Goal: Task Accomplishment & Management: Complete application form

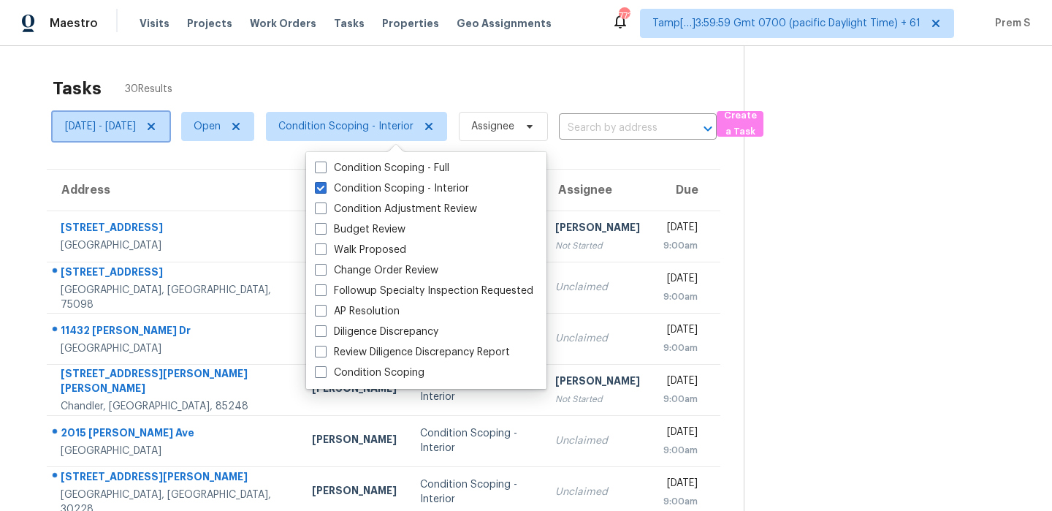
click at [157, 130] on icon at bounding box center [151, 127] width 12 height 12
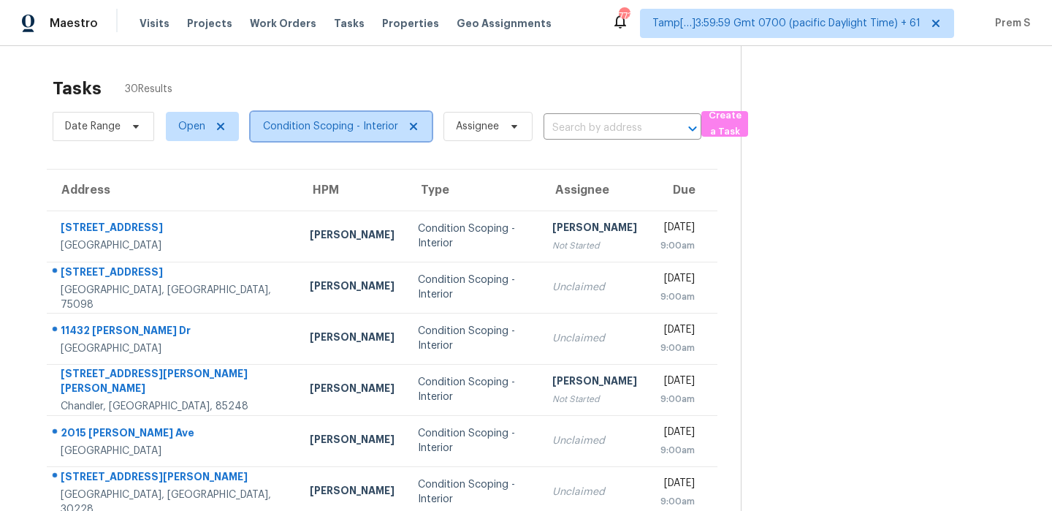
click at [347, 123] on span "Condition Scoping - Interior" at bounding box center [330, 126] width 135 height 15
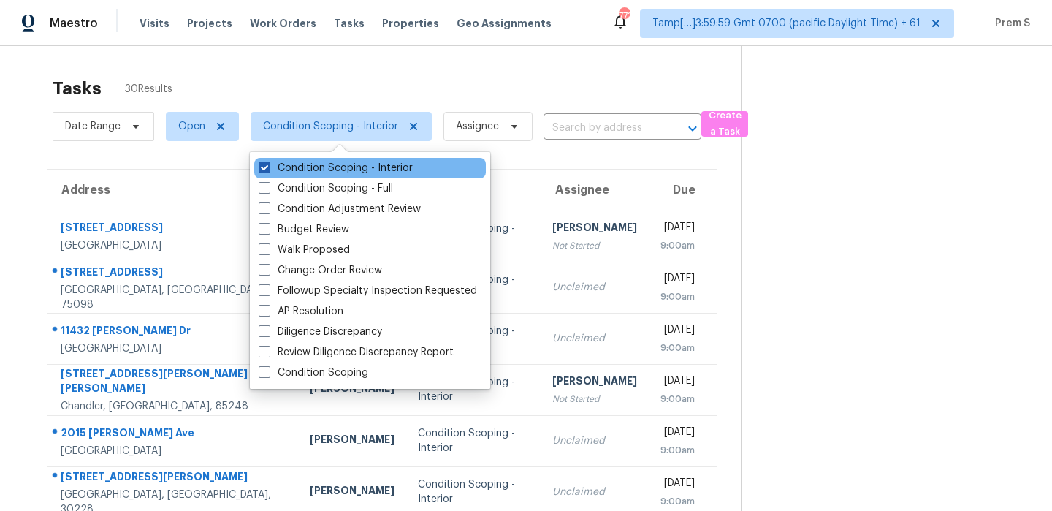
click at [319, 171] on label "Condition Scoping - Interior" at bounding box center [336, 168] width 154 height 15
click at [268, 170] on input "Condition Scoping - Interior" at bounding box center [263, 165] width 9 height 9
checkbox input "false"
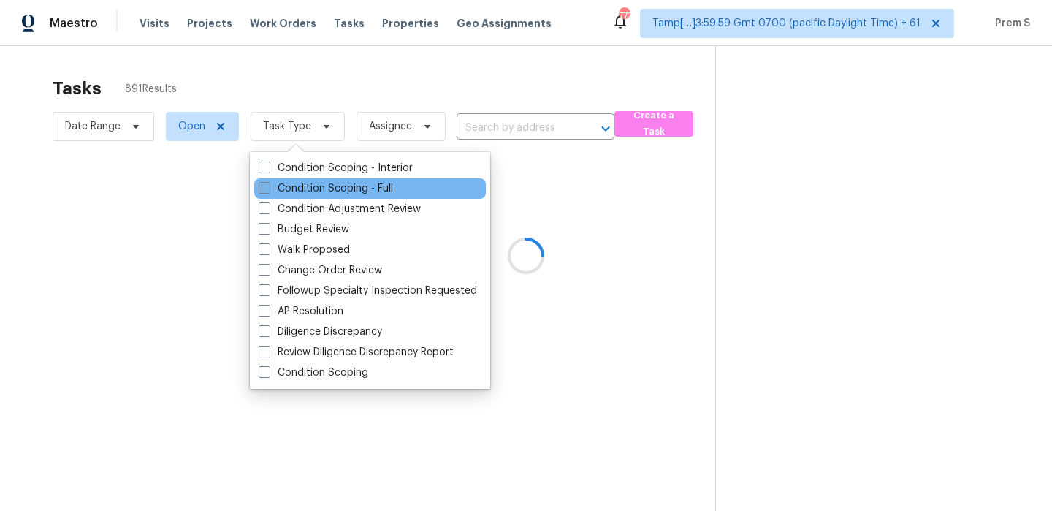
click at [309, 187] on label "Condition Scoping - Full" at bounding box center [326, 188] width 134 height 15
click at [268, 187] on input "Condition Scoping - Full" at bounding box center [263, 185] width 9 height 9
checkbox input "true"
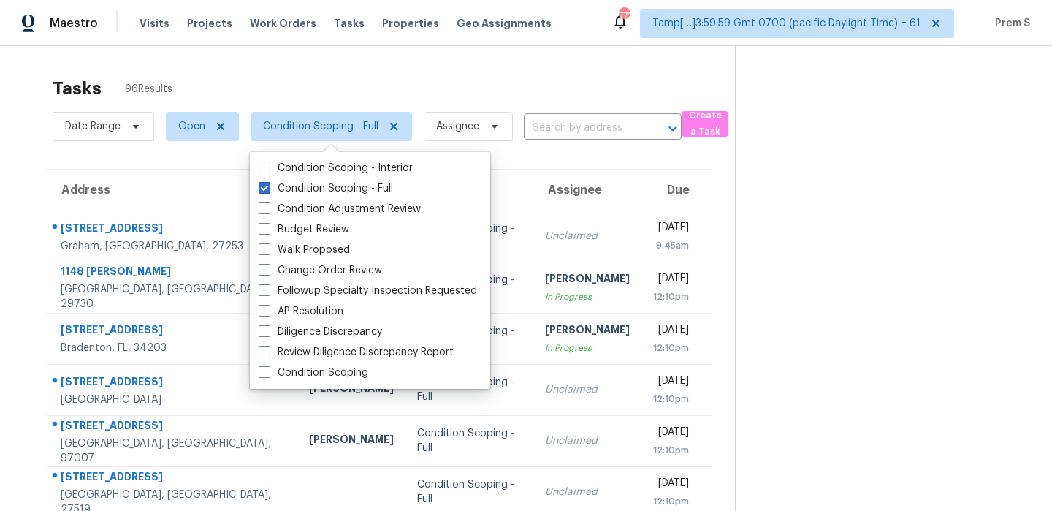
click at [584, 187] on th "Assignee" at bounding box center [587, 189] width 108 height 41
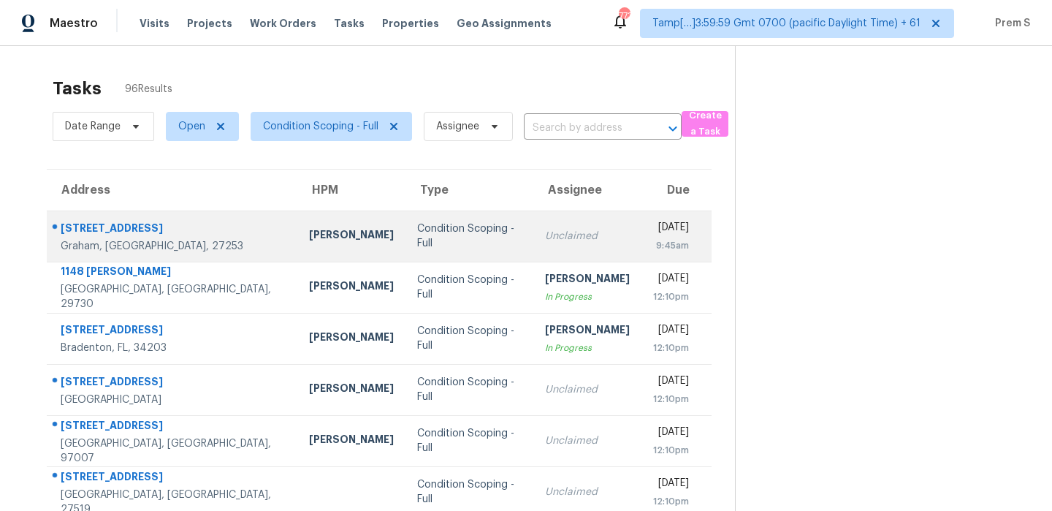
click at [552, 233] on div "Unclaimed" at bounding box center [587, 236] width 85 height 15
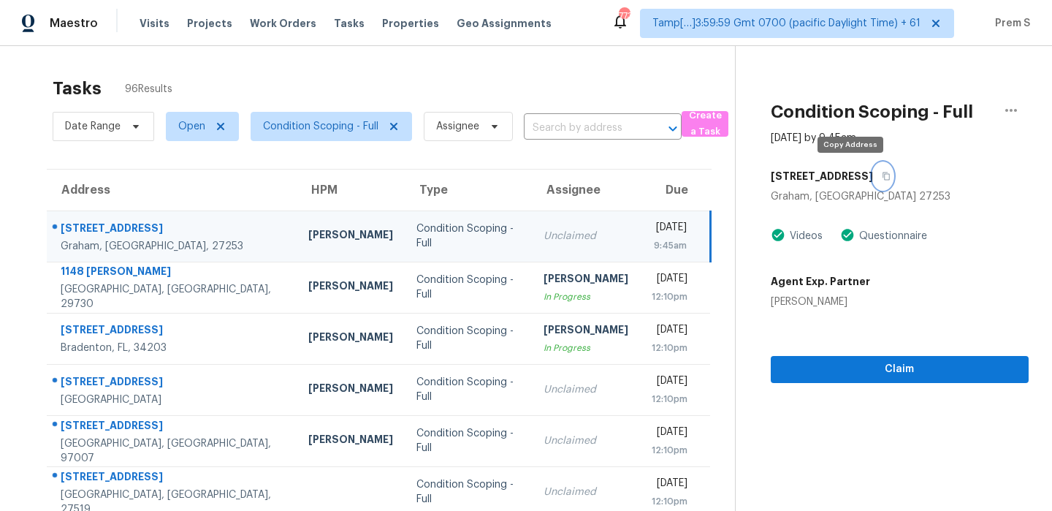
click at [882, 179] on icon "button" at bounding box center [885, 176] width 7 height 8
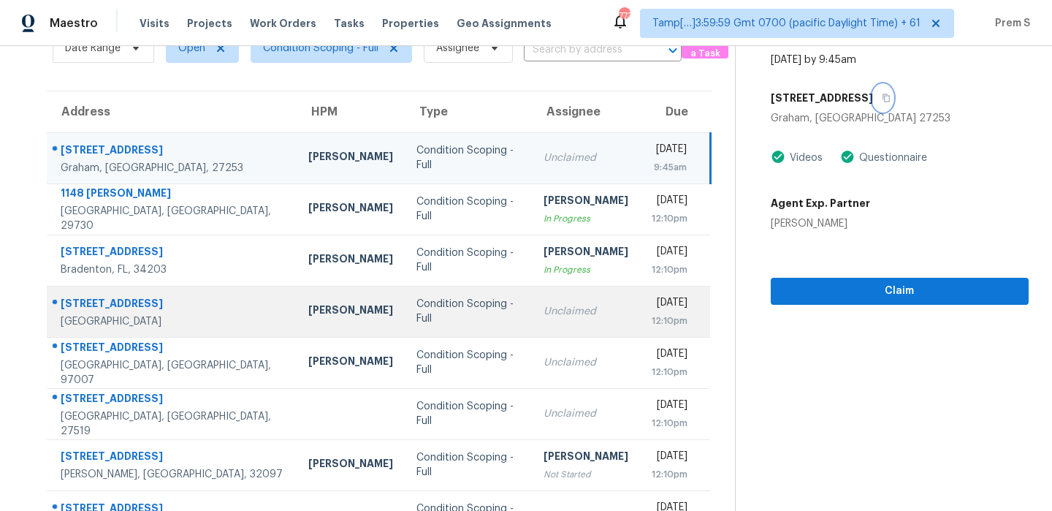
scroll to position [112, 0]
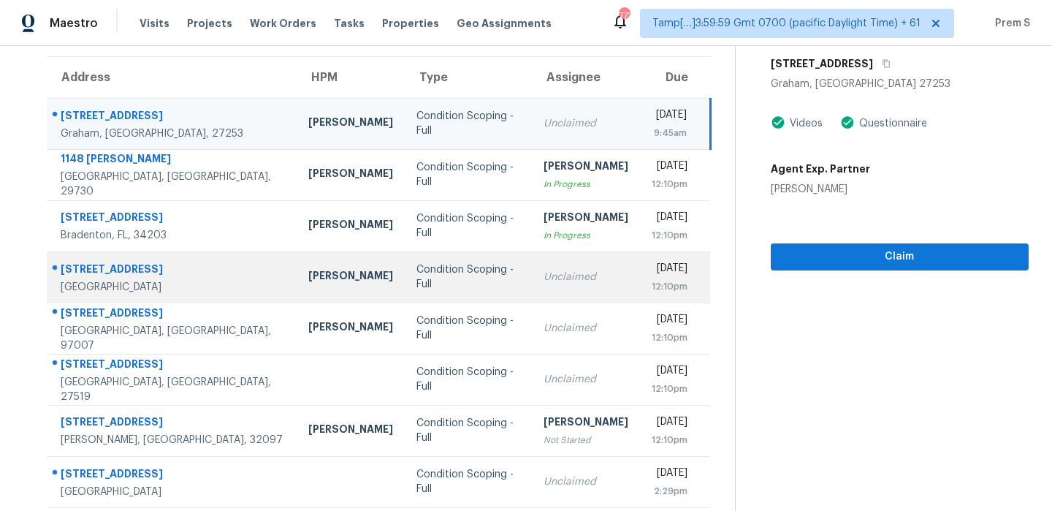
click at [548, 400] on td "Unclaimed" at bounding box center [586, 379] width 108 height 51
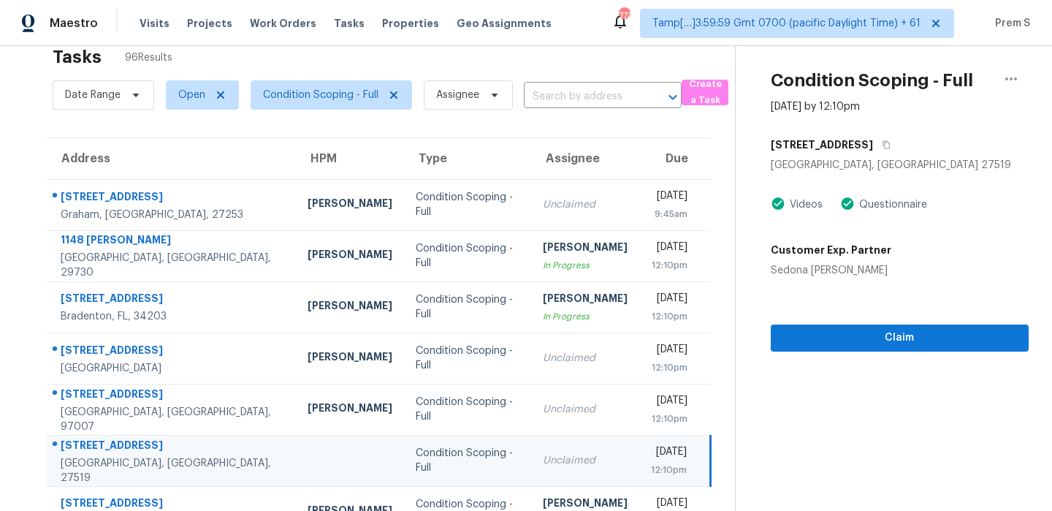
scroll to position [21, 0]
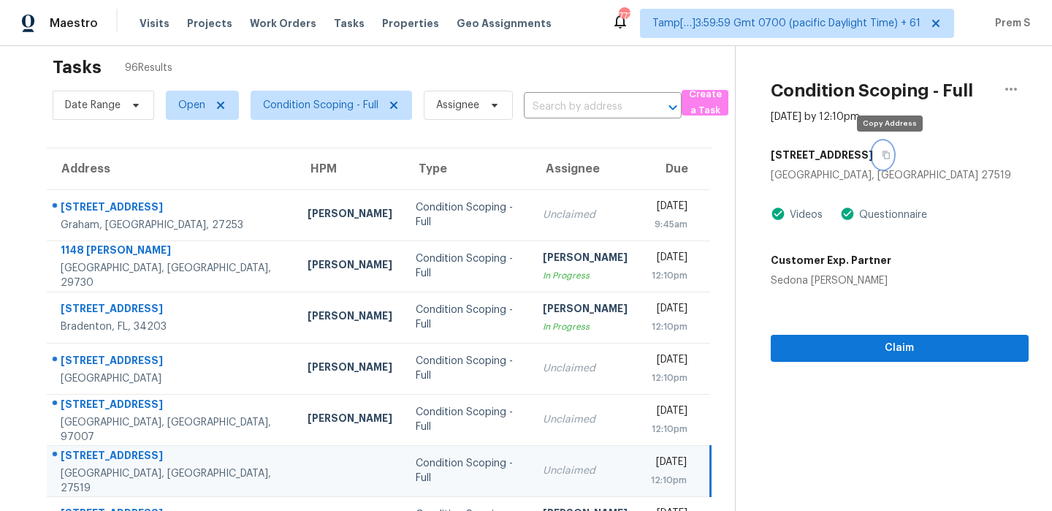
click at [892, 159] on button "button" at bounding box center [883, 155] width 20 height 26
click at [890, 158] on icon "button" at bounding box center [885, 155] width 7 height 8
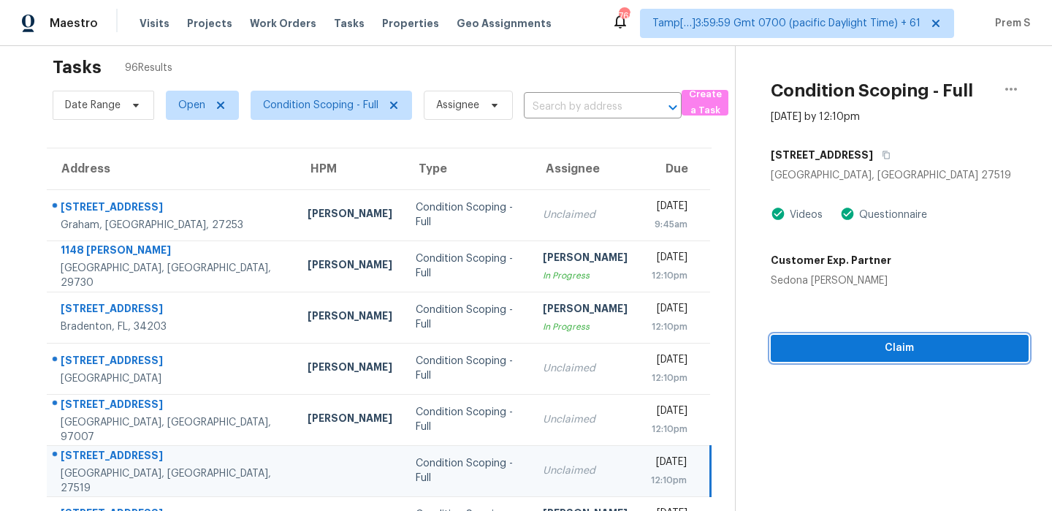
click at [861, 354] on span "Claim" at bounding box center [899, 348] width 234 height 18
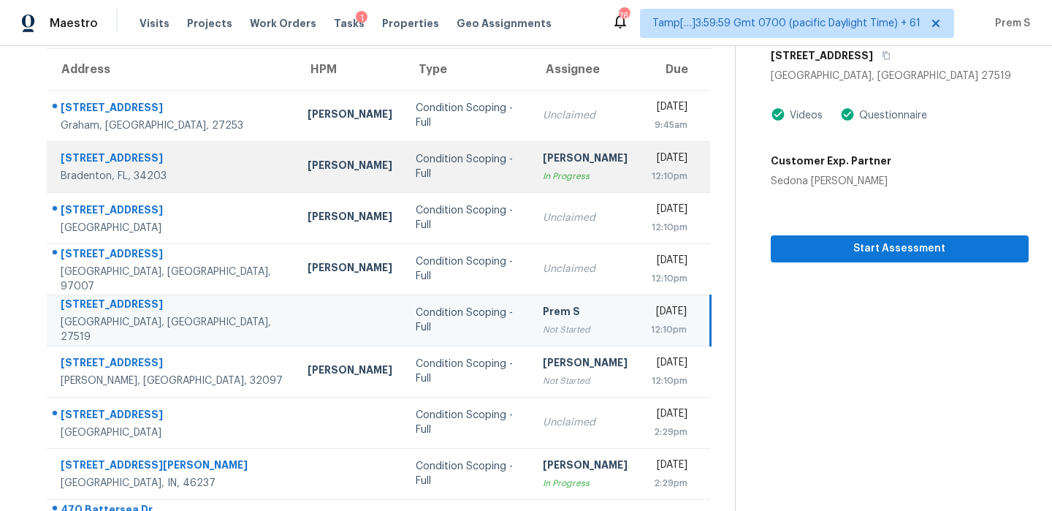
scroll to position [137, 0]
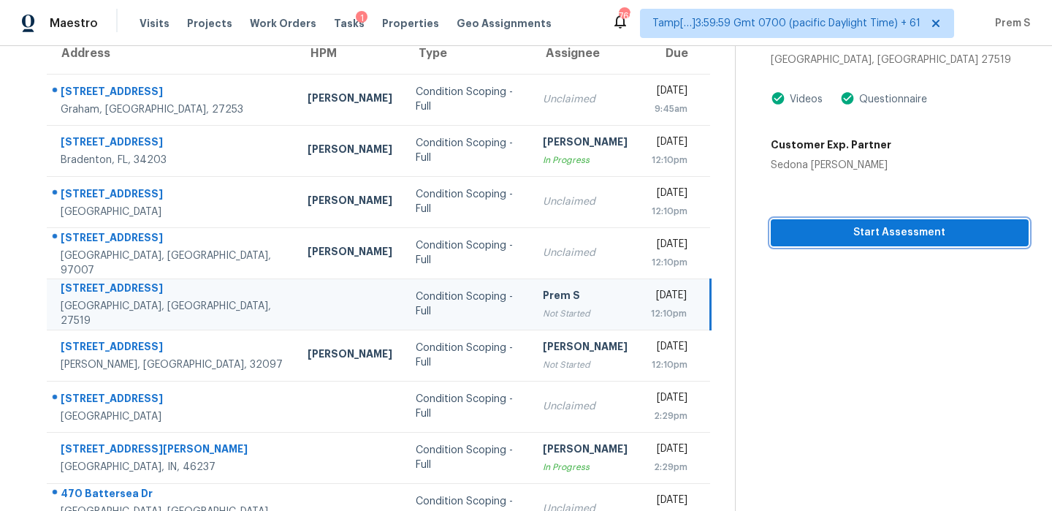
click at [860, 243] on button "Start Assessment" at bounding box center [900, 232] width 258 height 27
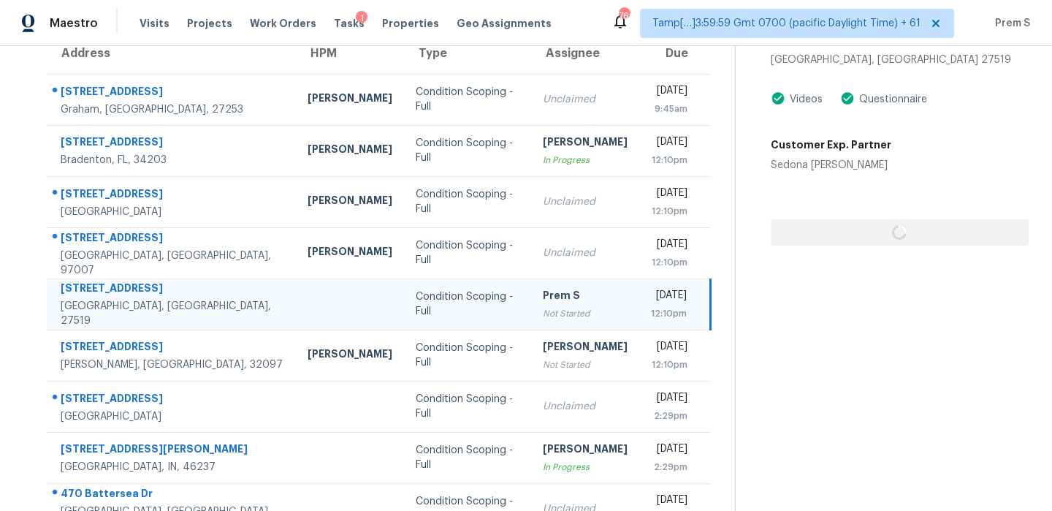
scroll to position [0, 0]
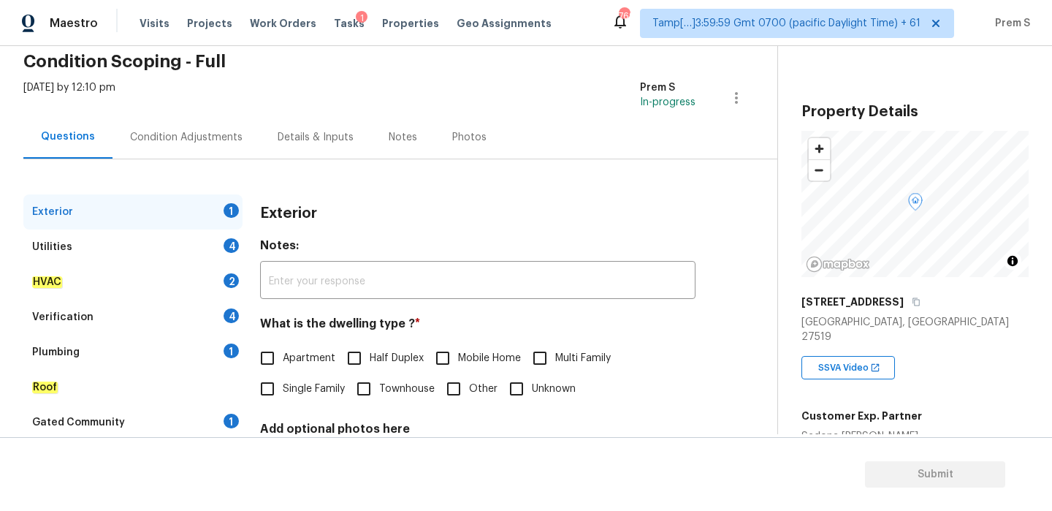
scroll to position [164, 0]
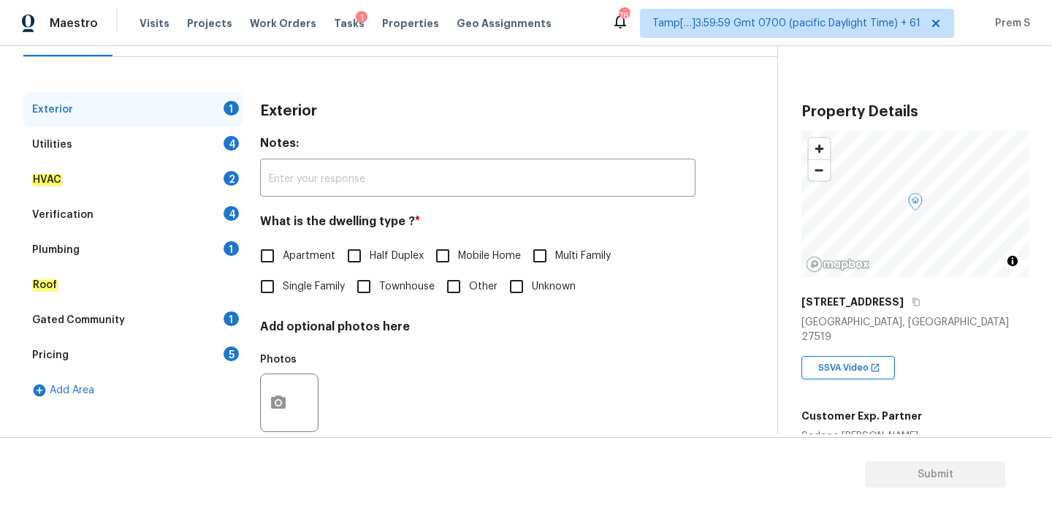
click at [263, 284] on input "Single Family" at bounding box center [267, 286] width 31 height 31
checkbox input "true"
click at [396, 286] on span "Townhouse" at bounding box center [407, 286] width 56 height 15
click at [379, 286] on input "Townhouse" at bounding box center [363, 286] width 31 height 31
checkbox input "true"
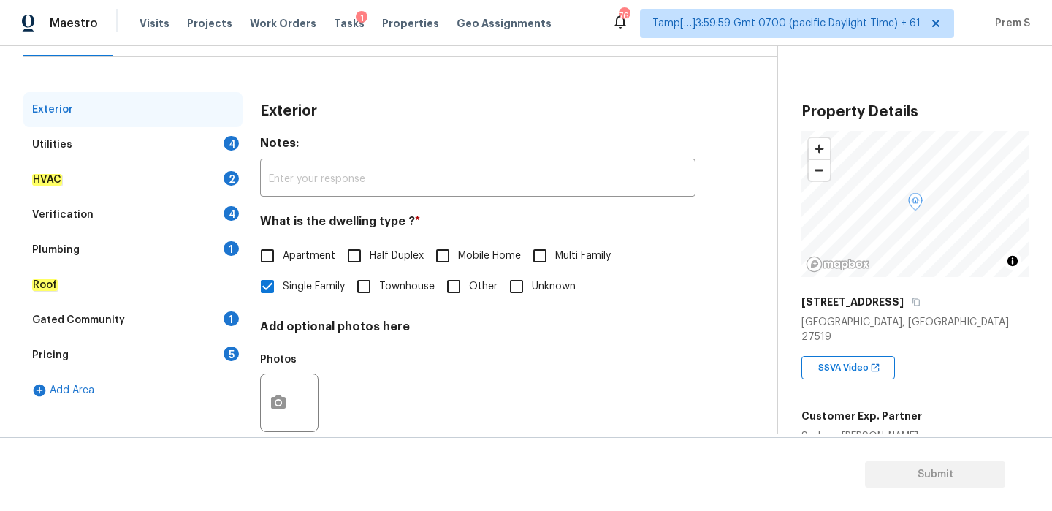
checkbox input "false"
click at [225, 147] on div "4" at bounding box center [231, 143] width 15 height 15
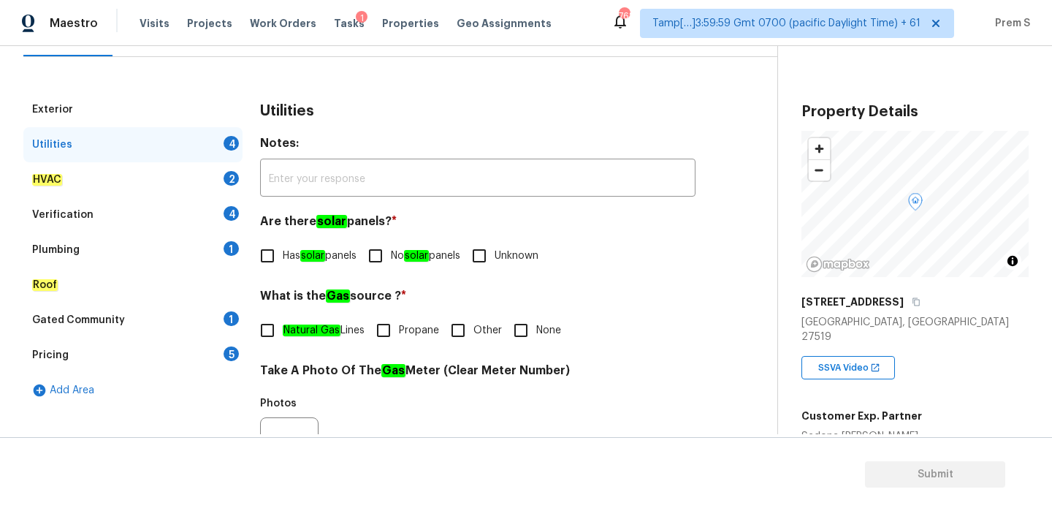
click at [405, 259] on span "No solar panels" at bounding box center [425, 255] width 69 height 15
click at [391, 259] on input "No solar panels" at bounding box center [375, 255] width 31 height 31
checkbox input "true"
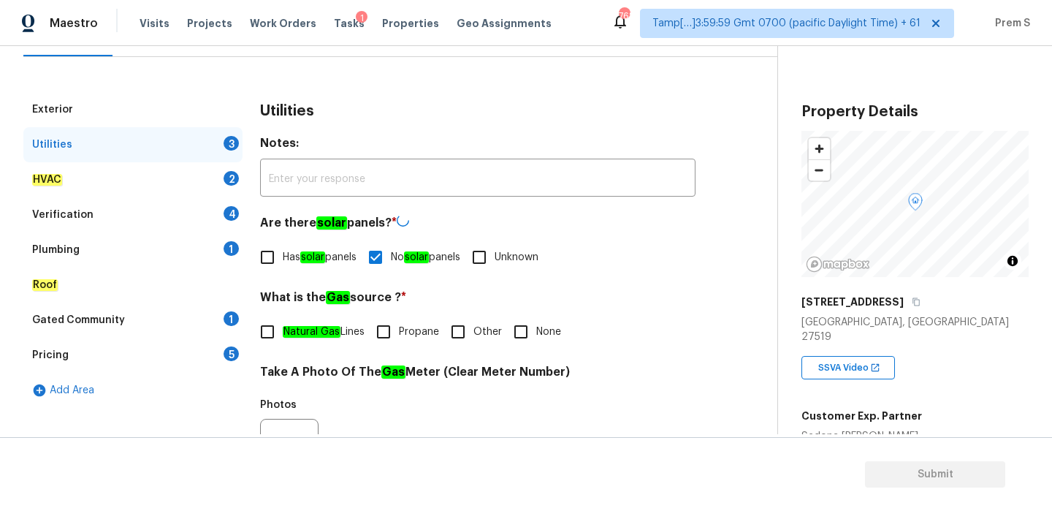
click at [473, 327] on input "Other" at bounding box center [458, 331] width 31 height 31
checkbox input "true"
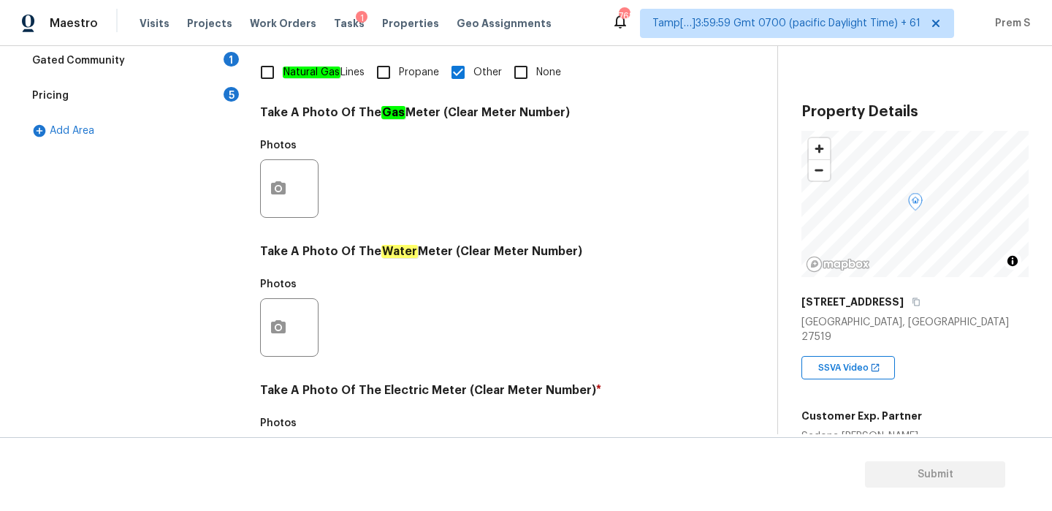
scroll to position [572, 0]
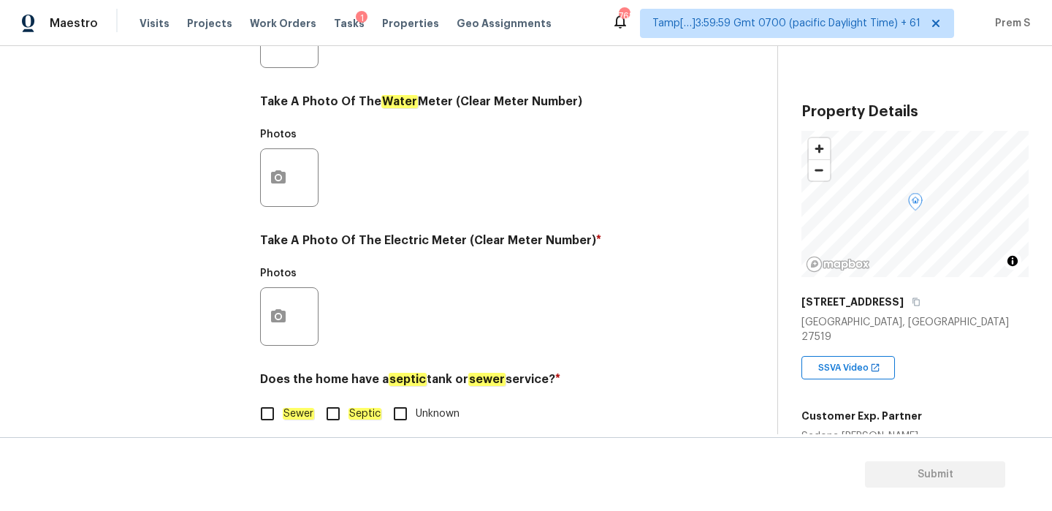
click at [286, 412] on em "Sewer" at bounding box center [298, 414] width 31 height 12
click at [283, 412] on input "Sewer" at bounding box center [267, 413] width 31 height 31
checkbox input "true"
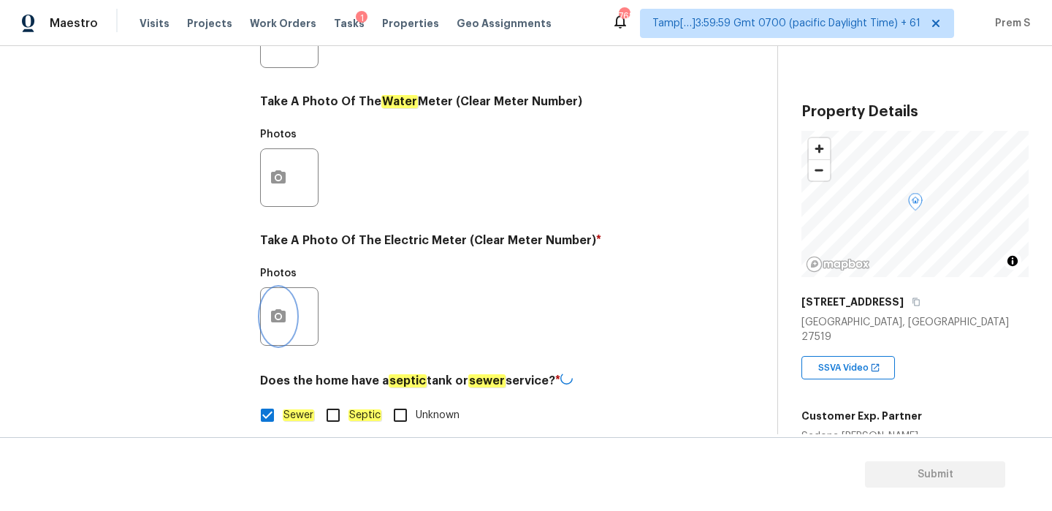
click at [278, 320] on icon "button" at bounding box center [279, 317] width 18 height 18
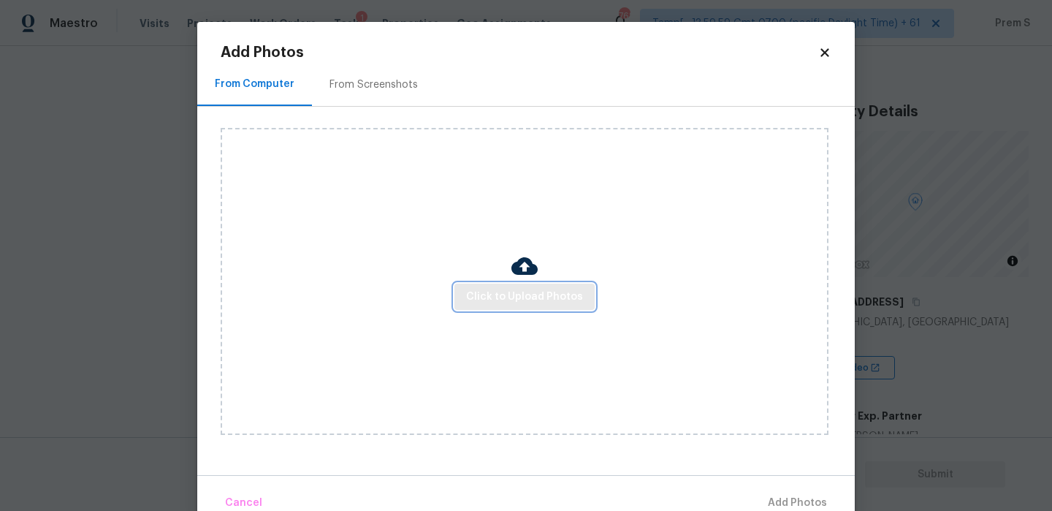
click at [526, 297] on span "Click to Upload Photos" at bounding box center [524, 297] width 117 height 18
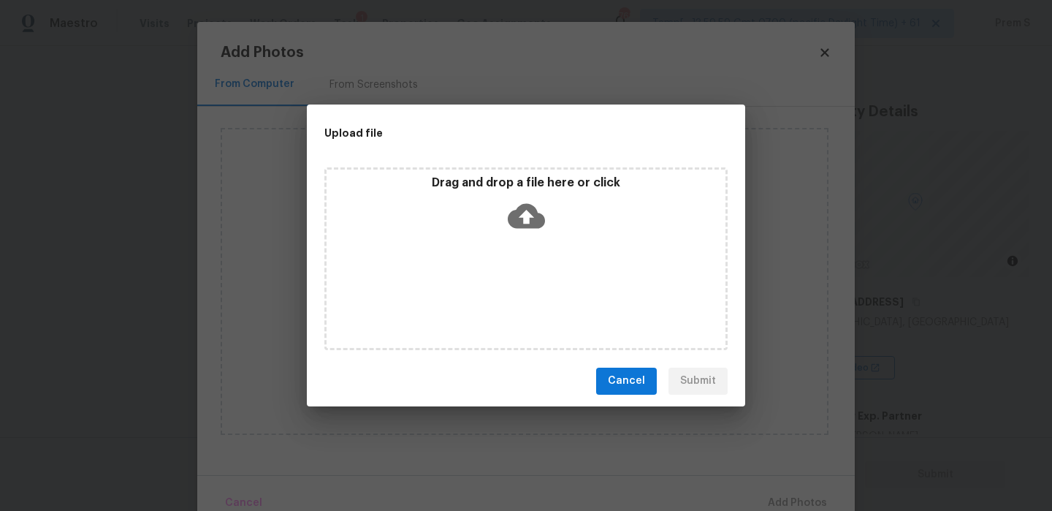
click at [524, 212] on icon at bounding box center [526, 215] width 37 height 37
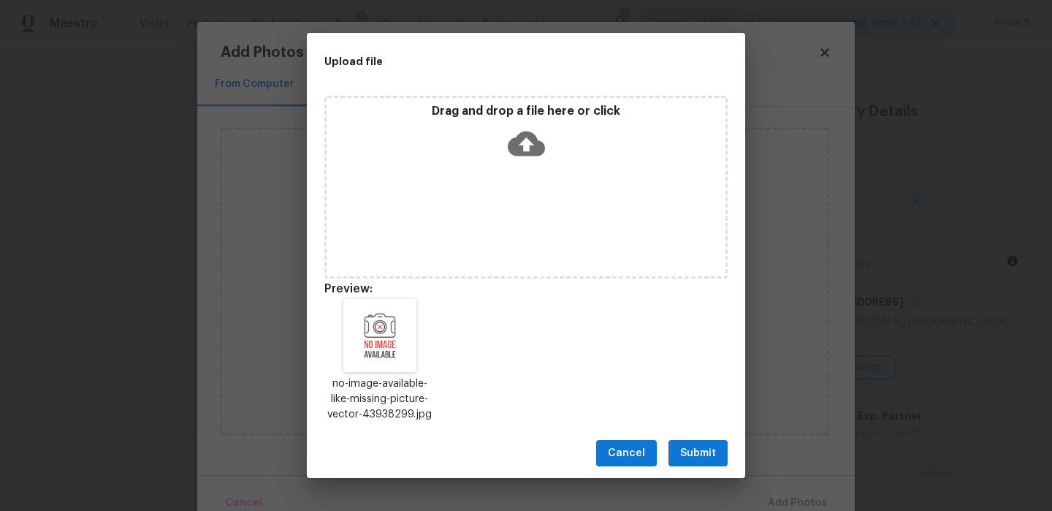
click at [695, 459] on span "Submit" at bounding box center [698, 453] width 36 height 18
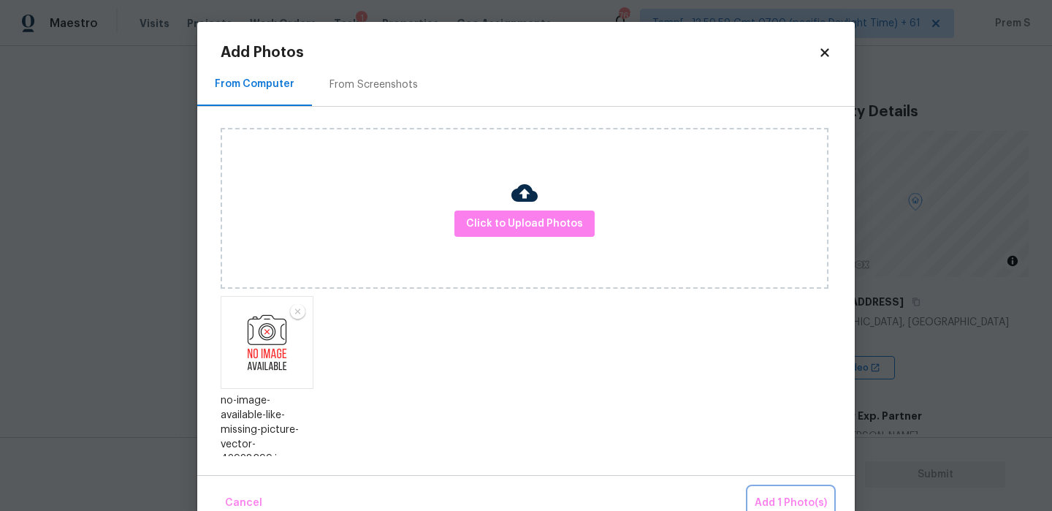
click at [828, 500] on button "Add 1 Photo(s)" at bounding box center [791, 502] width 84 height 31
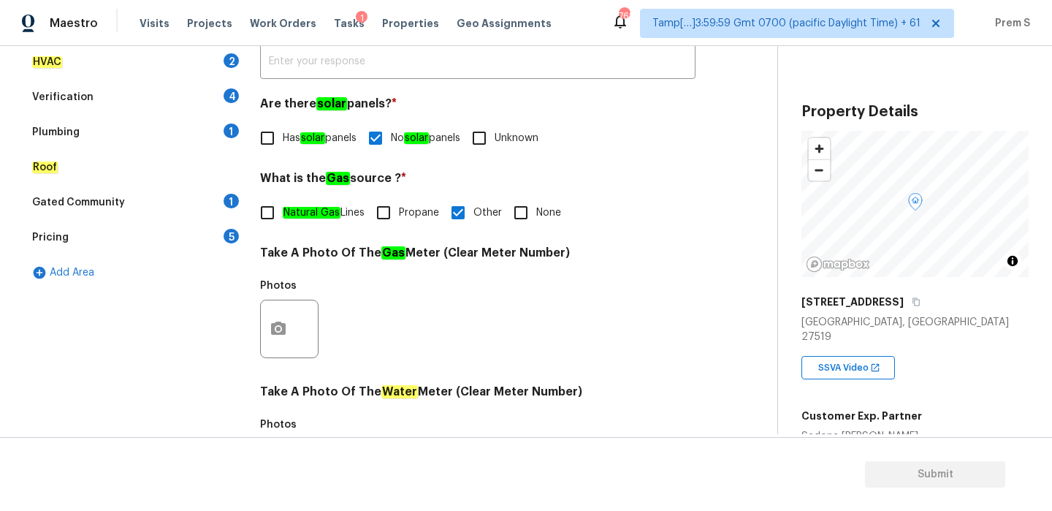
scroll to position [202, 0]
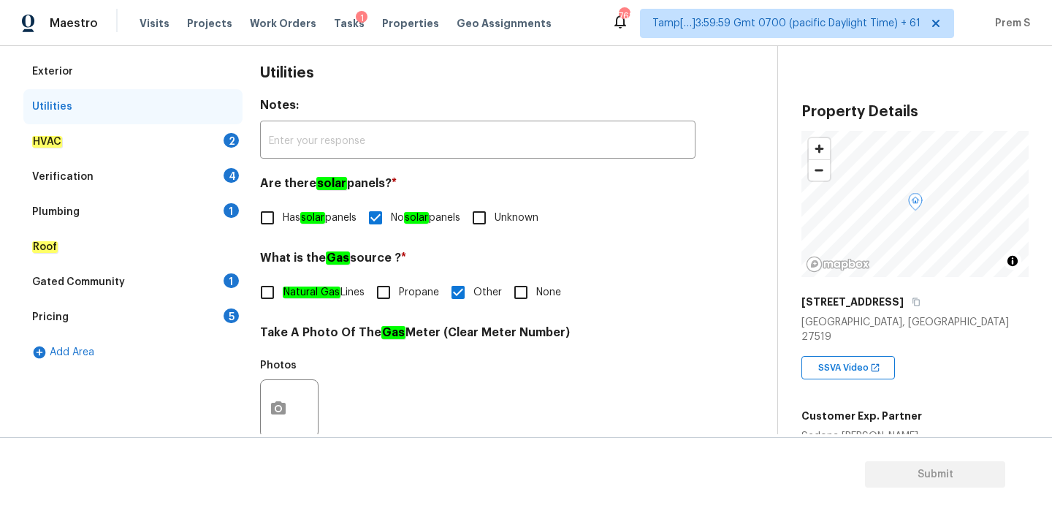
click at [229, 138] on div "2" at bounding box center [231, 140] width 15 height 15
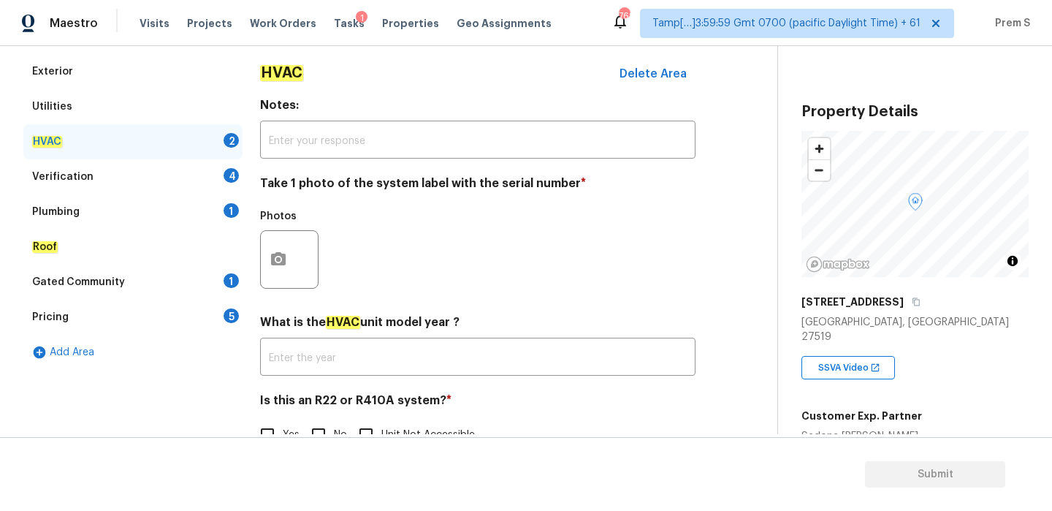
scroll to position [241, 0]
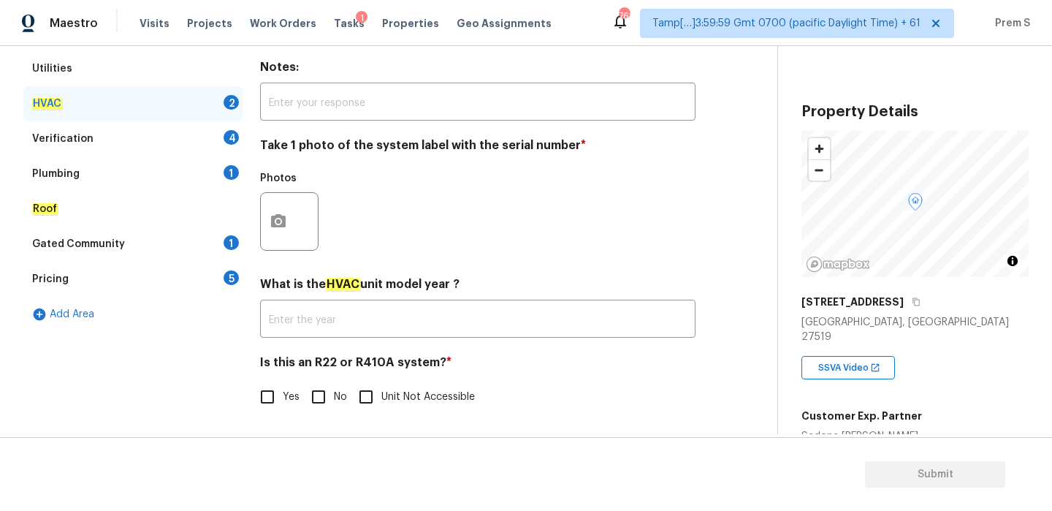
click at [318, 386] on input "No" at bounding box center [318, 396] width 31 height 31
checkbox input "true"
click at [286, 215] on icon "button" at bounding box center [279, 222] width 18 height 18
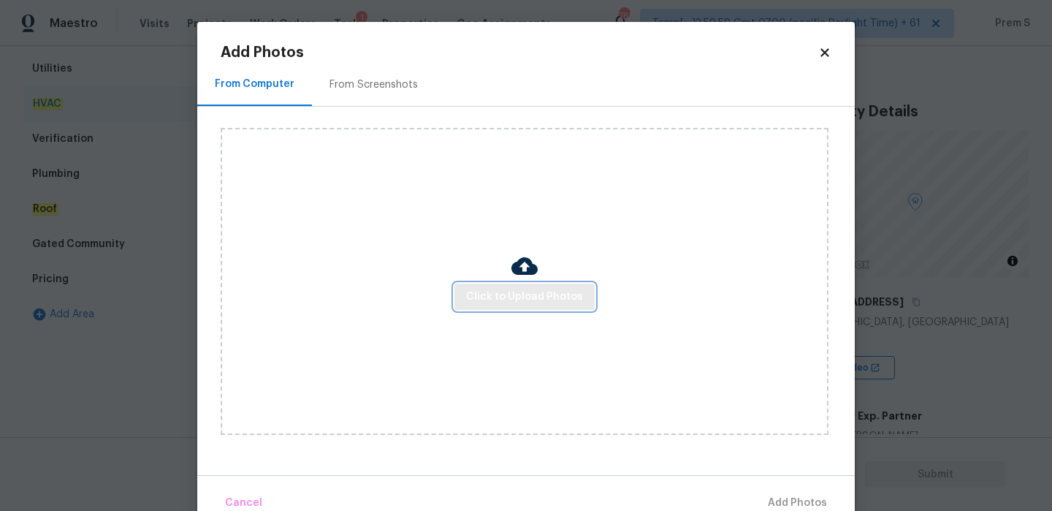
click at [505, 299] on span "Click to Upload Photos" at bounding box center [524, 297] width 117 height 18
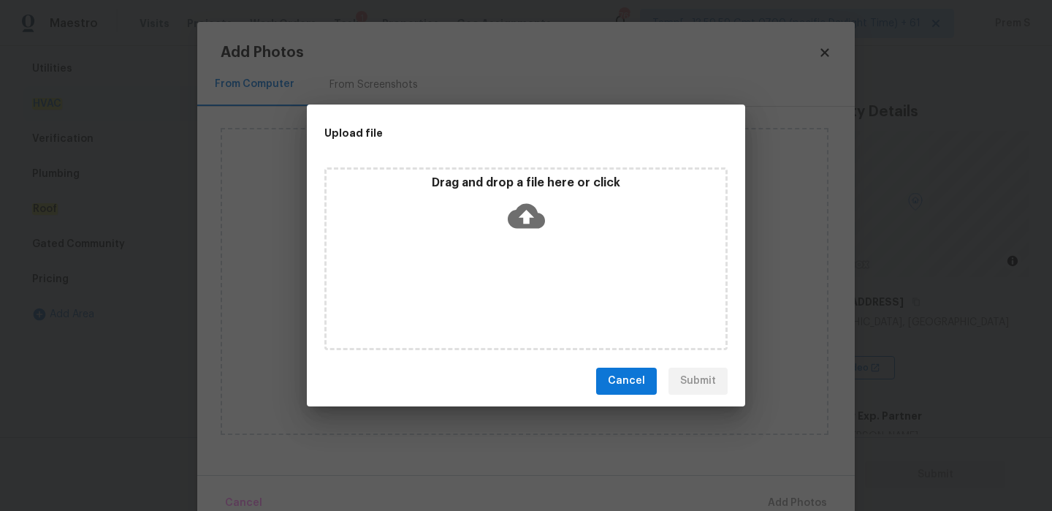
click at [516, 211] on icon at bounding box center [526, 215] width 37 height 25
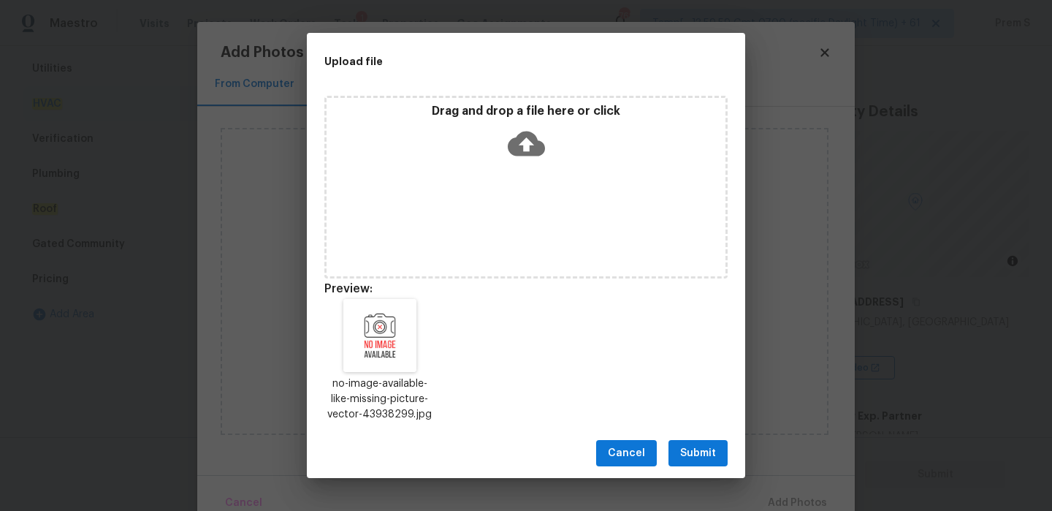
click at [719, 455] on button "Submit" at bounding box center [697, 453] width 59 height 27
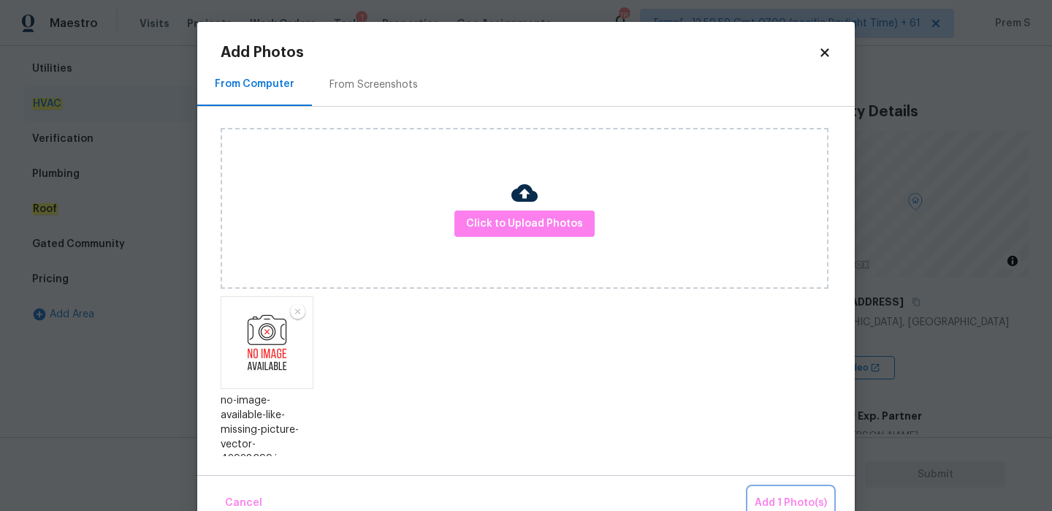
click at [782, 495] on span "Add 1 Photo(s)" at bounding box center [791, 503] width 72 height 18
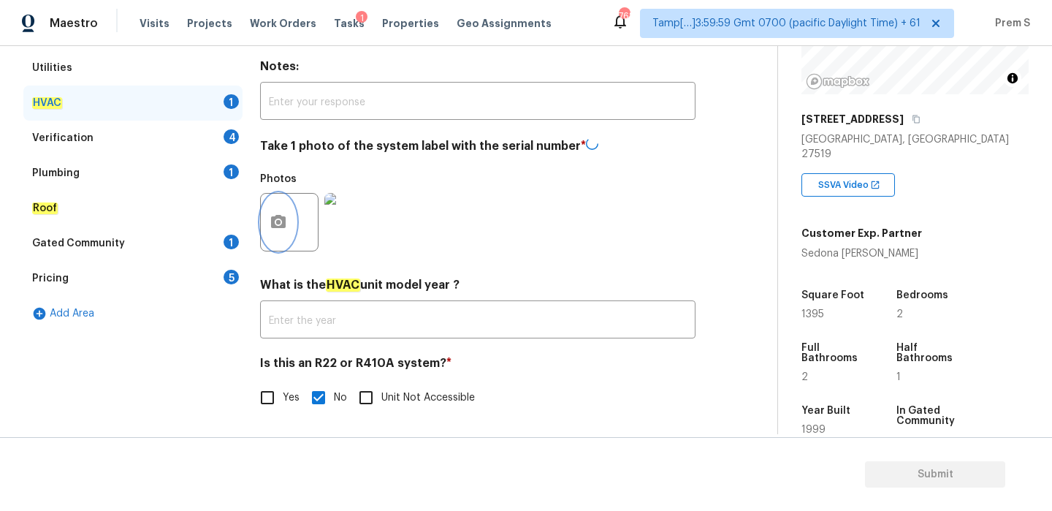
scroll to position [315, 0]
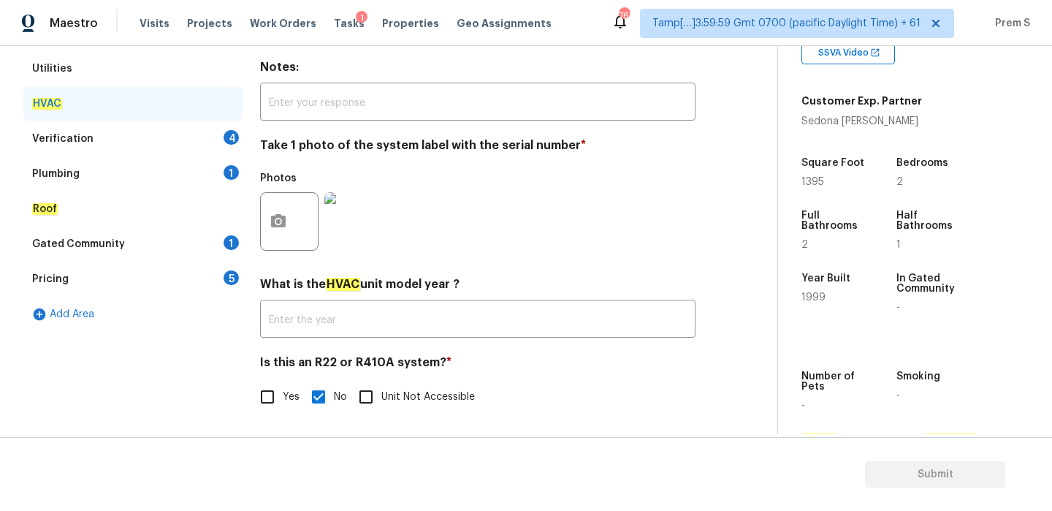
click at [204, 136] on div "Verification 4" at bounding box center [132, 138] width 219 height 35
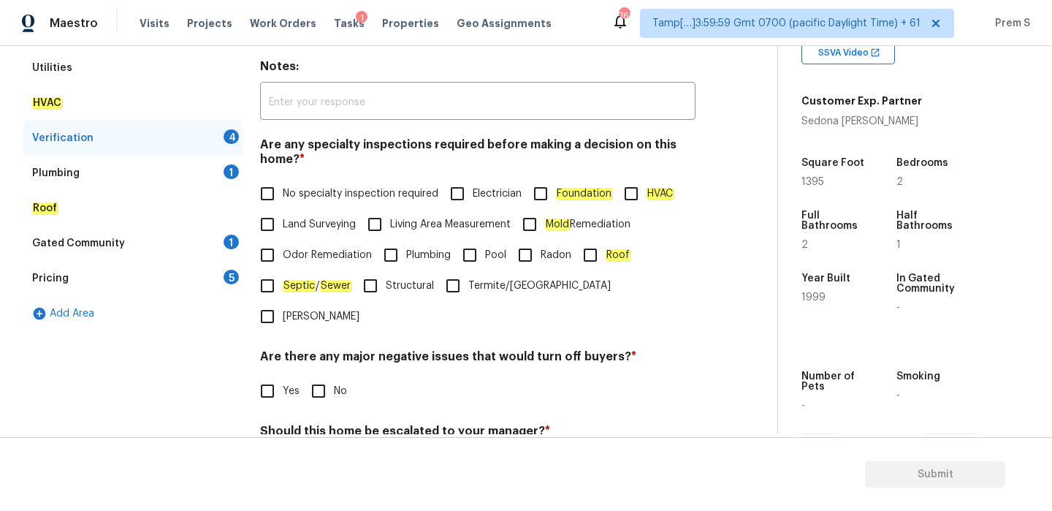
click at [292, 196] on span "No specialty inspection required" at bounding box center [361, 193] width 156 height 15
click at [283, 196] on input "No specialty inspection required" at bounding box center [267, 193] width 31 height 31
checkbox input "true"
click at [327, 375] on input "No" at bounding box center [318, 390] width 31 height 31
checkbox input "true"
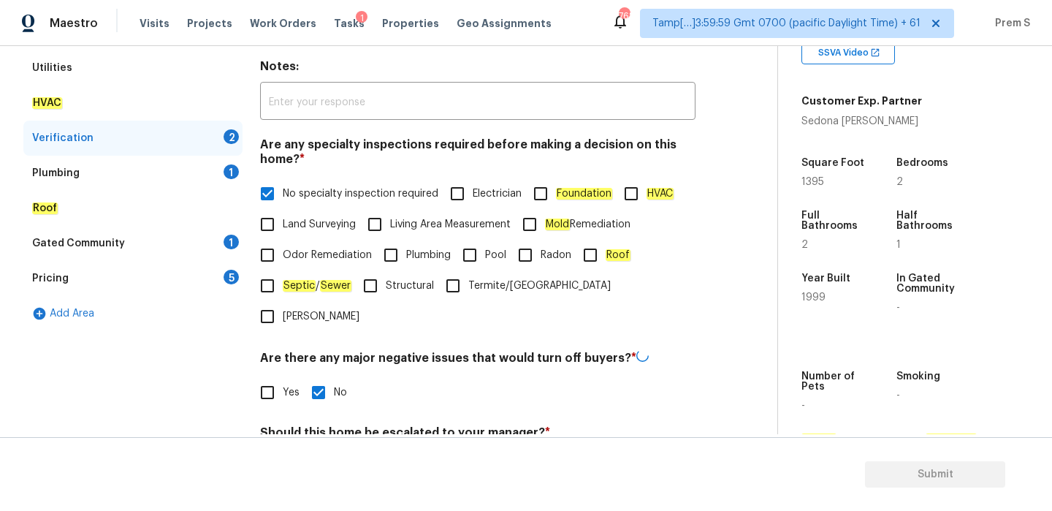
scroll to position [368, 0]
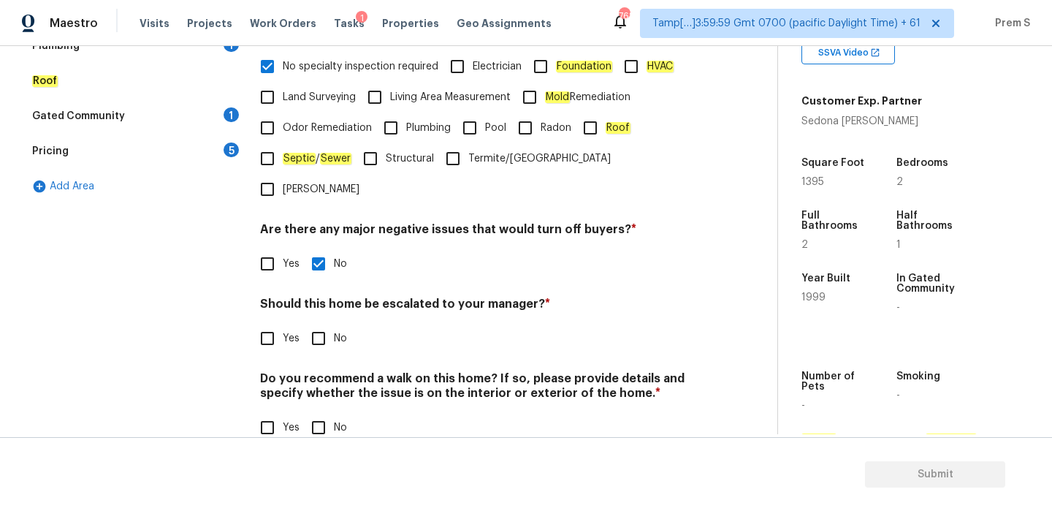
click at [308, 323] on input "No" at bounding box center [318, 338] width 31 height 31
checkbox input "true"
click at [321, 412] on input "No" at bounding box center [318, 427] width 31 height 31
checkbox input "true"
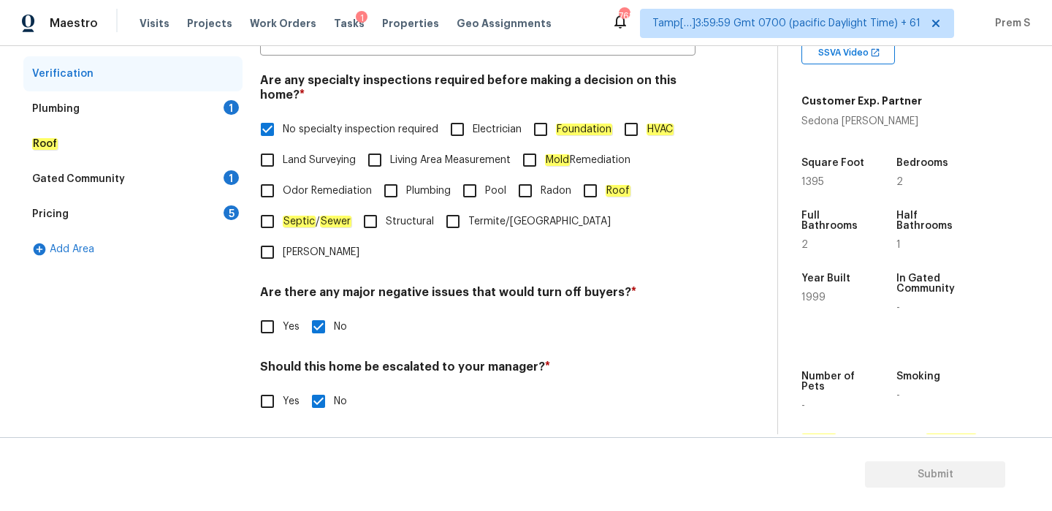
click at [221, 106] on div "Plumbing 1" at bounding box center [132, 108] width 219 height 35
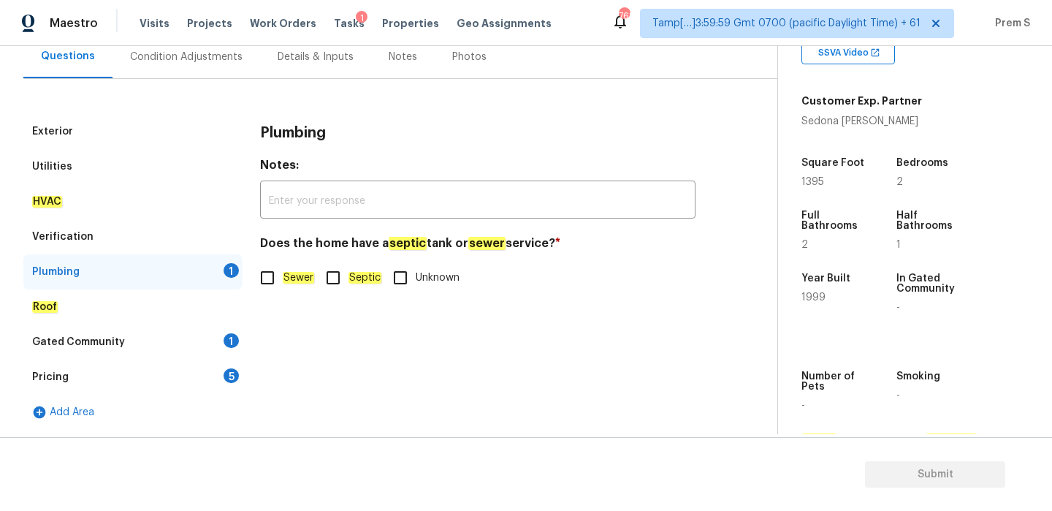
click at [271, 281] on input "Sewer" at bounding box center [267, 277] width 31 height 31
checkbox input "true"
click at [234, 344] on div "1" at bounding box center [231, 340] width 15 height 15
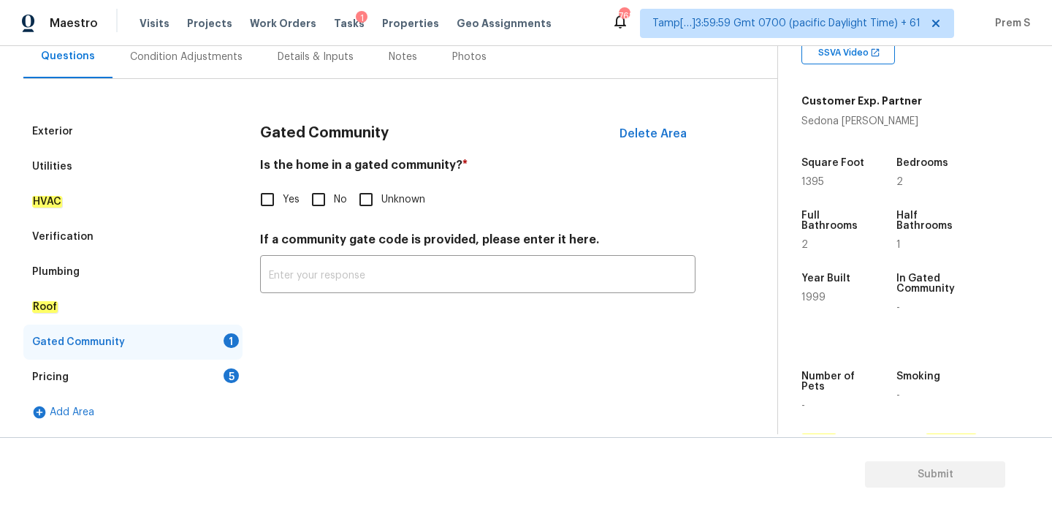
click at [328, 189] on input "No" at bounding box center [318, 199] width 31 height 31
checkbox input "true"
click at [216, 374] on div "Pricing 5" at bounding box center [132, 376] width 219 height 35
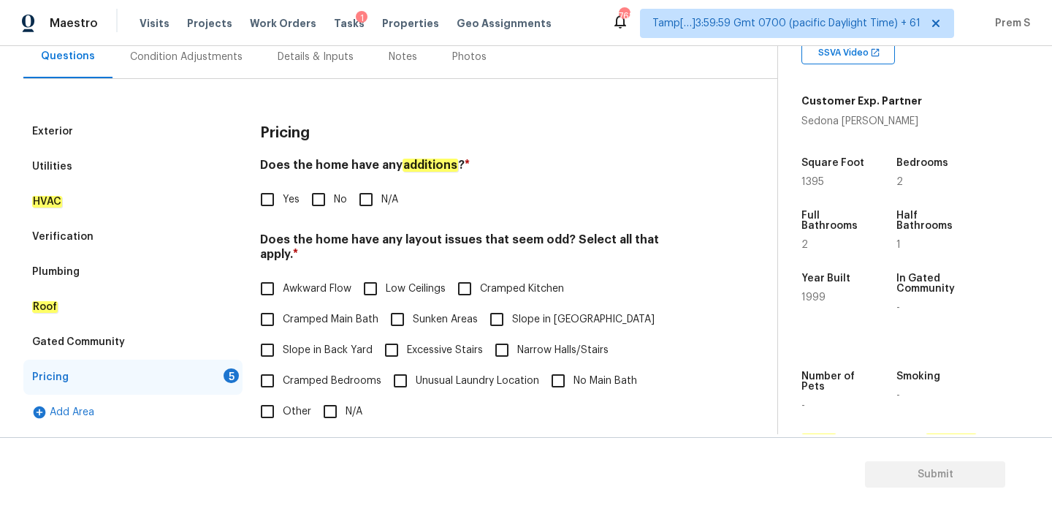
click at [323, 186] on input "No" at bounding box center [318, 199] width 31 height 31
checkbox input "true"
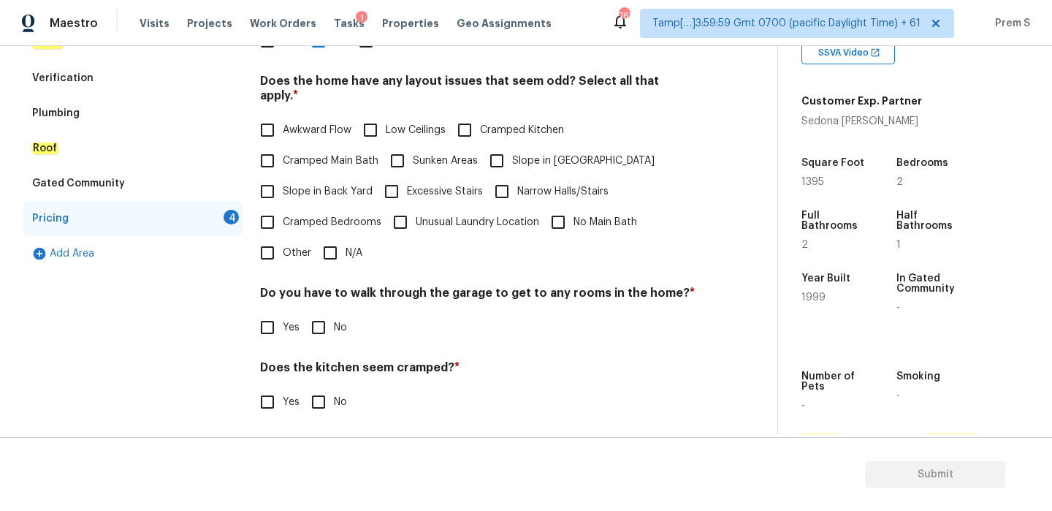
scroll to position [325, 0]
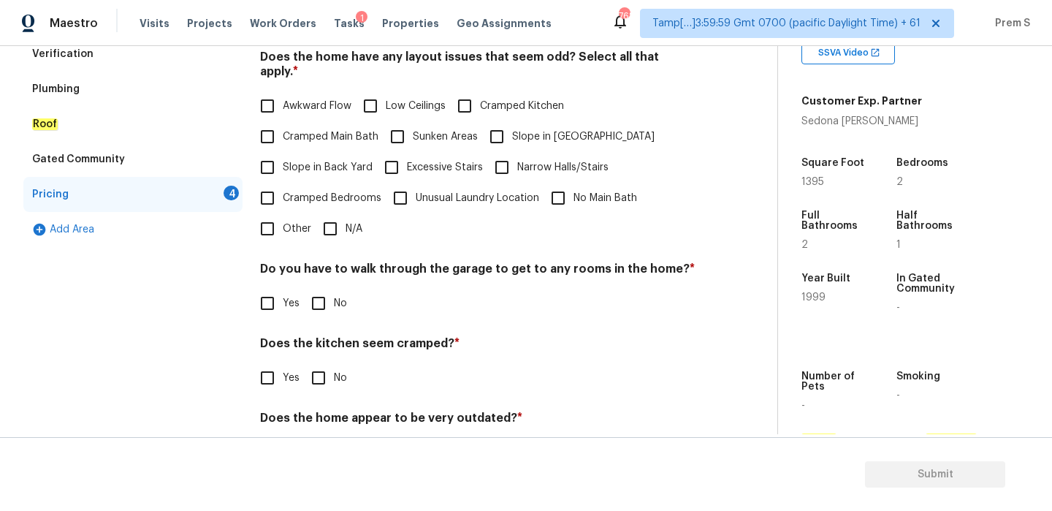
click at [337, 213] on input "N/A" at bounding box center [330, 228] width 31 height 31
checkbox input "true"
click at [311, 307] on div "Pricing Does the home have any additions ? * Yes No N/A Does the home have any …" at bounding box center [477, 208] width 435 height 554
click at [318, 291] on input "No" at bounding box center [318, 303] width 31 height 31
checkbox input "true"
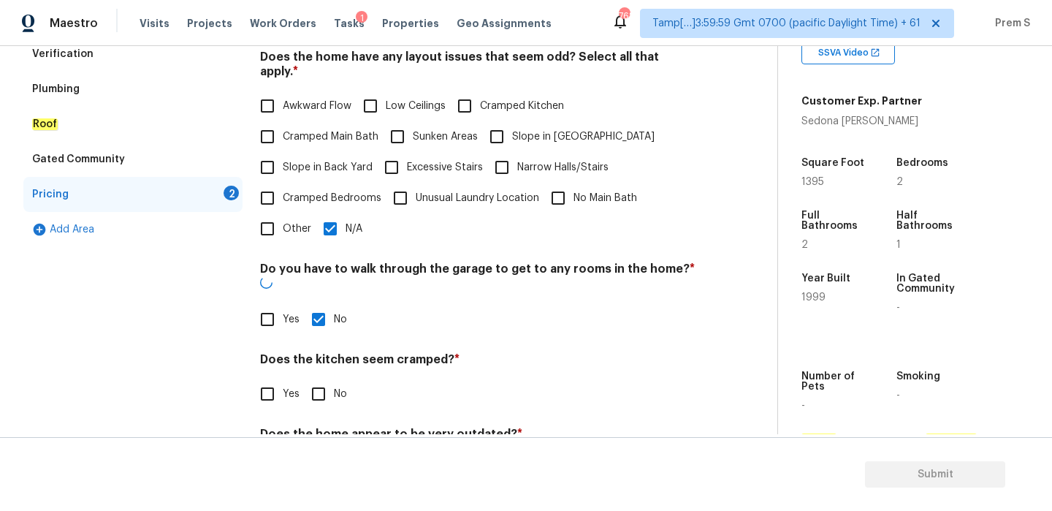
click at [327, 378] on input "No" at bounding box center [318, 393] width 31 height 31
checkbox input "true"
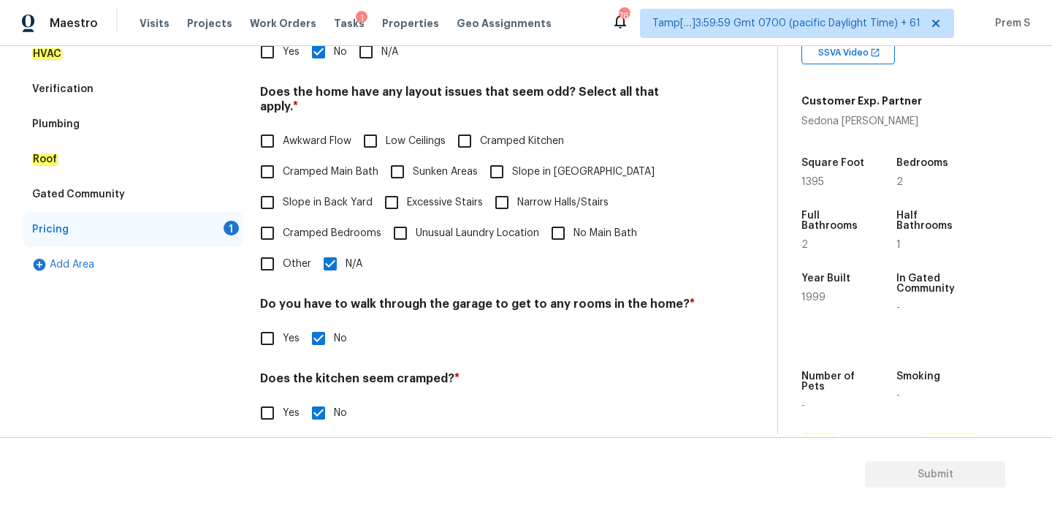
scroll to position [366, 0]
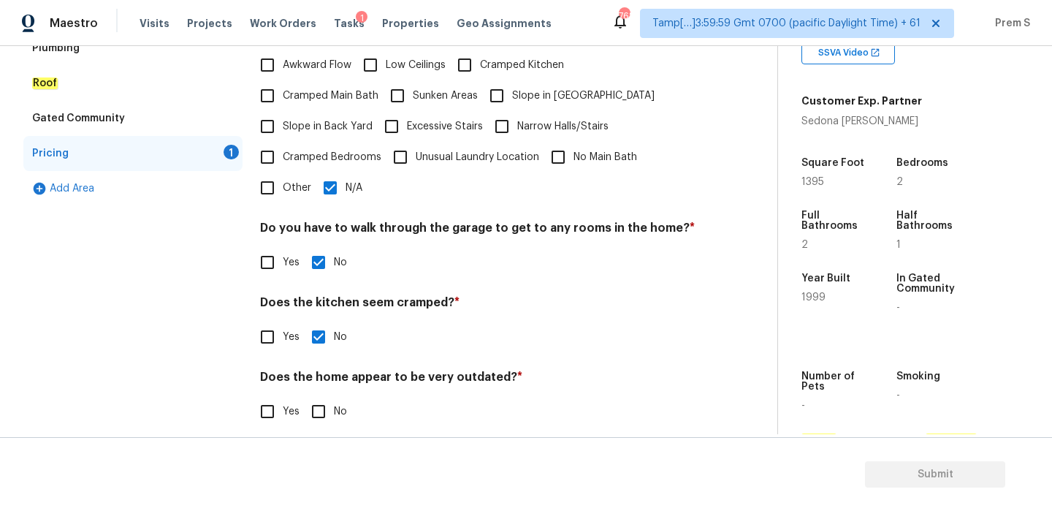
click at [320, 402] on input "No" at bounding box center [318, 411] width 31 height 31
checkbox input "true"
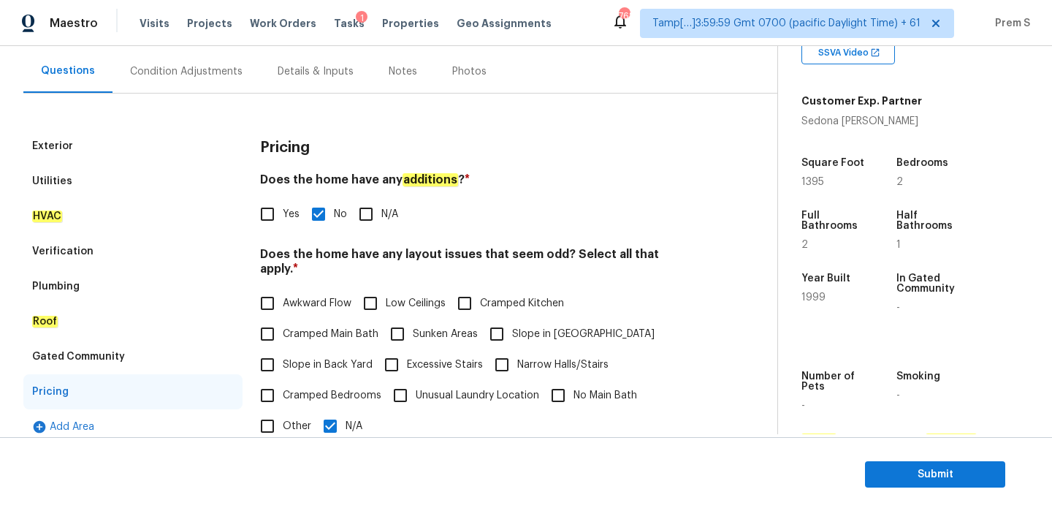
scroll to position [110, 0]
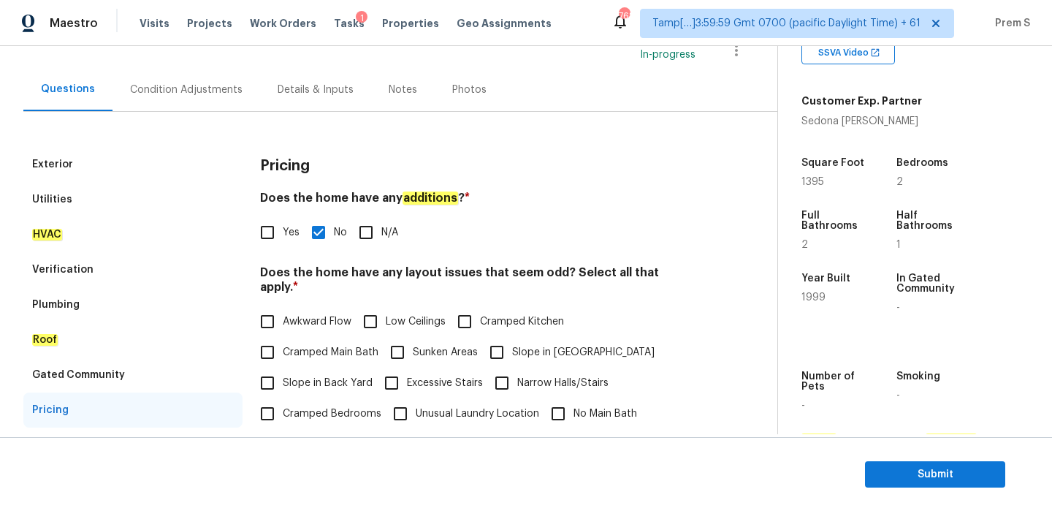
click at [215, 85] on div "Condition Adjustments" at bounding box center [186, 90] width 112 height 15
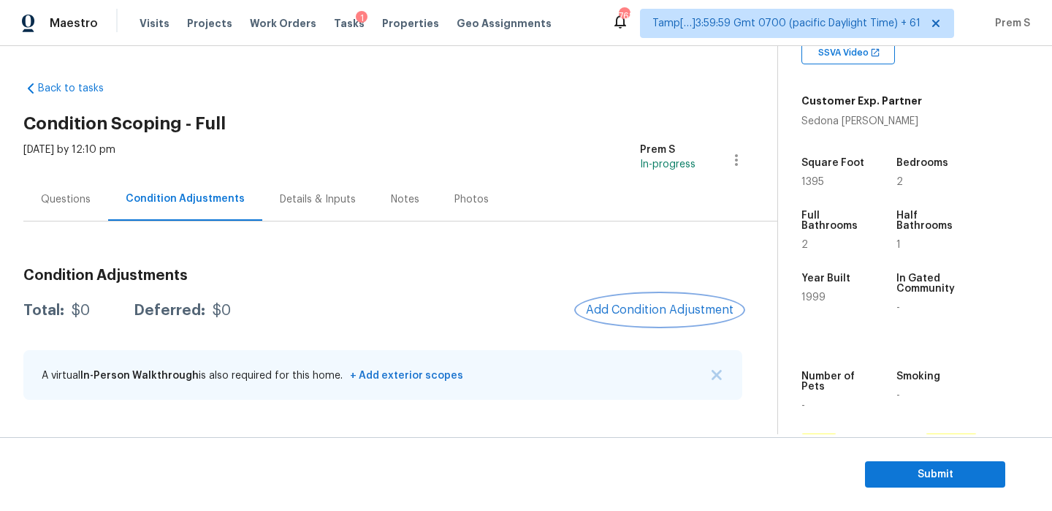
click at [660, 312] on span "Add Condition Adjustment" at bounding box center [660, 309] width 148 height 13
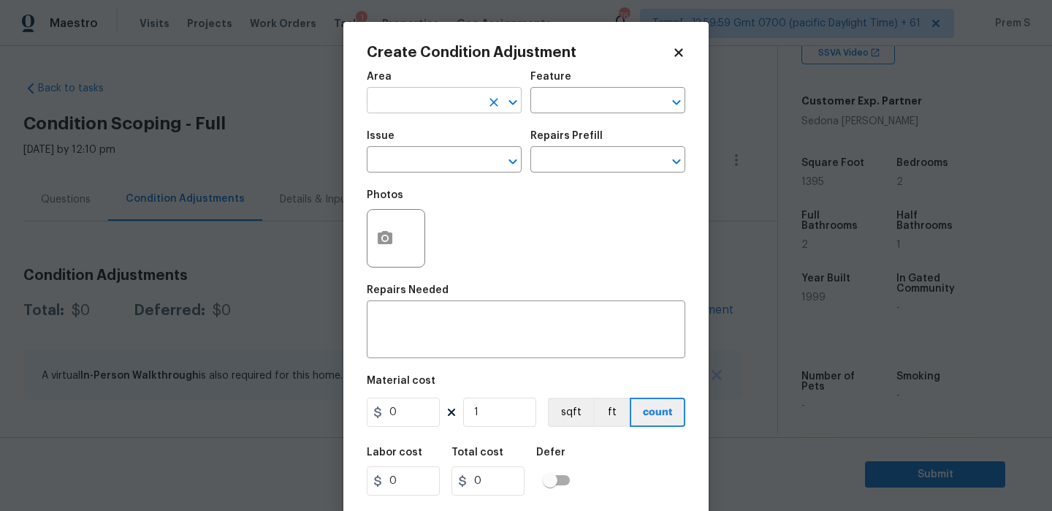
click at [457, 99] on input "text" at bounding box center [424, 102] width 114 height 23
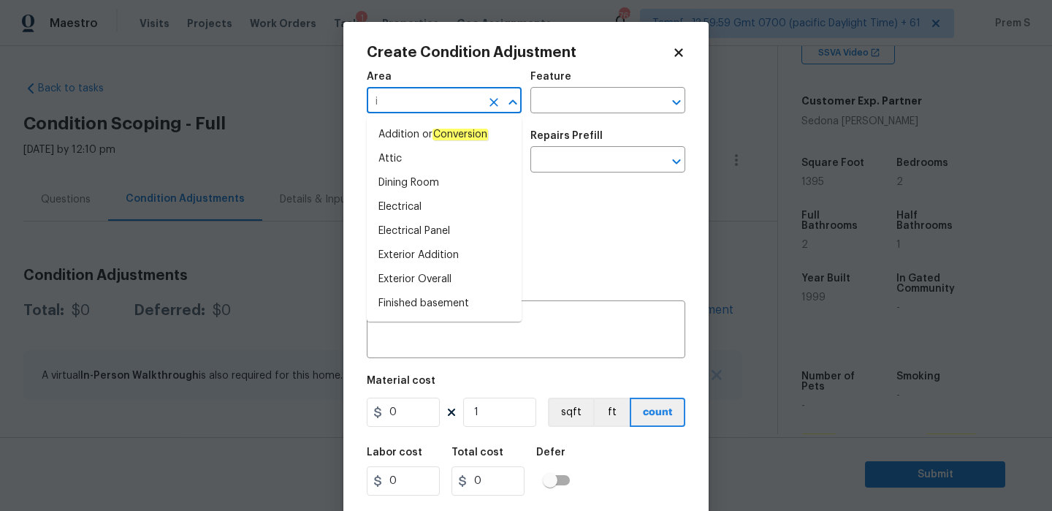
type input "in"
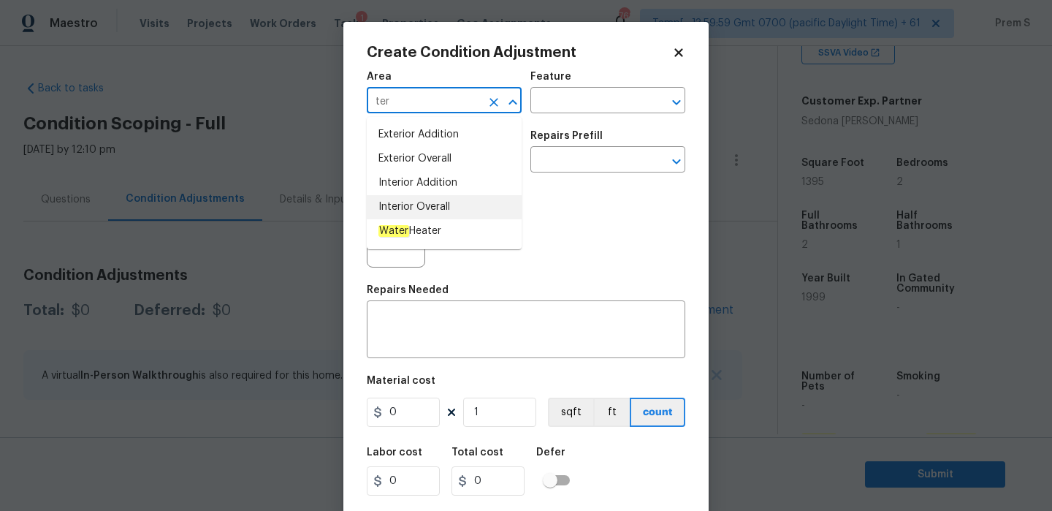
click at [445, 202] on li "Interior Overall" at bounding box center [444, 207] width 155 height 24
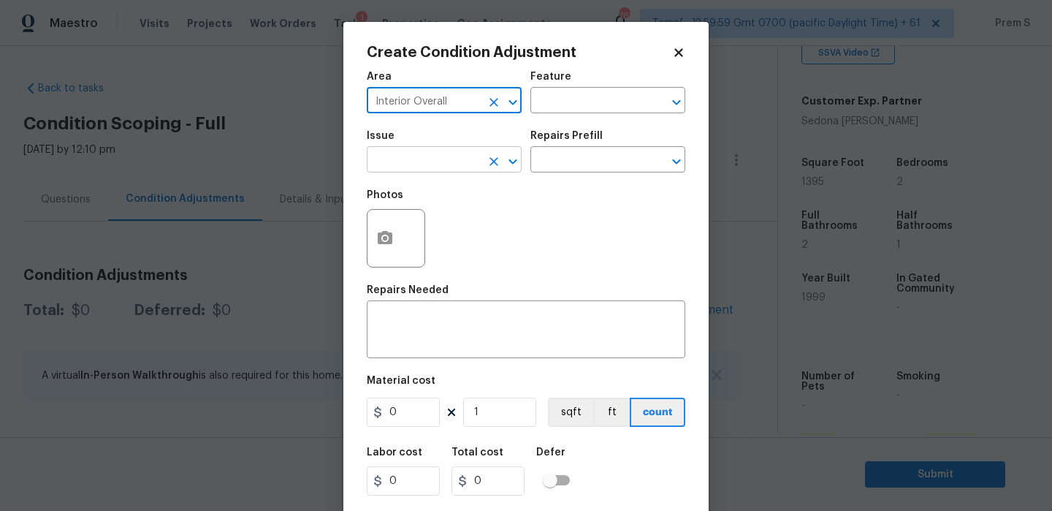
type input "Interior Overall"
click at [445, 153] on input "text" at bounding box center [424, 161] width 114 height 23
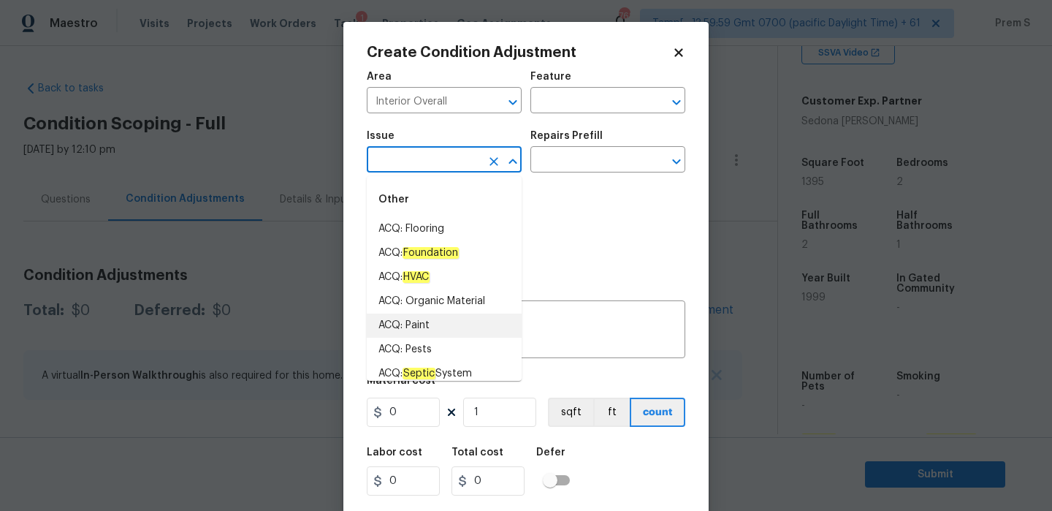
click at [484, 330] on li "ACQ: Paint" at bounding box center [444, 325] width 155 height 24
type input "ACQ: Paint"
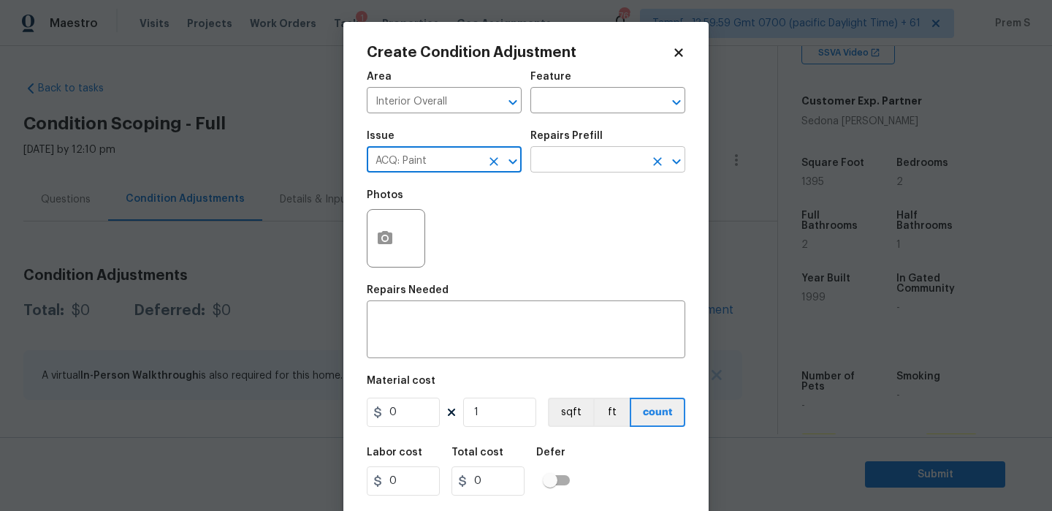
click at [627, 150] on input "text" at bounding box center [587, 161] width 114 height 23
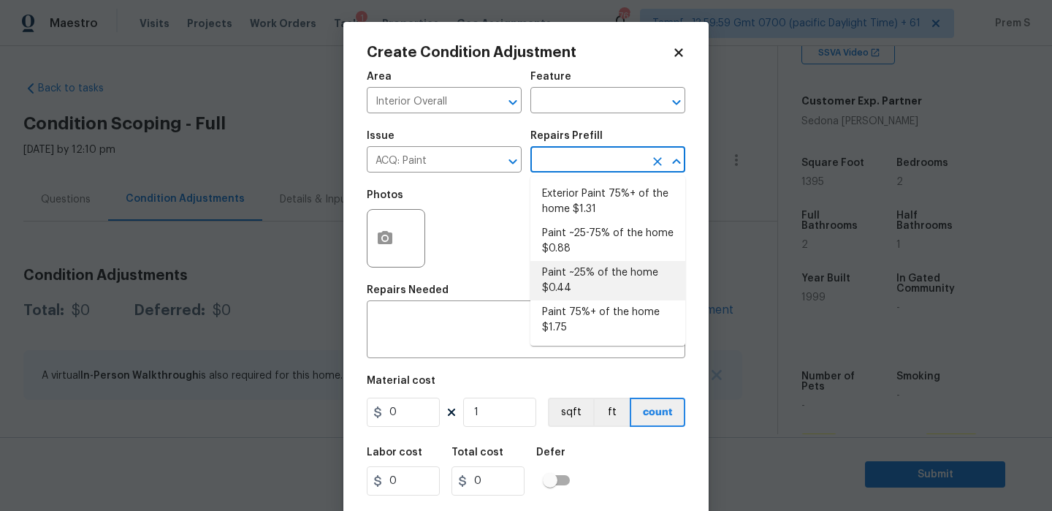
click at [609, 281] on li "Paint ~25% of the home $0.44" at bounding box center [607, 280] width 155 height 39
type input "Acquisition"
type textarea "Acquisition Scope: ~25% of the home needs interior paint"
type input "0.44"
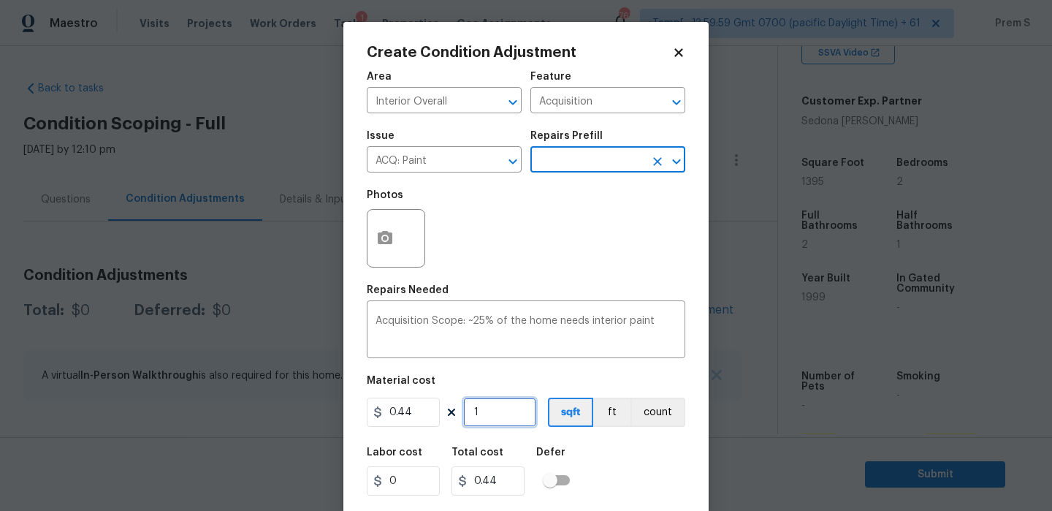
click at [497, 415] on input "1" at bounding box center [499, 411] width 73 height 29
type input "13"
type input "5.72"
type input "139"
type input "61.16"
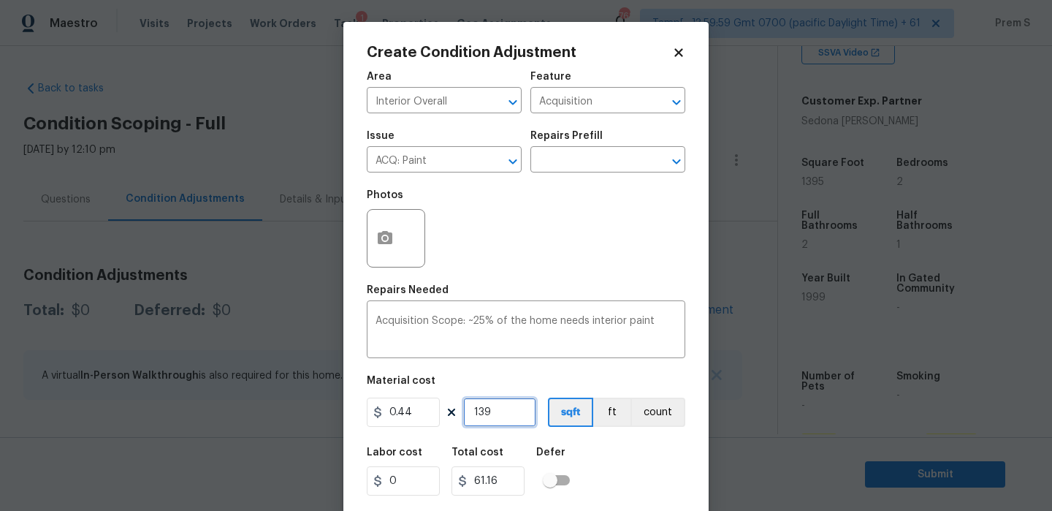
type input "1395"
type input "613.8"
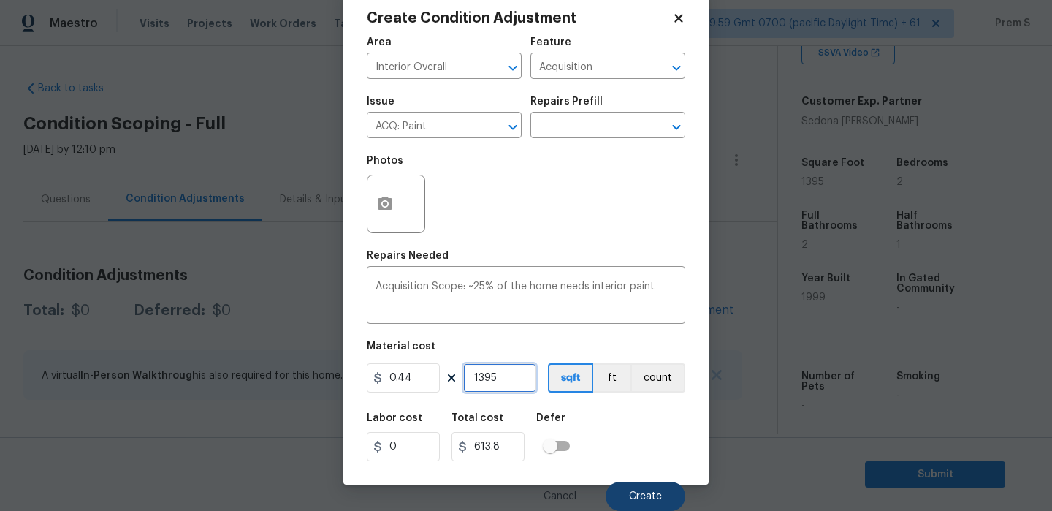
type input "1395"
click at [655, 498] on span "Create" at bounding box center [645, 496] width 33 height 11
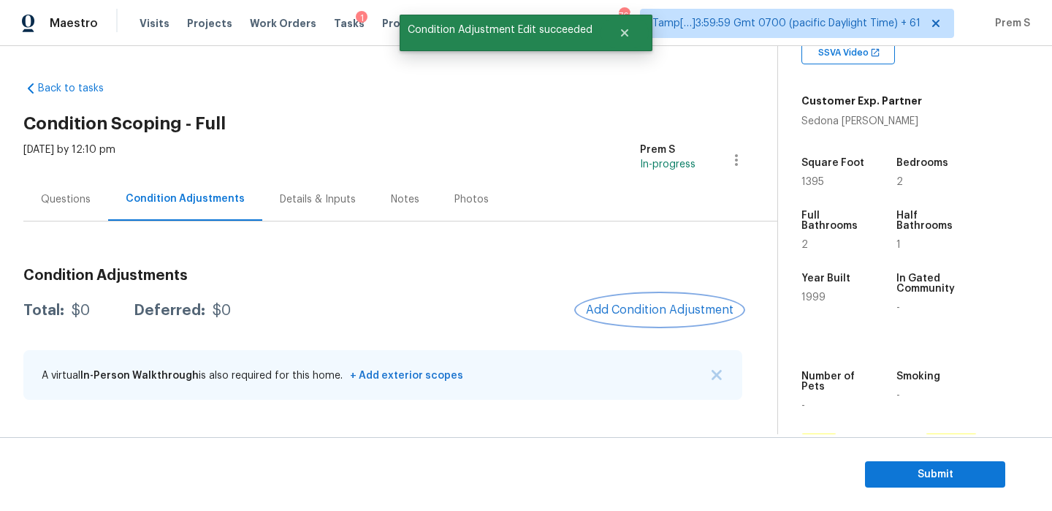
scroll to position [0, 0]
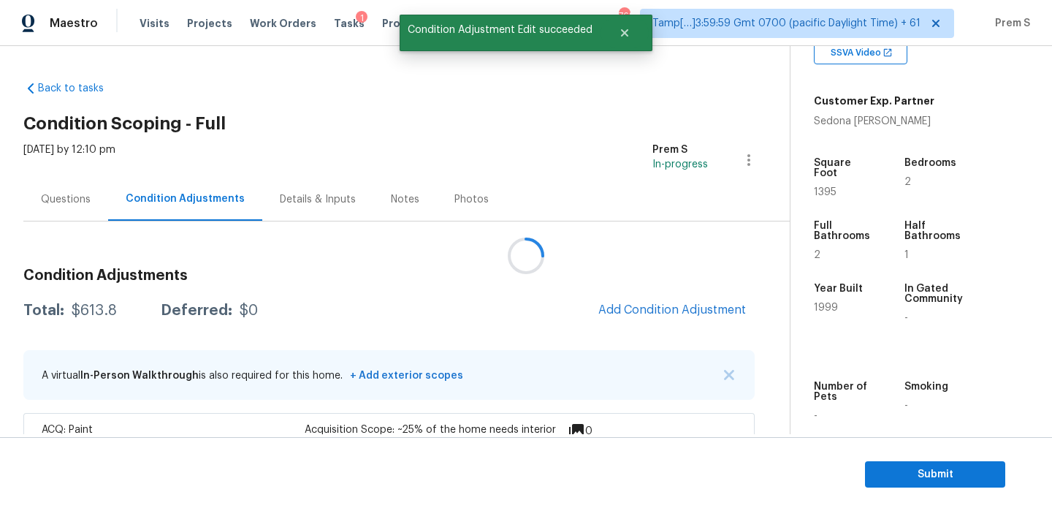
click at [625, 301] on div at bounding box center [526, 255] width 1052 height 511
click at [622, 309] on div at bounding box center [526, 255] width 1052 height 511
click at [604, 308] on span "Add Condition Adjustment" at bounding box center [672, 309] width 148 height 13
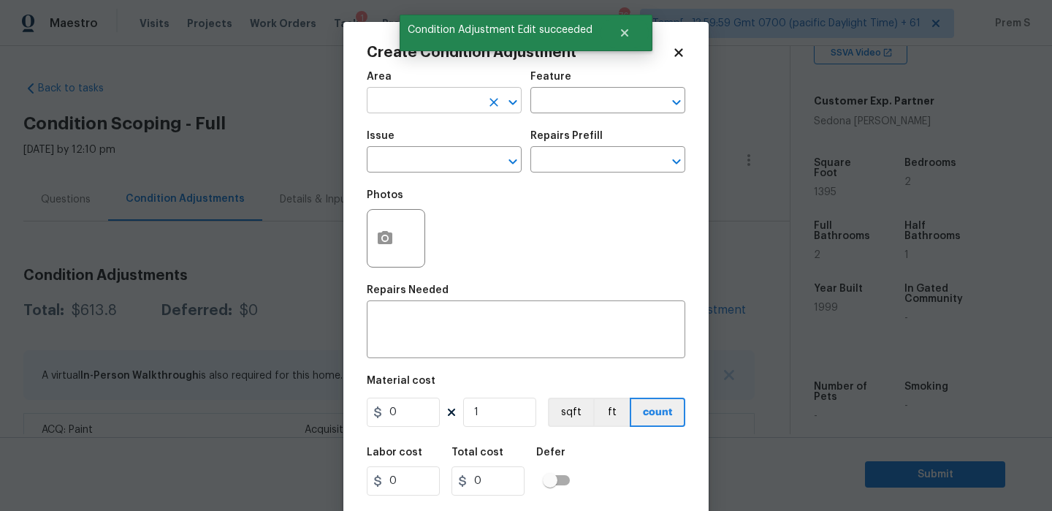
click at [425, 101] on input "text" at bounding box center [424, 102] width 114 height 23
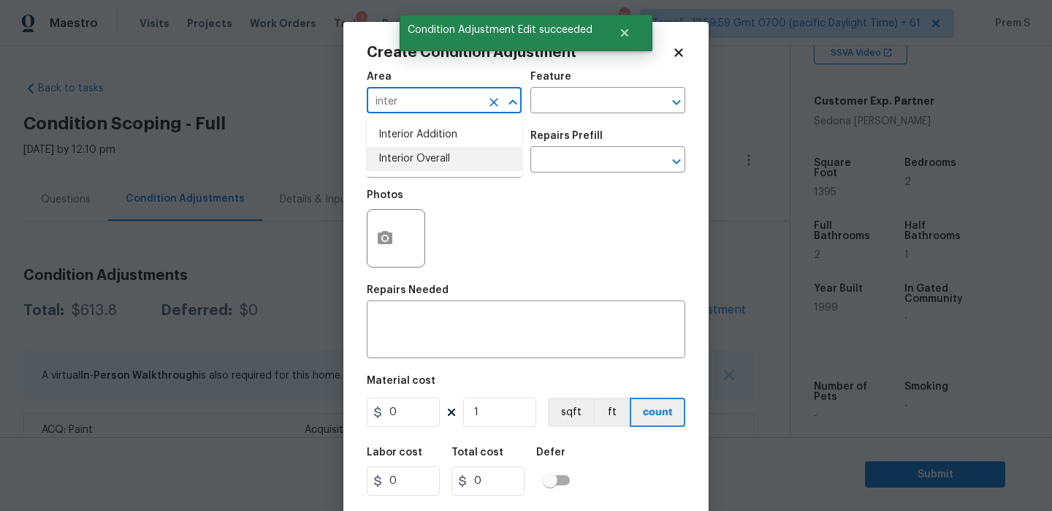
click at [424, 156] on li "Interior Overall" at bounding box center [444, 159] width 155 height 24
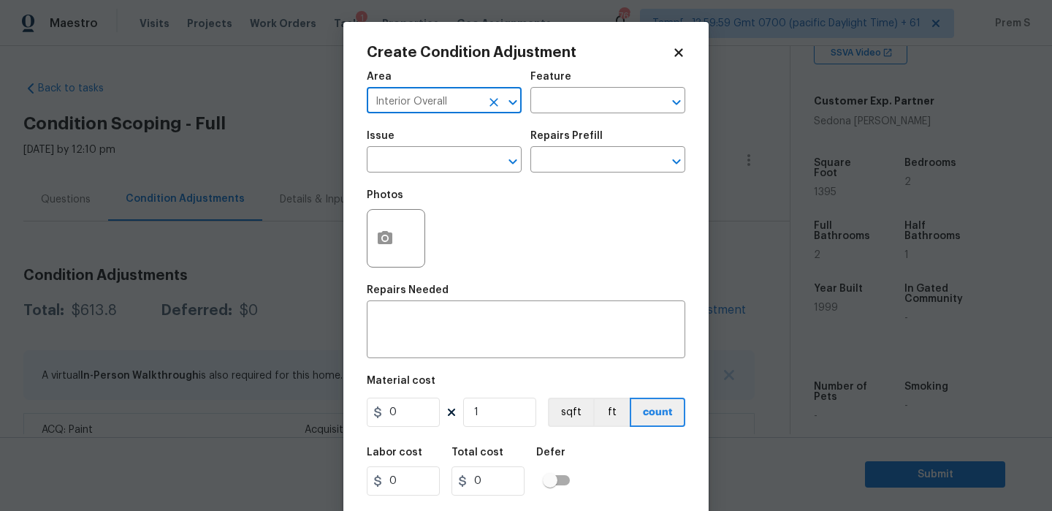
type input "Interior Overall"
click at [424, 156] on input "text" at bounding box center [424, 161] width 114 height 23
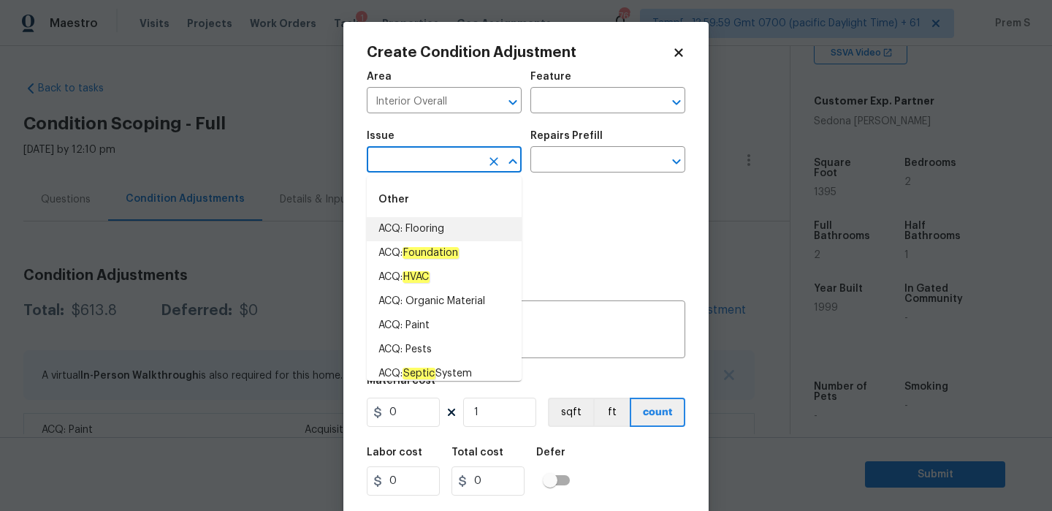
click at [497, 230] on li "ACQ: Flooring" at bounding box center [444, 229] width 155 height 24
type input "ACQ: Flooring"
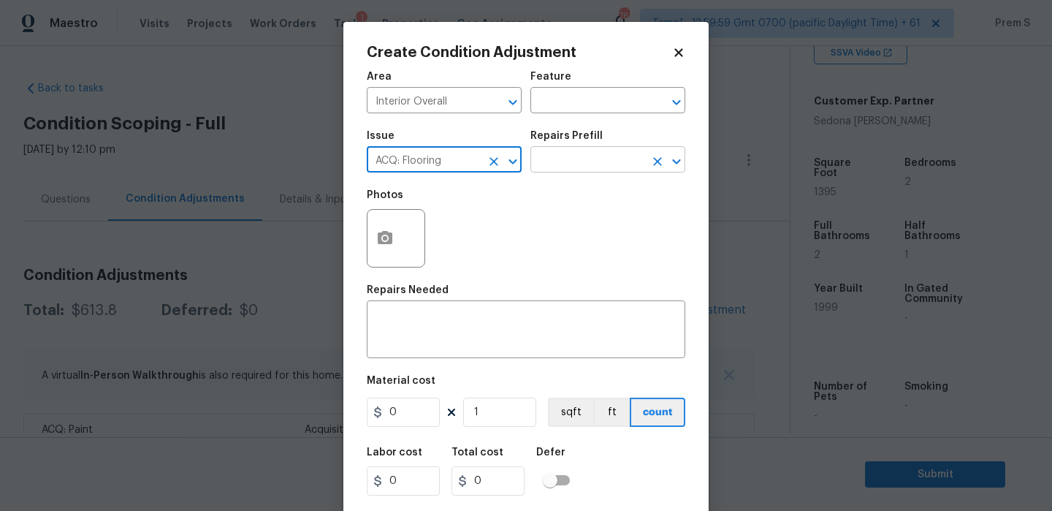
click at [598, 159] on input "text" at bounding box center [587, 161] width 114 height 23
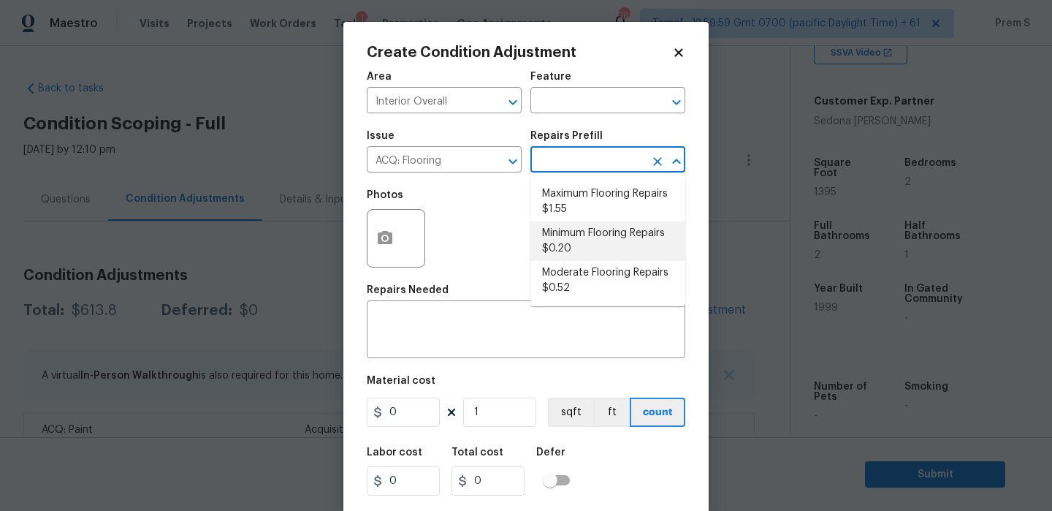
click at [622, 251] on li "Minimum Flooring Repairs $0.20" at bounding box center [607, 240] width 155 height 39
type input "Acquisition"
type textarea "Acquisition Scope: Minimum flooring repairs"
type input "0.2"
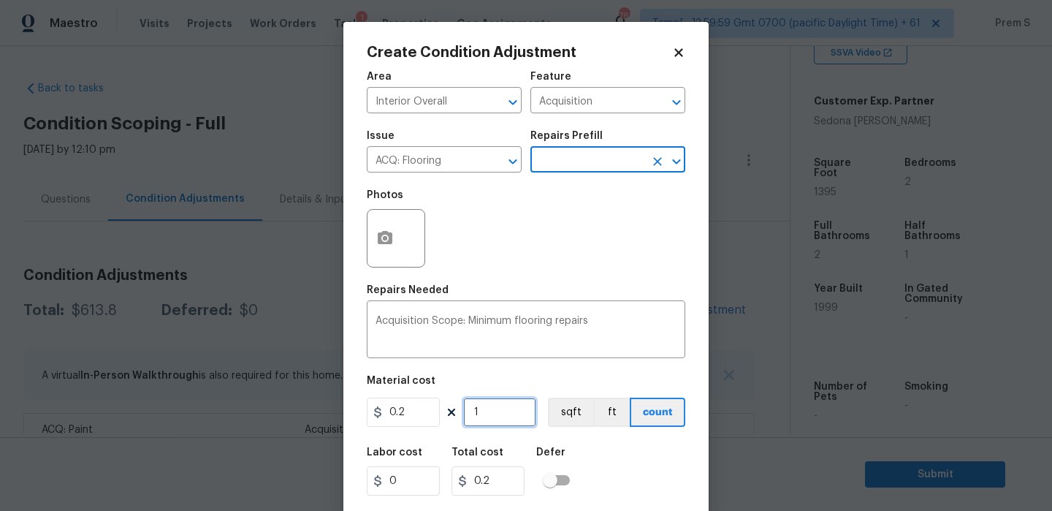
click at [497, 424] on input "1" at bounding box center [499, 411] width 73 height 29
type input "13"
type input "2.6"
type input "139"
type input "27.8"
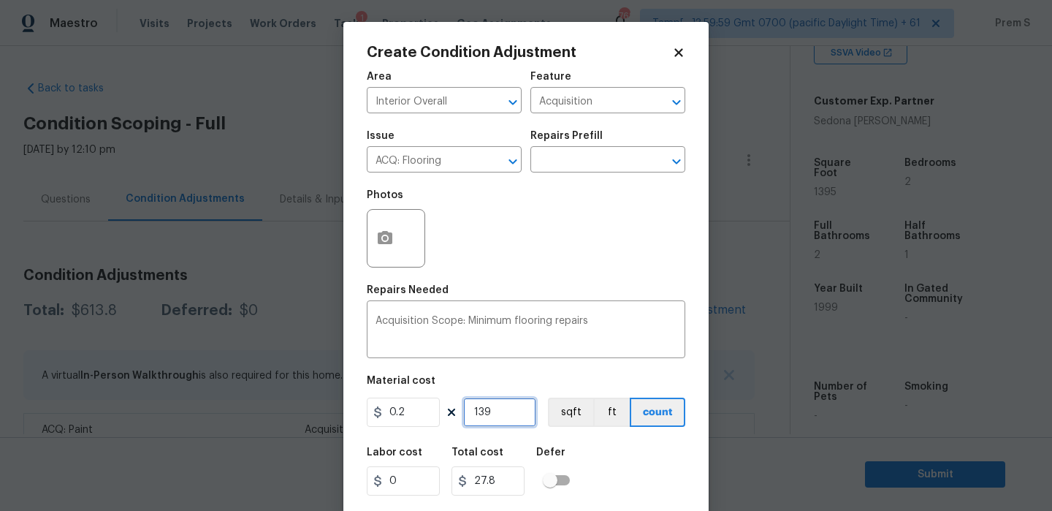
type input "1396"
type input "279.2"
type input "139"
type input "27.8"
type input "1395"
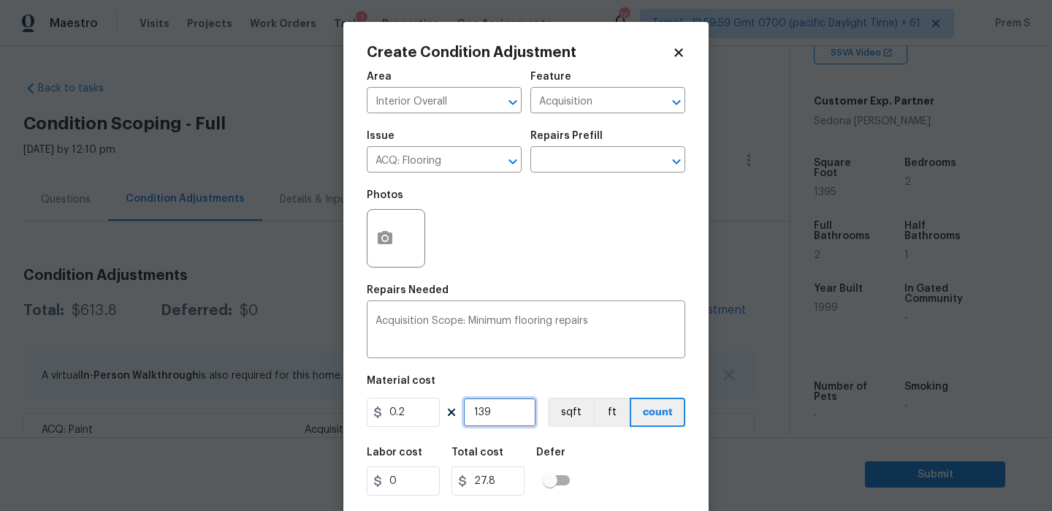
type input "279"
type input "1395"
click at [636, 486] on div "Labor cost 0 Total cost 279 Defer" at bounding box center [526, 471] width 318 height 66
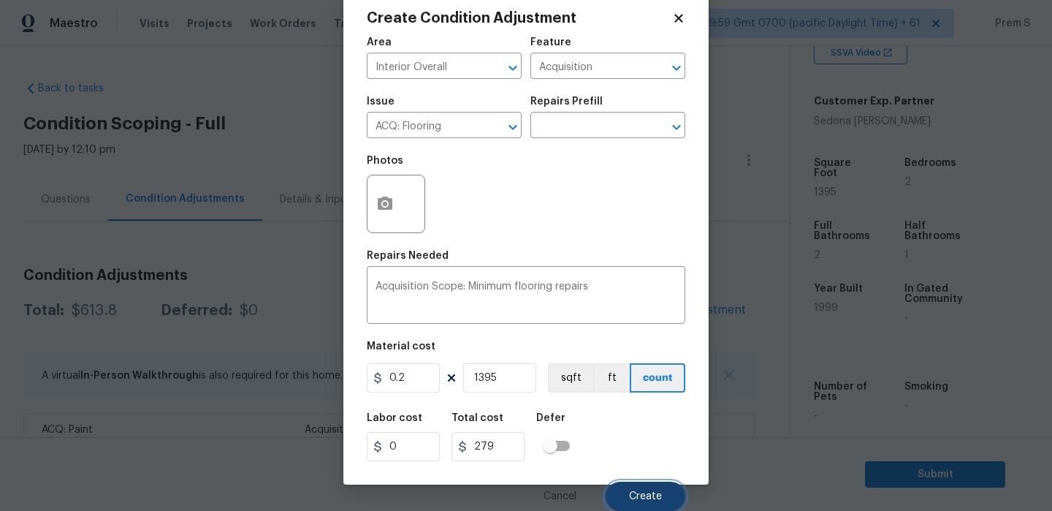
click at [652, 494] on span "Create" at bounding box center [645, 496] width 33 height 11
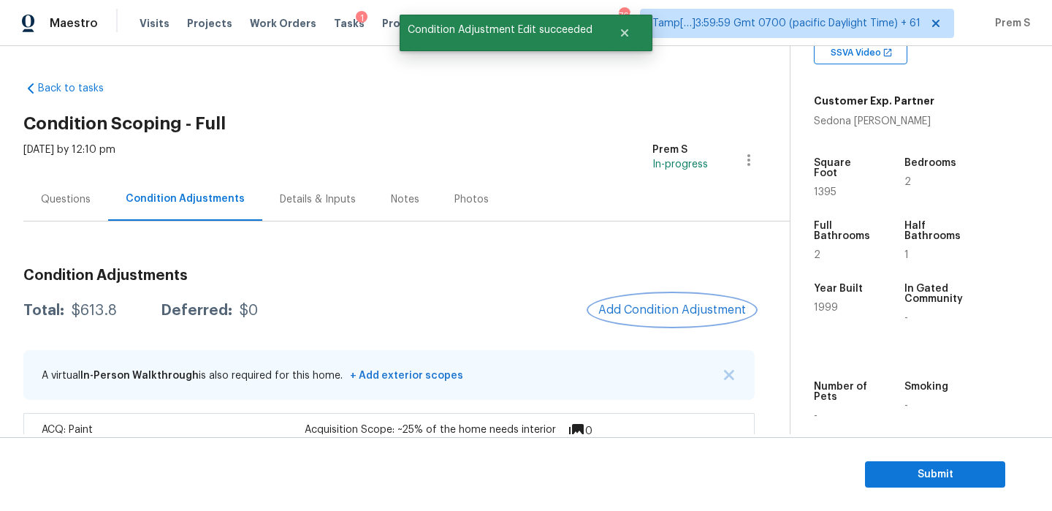
scroll to position [0, 0]
click at [645, 310] on div at bounding box center [526, 255] width 1052 height 511
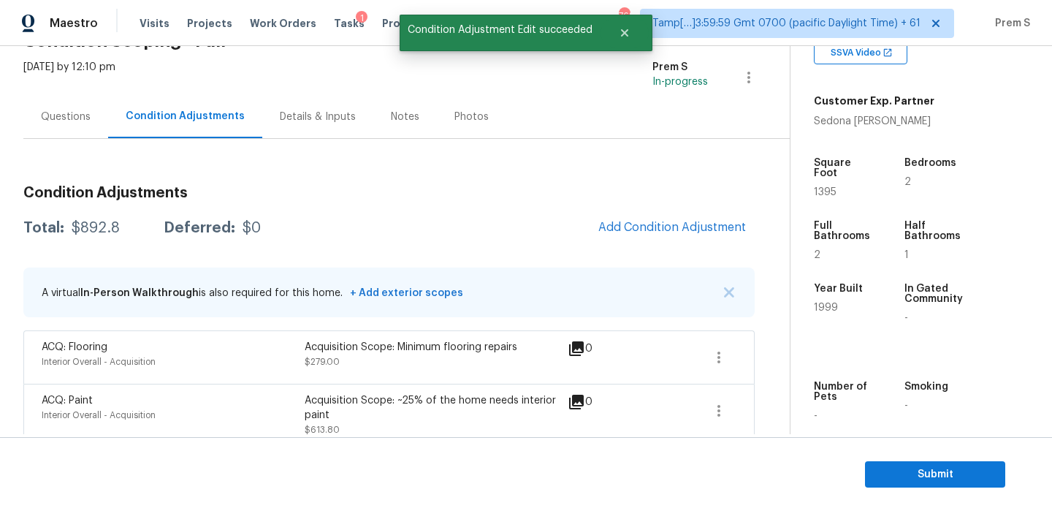
scroll to position [99, 0]
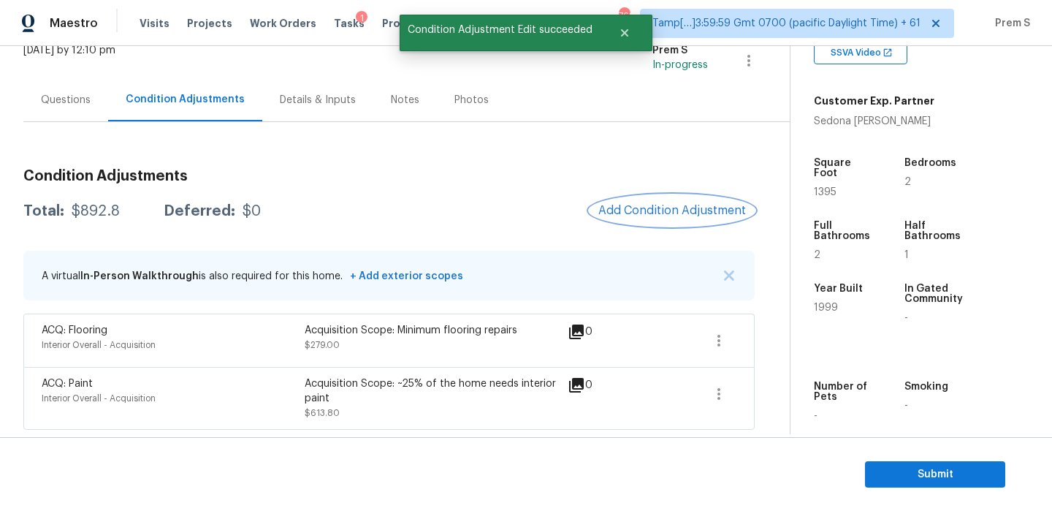
click at [687, 218] on button "Add Condition Adjustment" at bounding box center [671, 210] width 165 height 31
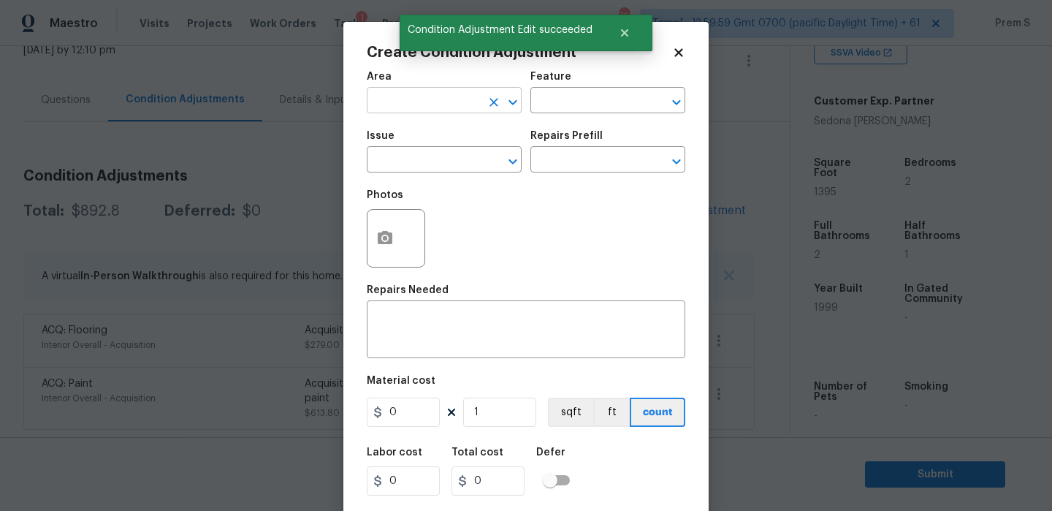
click at [443, 104] on input "text" at bounding box center [424, 102] width 114 height 23
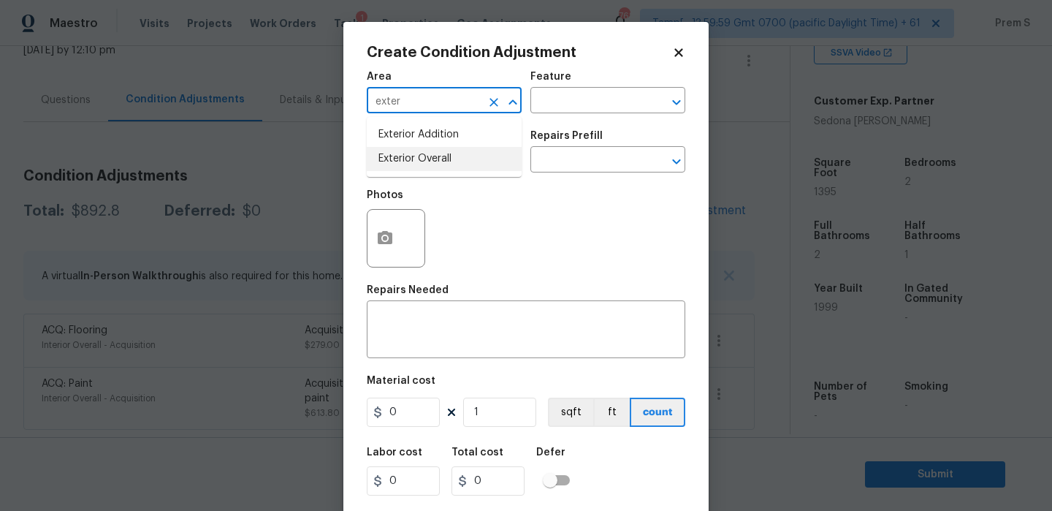
click at [444, 172] on ul "Exterior Addition Exterior Overall" at bounding box center [444, 147] width 155 height 60
click at [455, 164] on li "Exterior Overall" at bounding box center [444, 159] width 155 height 24
type input "Exterior Overall"
click at [455, 164] on input "text" at bounding box center [424, 161] width 114 height 23
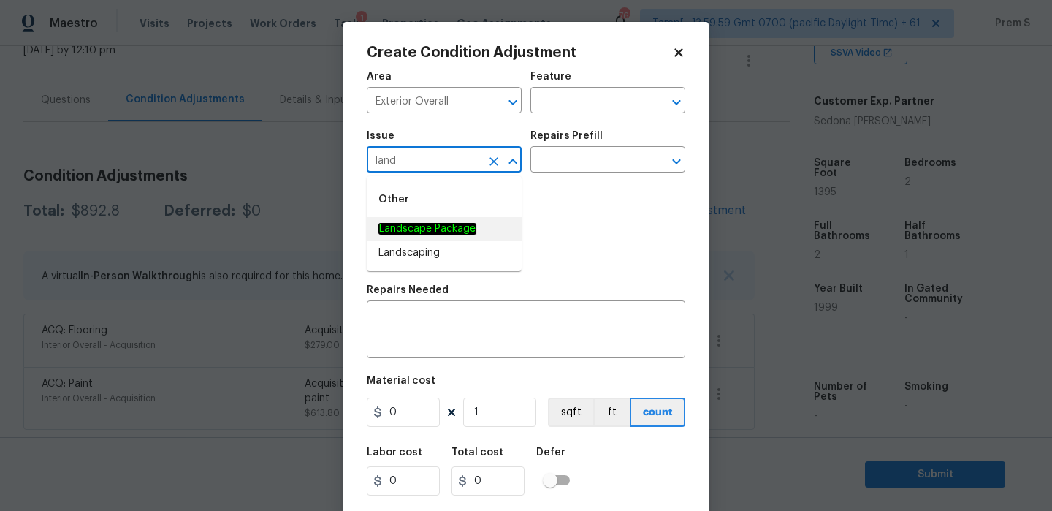
click at [460, 229] on em "Landscape Package" at bounding box center [427, 229] width 98 height 12
type input "Landscape Package"
click at [608, 157] on input "text" at bounding box center [587, 161] width 114 height 23
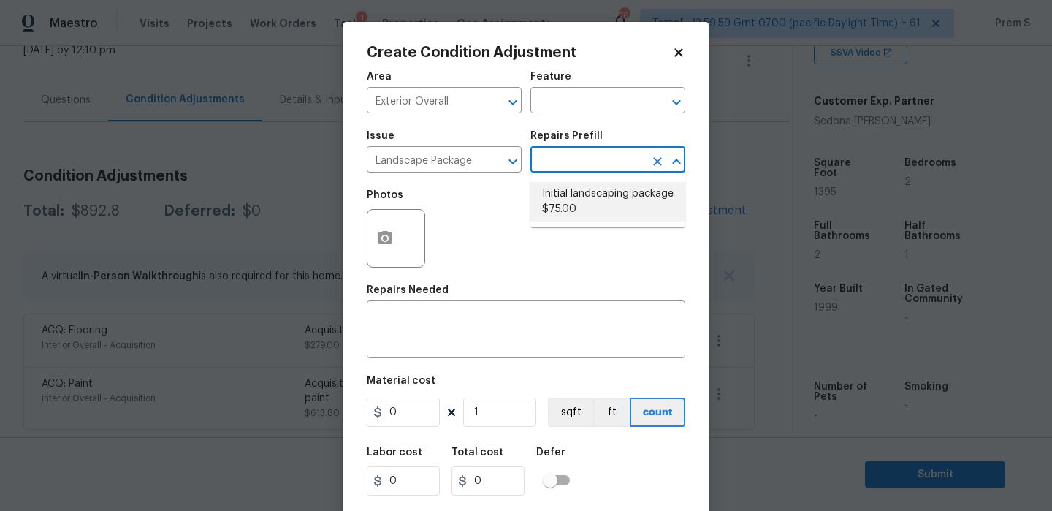
click at [602, 194] on li "Initial landscaping package $75.00" at bounding box center [607, 201] width 155 height 39
type input "Home Readiness Packages"
type textarea "Mowing of grass up to 6" in height. Mow, edge along driveways & sidewalks, trim…"
type input "75"
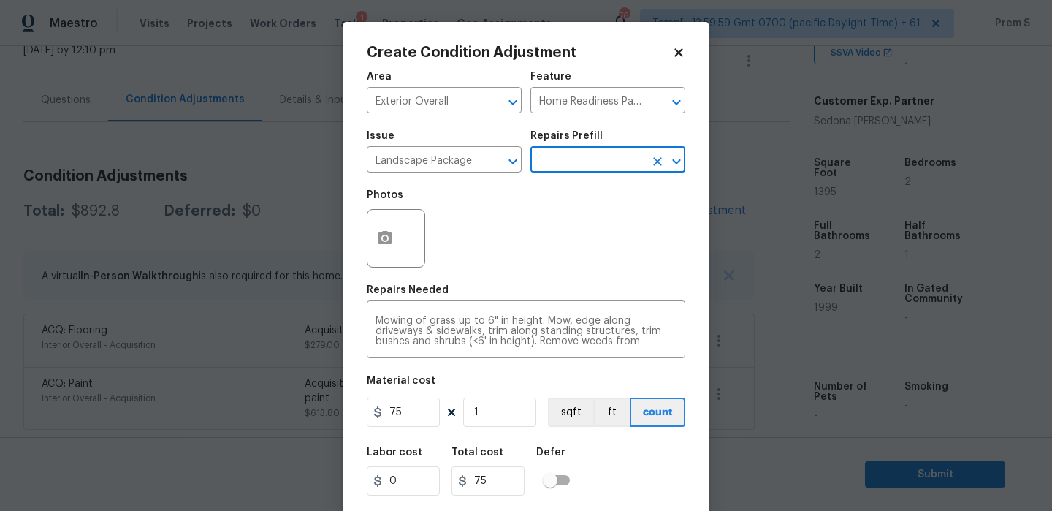
scroll to position [35, 0]
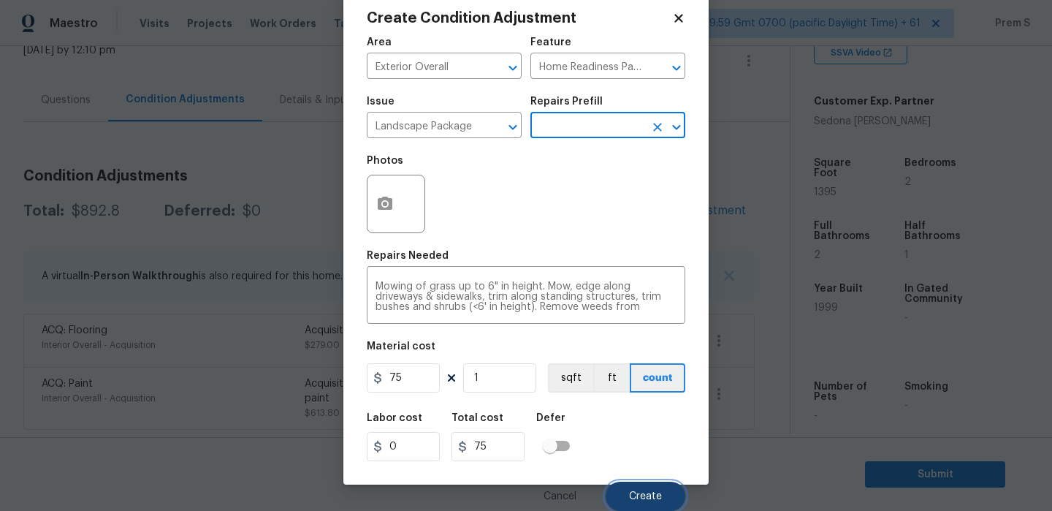
click at [653, 494] on span "Create" at bounding box center [645, 496] width 33 height 11
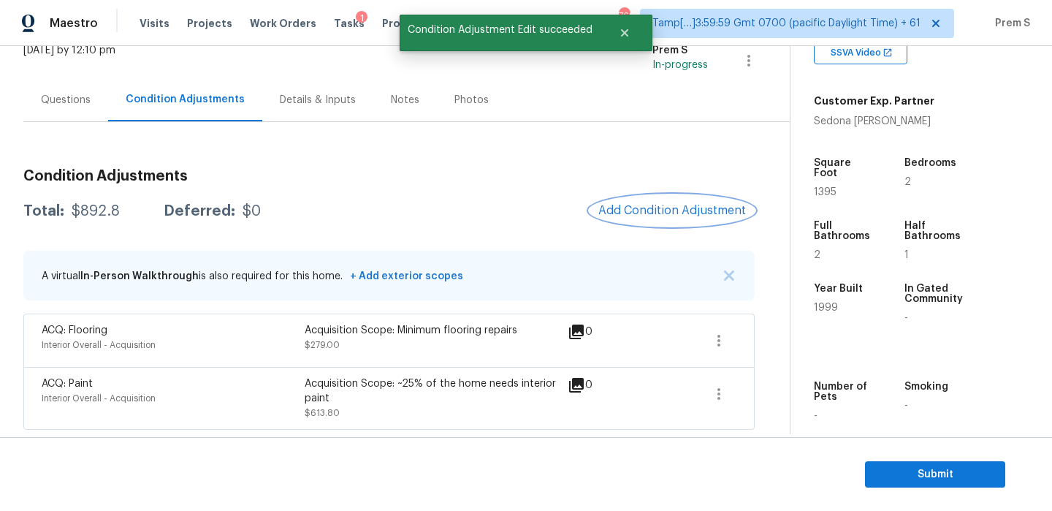
scroll to position [0, 0]
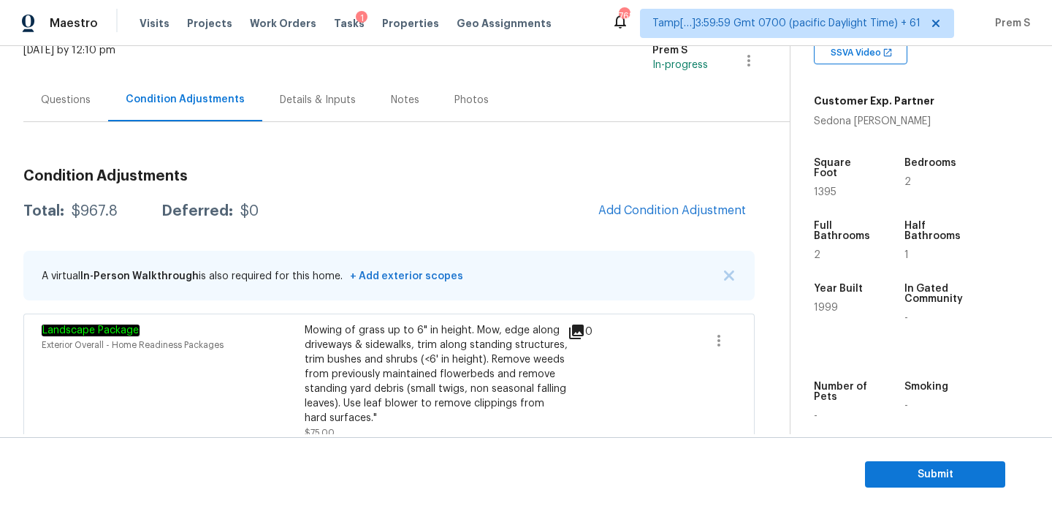
click at [70, 96] on div "Questions" at bounding box center [66, 100] width 50 height 15
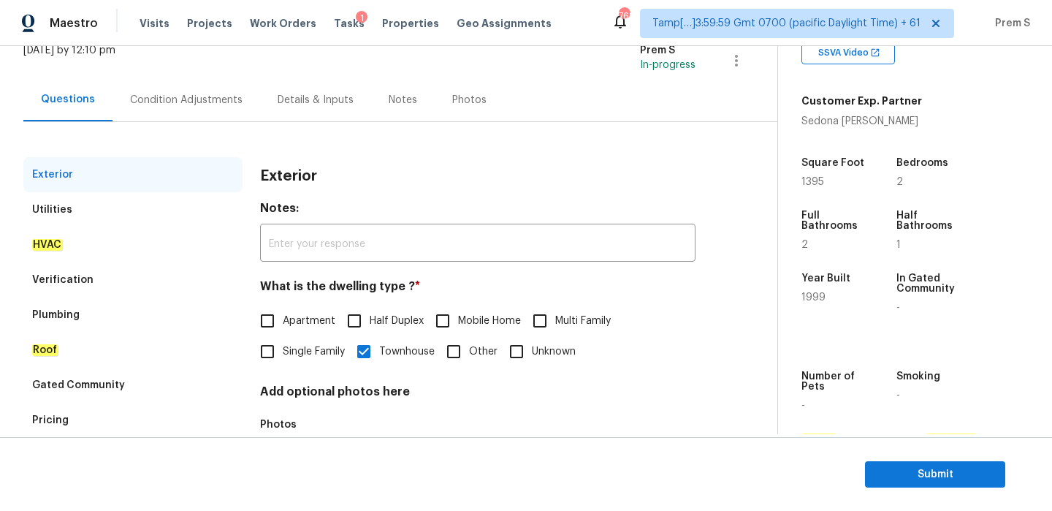
click at [96, 416] on div "Pricing" at bounding box center [132, 419] width 219 height 35
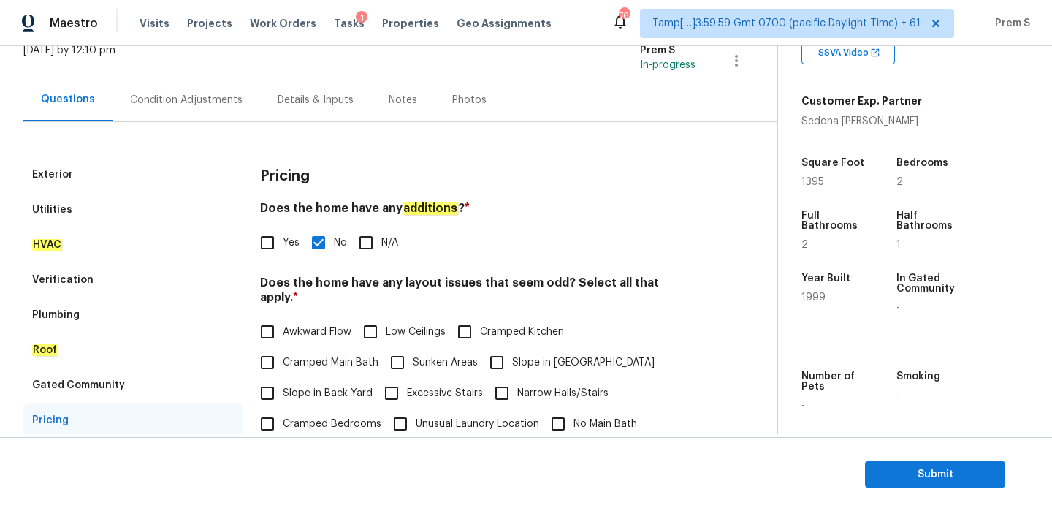
click at [305, 327] on label "Awkward Flow" at bounding box center [301, 331] width 99 height 31
click at [283, 327] on input "Awkward Flow" at bounding box center [267, 331] width 31 height 31
checkbox input "true"
click at [124, 214] on div "Utilities" at bounding box center [132, 209] width 219 height 35
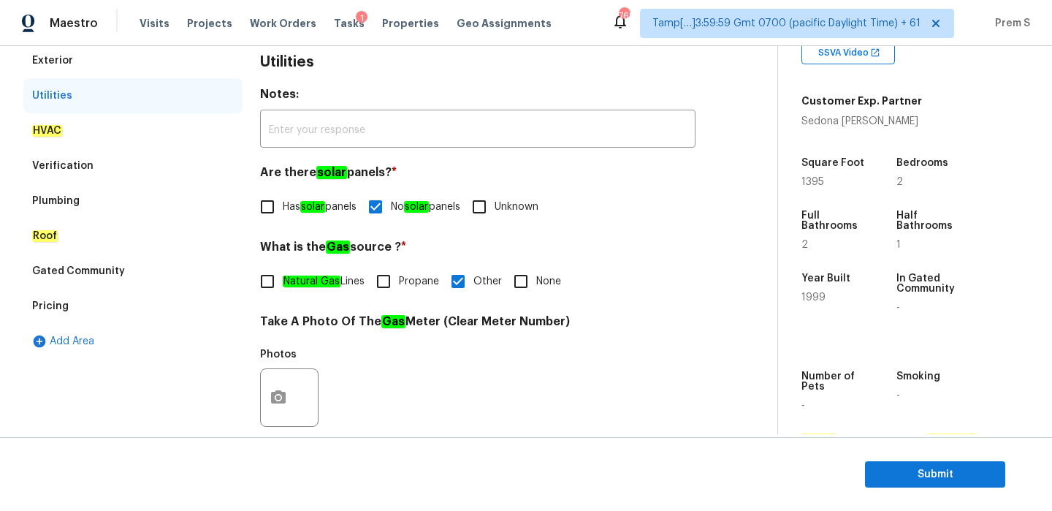
scroll to position [224, 0]
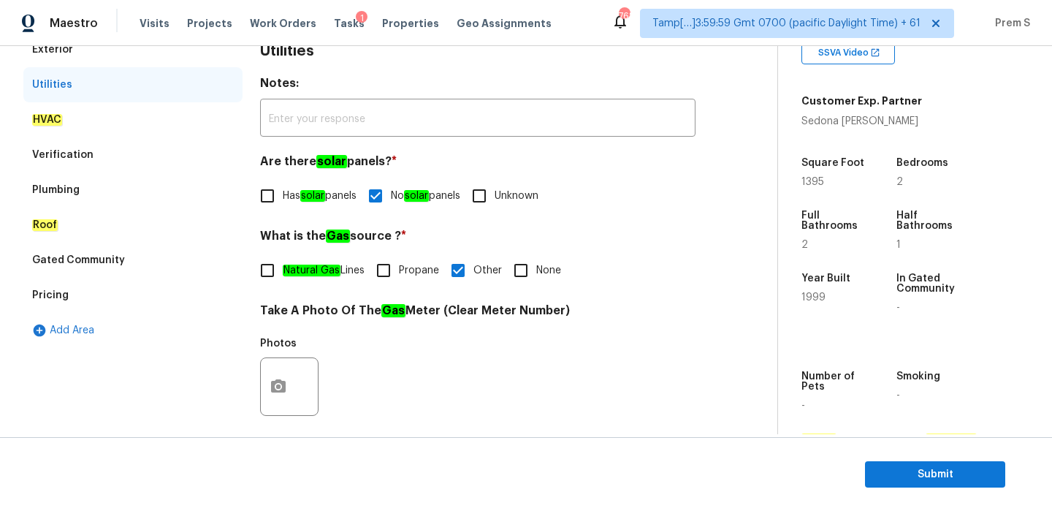
click at [302, 267] on em "Natural Gas" at bounding box center [312, 270] width 58 height 12
click at [283, 267] on input "Natural Gas Lines" at bounding box center [267, 270] width 31 height 31
checkbox input "true"
checkbox input "false"
click at [85, 297] on div "Pricing" at bounding box center [132, 295] width 219 height 35
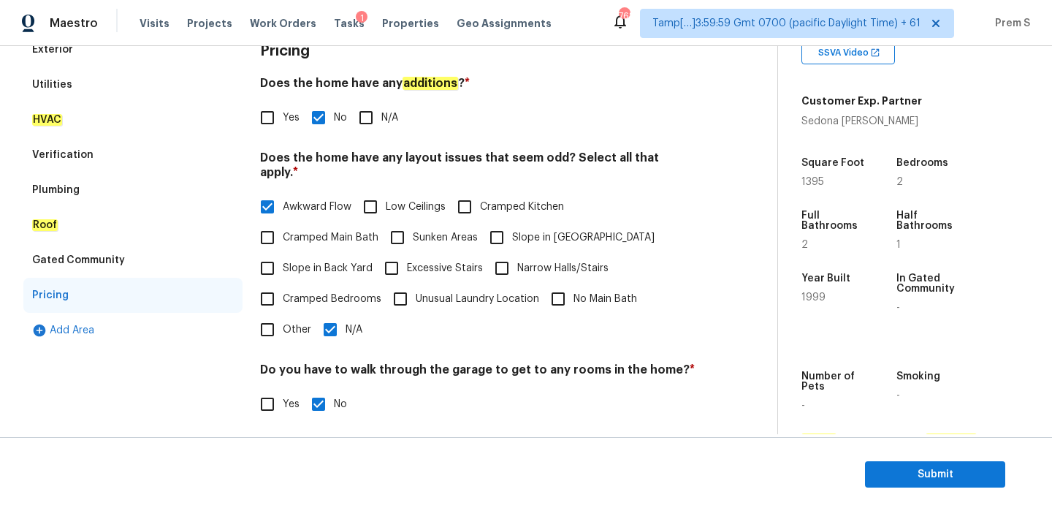
click at [496, 233] on input "Slope in [GEOGRAPHIC_DATA]" at bounding box center [496, 237] width 31 height 31
checkbox input "true"
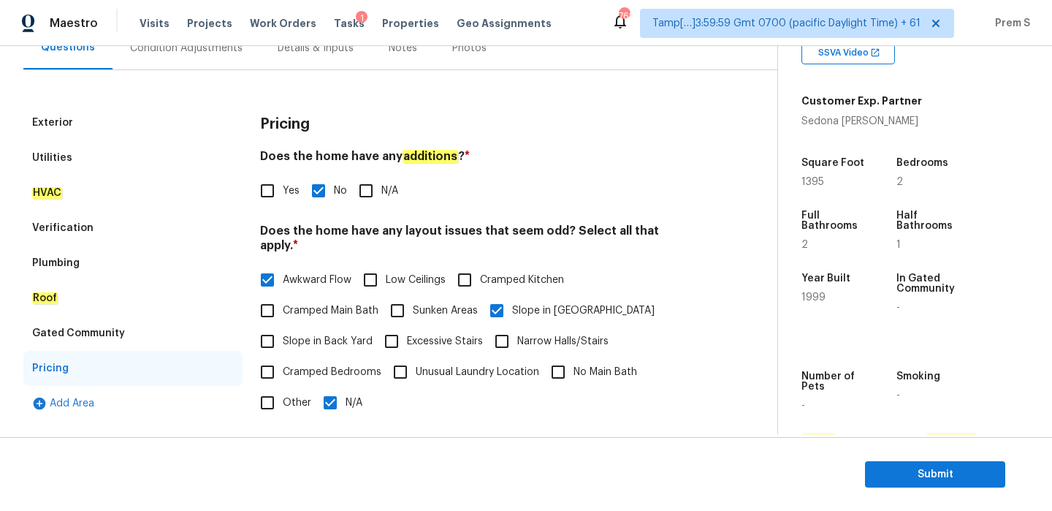
scroll to position [54, 0]
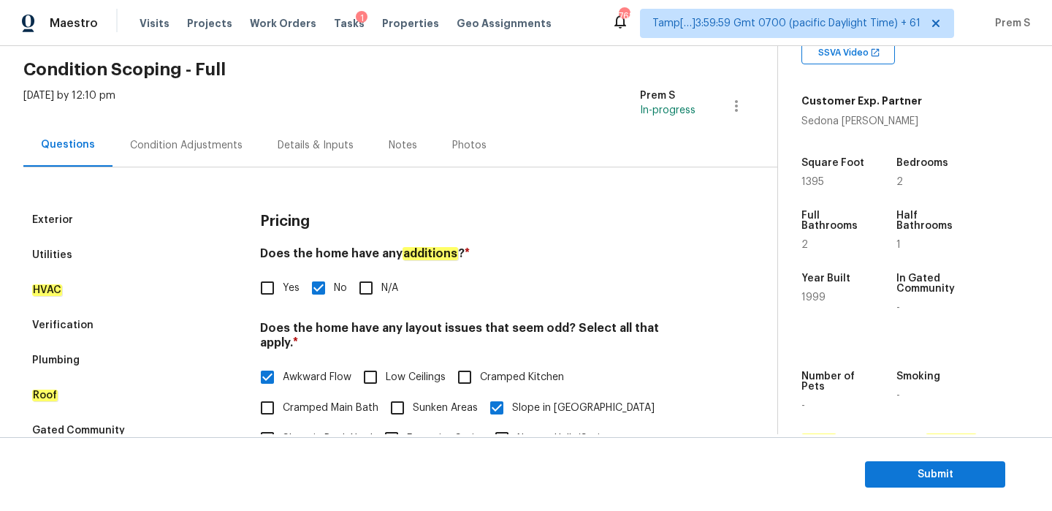
click at [201, 156] on div "Condition Adjustments" at bounding box center [186, 144] width 148 height 43
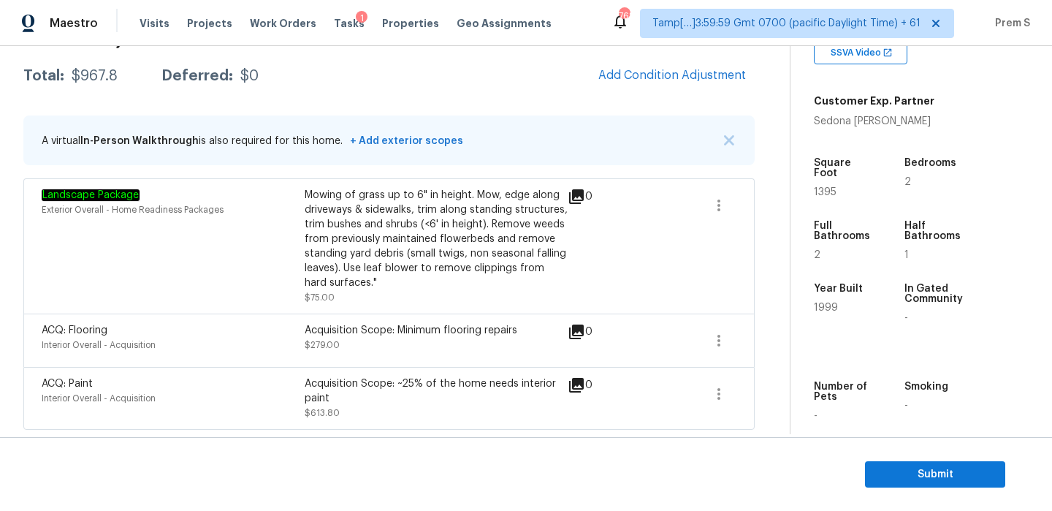
scroll to position [158, 0]
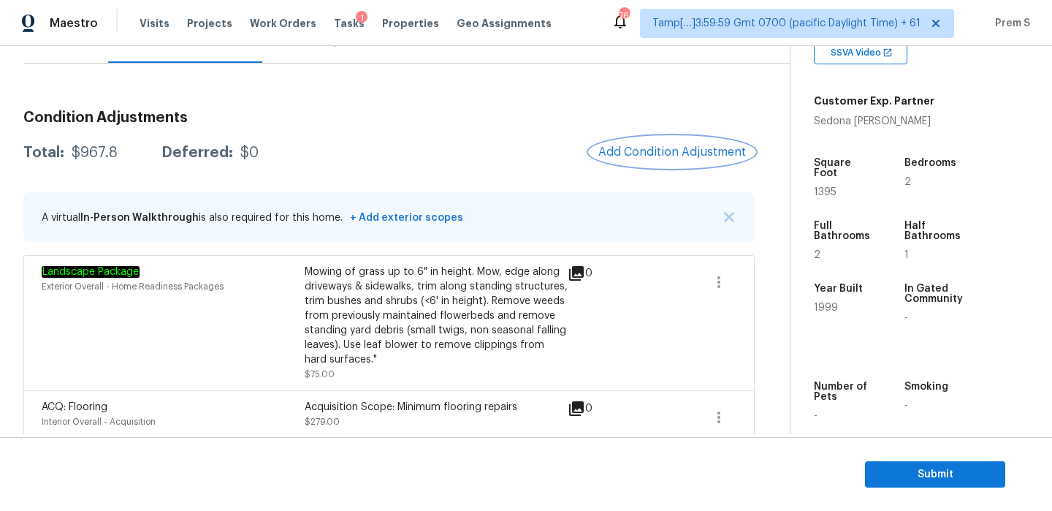
click at [706, 150] on span "Add Condition Adjustment" at bounding box center [672, 151] width 148 height 13
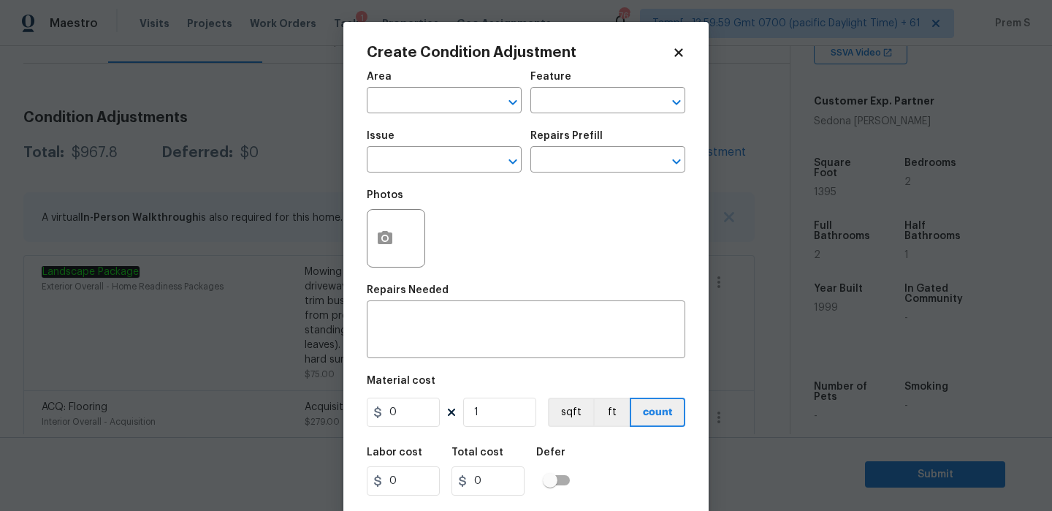
click at [757, 189] on body "Maestro Visits Projects Work Orders Tasks 1 Properties Geo Assignments 768 Tamp…" at bounding box center [526, 255] width 1052 height 511
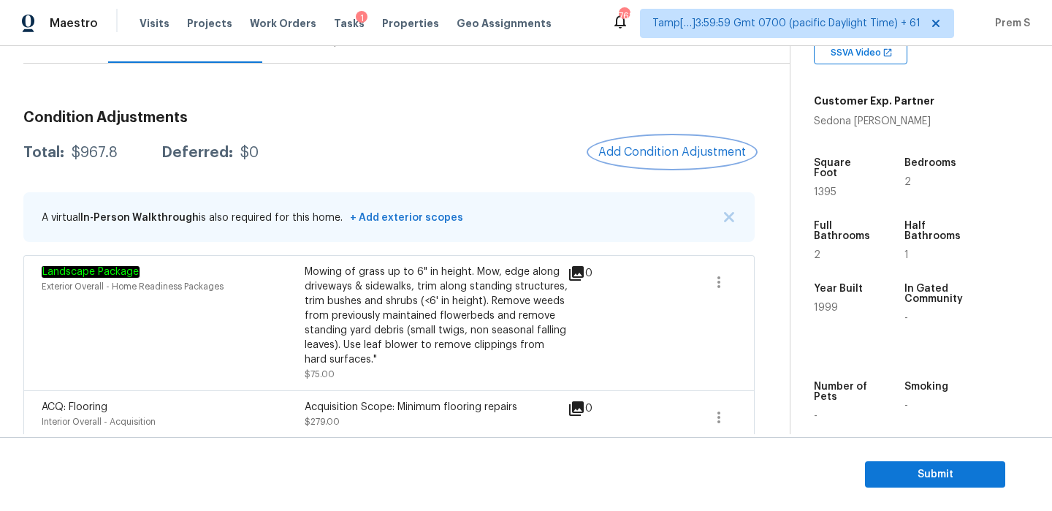
scroll to position [235, 0]
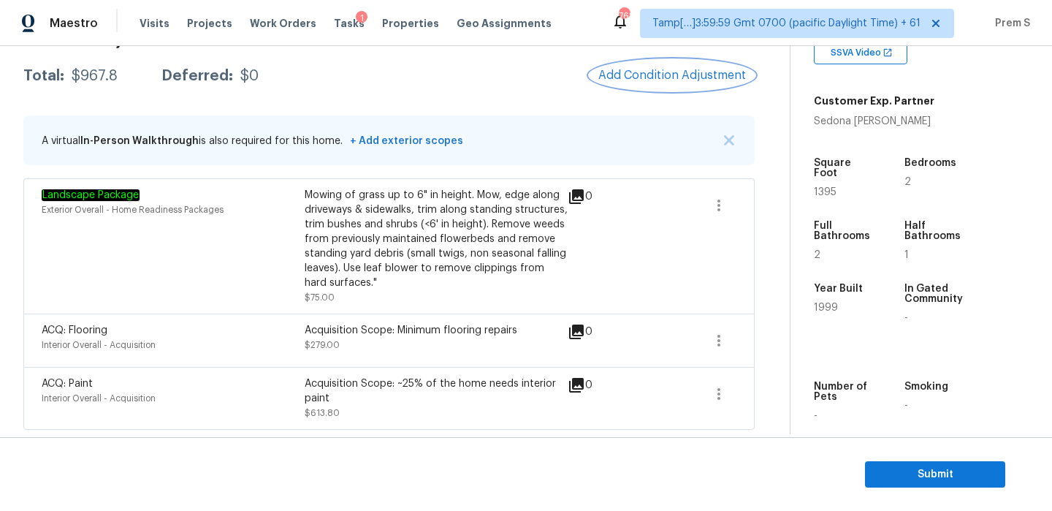
click at [666, 75] on span "Add Condition Adjustment" at bounding box center [672, 75] width 148 height 13
click at [666, 75] on body "Maestro Visits Projects Work Orders Tasks 1 Properties Geo Assignments 768 Tamp…" at bounding box center [526, 255] width 1052 height 511
click at [648, 75] on span "Add Condition Adjustment" at bounding box center [672, 75] width 148 height 13
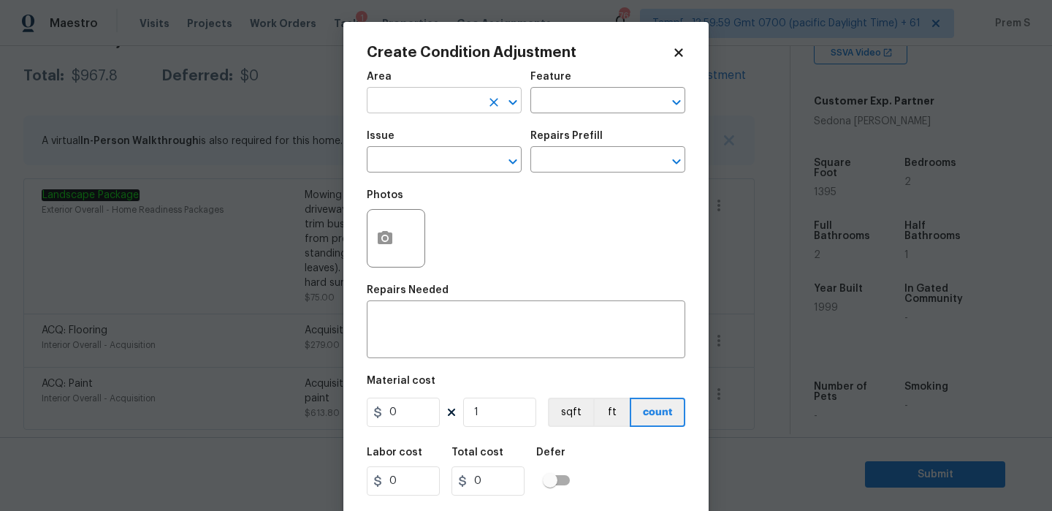
click at [417, 110] on input "text" at bounding box center [424, 102] width 114 height 23
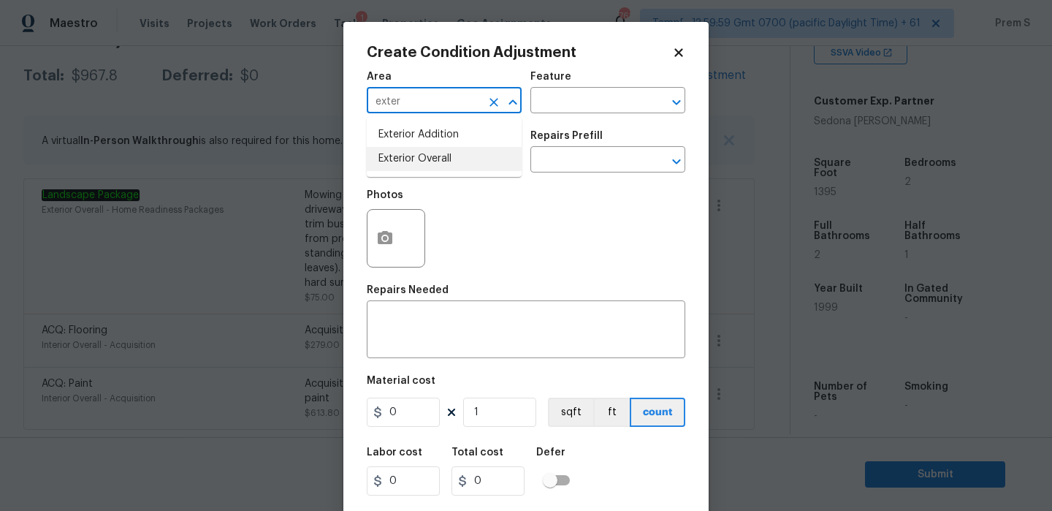
click at [454, 161] on li "Exterior Overall" at bounding box center [444, 159] width 155 height 24
type input "Exterior Overall"
click at [454, 161] on input "text" at bounding box center [424, 161] width 114 height 23
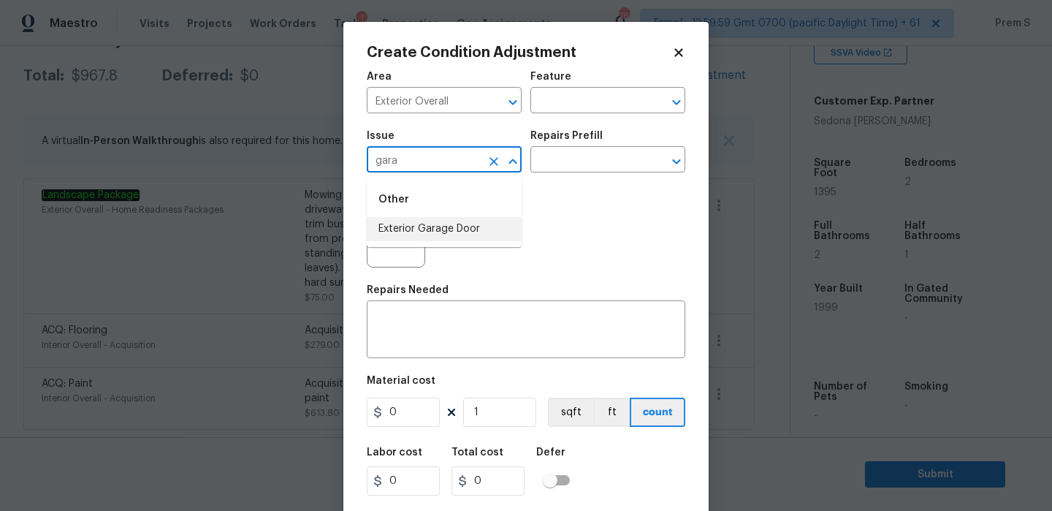
click at [480, 226] on li "Exterior Garage Door" at bounding box center [444, 229] width 155 height 24
type input "Exterior Garage Door"
click at [627, 150] on input "text" at bounding box center [587, 161] width 114 height 23
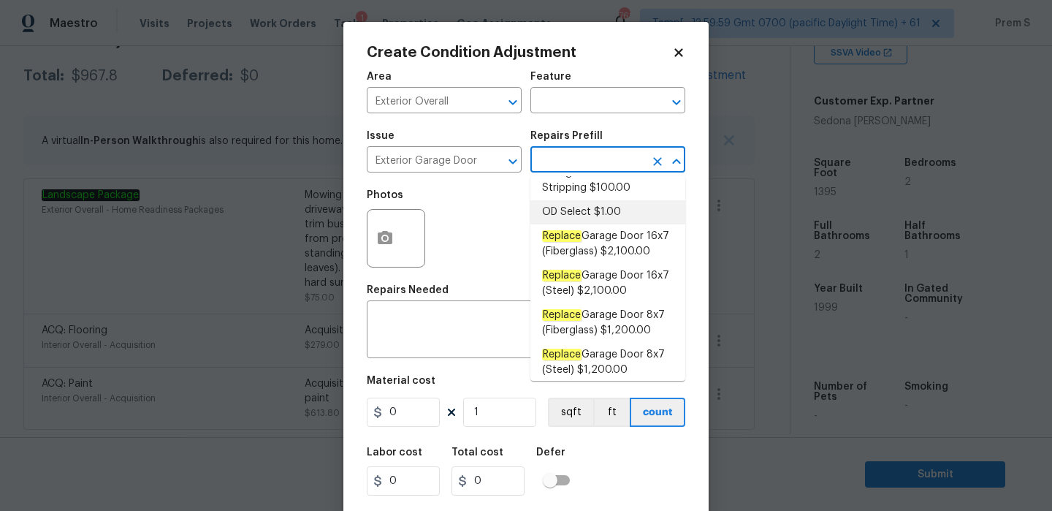
scroll to position [126, 0]
click at [606, 335] on span "Replace Garage Door 8x7 (Fiberglass) $1,200.00" at bounding box center [607, 321] width 131 height 31
type input "Interior Door"
type textarea "Remove the existing garage door and ALL of the existing hardware. Install new h…"
type input "1200"
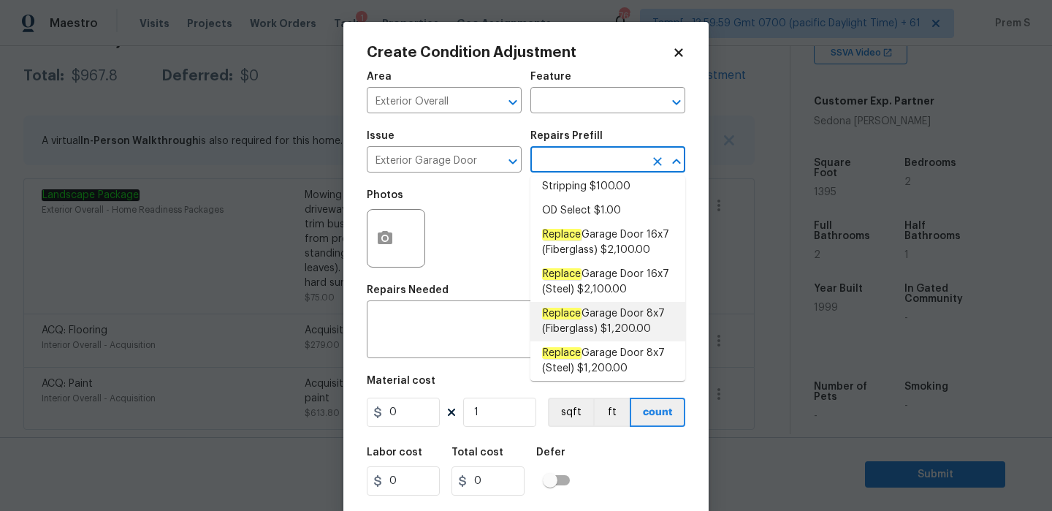
type input "1200"
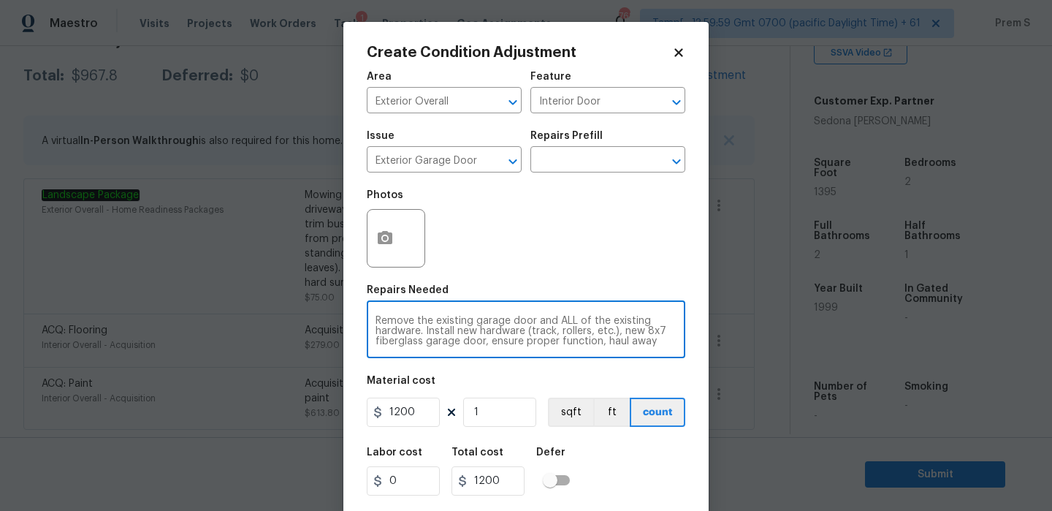
click at [488, 343] on textarea "Remove the existing garage door and ALL of the existing hardware. Install new h…" at bounding box center [525, 331] width 301 height 31
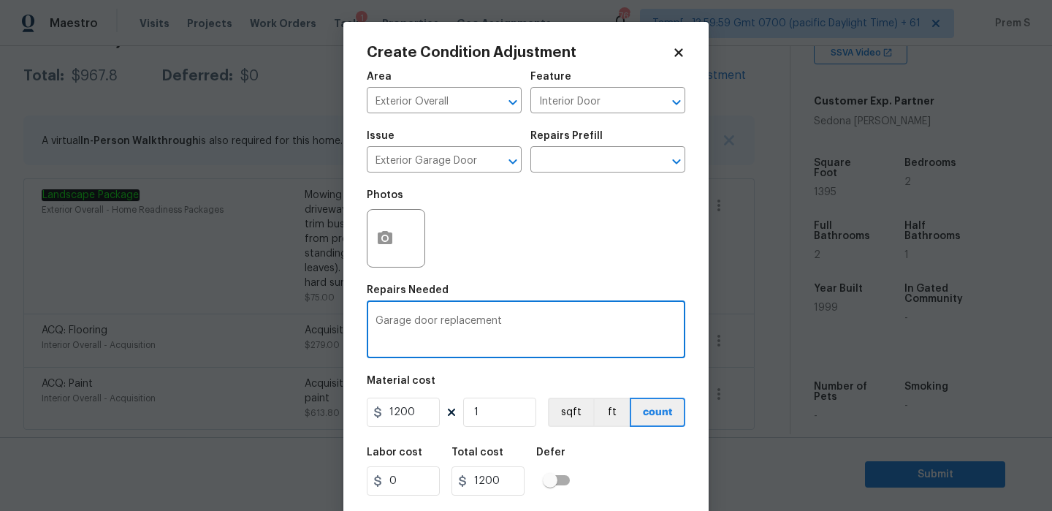
type textarea "Garage door replacement"
click at [658, 476] on div "Labor cost 0 Total cost 1200 Defer" at bounding box center [526, 471] width 318 height 66
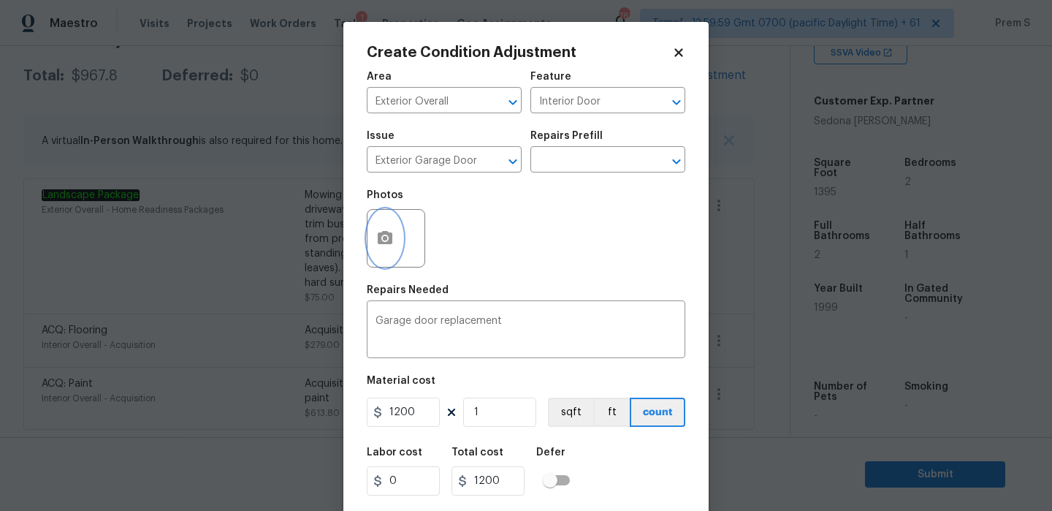
click at [391, 232] on icon "button" at bounding box center [385, 238] width 18 height 18
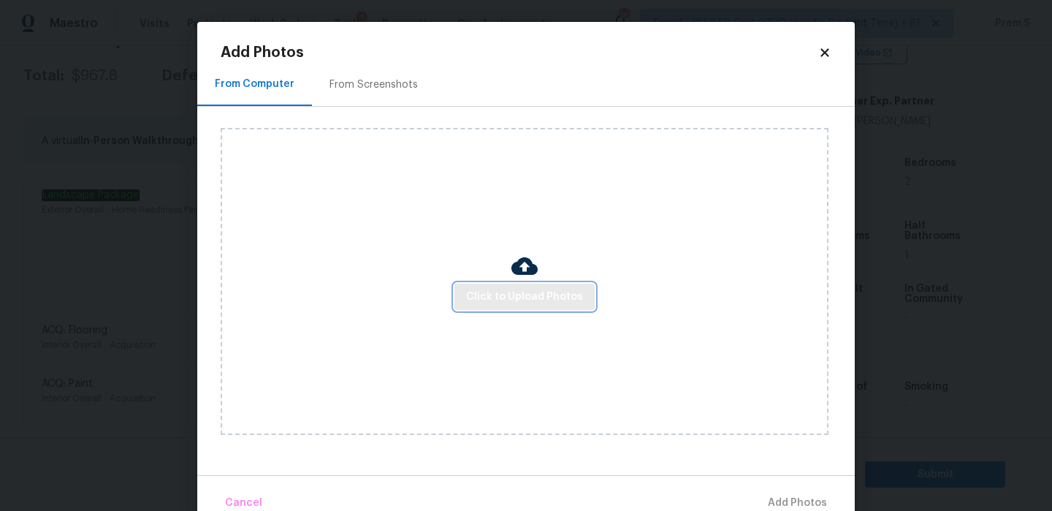
click at [491, 293] on span "Click to Upload Photos" at bounding box center [524, 297] width 117 height 18
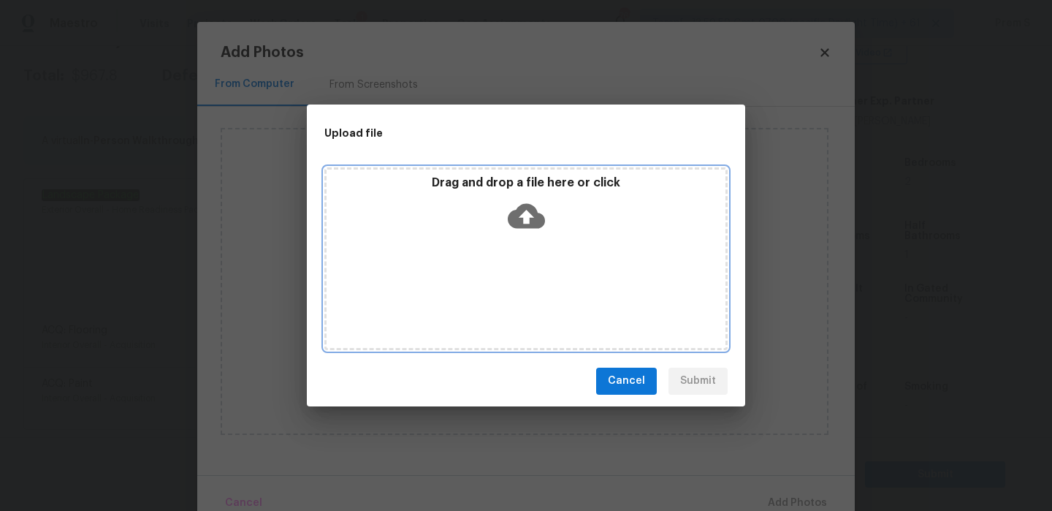
click at [535, 218] on icon at bounding box center [526, 215] width 37 height 25
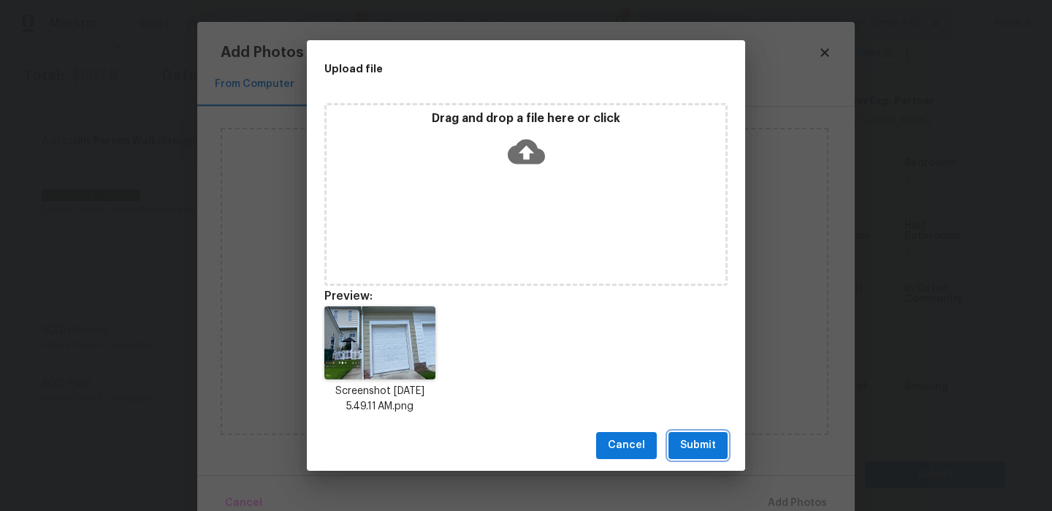
click at [706, 447] on span "Submit" at bounding box center [698, 445] width 36 height 18
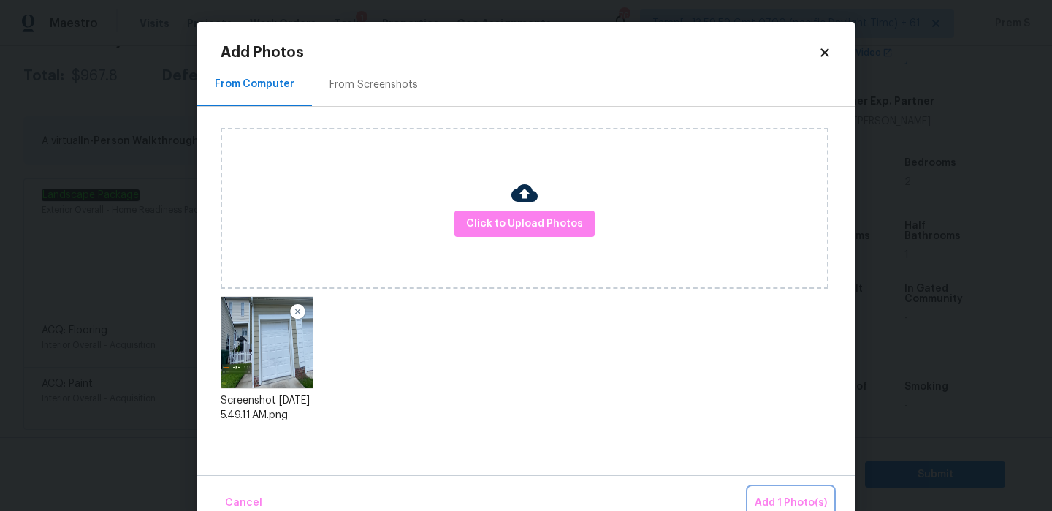
click at [779, 500] on span "Add 1 Photo(s)" at bounding box center [791, 503] width 72 height 18
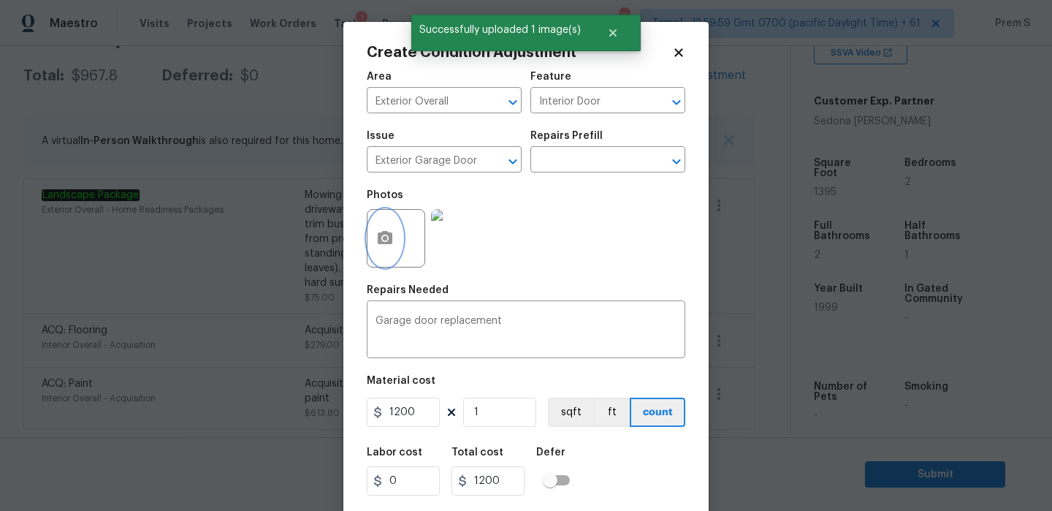
scroll to position [35, 0]
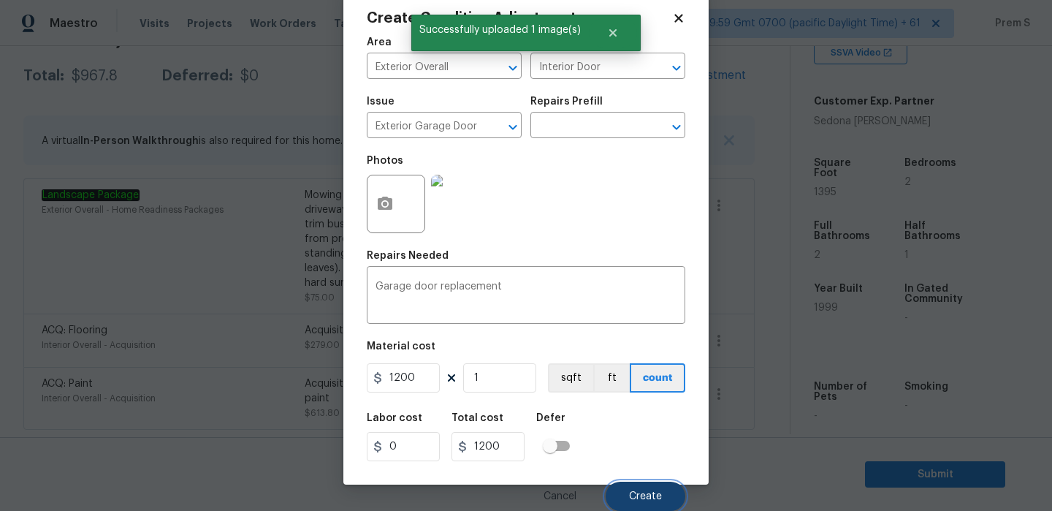
click at [637, 489] on button "Create" at bounding box center [646, 495] width 80 height 29
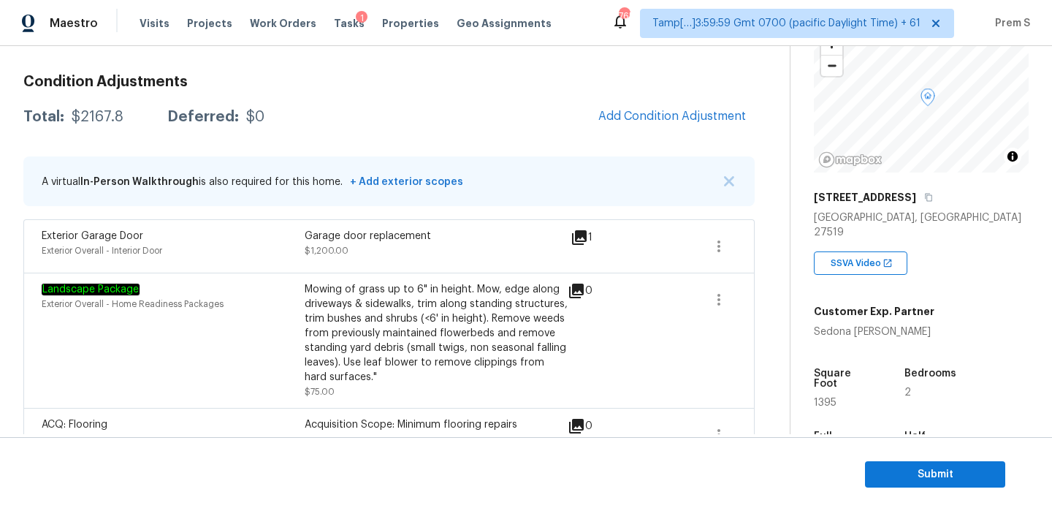
scroll to position [96, 0]
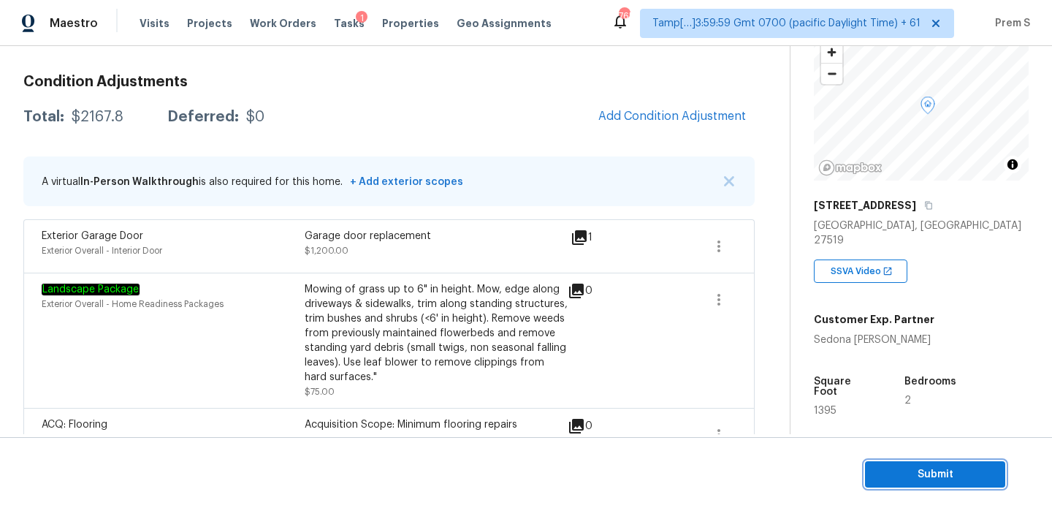
click at [927, 480] on span "Submit" at bounding box center [935, 474] width 117 height 18
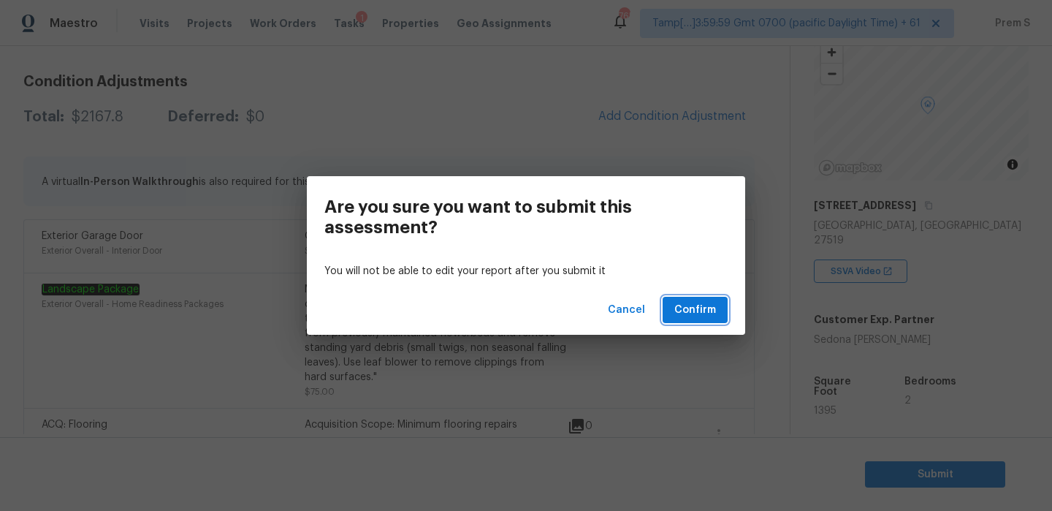
click at [689, 297] on button "Confirm" at bounding box center [695, 310] width 65 height 27
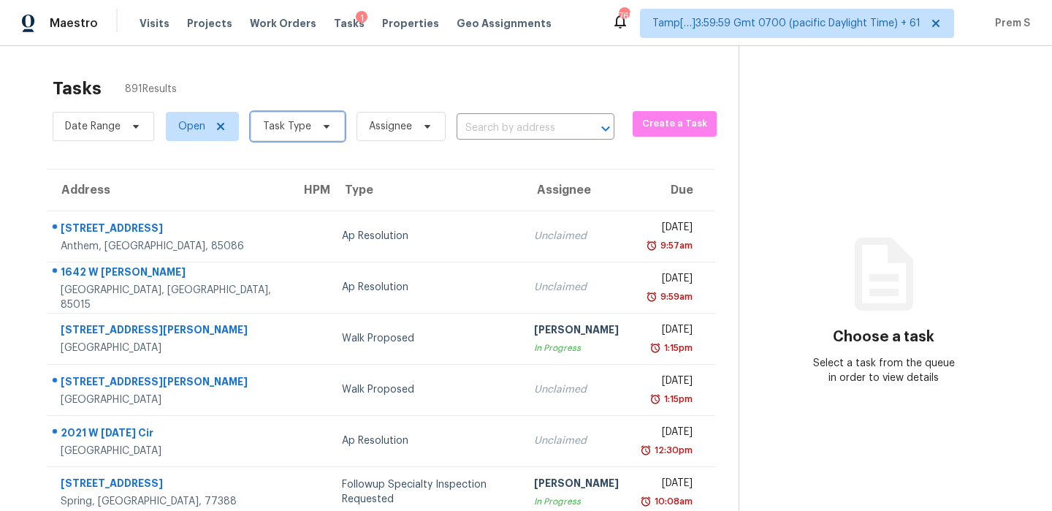
click at [303, 129] on span "Task Type" at bounding box center [287, 126] width 48 height 15
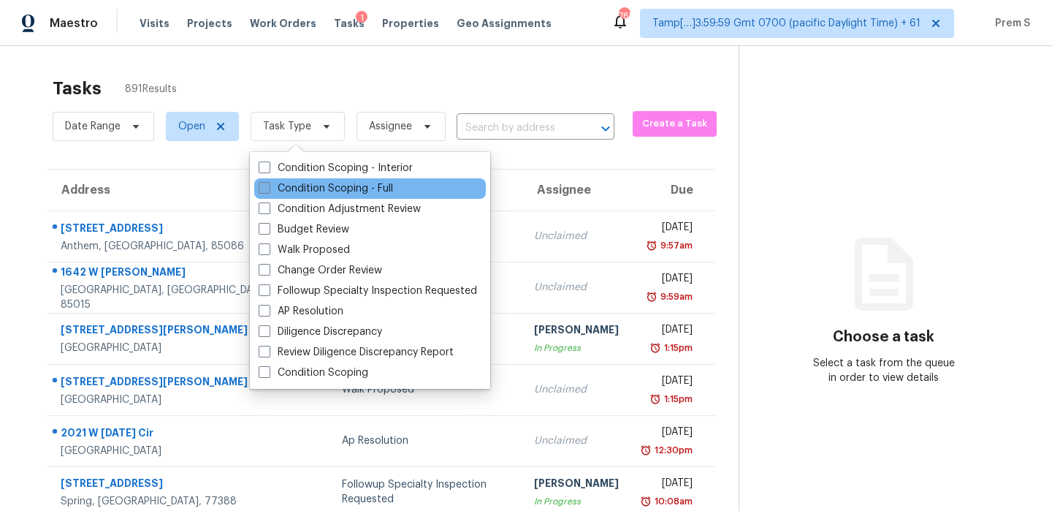
click at [308, 189] on label "Condition Scoping - Full" at bounding box center [326, 188] width 134 height 15
click at [268, 189] on input "Condition Scoping - Full" at bounding box center [263, 185] width 9 height 9
checkbox input "true"
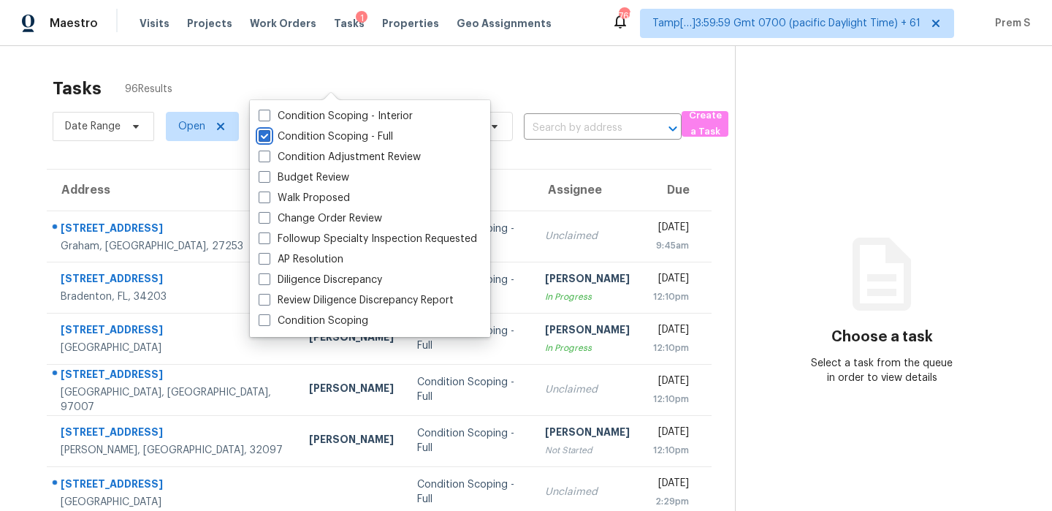
scroll to position [85, 0]
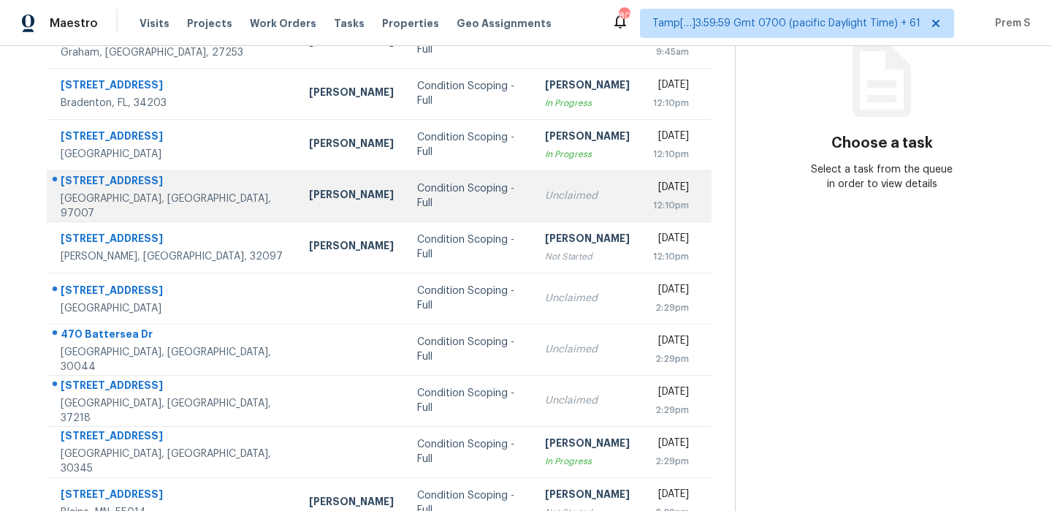
scroll to position [215, 0]
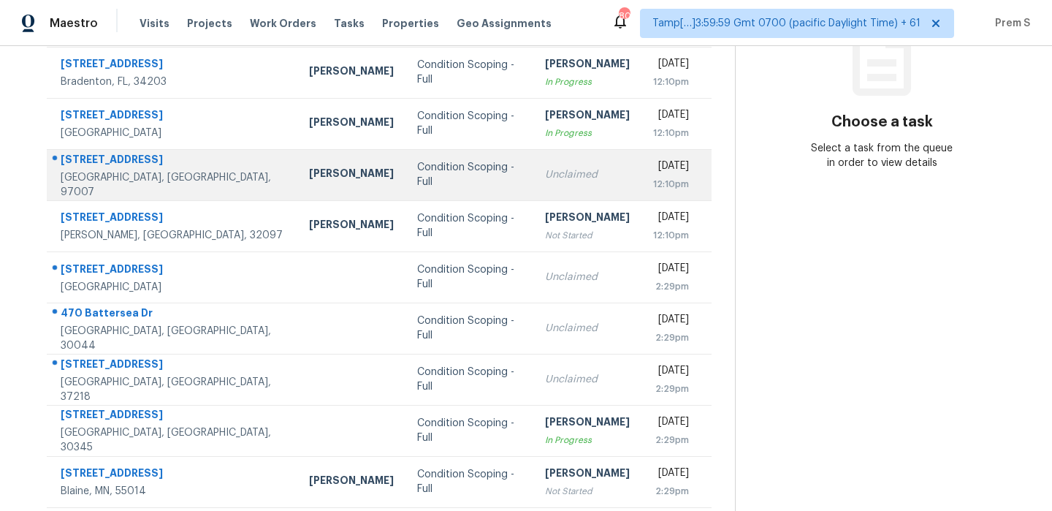
click at [653, 159] on div "[DATE]" at bounding box center [671, 168] width 36 height 18
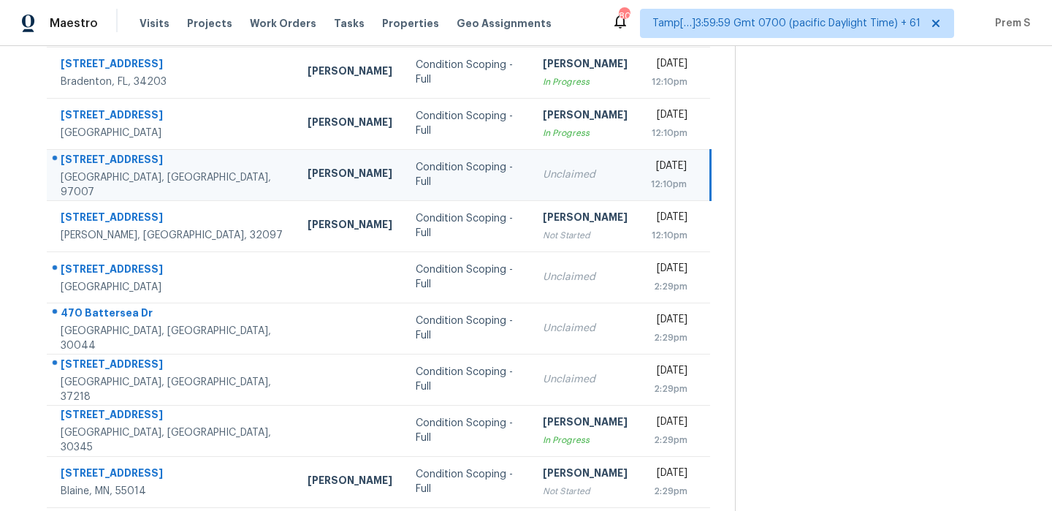
scroll to position [0, 0]
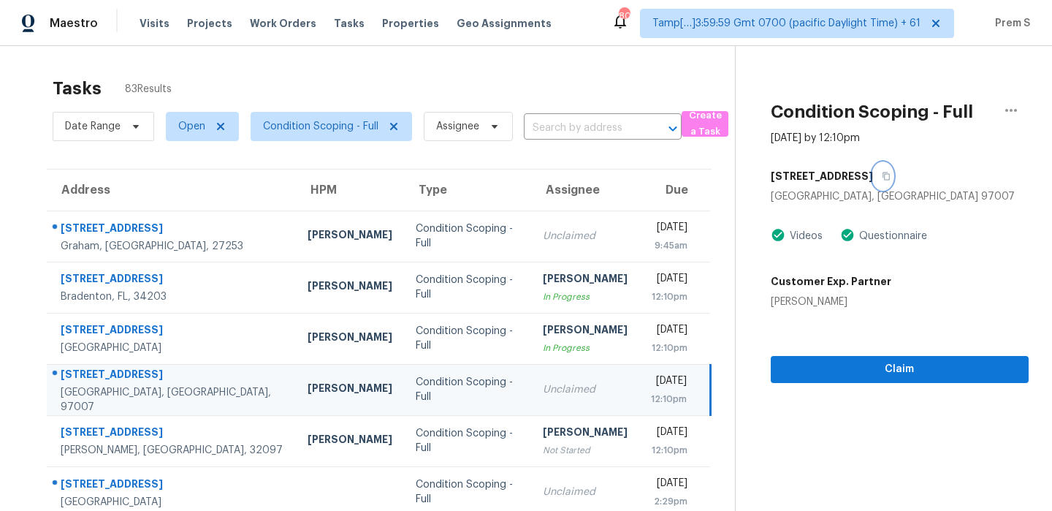
click at [890, 175] on icon "button" at bounding box center [886, 176] width 9 height 9
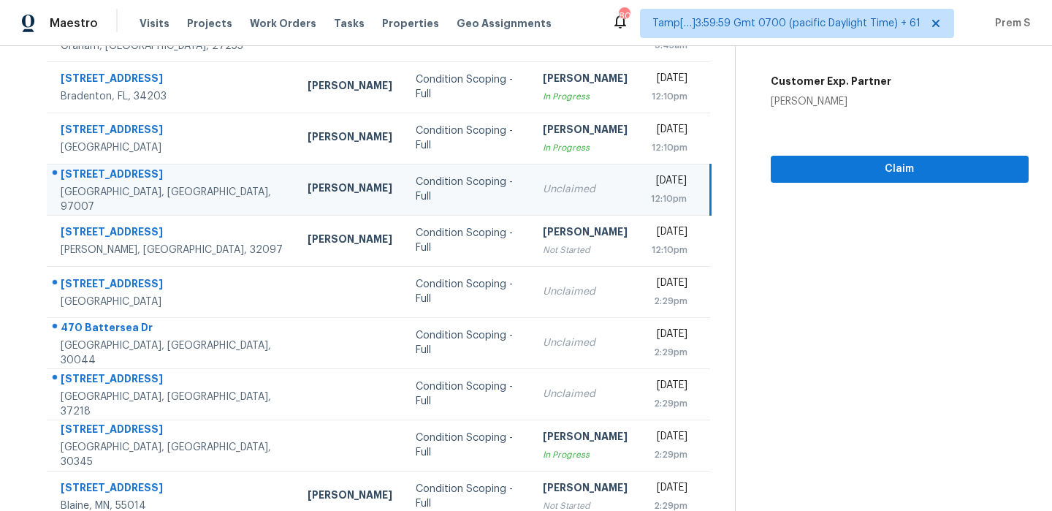
scroll to position [201, 0]
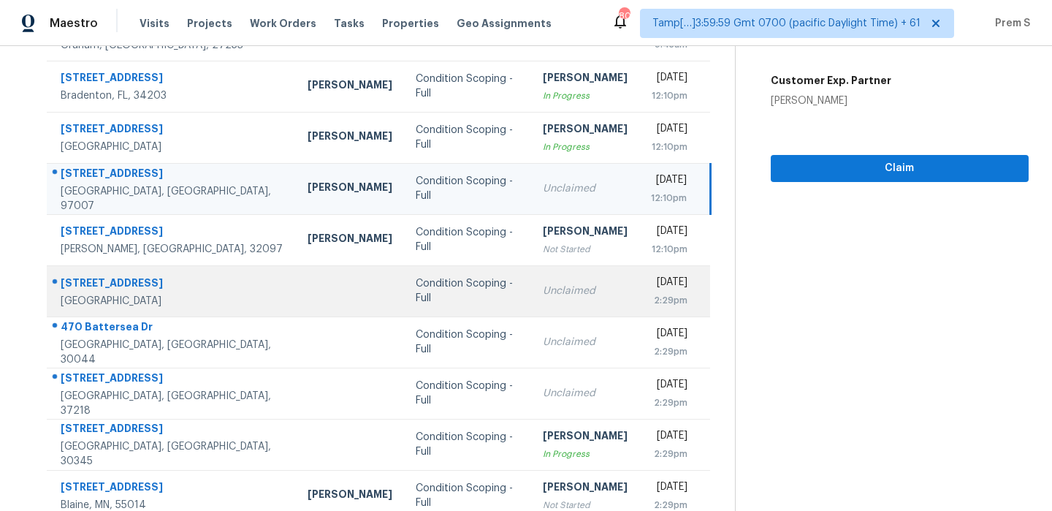
click at [543, 285] on div "Unclaimed" at bounding box center [585, 290] width 85 height 15
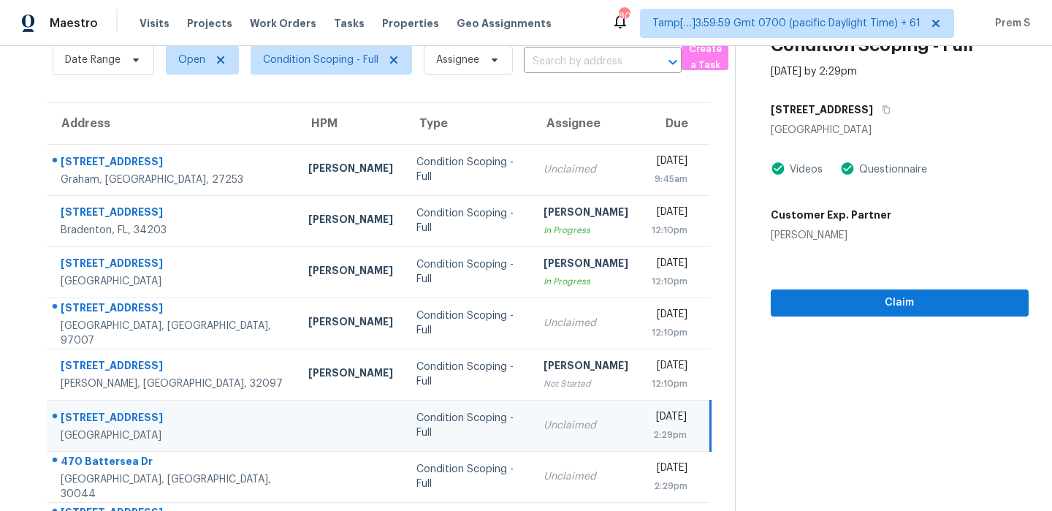
scroll to position [64, 0]
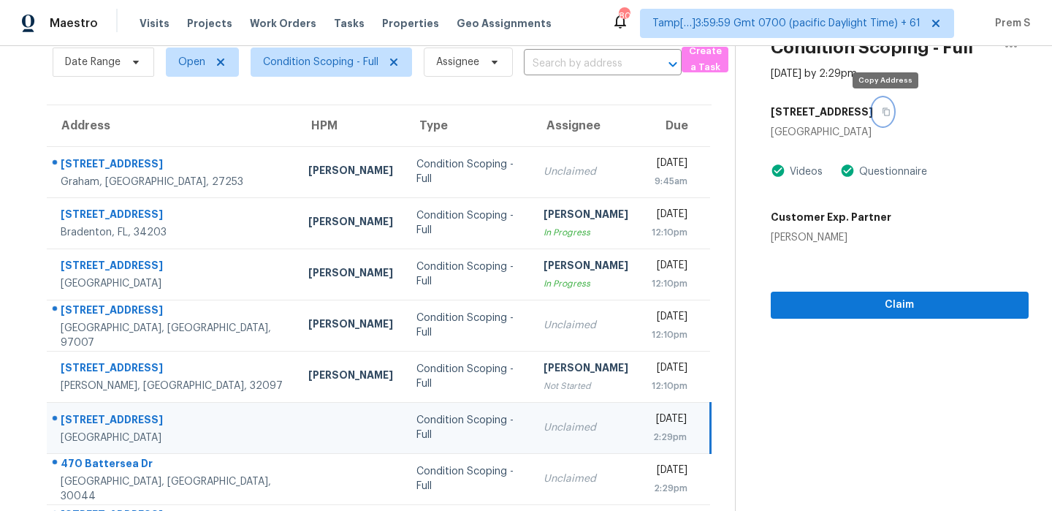
click at [892, 114] on button "button" at bounding box center [883, 112] width 20 height 26
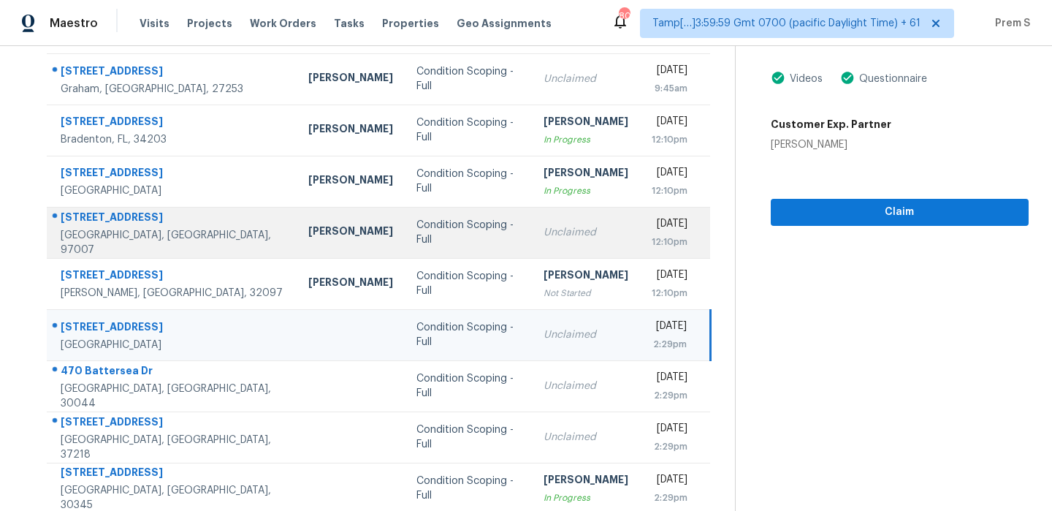
scroll to position [164, 0]
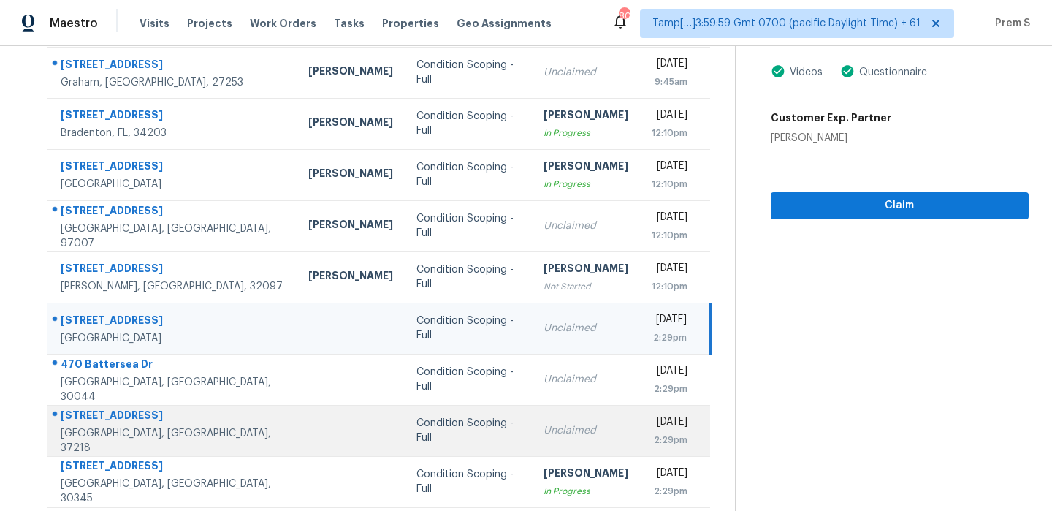
click at [533, 419] on td "Unclaimed" at bounding box center [586, 430] width 108 height 51
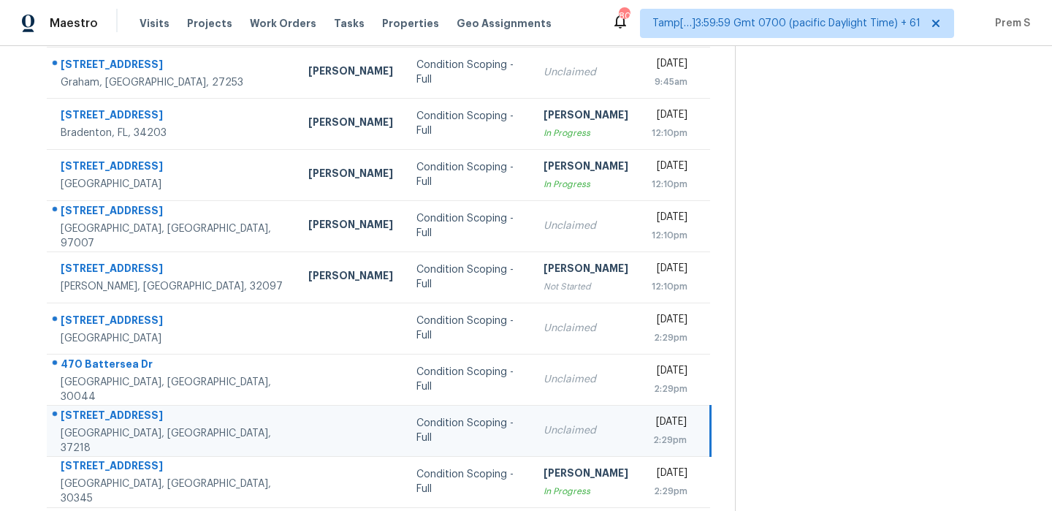
scroll to position [72, 0]
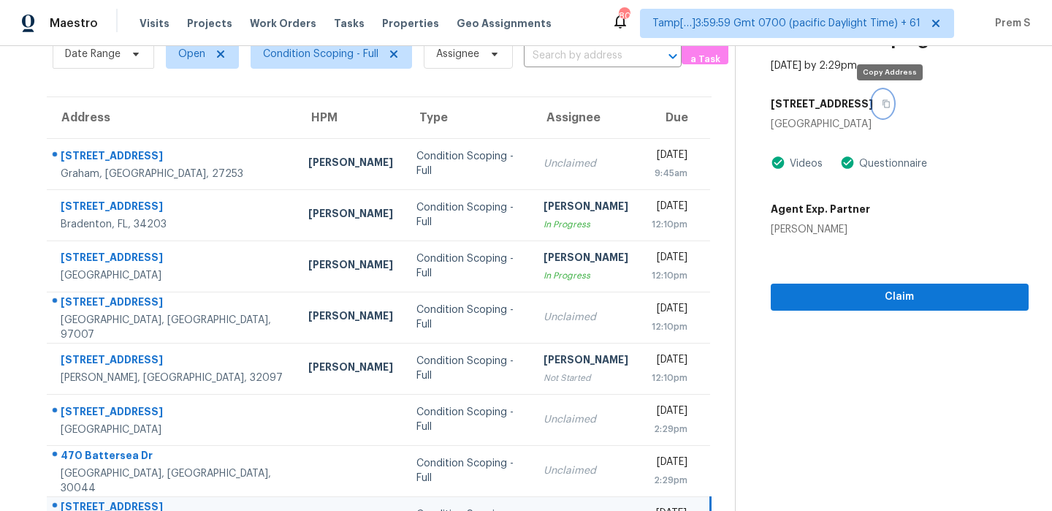
click at [890, 106] on icon "button" at bounding box center [886, 103] width 9 height 9
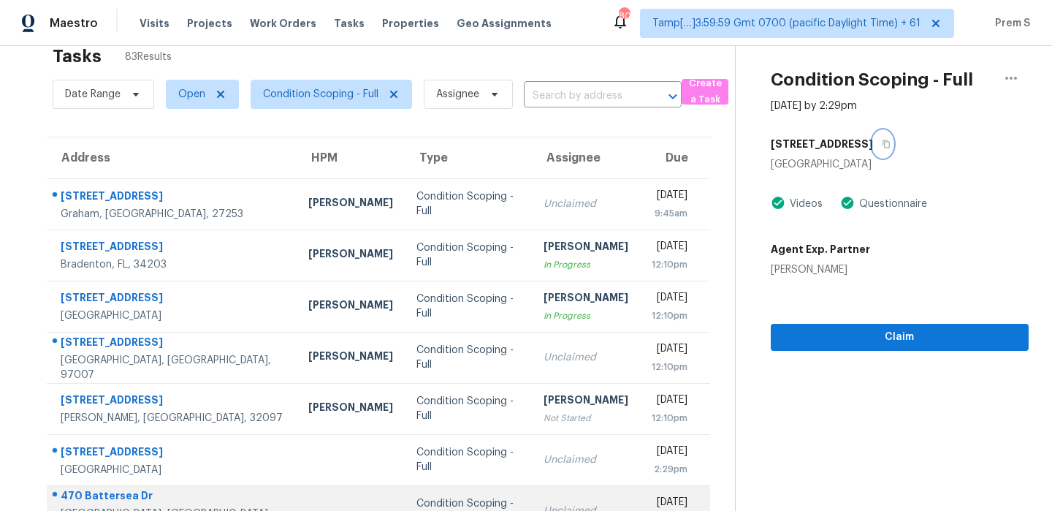
scroll to position [250, 0]
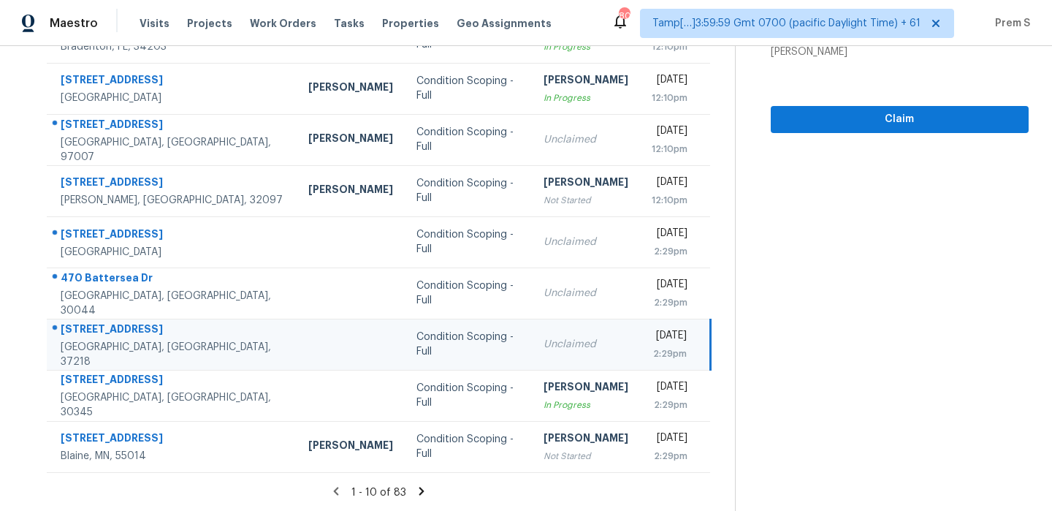
click at [416, 487] on icon at bounding box center [421, 490] width 13 height 13
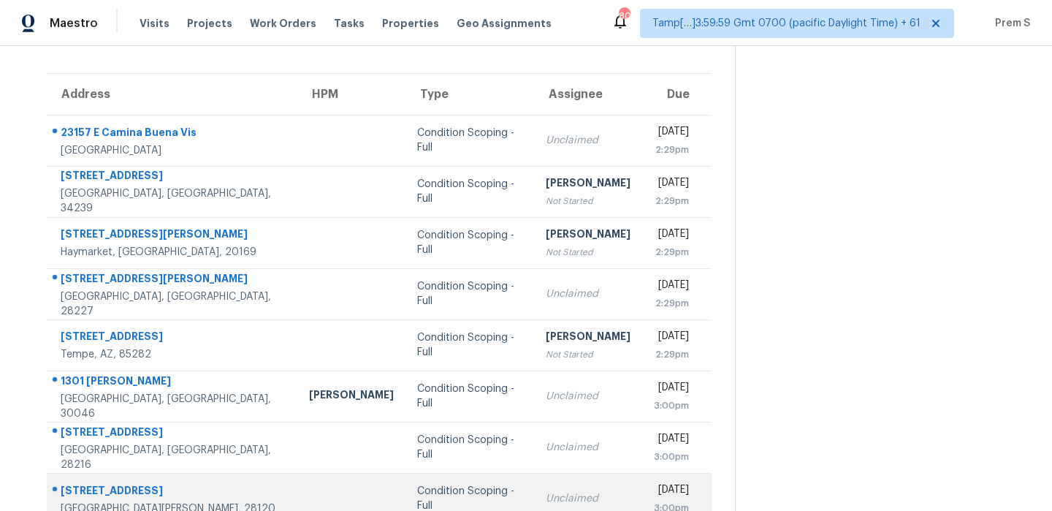
scroll to position [94, 0]
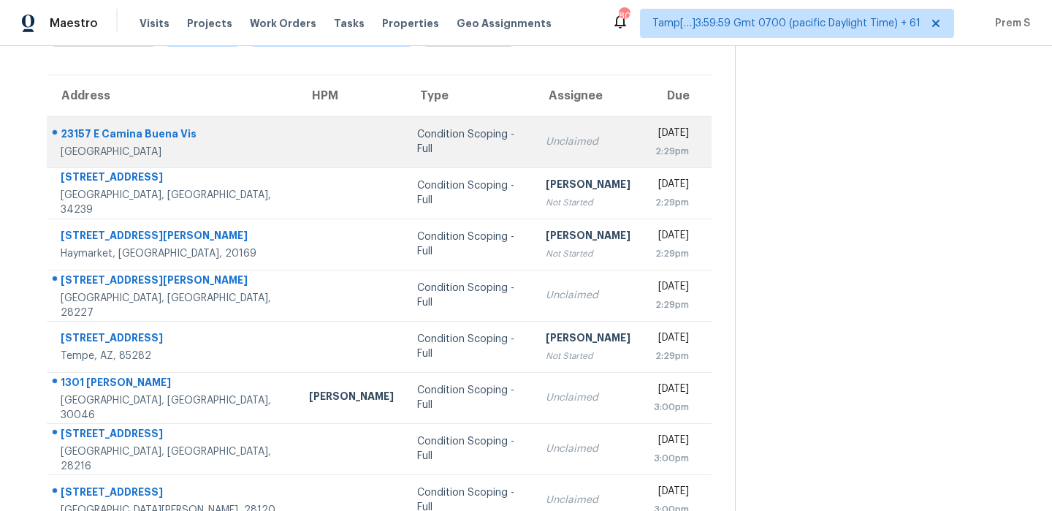
click at [568, 126] on td "Unclaimed" at bounding box center [588, 141] width 108 height 51
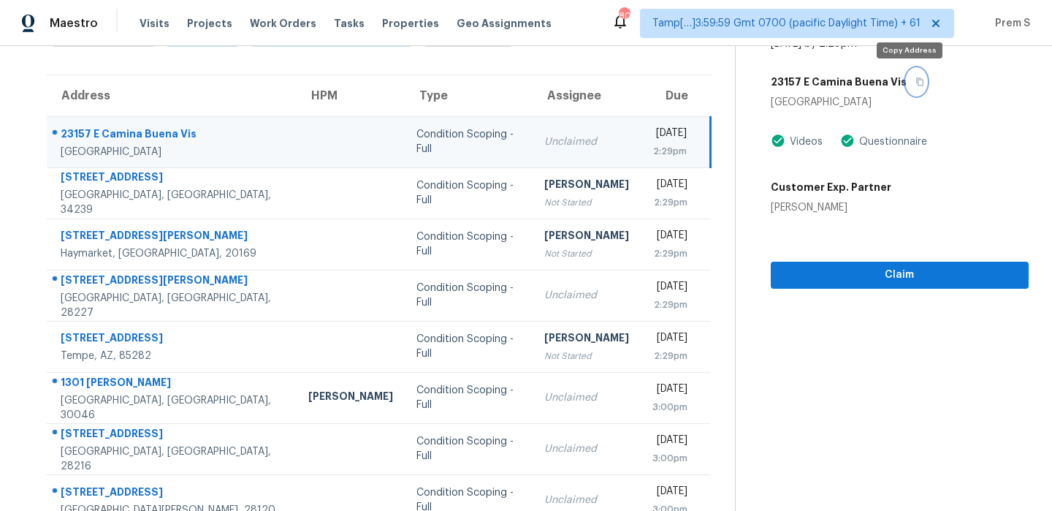
click at [915, 80] on icon "button" at bounding box center [919, 81] width 9 height 9
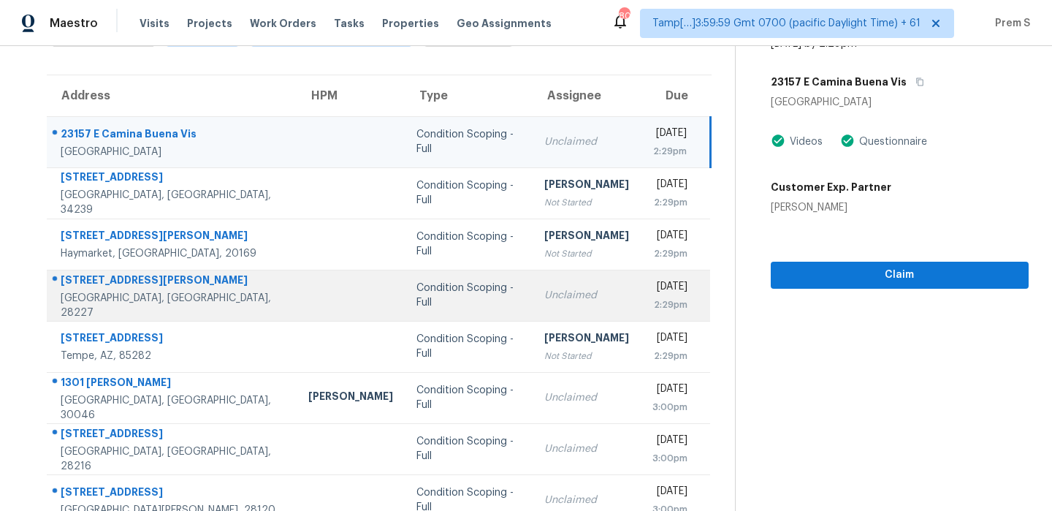
click at [544, 300] on div "Unclaimed" at bounding box center [586, 295] width 85 height 15
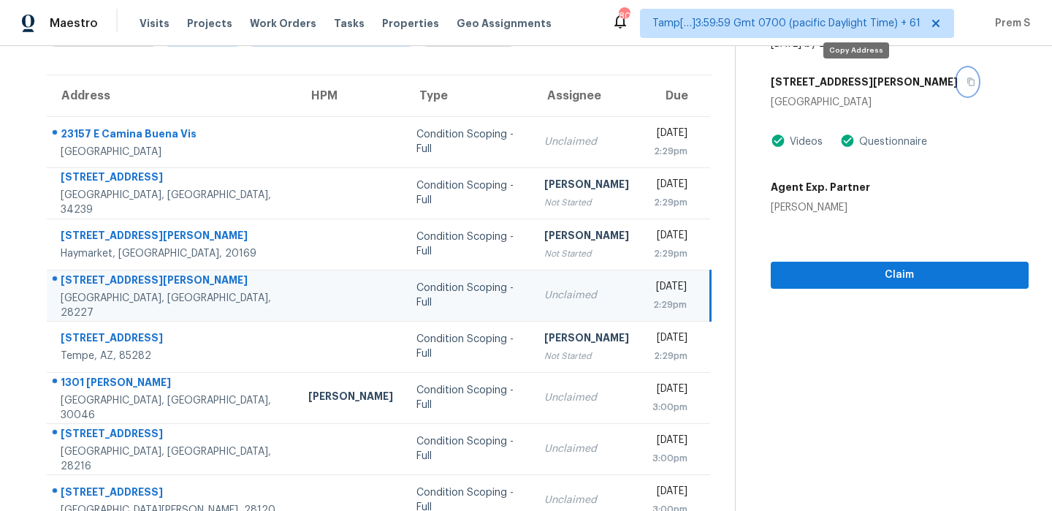
click at [958, 86] on button "button" at bounding box center [968, 82] width 20 height 26
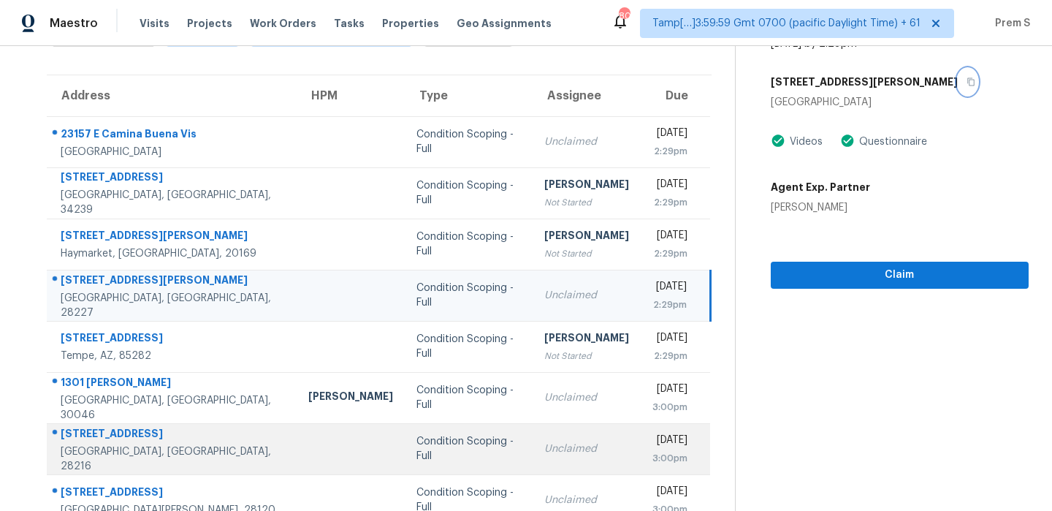
scroll to position [150, 0]
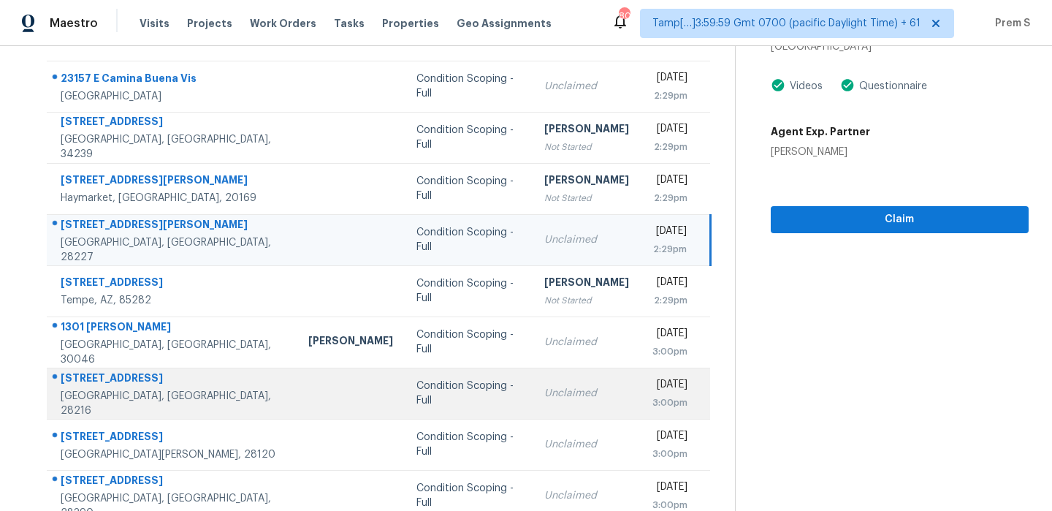
click at [652, 401] on div "3:00pm" at bounding box center [669, 402] width 35 height 15
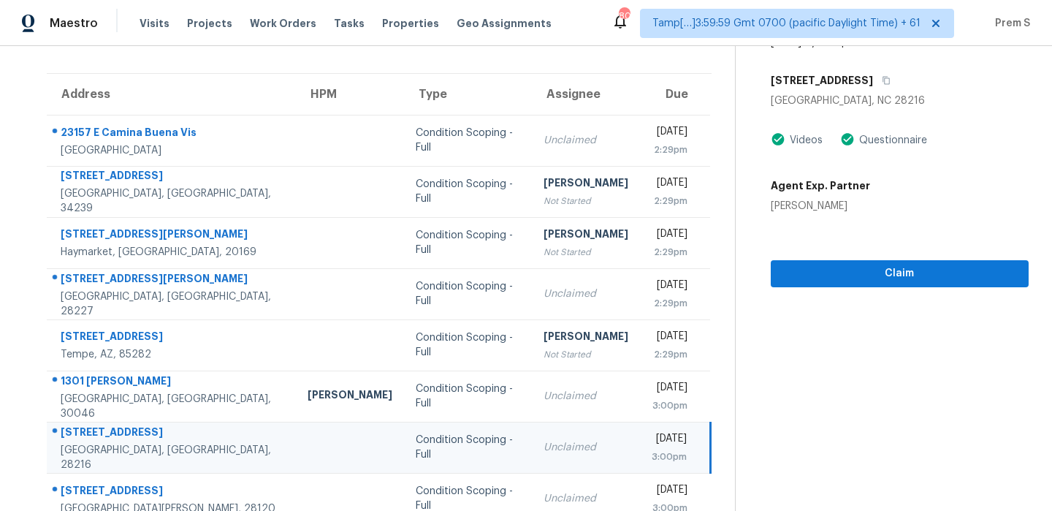
scroll to position [91, 0]
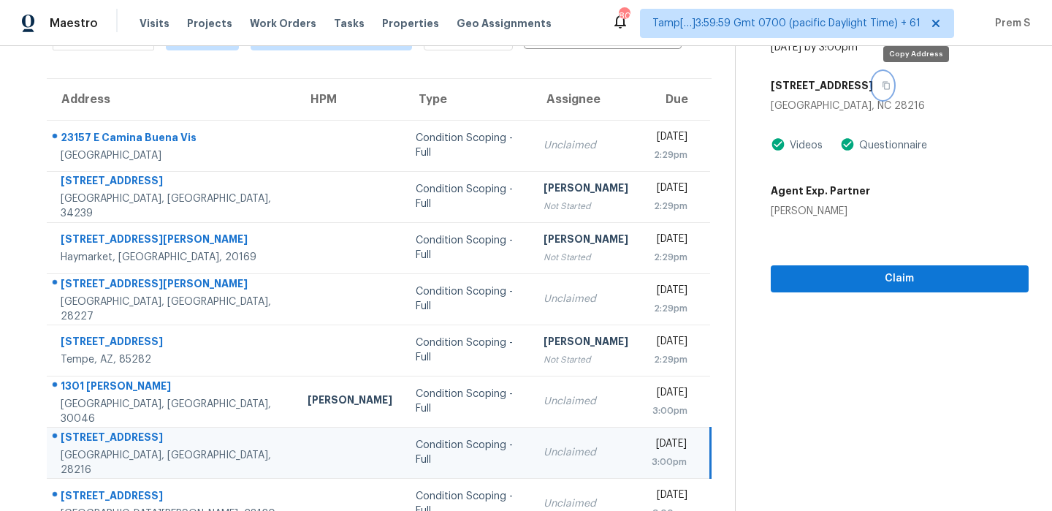
click at [893, 87] on button "button" at bounding box center [883, 85] width 20 height 26
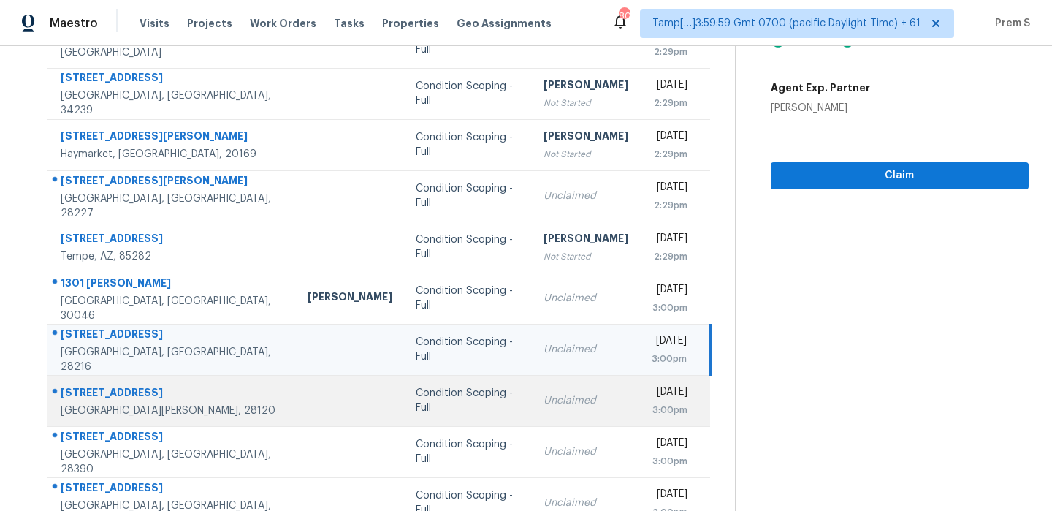
click at [640, 394] on td "Fri, Aug 29th 2025 3:00pm" at bounding box center [675, 400] width 71 height 51
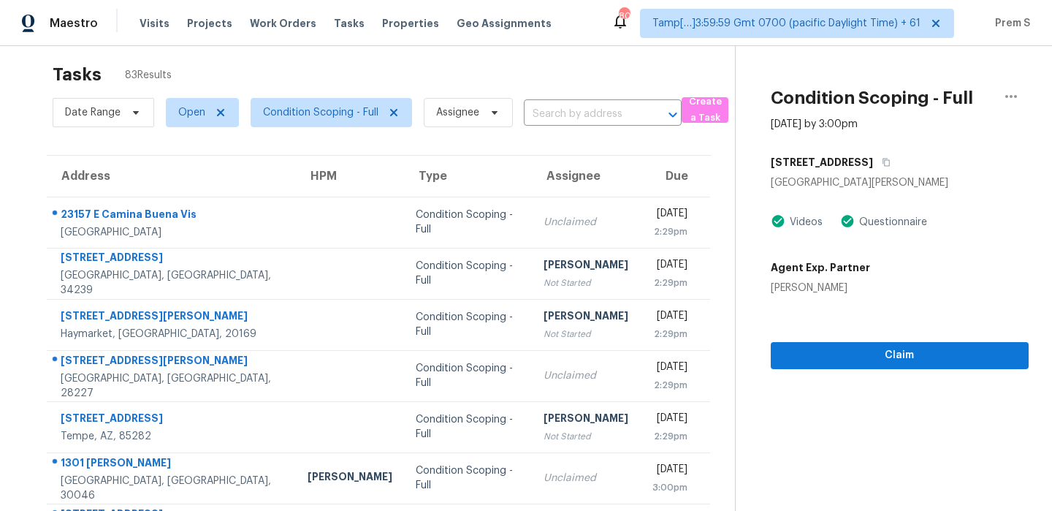
scroll to position [12, 0]
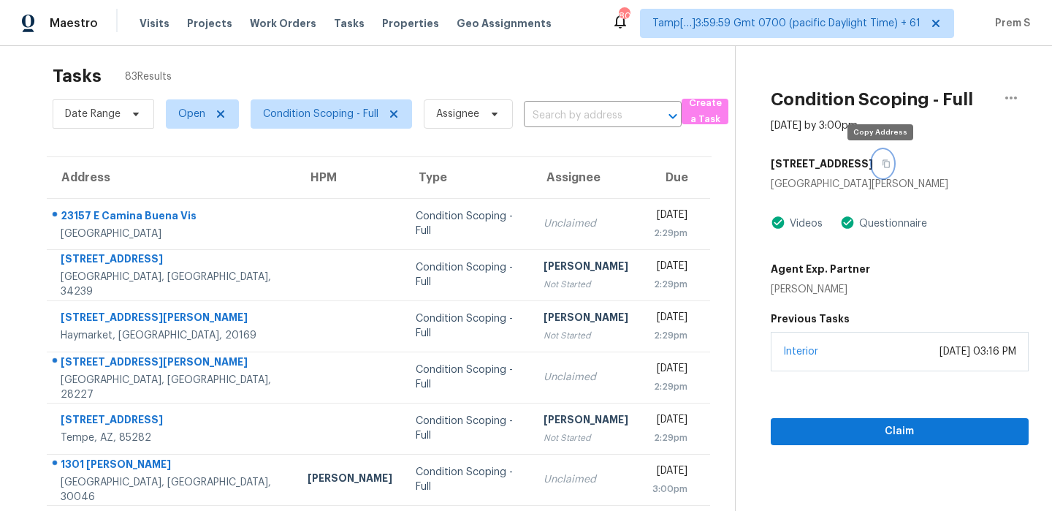
click at [882, 164] on icon "button" at bounding box center [885, 164] width 7 height 8
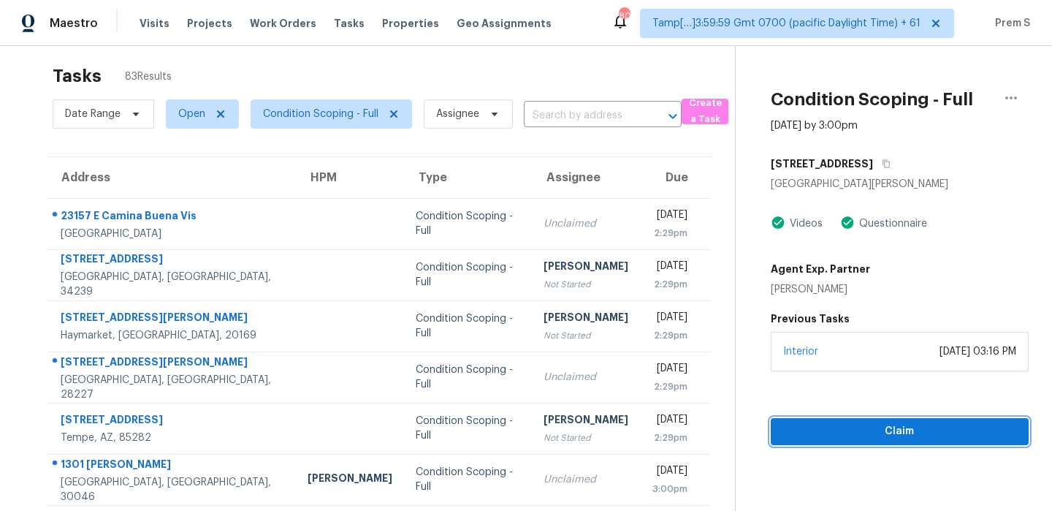
click at [839, 437] on span "Claim" at bounding box center [899, 431] width 234 height 18
click at [895, 438] on span "Start Assessment" at bounding box center [899, 431] width 234 height 18
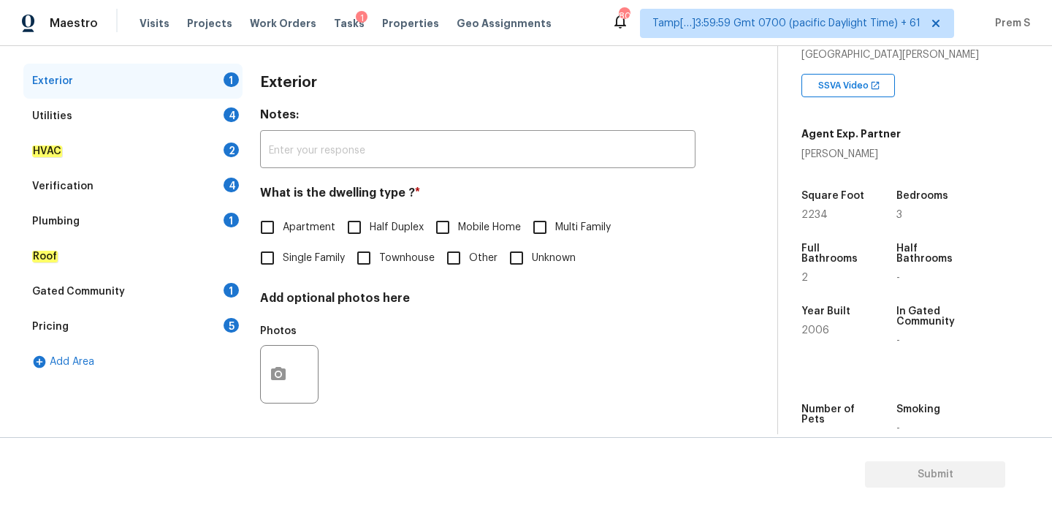
scroll to position [271, 0]
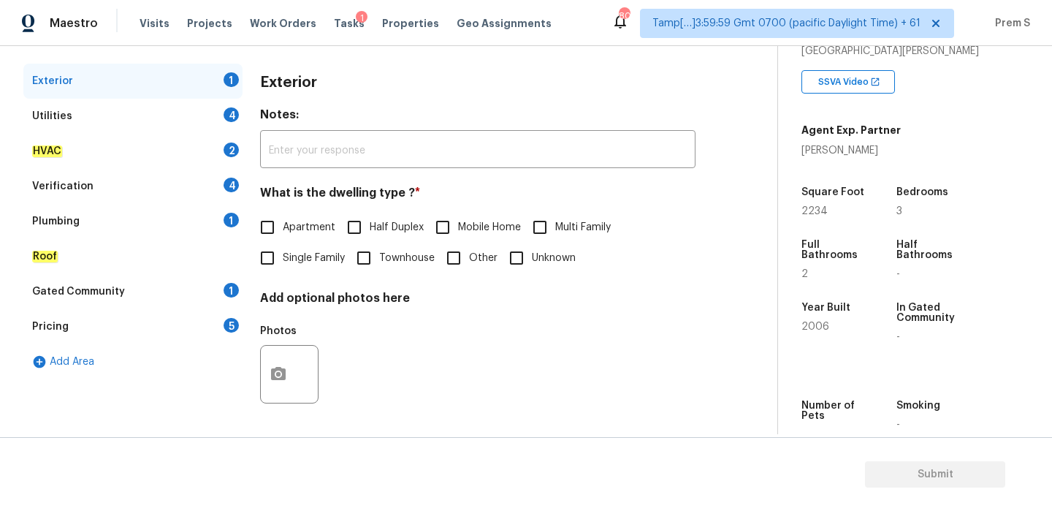
click at [297, 253] on span "Single Family" at bounding box center [314, 258] width 62 height 15
click at [283, 253] on input "Single Family" at bounding box center [267, 258] width 31 height 31
checkbox input "true"
click at [224, 115] on div "4" at bounding box center [231, 114] width 15 height 15
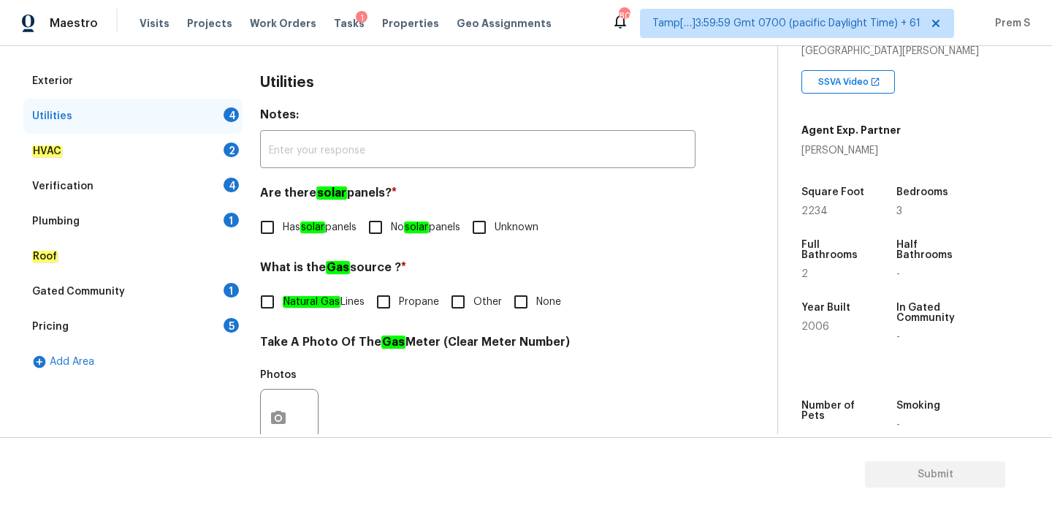
click at [386, 234] on input "No solar panels" at bounding box center [375, 227] width 31 height 31
checkbox input "true"
click at [457, 303] on input "Other" at bounding box center [458, 301] width 31 height 31
checkbox input "true"
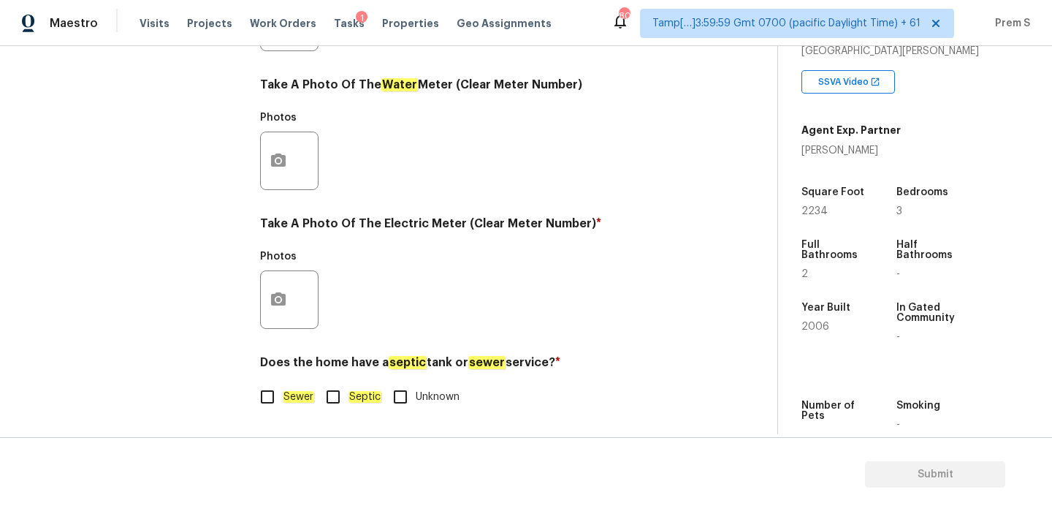
scroll to position [589, 0]
click at [272, 402] on input "Sewer" at bounding box center [267, 396] width 31 height 31
checkbox input "true"
click at [284, 304] on icon "button" at bounding box center [278, 298] width 15 height 13
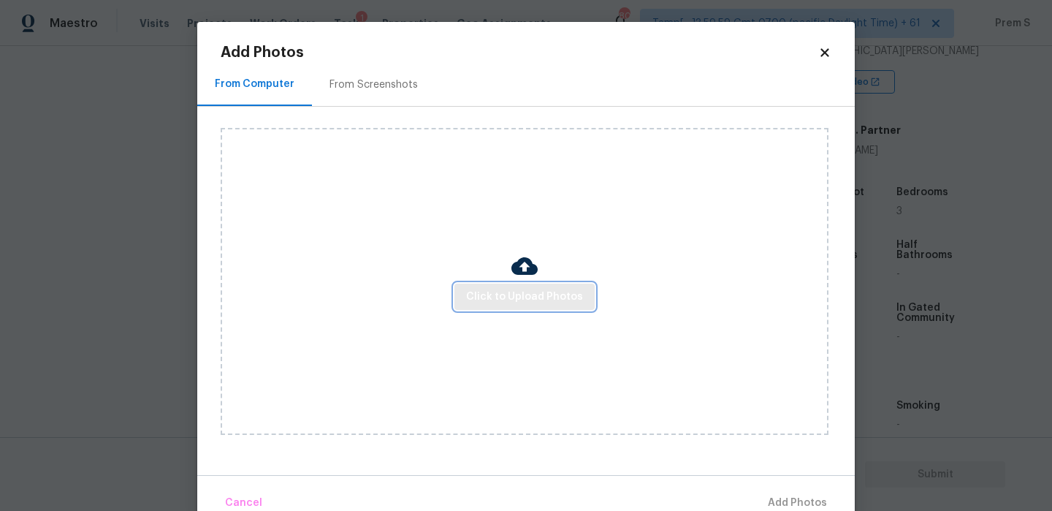
click at [560, 291] on span "Click to Upload Photos" at bounding box center [524, 297] width 117 height 18
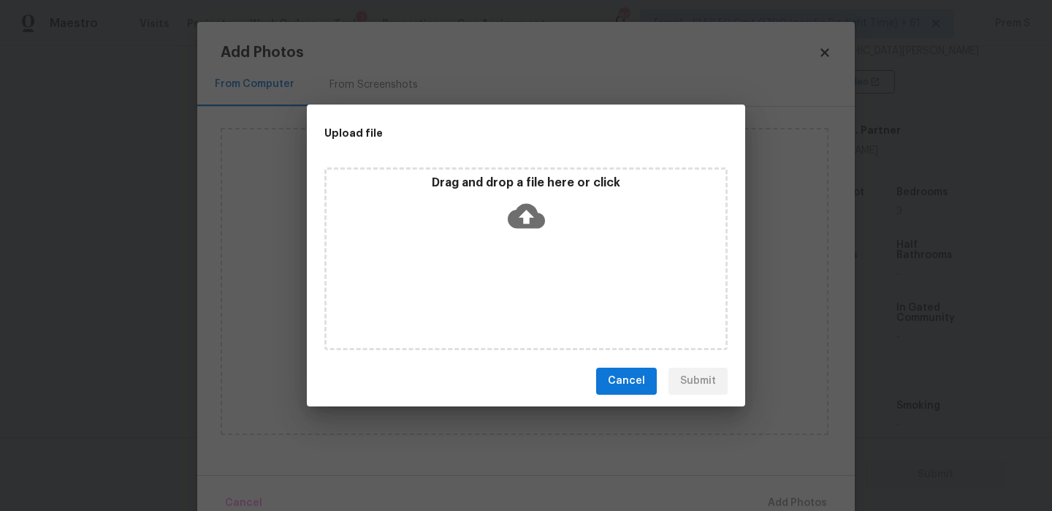
click at [535, 219] on icon at bounding box center [526, 215] width 37 height 25
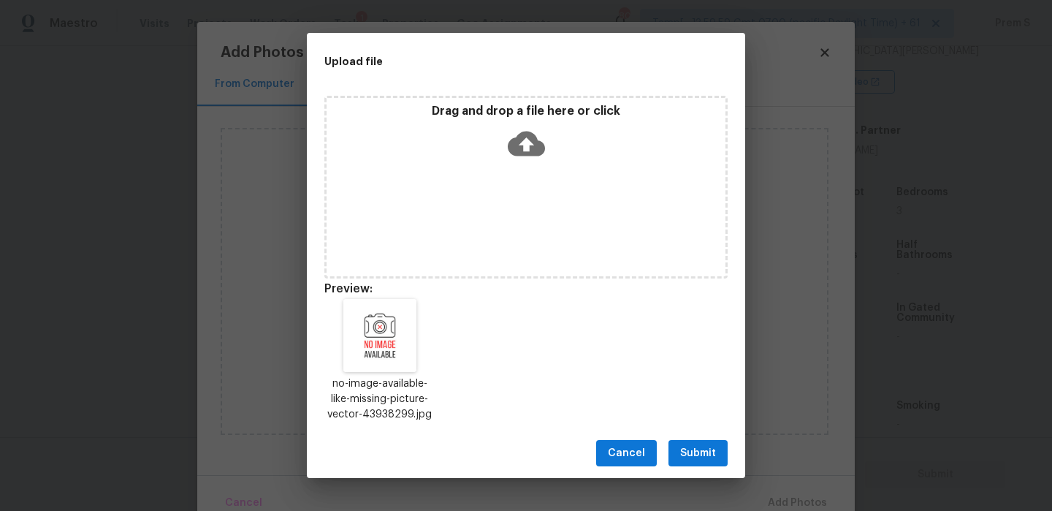
click at [693, 454] on span "Submit" at bounding box center [698, 453] width 36 height 18
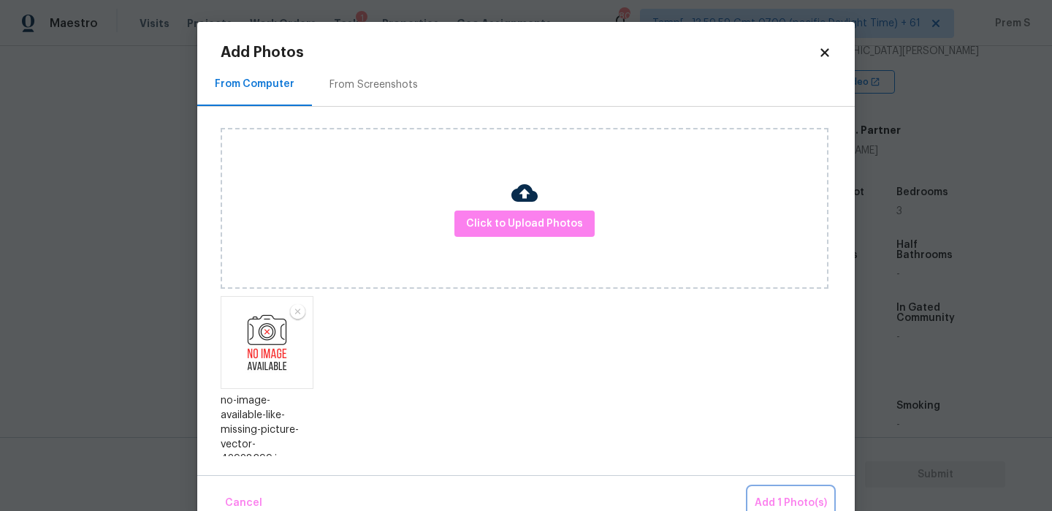
click at [811, 503] on span "Add 1 Photo(s)" at bounding box center [791, 503] width 72 height 18
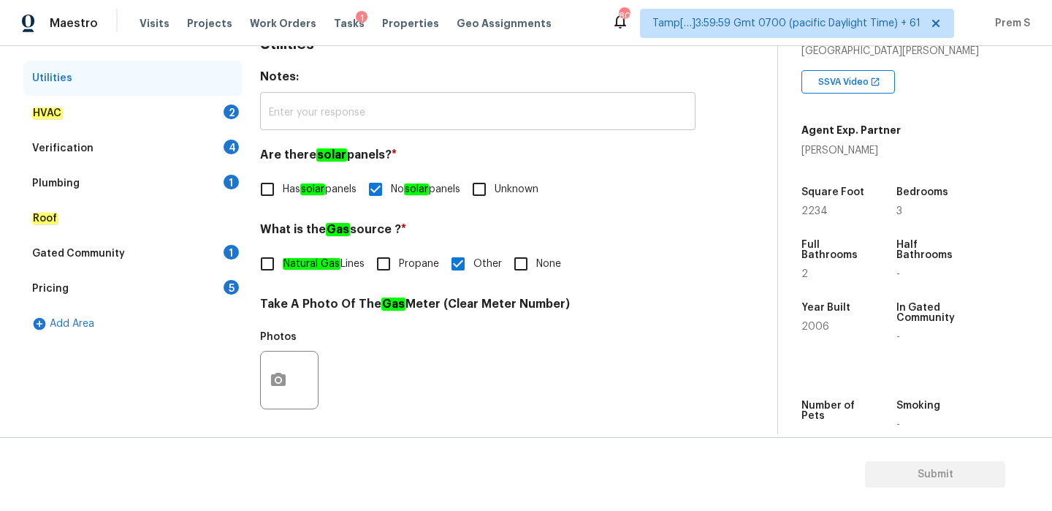
scroll to position [247, 0]
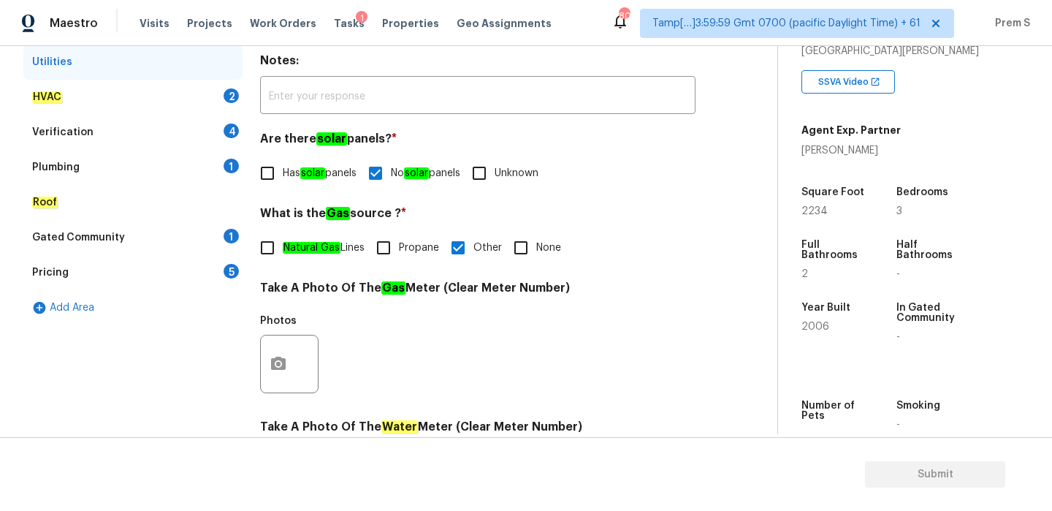
click at [222, 107] on div "HVAC 2" at bounding box center [132, 97] width 219 height 35
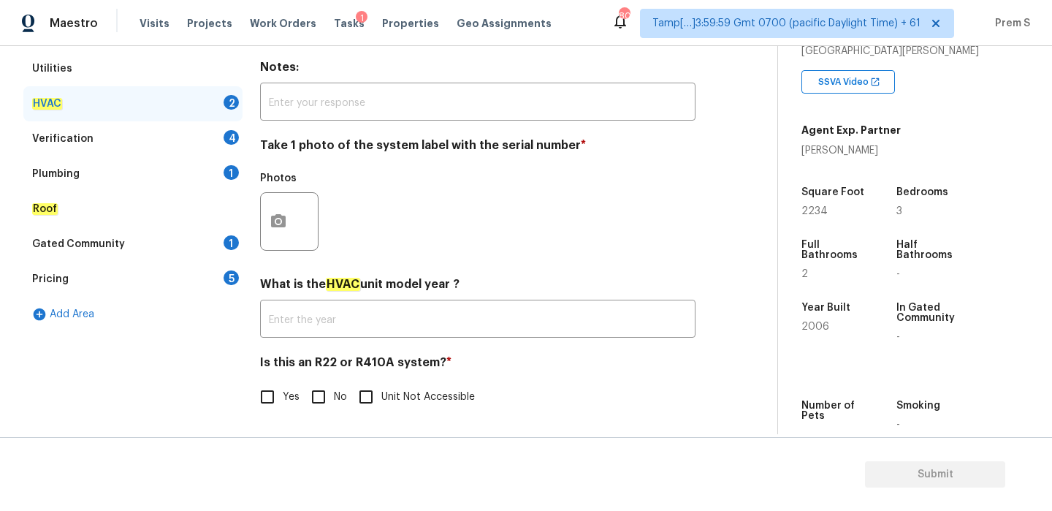
click at [313, 389] on input "No" at bounding box center [318, 396] width 31 height 31
checkbox input "true"
click at [287, 227] on button "button" at bounding box center [278, 221] width 35 height 57
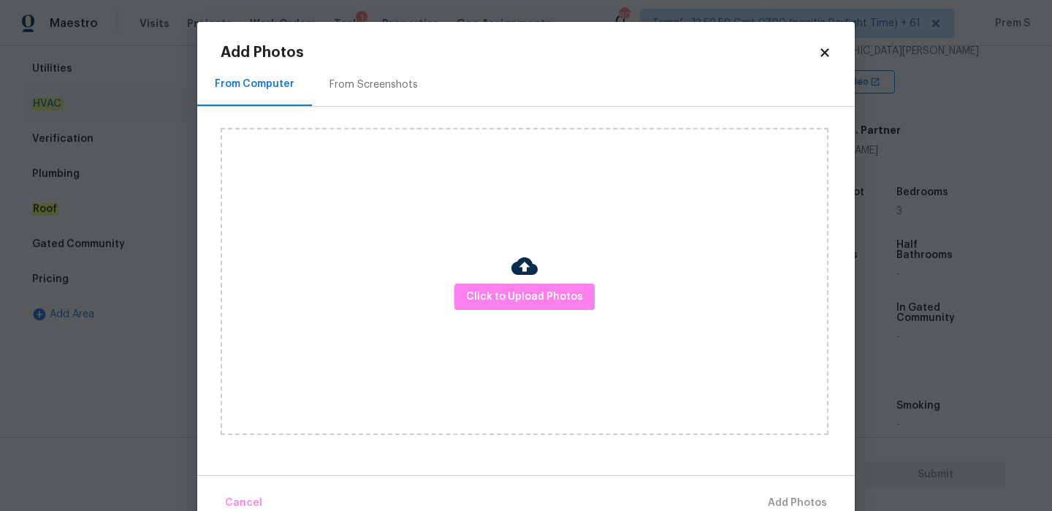
click at [826, 50] on icon at bounding box center [824, 52] width 8 height 8
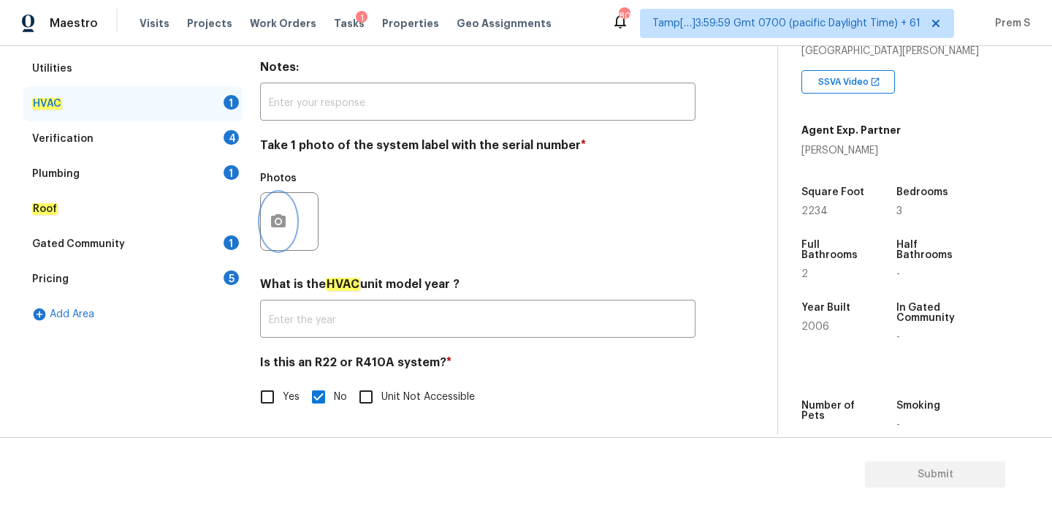
click at [291, 215] on button "button" at bounding box center [278, 221] width 35 height 57
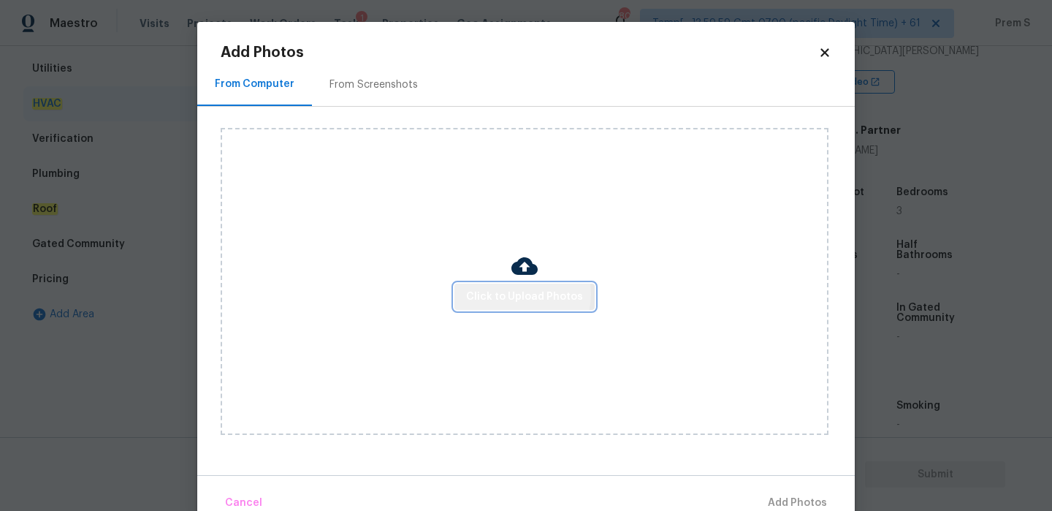
click at [520, 294] on span "Click to Upload Photos" at bounding box center [524, 297] width 117 height 18
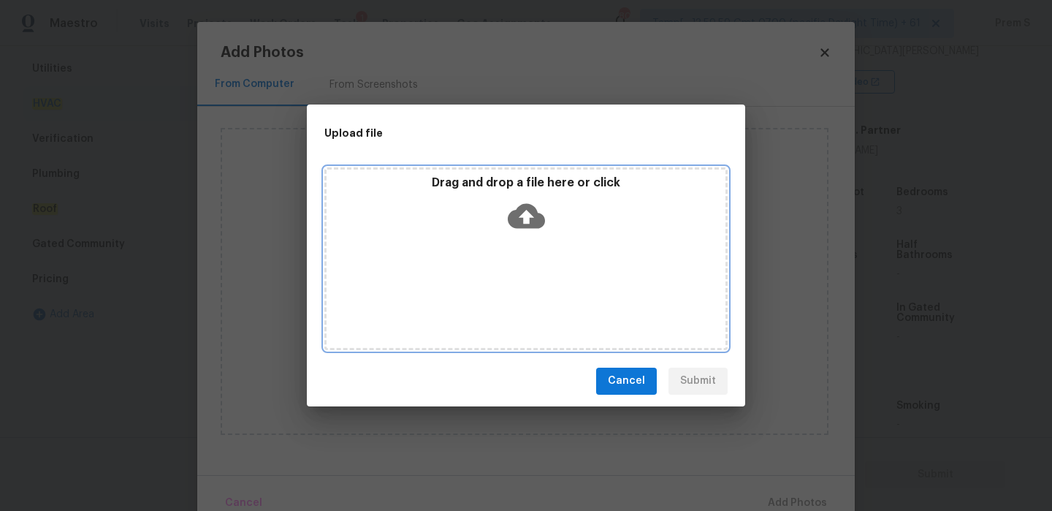
click at [532, 226] on icon at bounding box center [526, 215] width 37 height 25
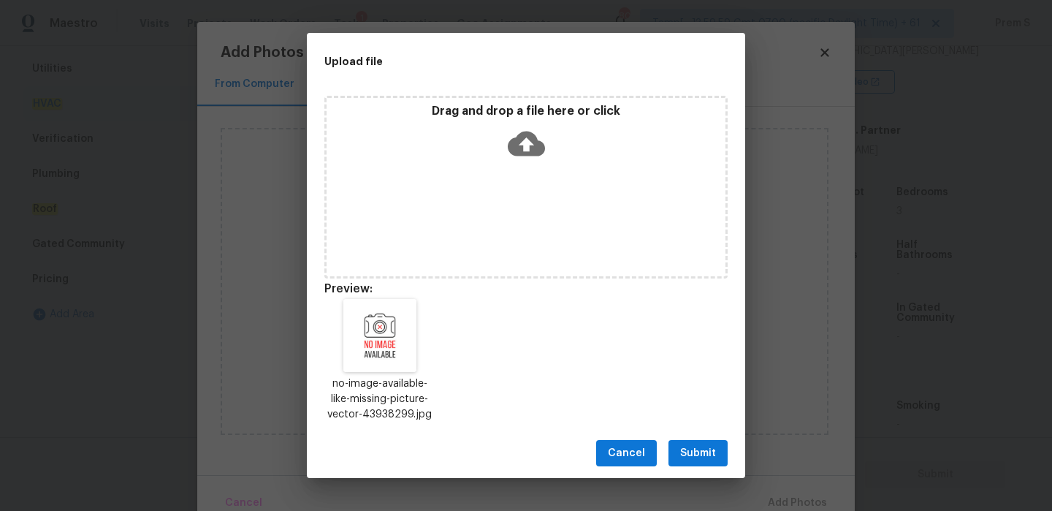
click at [716, 454] on button "Submit" at bounding box center [697, 453] width 59 height 27
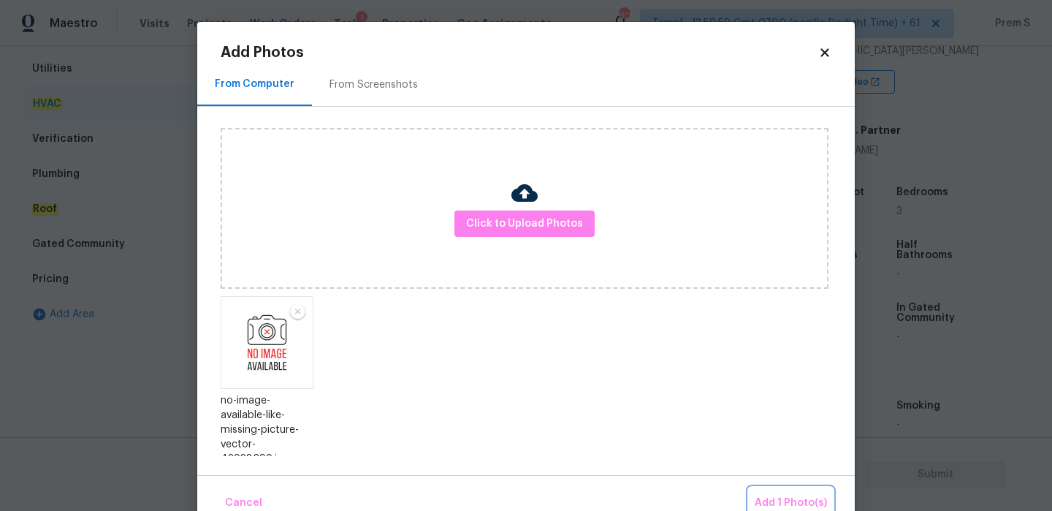
click at [782, 506] on span "Add 1 Photo(s)" at bounding box center [791, 503] width 72 height 18
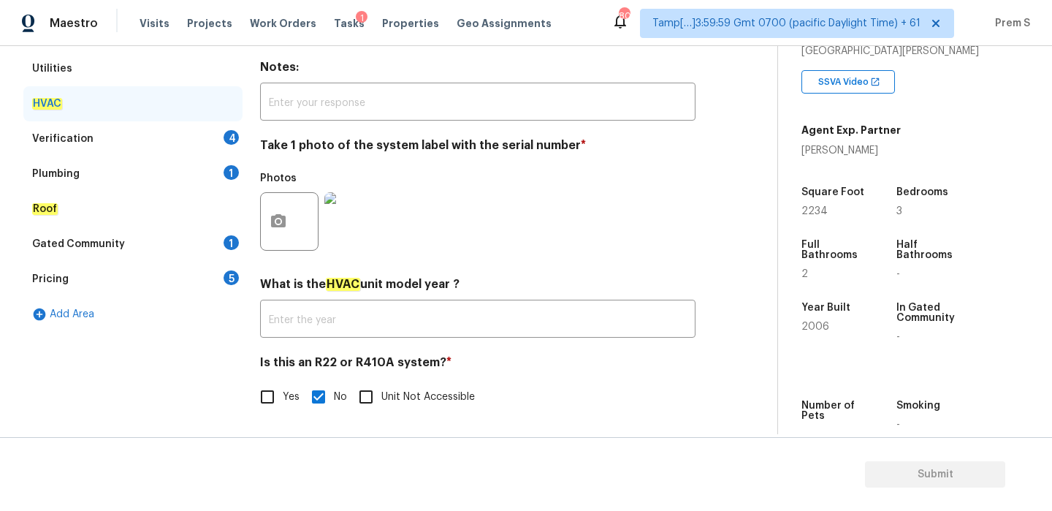
click at [221, 136] on div "Verification 4" at bounding box center [132, 138] width 219 height 35
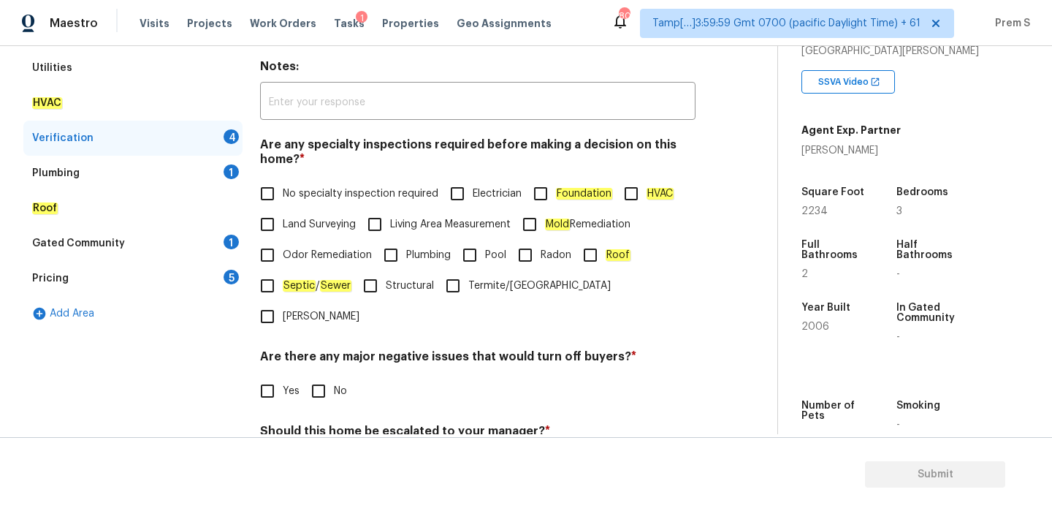
click at [360, 191] on span "No specialty inspection required" at bounding box center [361, 193] width 156 height 15
click at [283, 191] on input "No specialty inspection required" at bounding box center [267, 193] width 31 height 31
checkbox input "true"
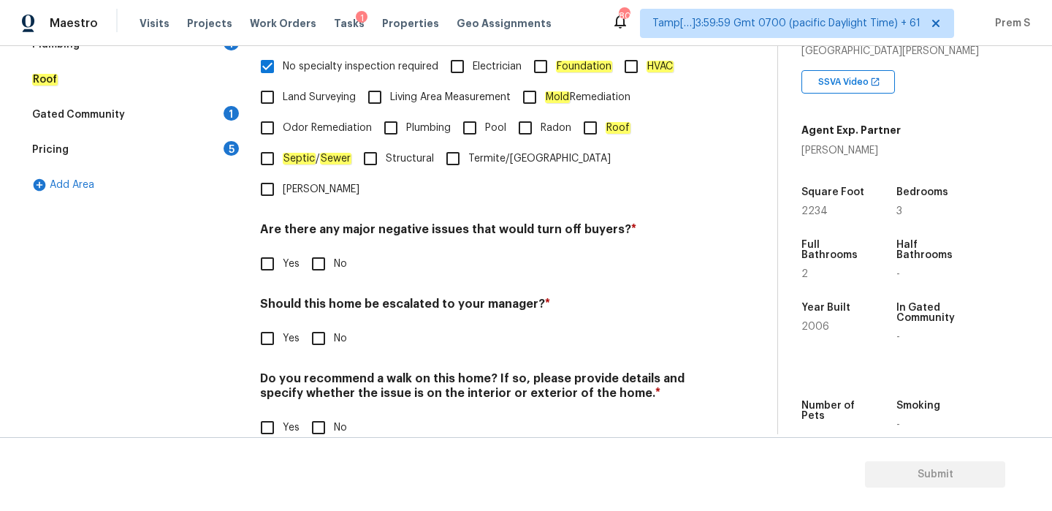
scroll to position [368, 0]
click at [321, 248] on input "No" at bounding box center [318, 263] width 31 height 31
checkbox input "true"
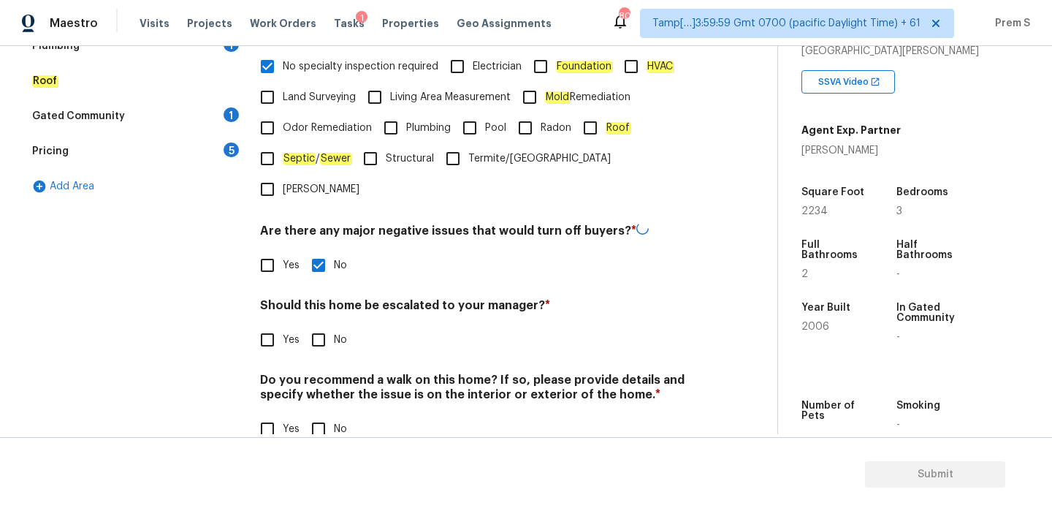
click at [309, 324] on input "No" at bounding box center [318, 339] width 31 height 31
checkbox input "true"
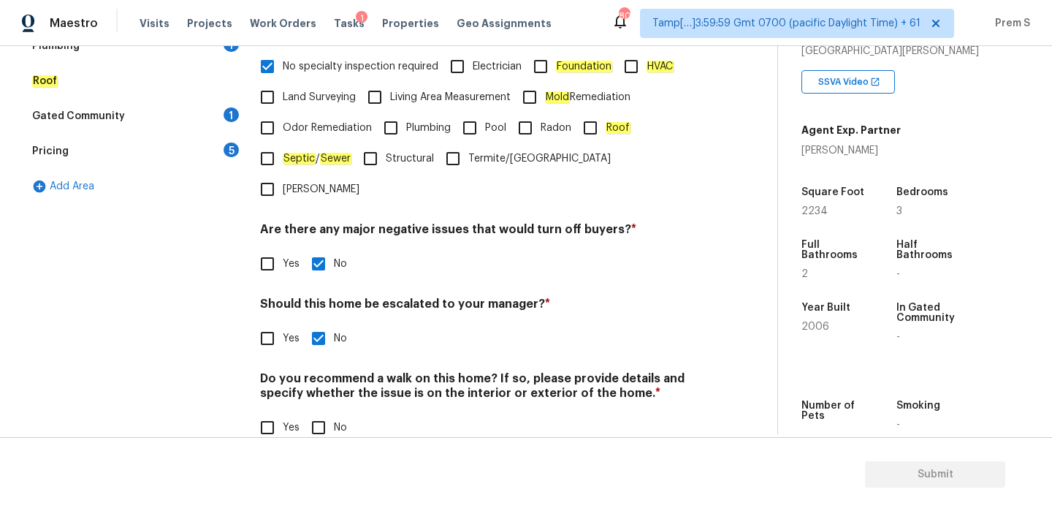
click at [317, 412] on input "No" at bounding box center [318, 427] width 31 height 31
checkbox input "true"
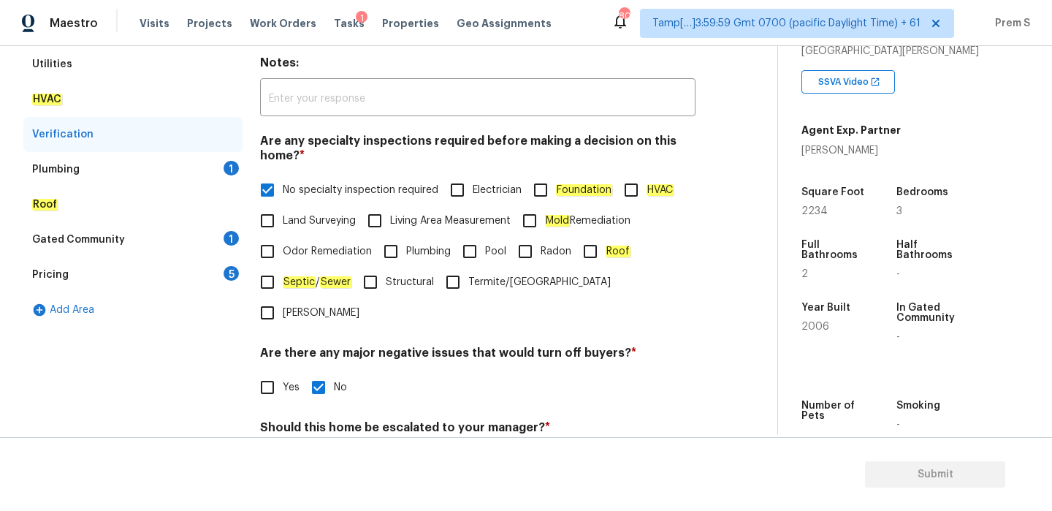
scroll to position [244, 0]
click at [236, 174] on div "Plumbing 1" at bounding box center [132, 170] width 219 height 35
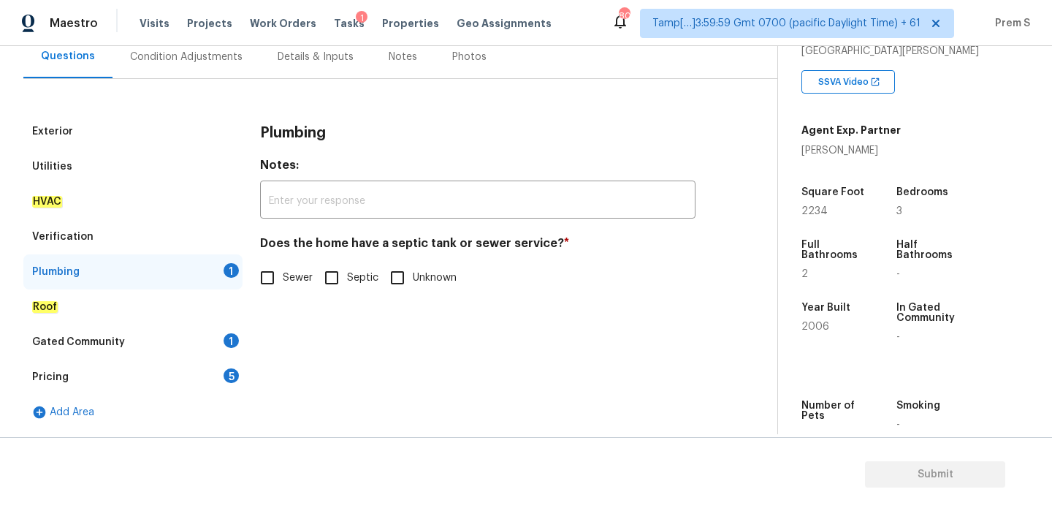
scroll to position [142, 0]
click at [303, 282] on em "Sewer" at bounding box center [298, 278] width 31 height 12
click at [283, 282] on input "Sewer" at bounding box center [267, 277] width 31 height 31
checkbox input "true"
click at [228, 337] on div "1" at bounding box center [231, 340] width 15 height 15
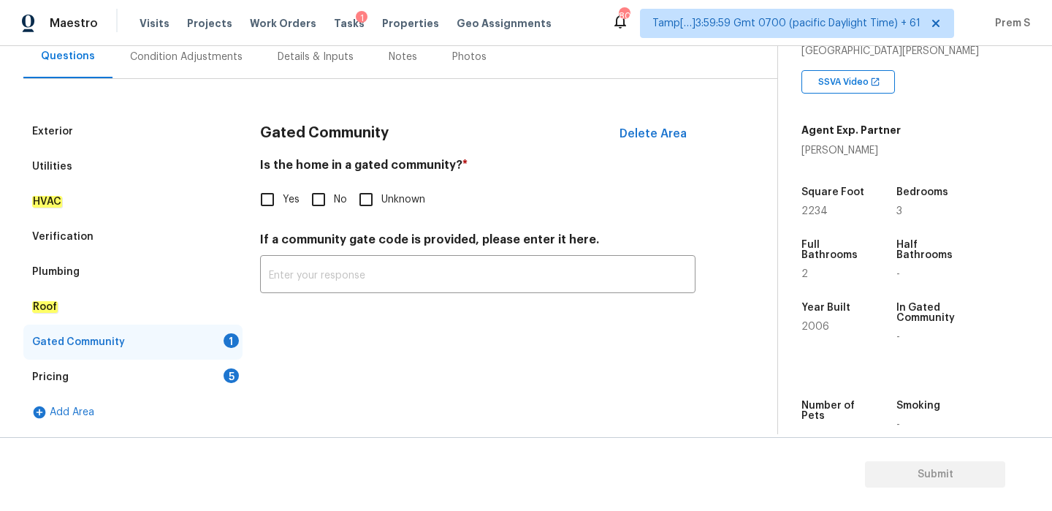
click at [334, 195] on span "No" at bounding box center [340, 199] width 13 height 15
click at [333, 195] on input "No" at bounding box center [318, 199] width 31 height 31
checkbox input "true"
click at [221, 386] on div "Pricing 5" at bounding box center [132, 376] width 219 height 35
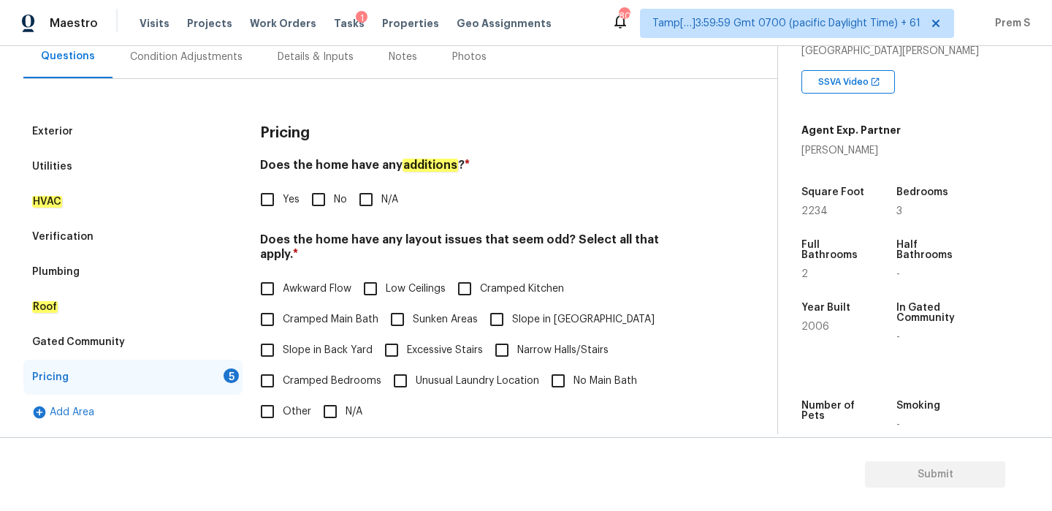
click at [334, 206] on span "No" at bounding box center [340, 199] width 13 height 15
click at [334, 206] on input "No" at bounding box center [318, 199] width 31 height 31
checkbox input "true"
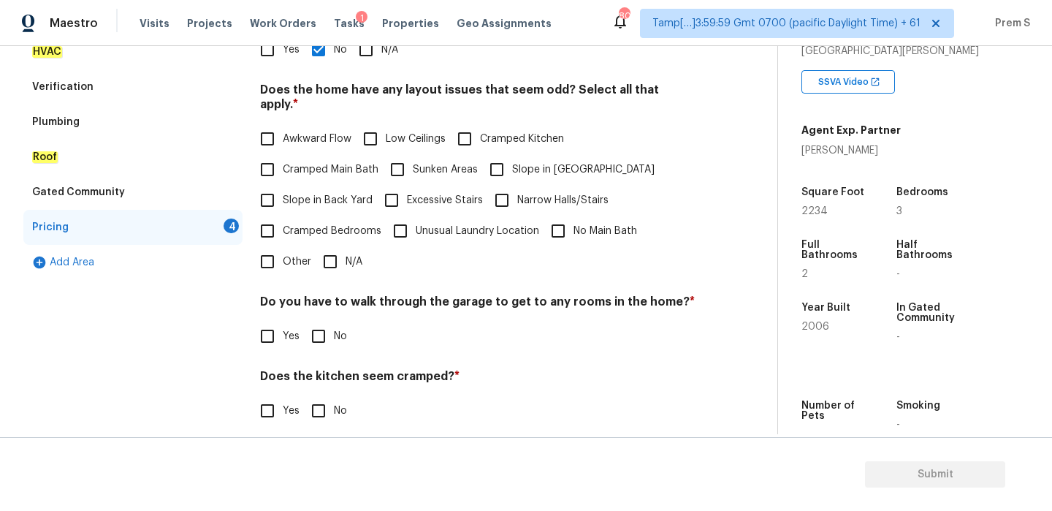
click at [319, 337] on div "Pricing Does the home have any additions ? * Yes No N/A Does the home have any …" at bounding box center [477, 241] width 435 height 554
click at [327, 324] on input "No" at bounding box center [318, 336] width 31 height 31
checkbox input "true"
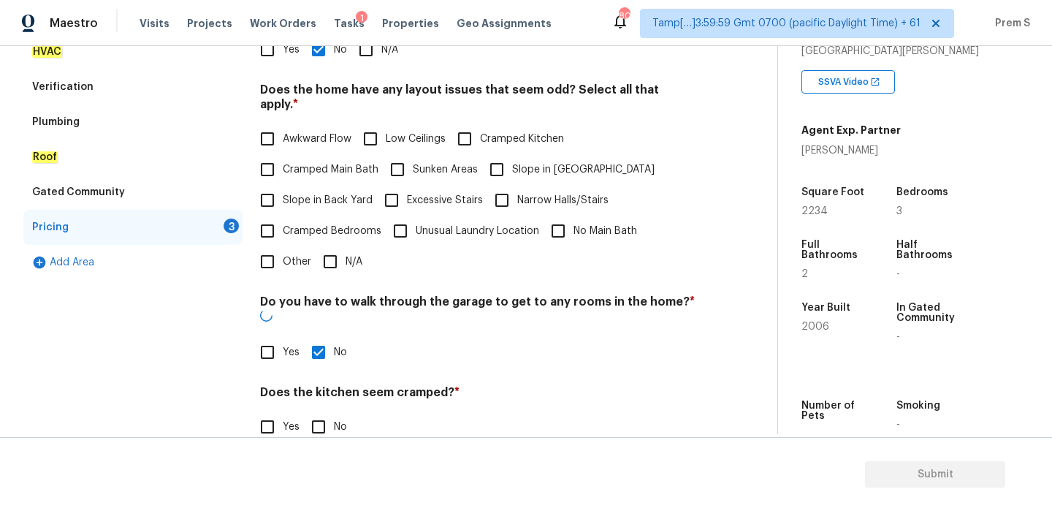
click at [327, 411] on input "No" at bounding box center [318, 426] width 31 height 31
checkbox input "true"
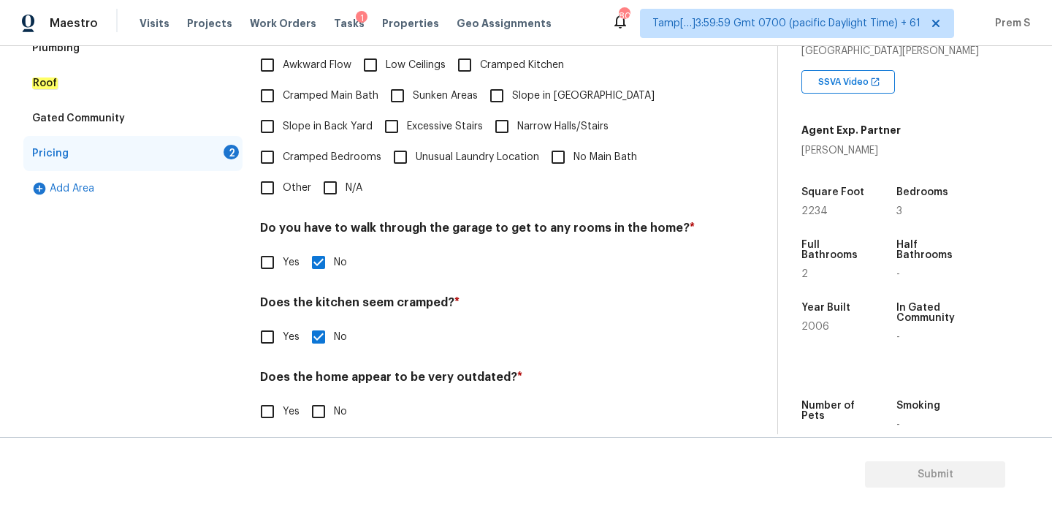
click at [318, 402] on input "No" at bounding box center [318, 411] width 31 height 31
checkbox input "true"
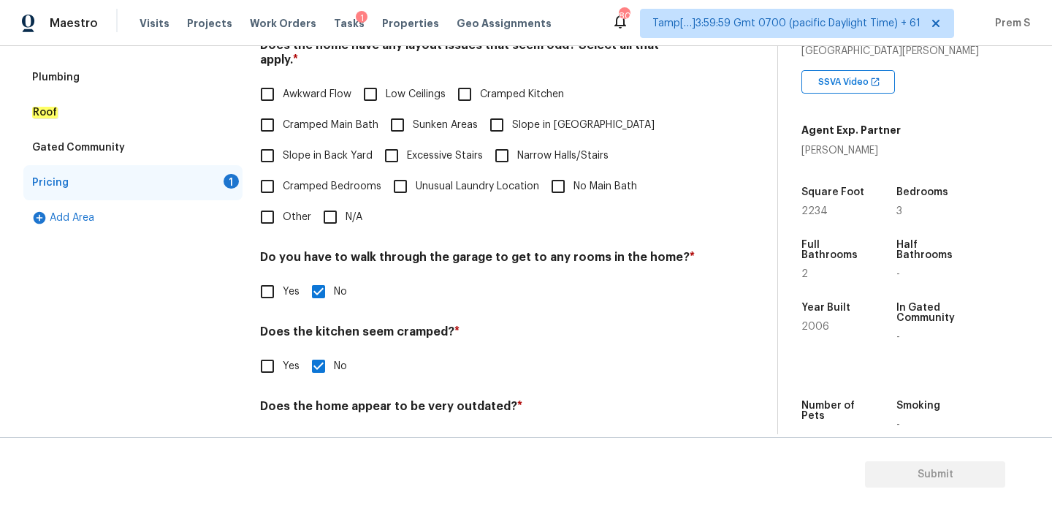
scroll to position [331, 0]
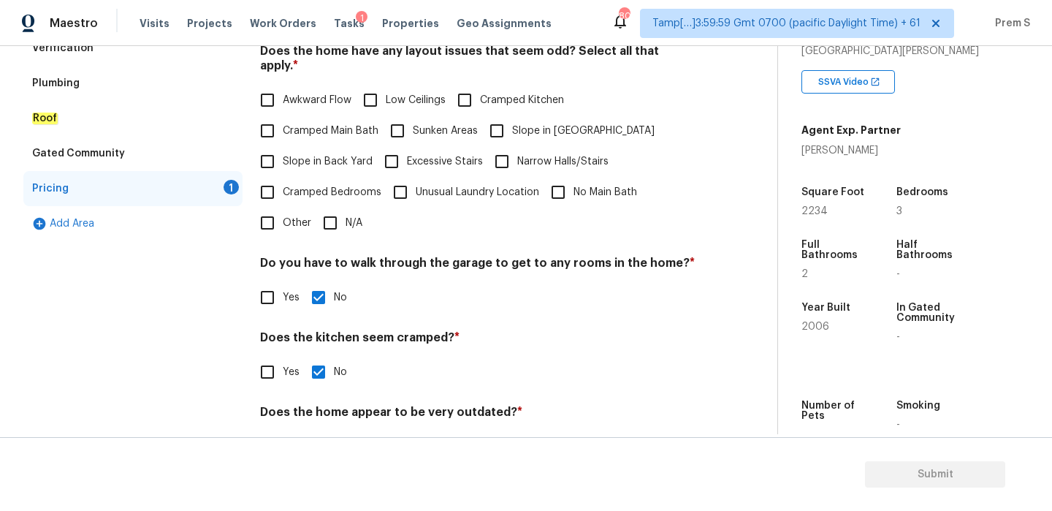
click at [335, 207] on input "N/A" at bounding box center [330, 222] width 31 height 31
checkbox input "true"
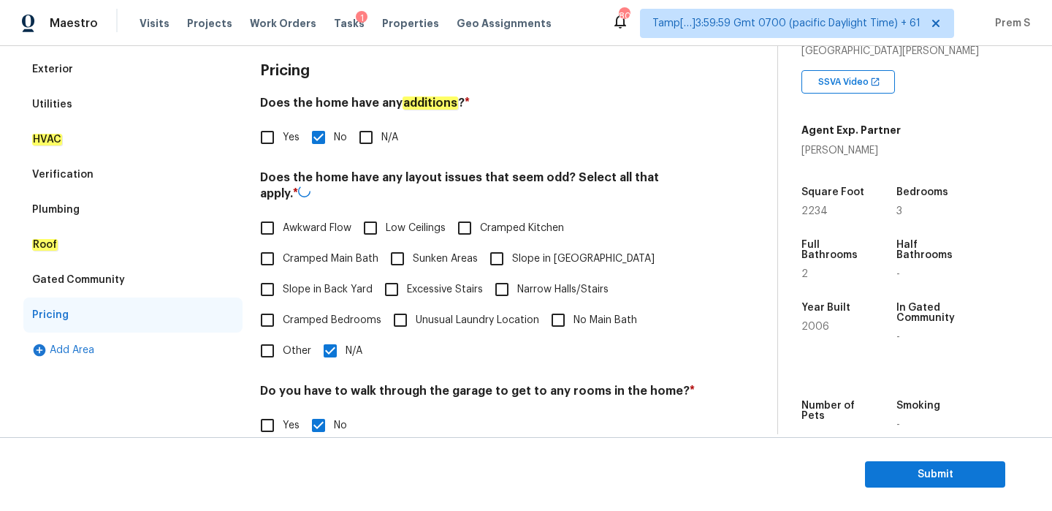
scroll to position [49, 0]
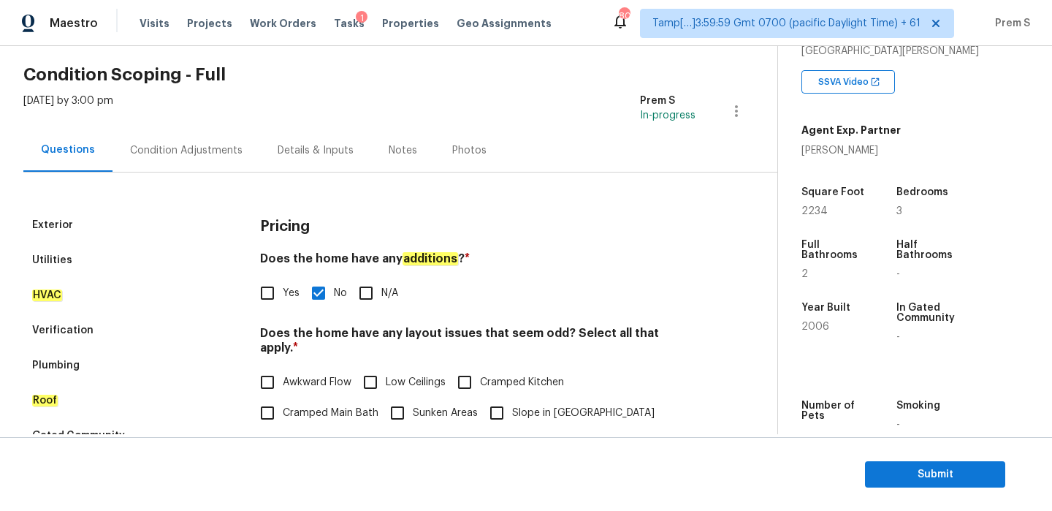
click at [186, 148] on div "Condition Adjustments" at bounding box center [186, 150] width 112 height 15
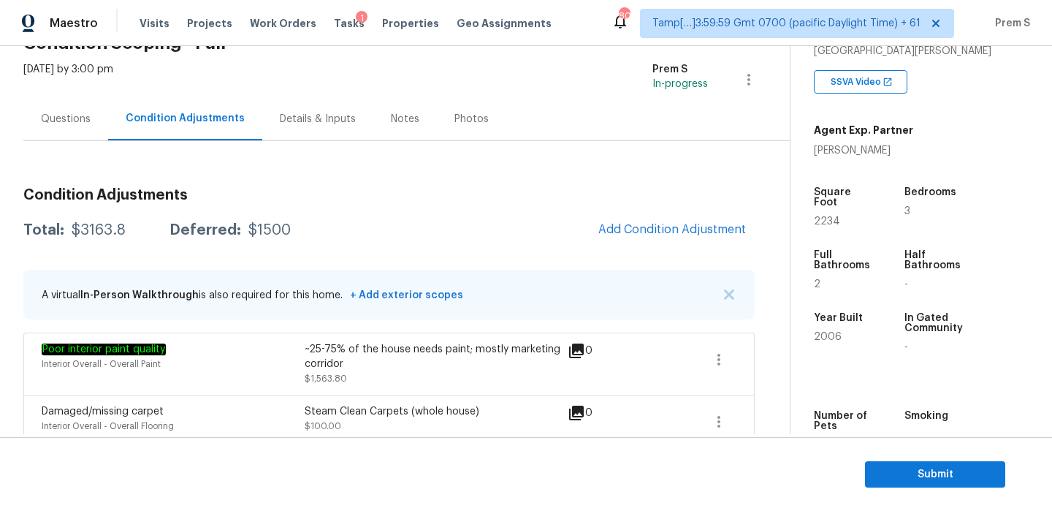
scroll to position [83, 0]
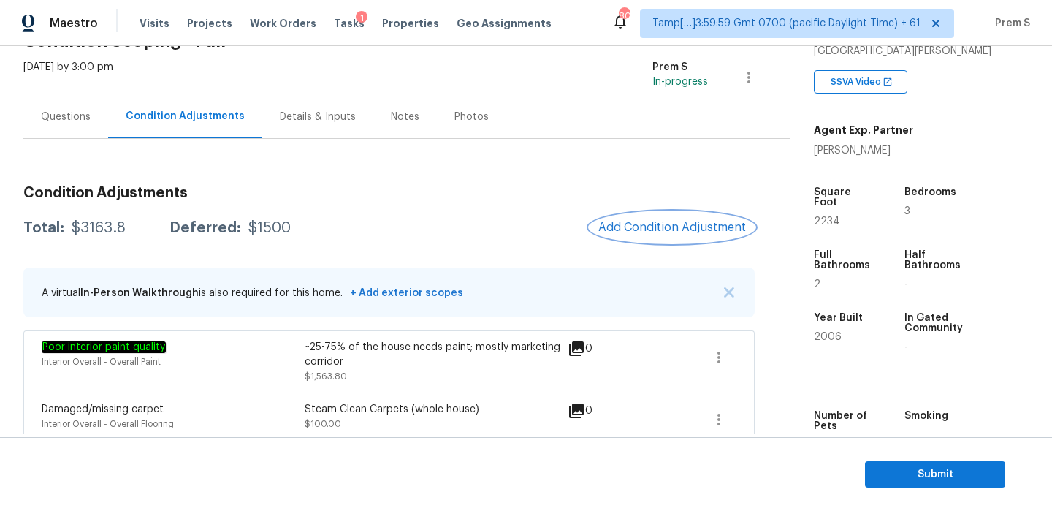
click at [635, 227] on span "Add Condition Adjustment" at bounding box center [672, 227] width 148 height 13
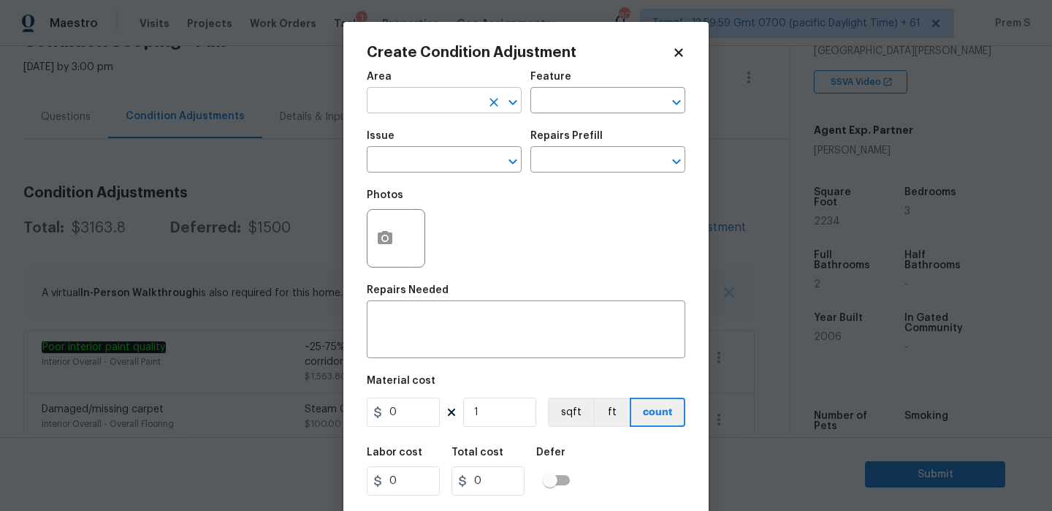
click at [437, 100] on input "text" at bounding box center [424, 102] width 114 height 23
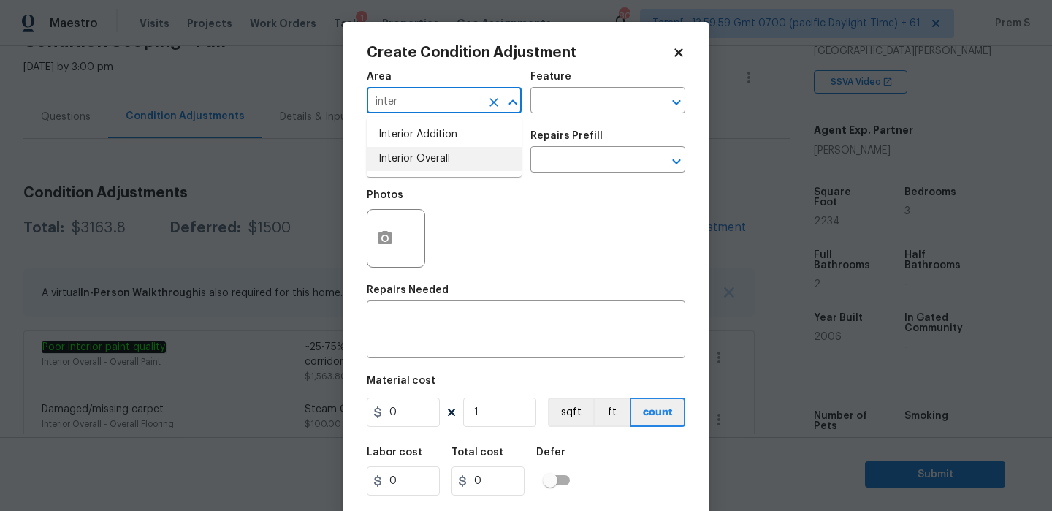
click at [435, 153] on li "Interior Overall" at bounding box center [444, 159] width 155 height 24
type input "Interior Overall"
click at [435, 153] on input "text" at bounding box center [424, 161] width 114 height 23
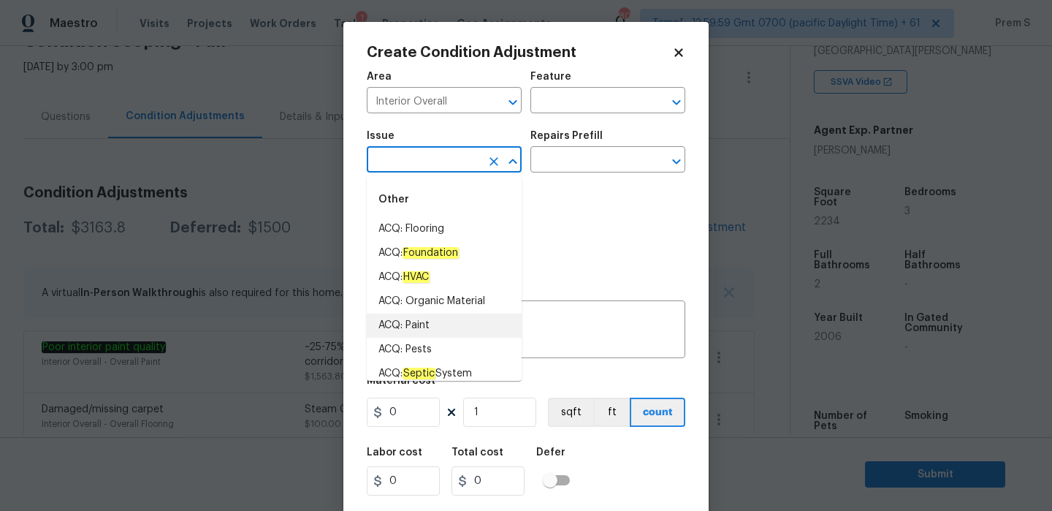
click at [459, 335] on li "ACQ: Paint" at bounding box center [444, 325] width 155 height 24
type input "ACQ: Paint"
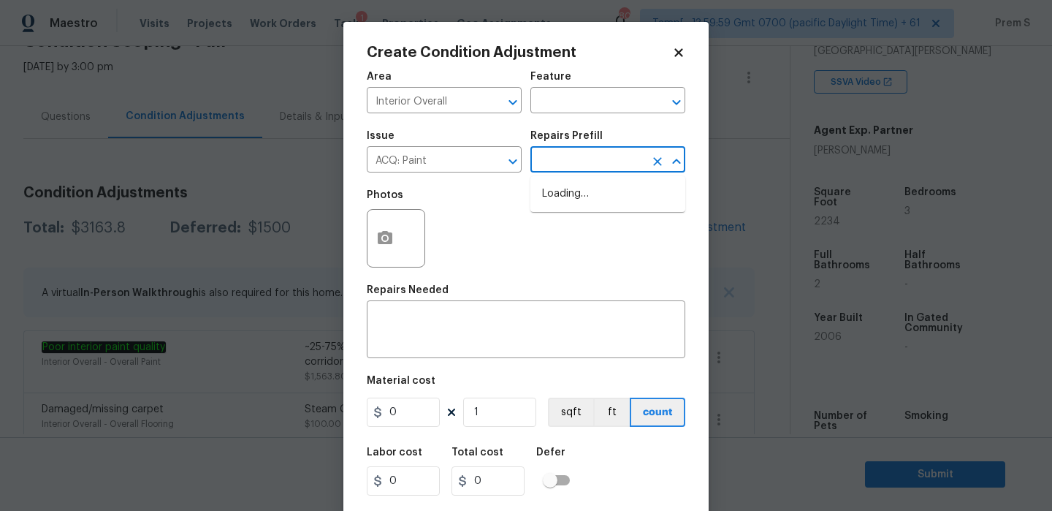
click at [636, 155] on input "text" at bounding box center [587, 161] width 114 height 23
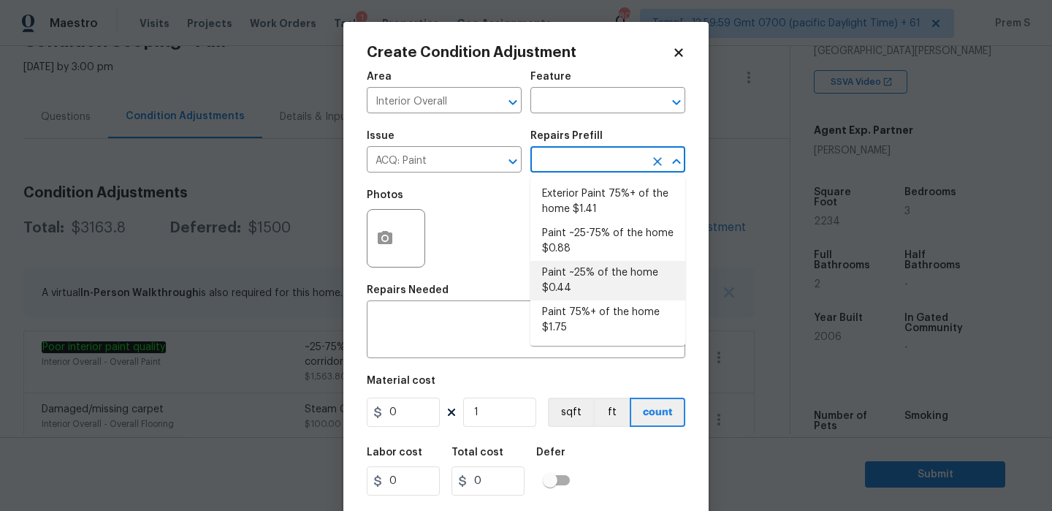
click at [598, 282] on li "Paint ~25% of the home $0.44" at bounding box center [607, 280] width 155 height 39
type input "Acquisition"
type textarea "Acquisition Scope: ~25% of the home needs interior paint"
type input "0.44"
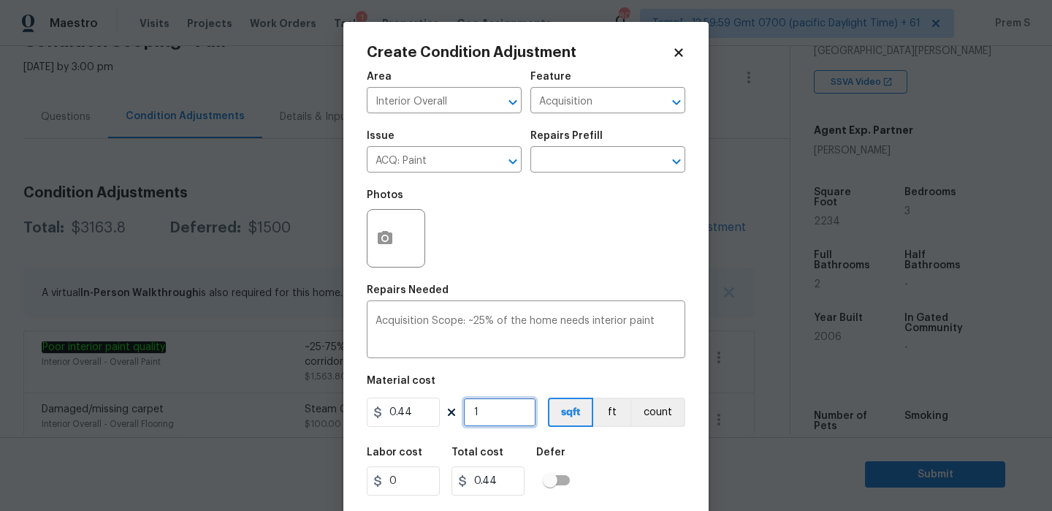
click at [492, 420] on input "1" at bounding box center [499, 411] width 73 height 29
type input "12"
type input "5.28"
type input "122"
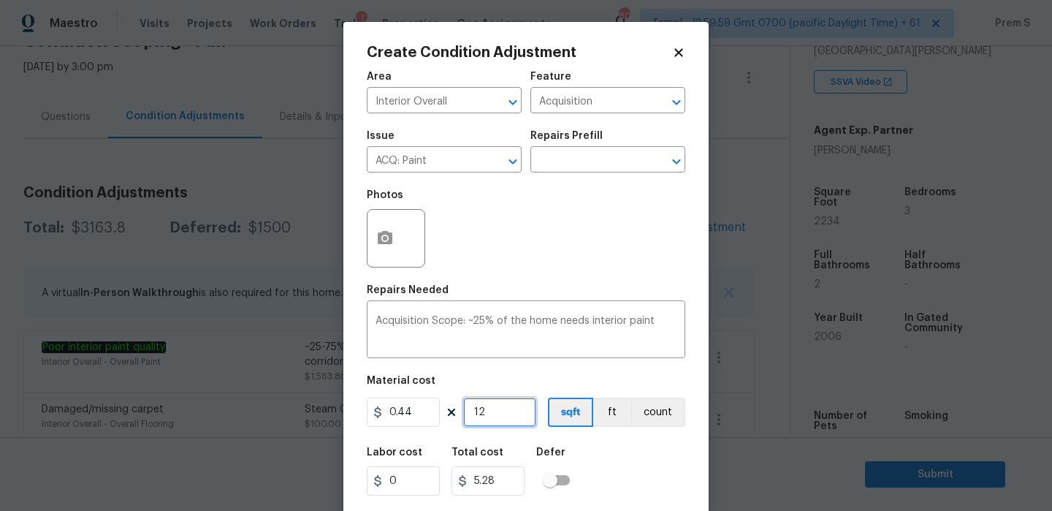
type input "53.68"
type input "1223"
type input "538.12"
type input "12234"
type input "5382.96"
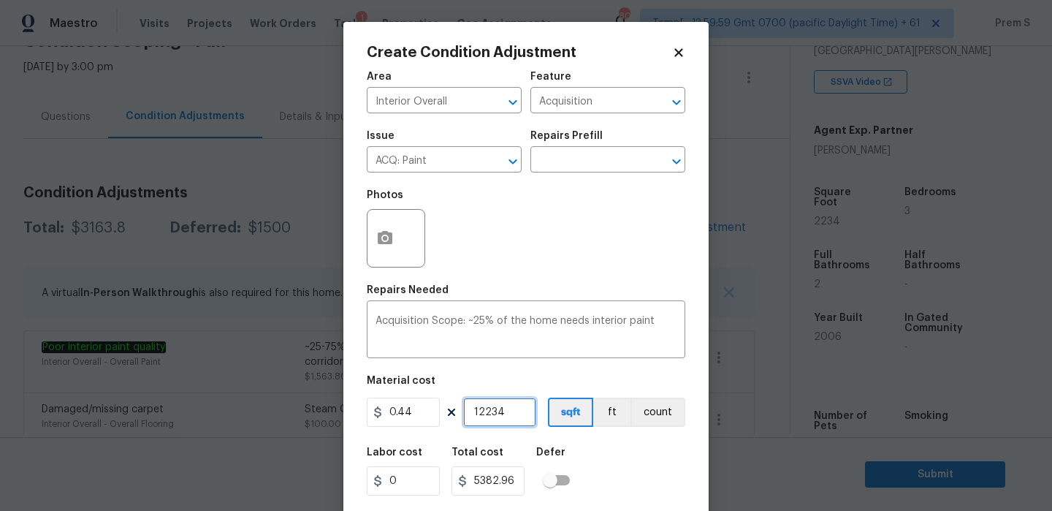
click at [479, 415] on input "12234" at bounding box center [499, 411] width 73 height 29
type input "2234"
type input "982.96"
type input "2234"
click at [641, 473] on div "Labor cost 0 Total cost 982.96 Defer" at bounding box center [526, 471] width 318 height 66
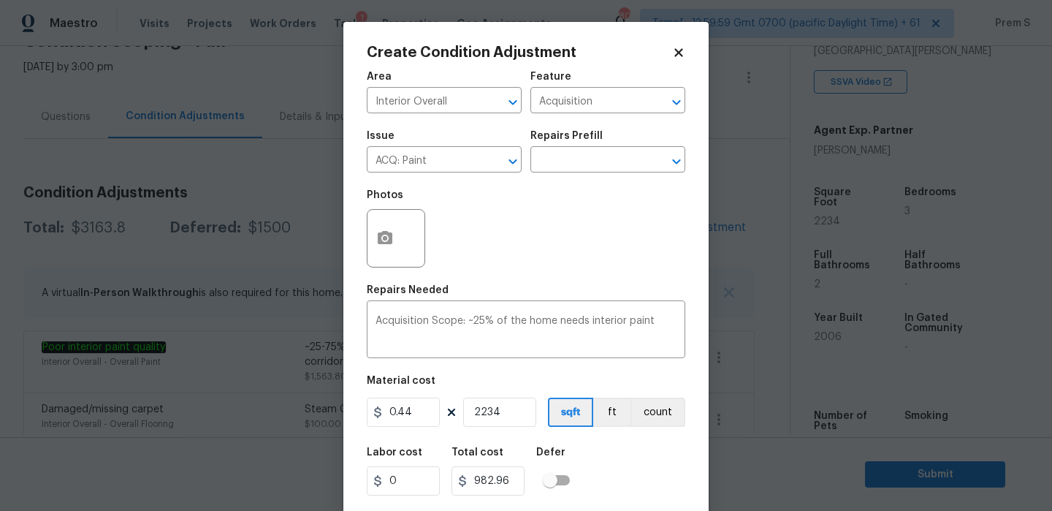
scroll to position [35, 0]
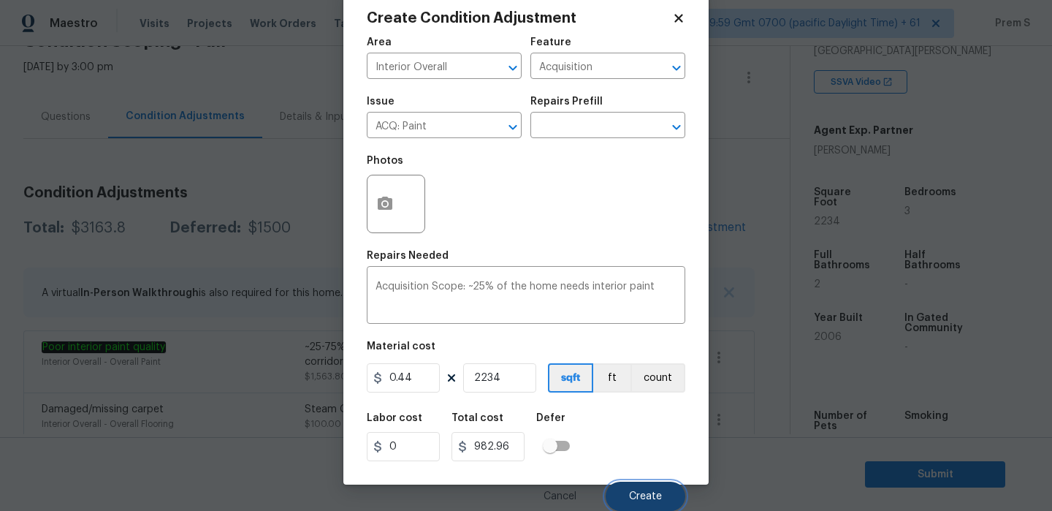
click at [642, 486] on button "Create" at bounding box center [646, 495] width 80 height 29
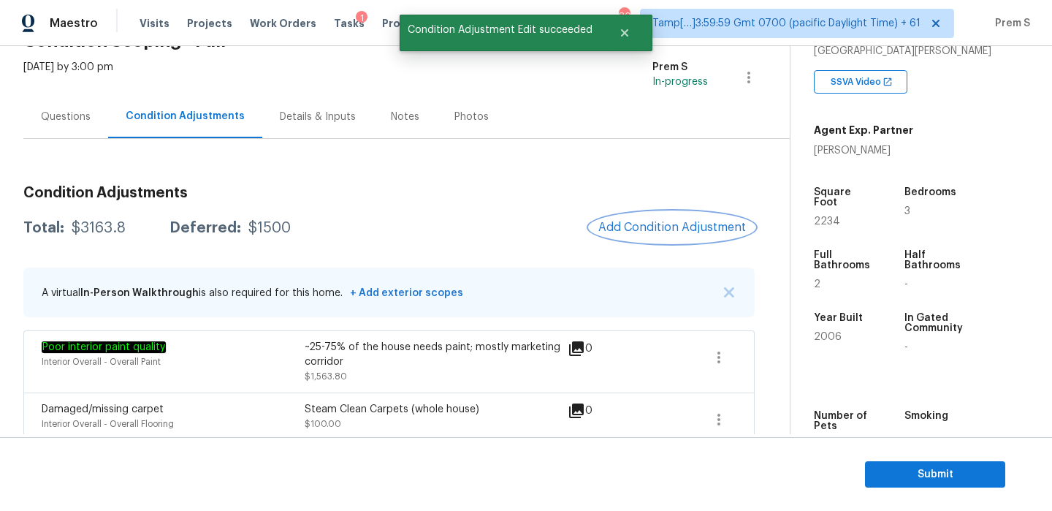
scroll to position [0, 0]
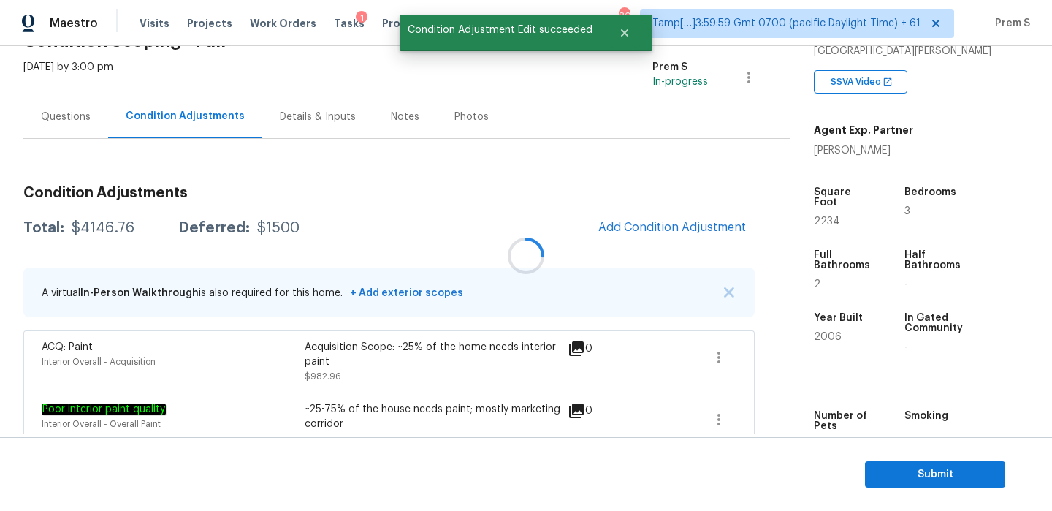
click at [678, 226] on div at bounding box center [526, 255] width 1052 height 511
click at [678, 226] on span "Add Condition Adjustment" at bounding box center [672, 227] width 148 height 13
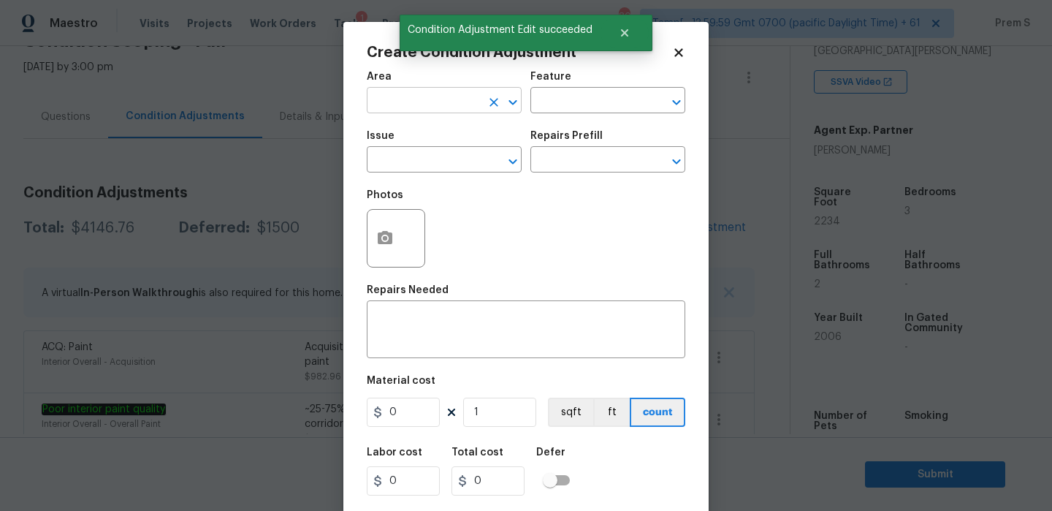
click at [438, 94] on input "text" at bounding box center [424, 102] width 114 height 23
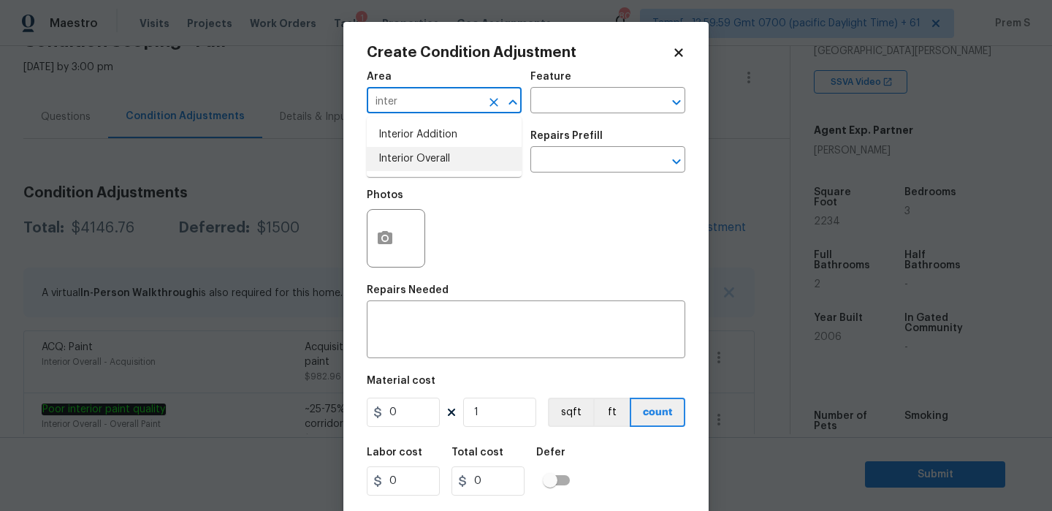
click at [427, 153] on li "Interior Overall" at bounding box center [444, 159] width 155 height 24
type input "Interior Overall"
click at [427, 153] on input "text" at bounding box center [424, 161] width 114 height 23
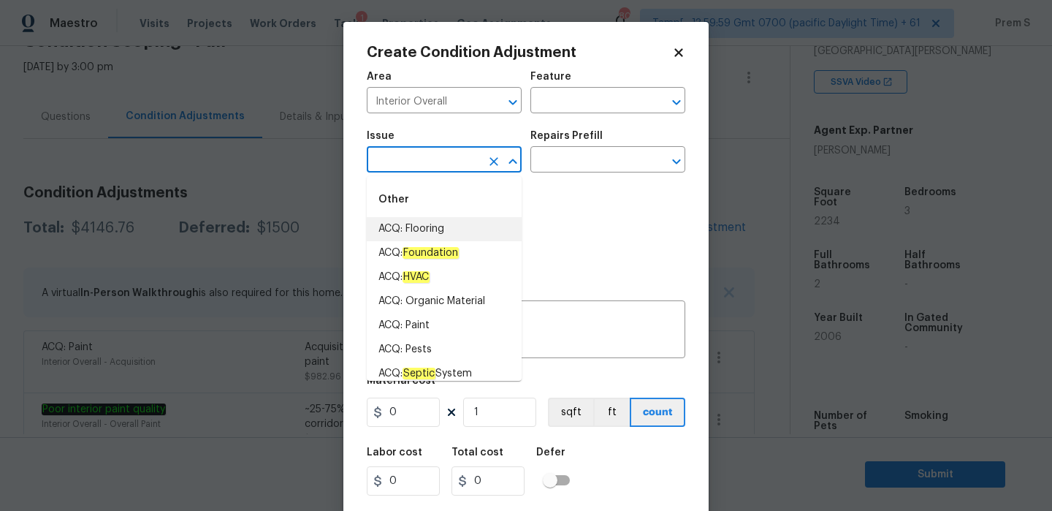
click at [468, 232] on li "ACQ: Flooring" at bounding box center [444, 229] width 155 height 24
type input "ACQ: Flooring"
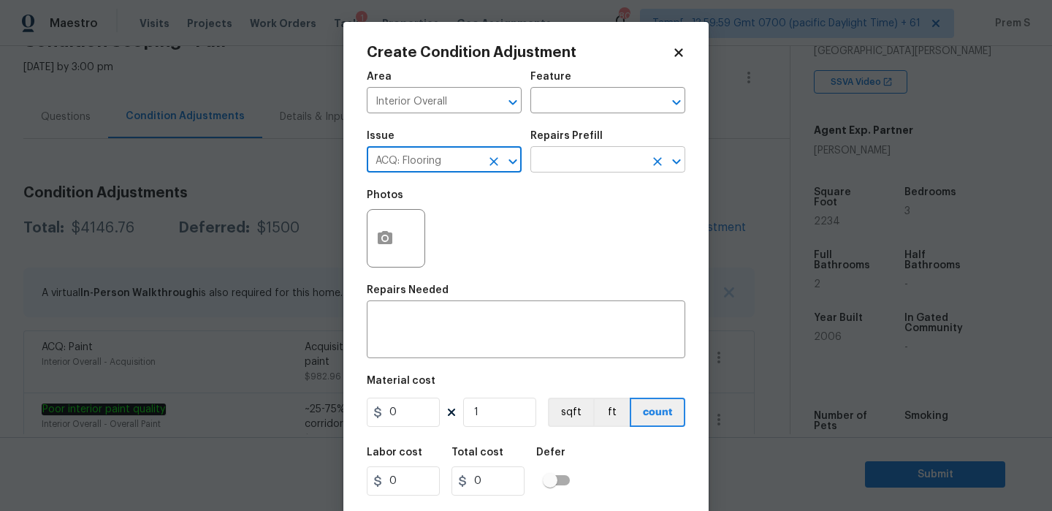
click at [589, 167] on input "text" at bounding box center [587, 161] width 114 height 23
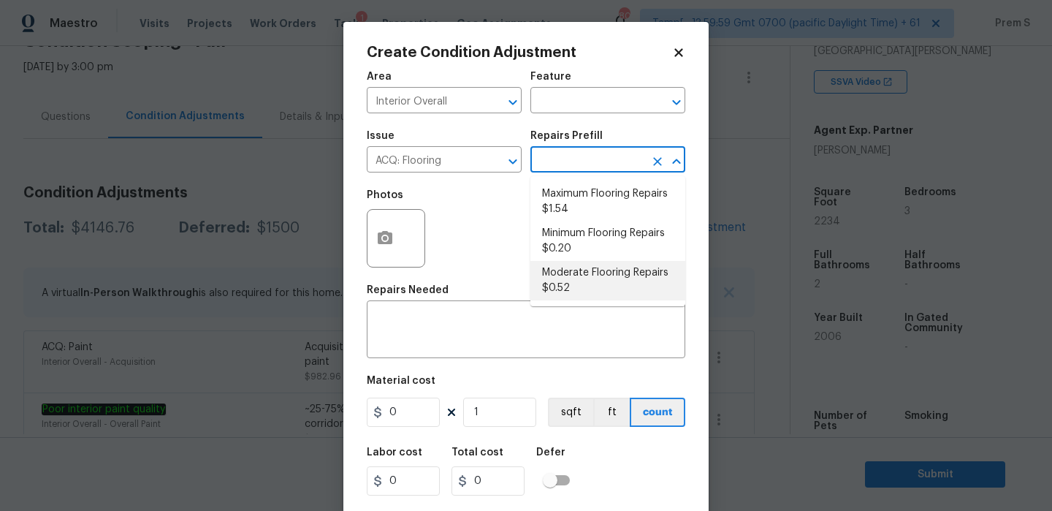
click at [588, 278] on li "Moderate Flooring Repairs $0.52" at bounding box center [607, 280] width 155 height 39
type input "Acquisition"
type textarea "Acquisition Scope: Moderate flooring repairs"
type input "0.52"
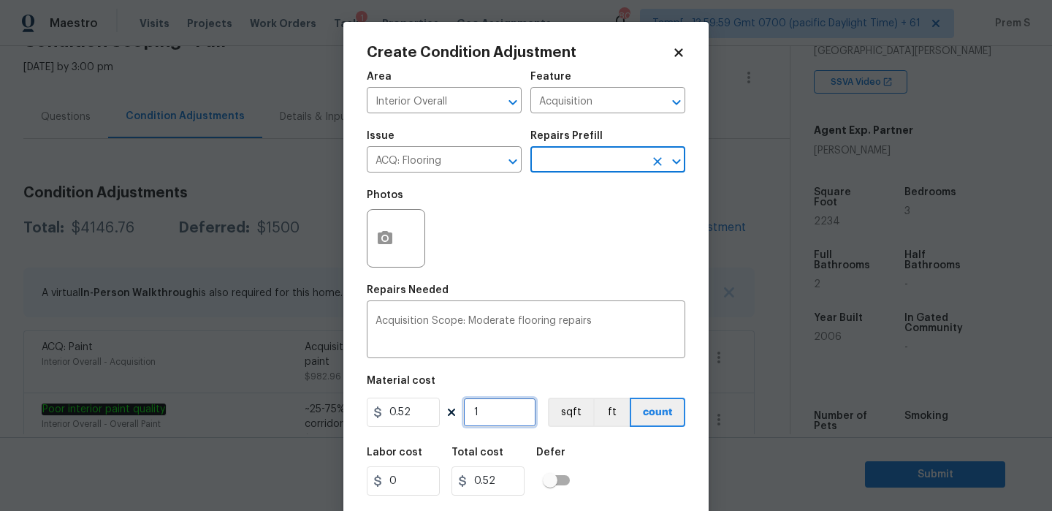
click at [501, 421] on input "1" at bounding box center [499, 411] width 73 height 29
type input "2"
type input "1.04"
type input "22"
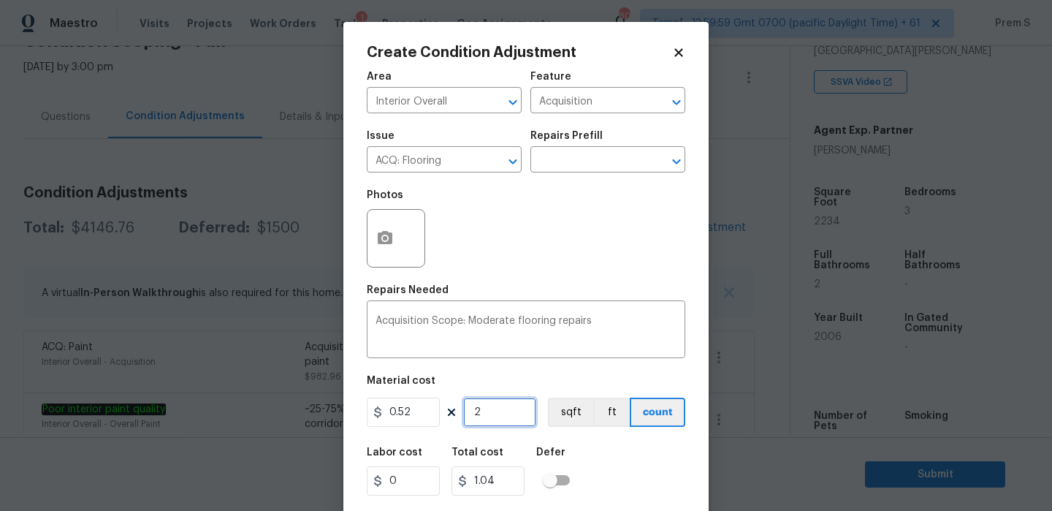
type input "11.44"
type input "223"
type input "115.96"
type input "2234"
type input "1161.68"
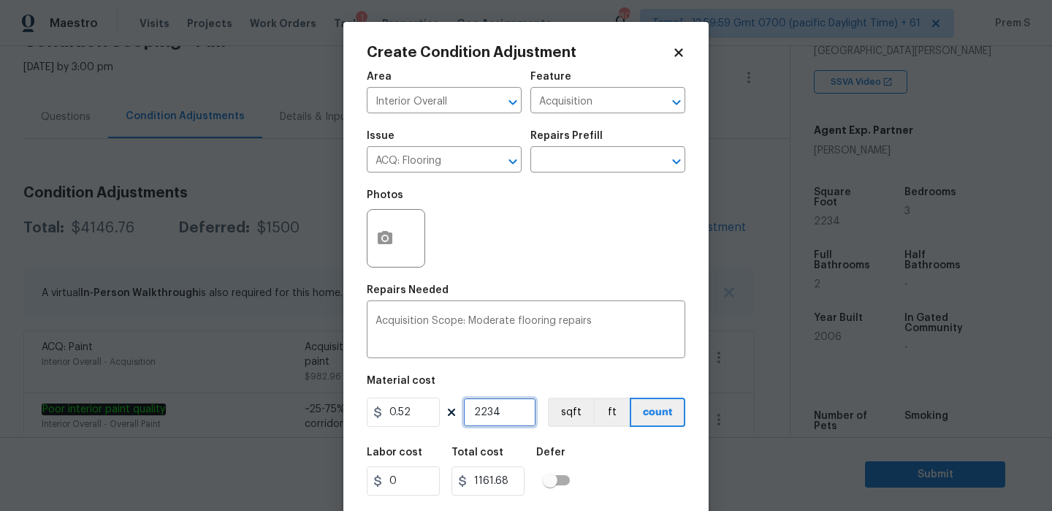
type input "2234"
click at [386, 242] on icon "button" at bounding box center [385, 237] width 15 height 13
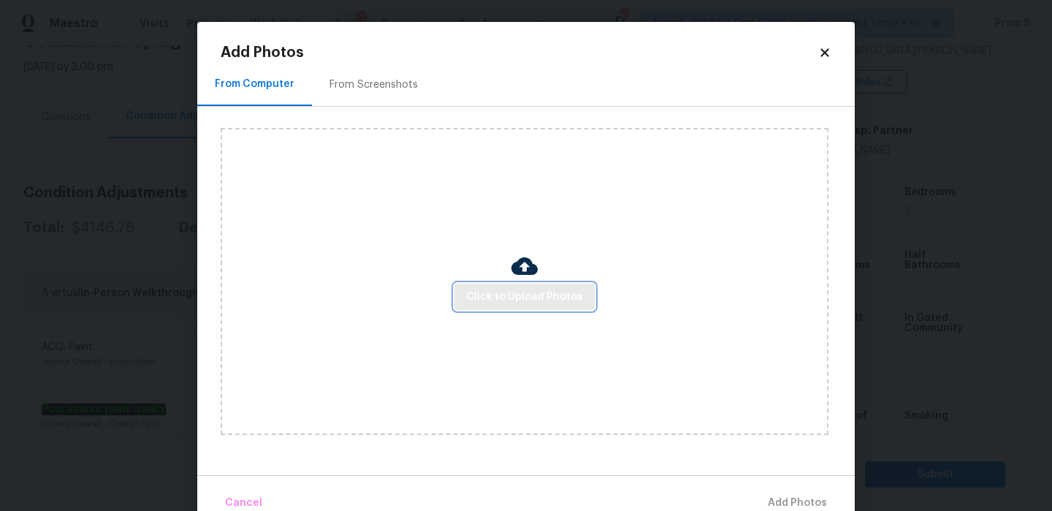
click at [545, 288] on span "Click to Upload Photos" at bounding box center [524, 297] width 117 height 18
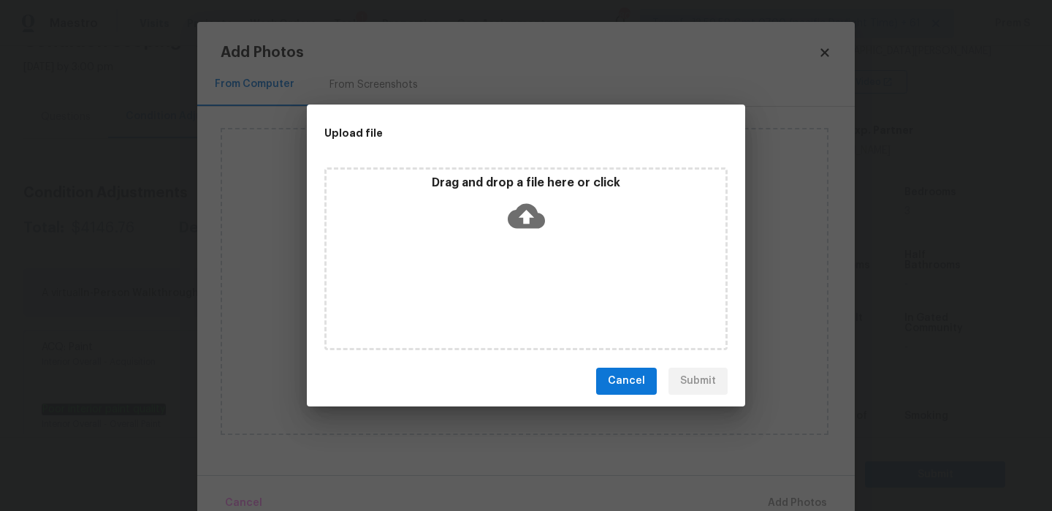
click at [524, 200] on icon at bounding box center [526, 215] width 37 height 37
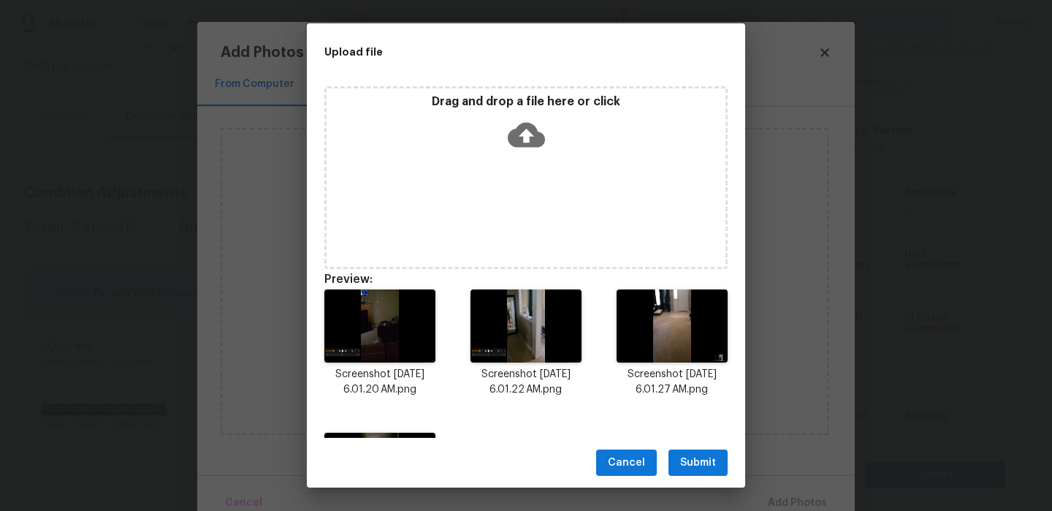
click at [720, 478] on div "Cancel Submit" at bounding box center [526, 463] width 438 height 50
click at [714, 459] on span "Submit" at bounding box center [698, 463] width 36 height 18
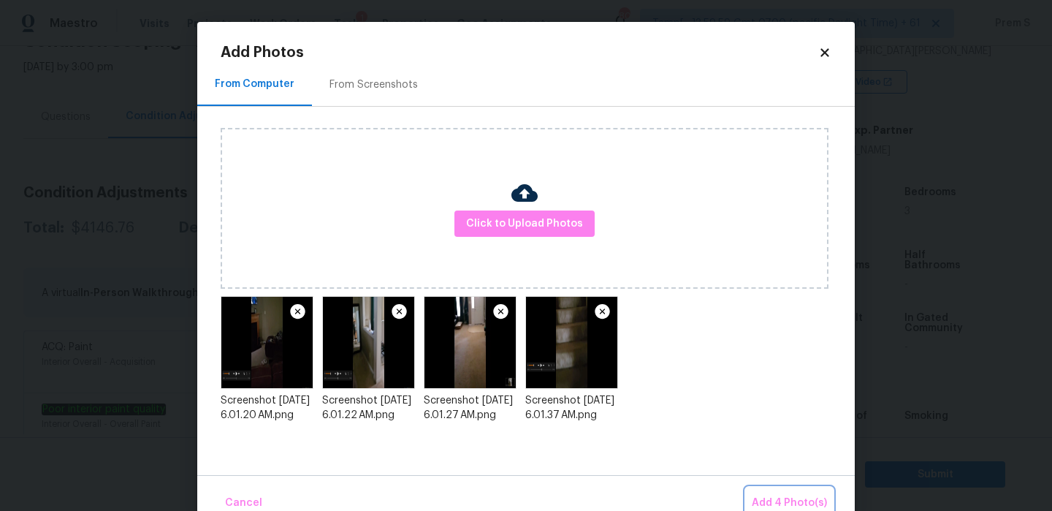
click at [795, 503] on span "Add 4 Photo(s)" at bounding box center [789, 503] width 75 height 18
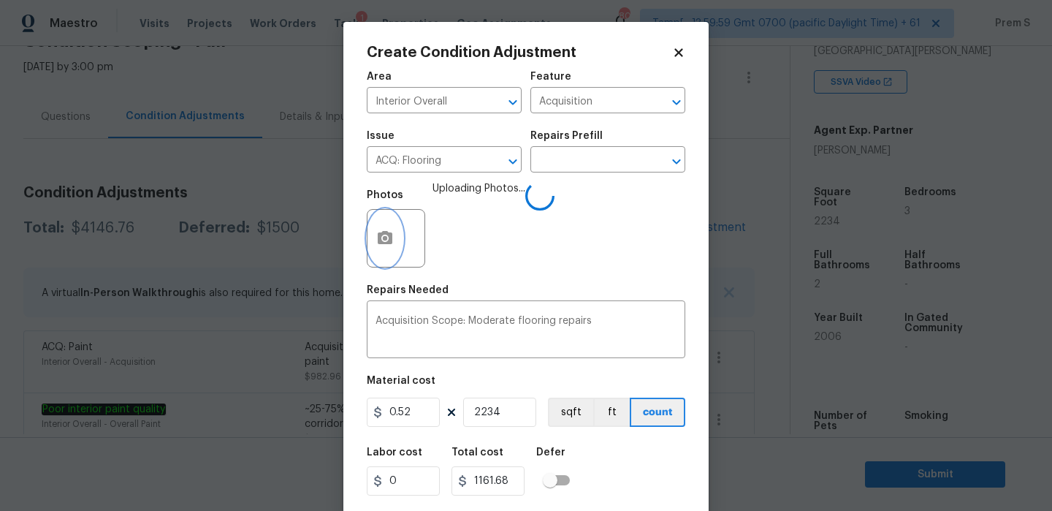
scroll to position [35, 0]
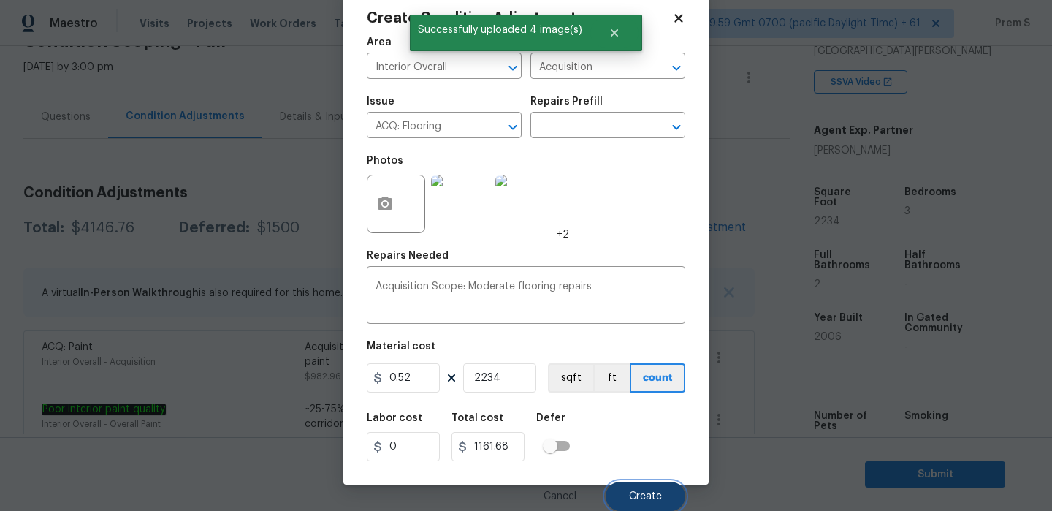
click at [635, 486] on button "Create" at bounding box center [646, 495] width 80 height 29
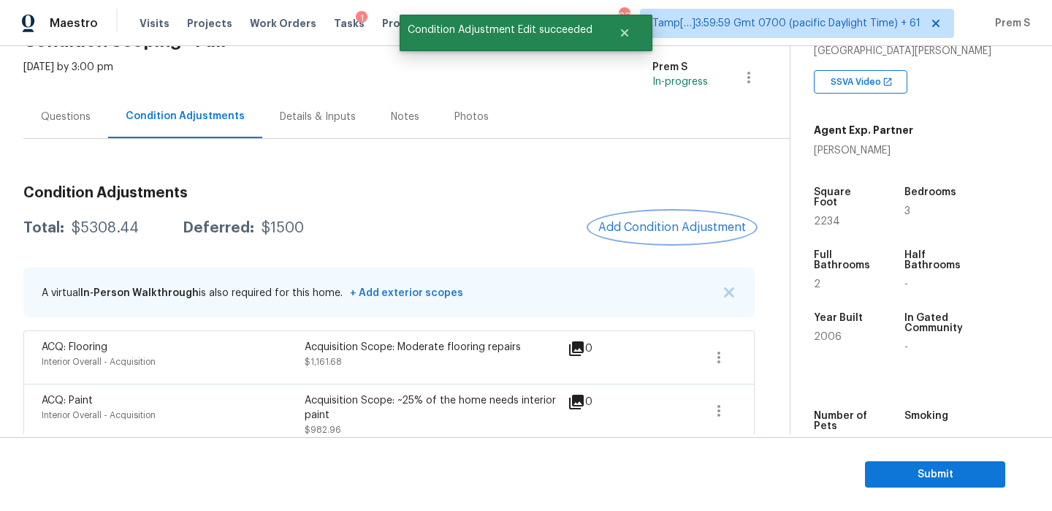
scroll to position [0, 0]
click at [691, 229] on span "Add Condition Adjustment" at bounding box center [672, 227] width 148 height 13
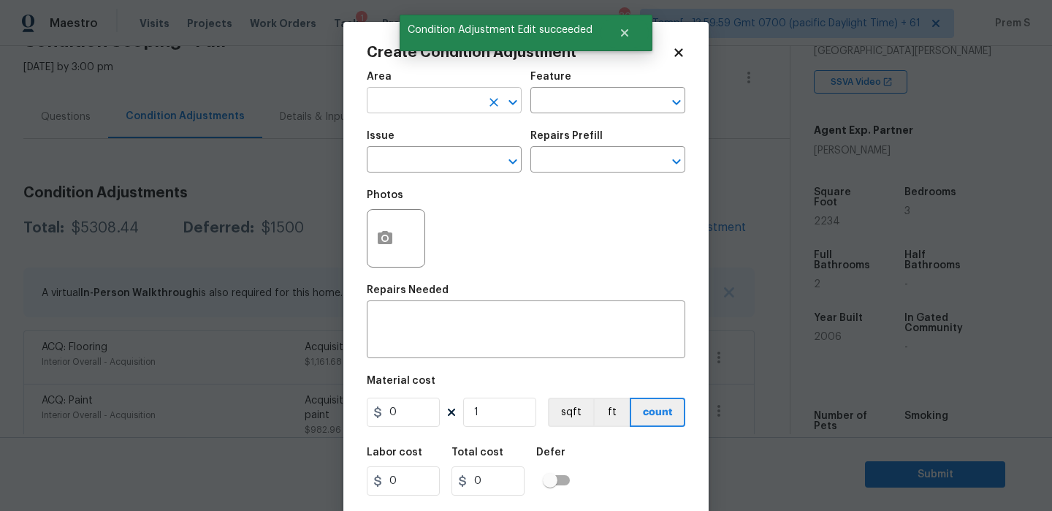
click at [470, 94] on input "text" at bounding box center [424, 102] width 114 height 23
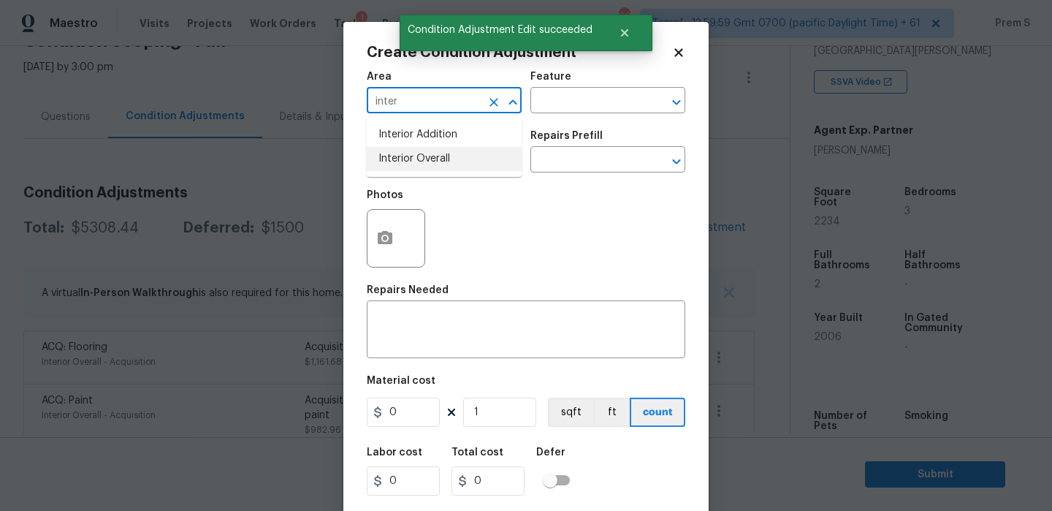
click at [446, 161] on li "Interior Overall" at bounding box center [444, 159] width 155 height 24
type input "Interior Overall"
click at [446, 161] on input "text" at bounding box center [424, 161] width 114 height 23
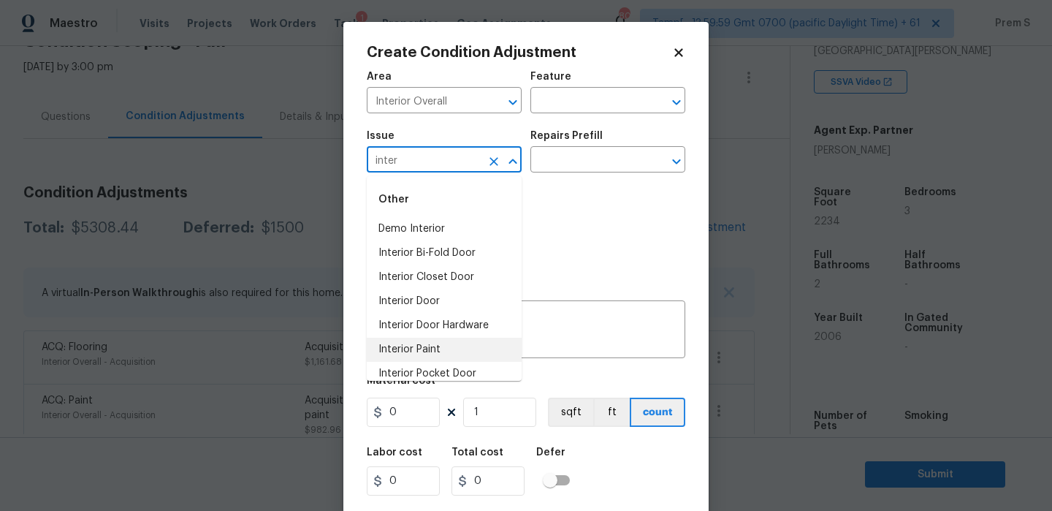
click at [451, 349] on li "Interior Paint" at bounding box center [444, 349] width 155 height 24
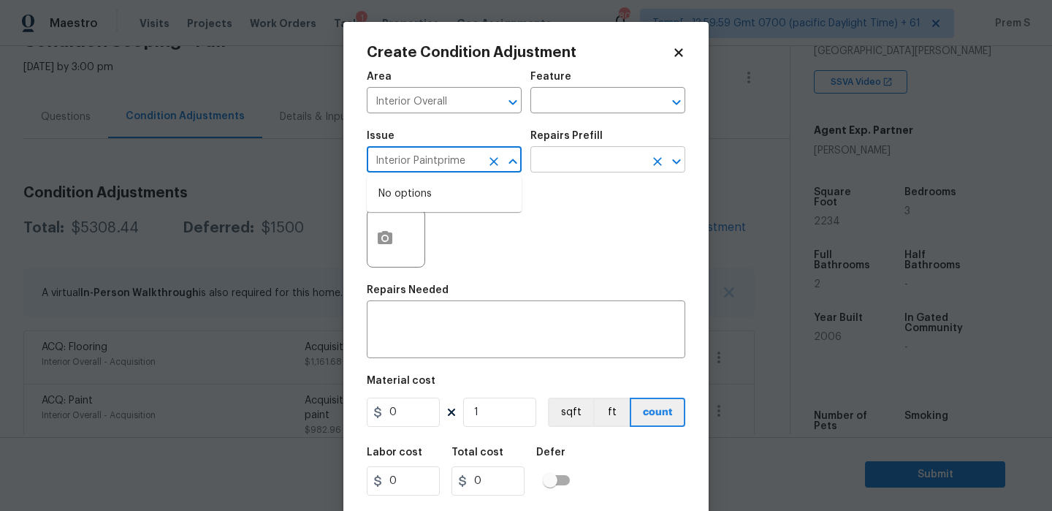
click at [615, 169] on input "text" at bounding box center [587, 161] width 114 height 23
type input "Interior Paint"
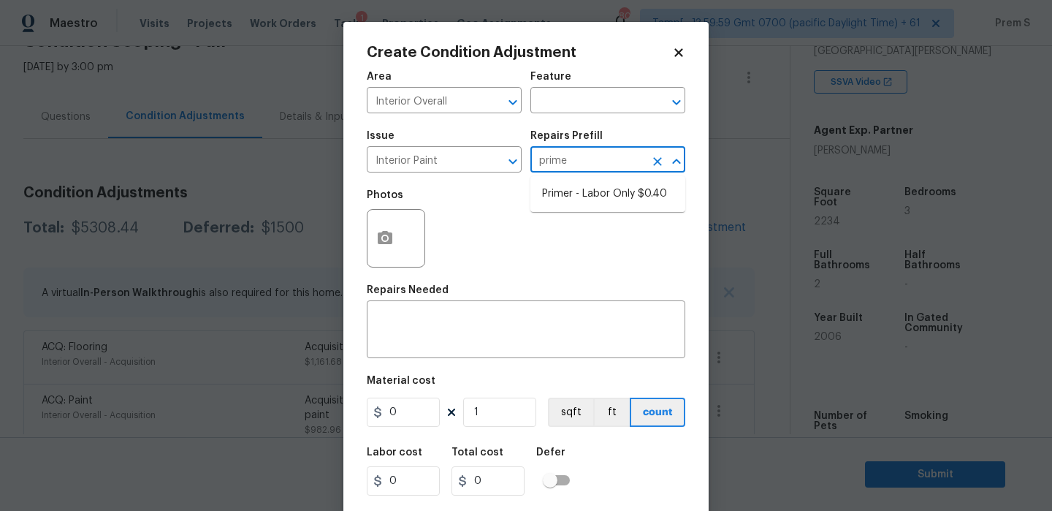
type input "primer"
click at [617, 199] on li "Primer - Labor Only $0.40" at bounding box center [607, 194] width 155 height 24
type input "Overall Paint"
type textarea "Interior primer - PRIMER PROVIDED BY OPENDOOR - All nails, screws, drywall anch…"
type input "0.4"
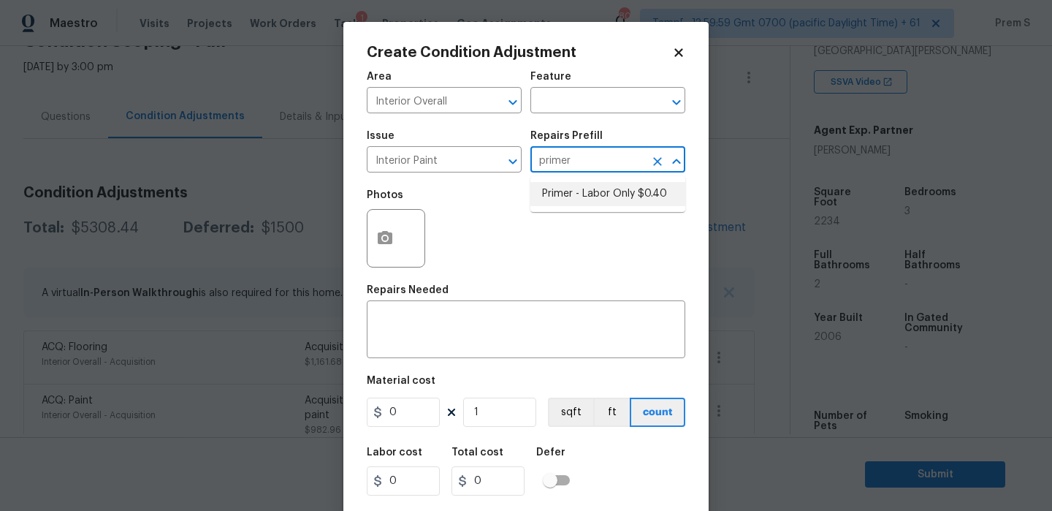
type input "0.4"
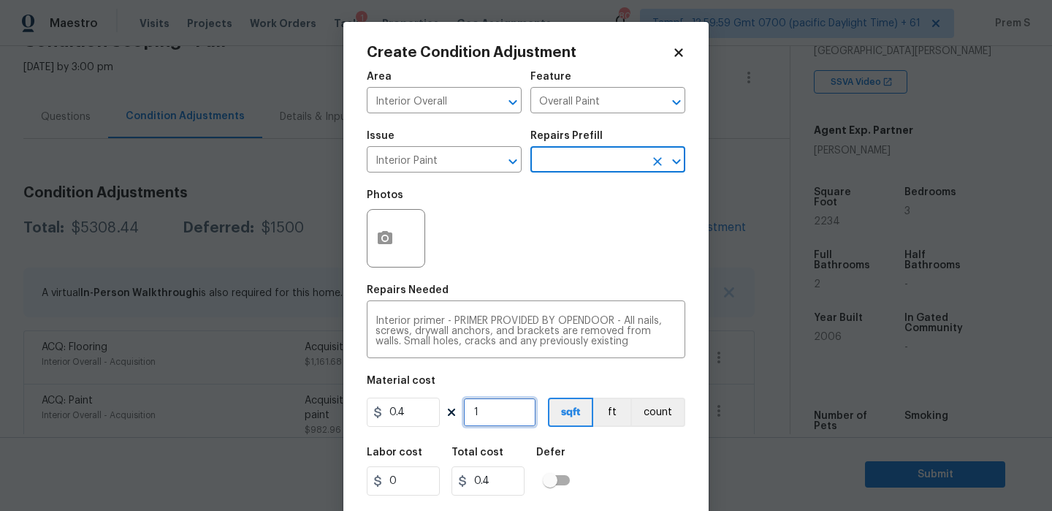
click at [504, 409] on input "1" at bounding box center [499, 411] width 73 height 29
type input "5"
type input "2"
type input "50"
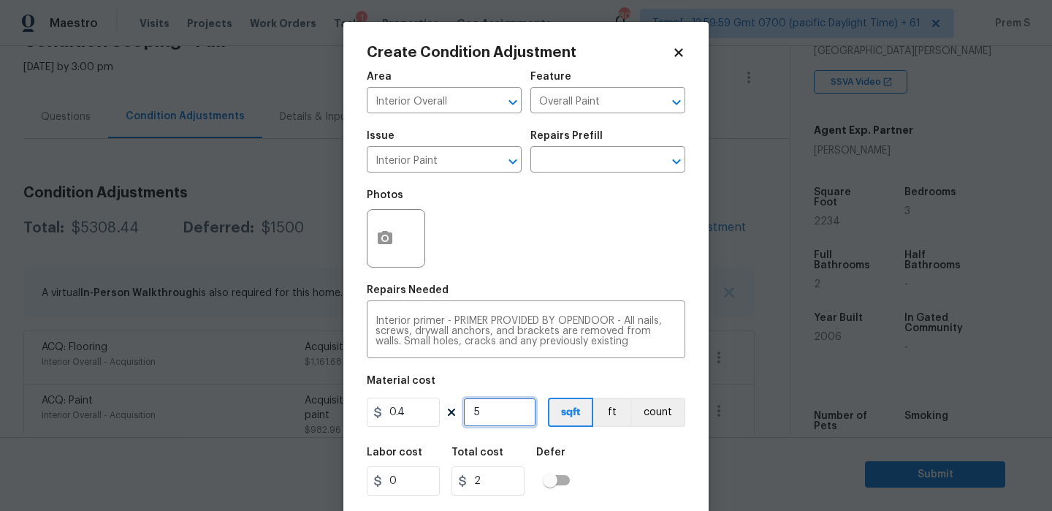
type input "20"
type input "500"
type input "200"
click at [605, 492] on div "Labor cost 0 Total cost 200 Defer" at bounding box center [526, 471] width 318 height 66
click at [478, 405] on input "500" at bounding box center [499, 411] width 73 height 29
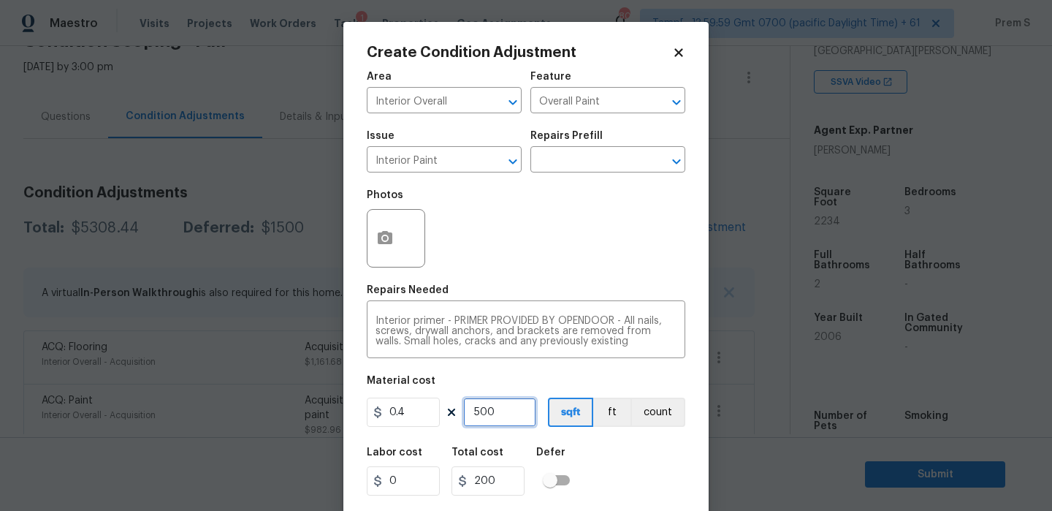
click at [478, 405] on input "500" at bounding box center [499, 411] width 73 height 29
type input "5200"
type input "2080"
type input "52000"
type input "20800"
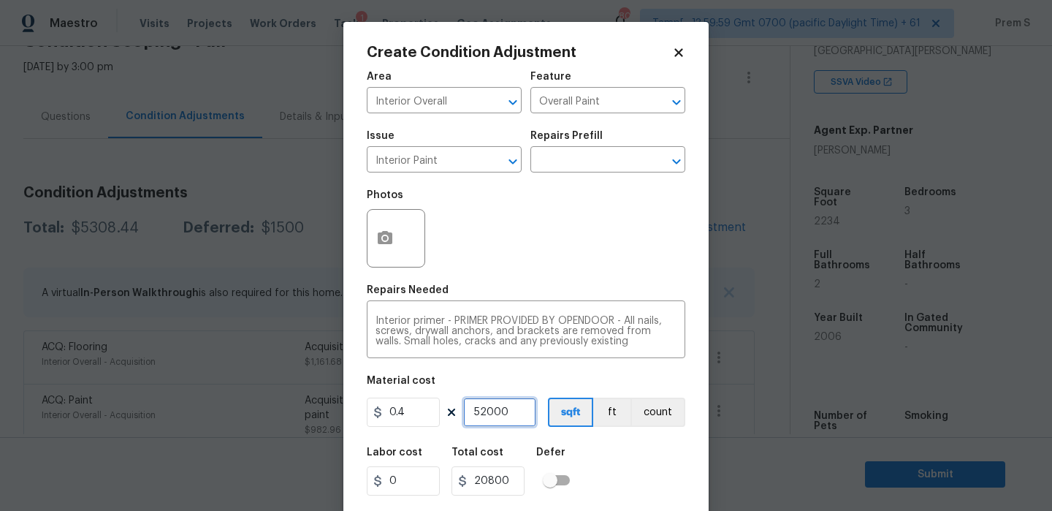
type input "520000"
type input "208000"
type input "52000"
type input "20800"
type input "5200"
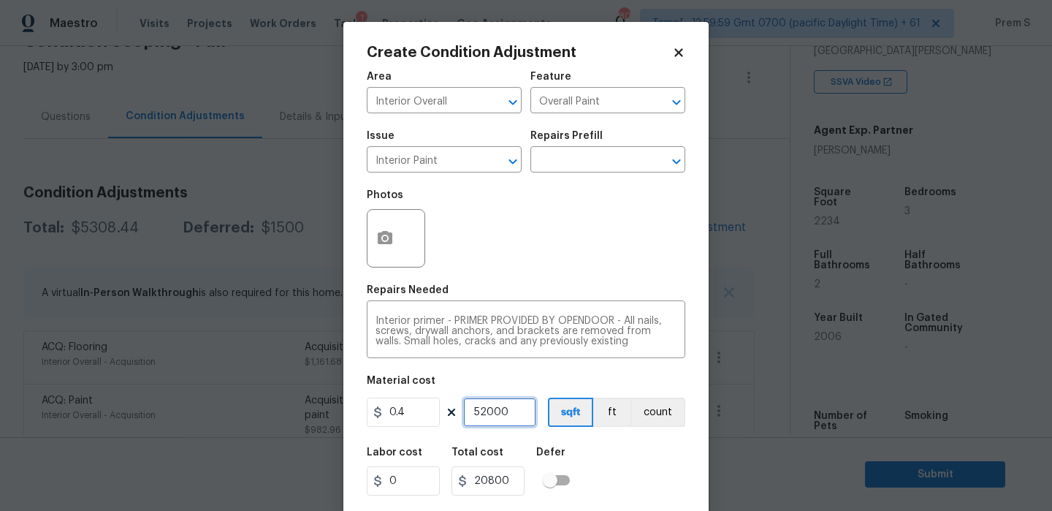
type input "2080"
type input "500"
type input "200"
type input "0"
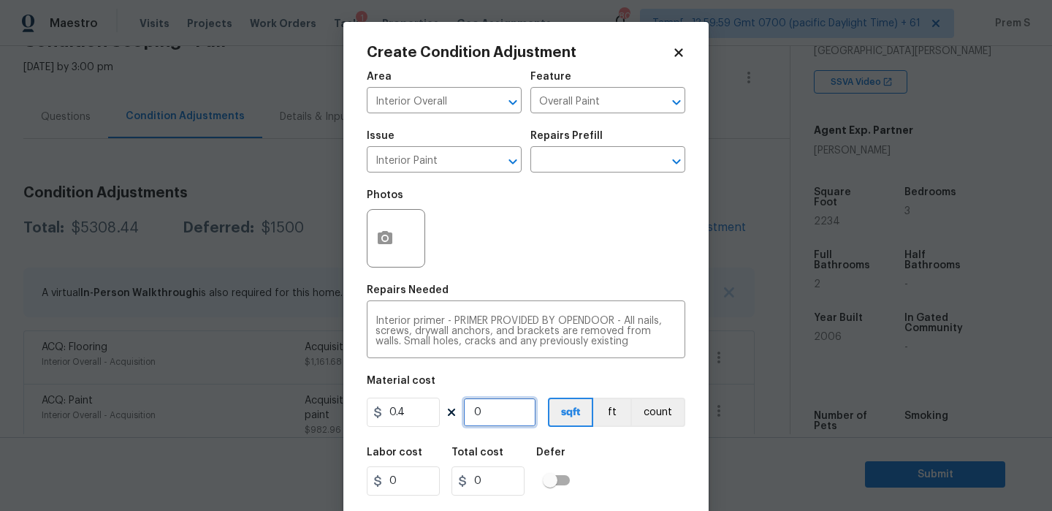
type input "2"
type input "0.8"
type input "20"
type input "8"
type input "200"
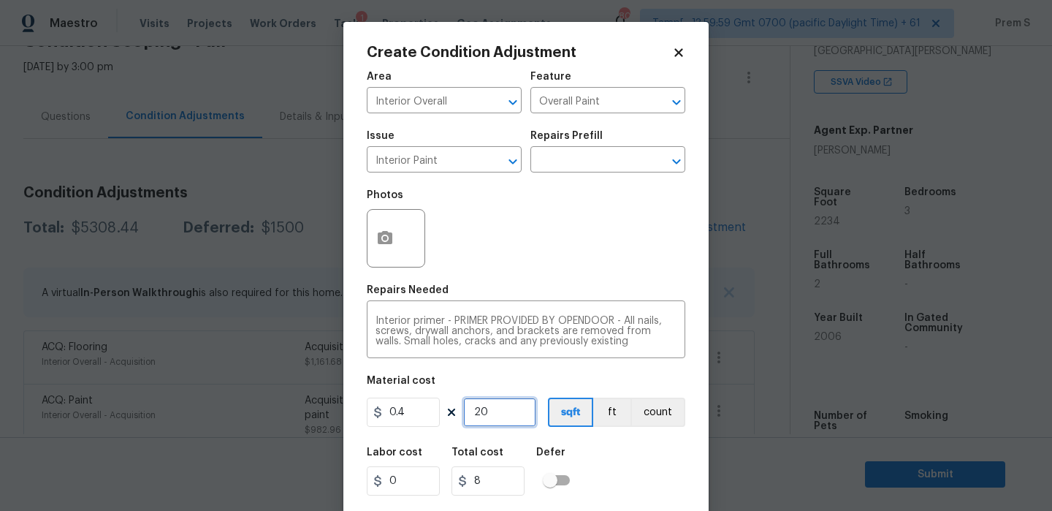
type input "80"
type input "200"
click at [646, 448] on div "Labor cost 0 Total cost 80 Defer" at bounding box center [526, 471] width 318 height 66
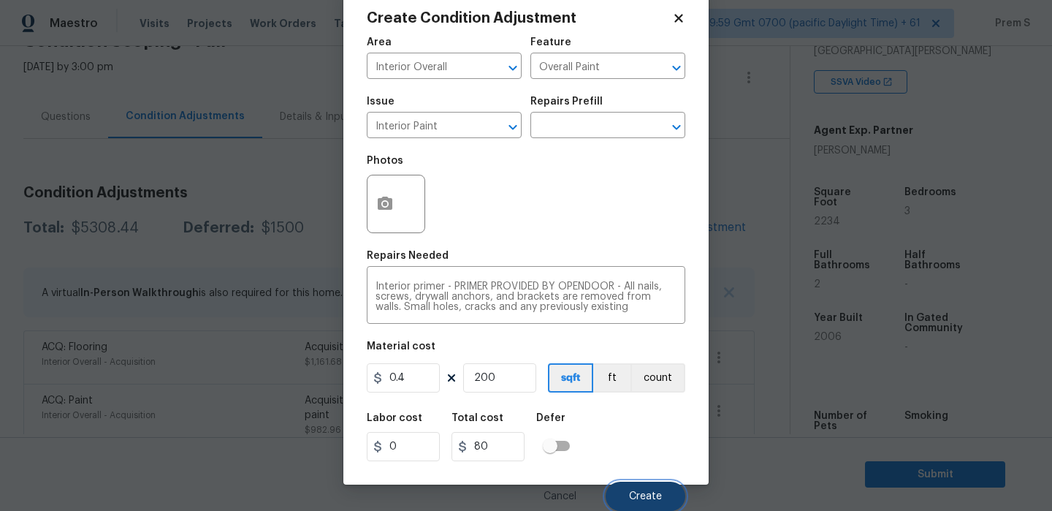
click at [645, 495] on span "Create" at bounding box center [645, 496] width 33 height 11
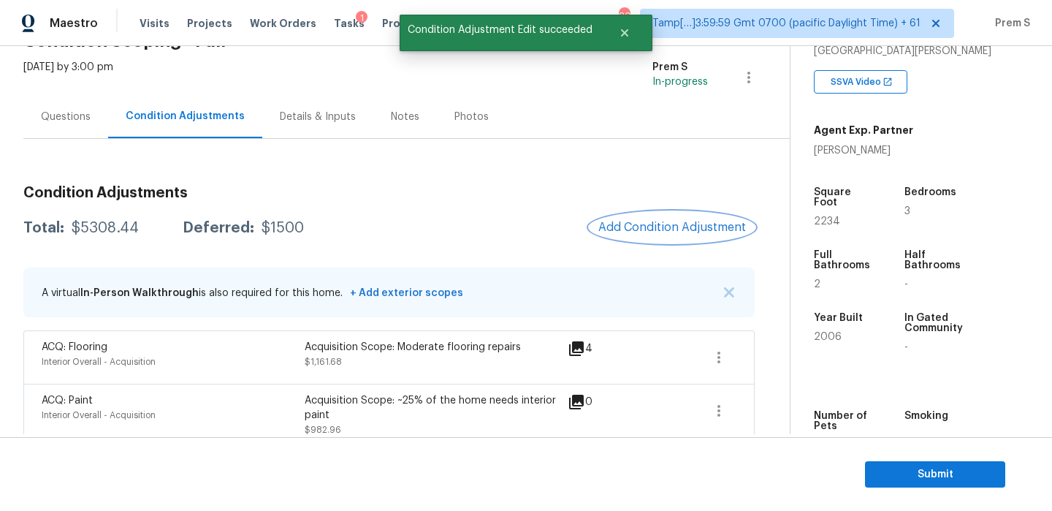
scroll to position [0, 0]
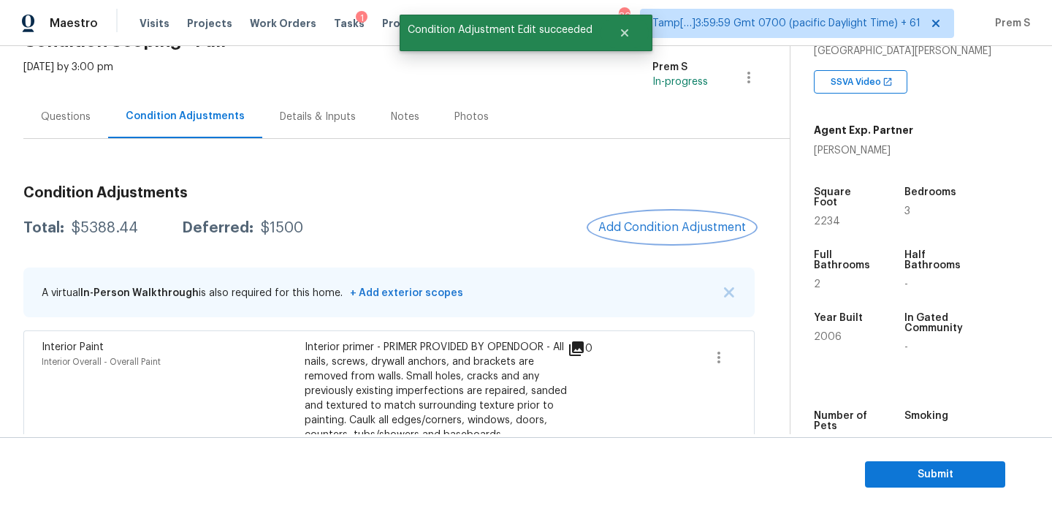
click at [639, 218] on button "Add Condition Adjustment" at bounding box center [671, 227] width 165 height 31
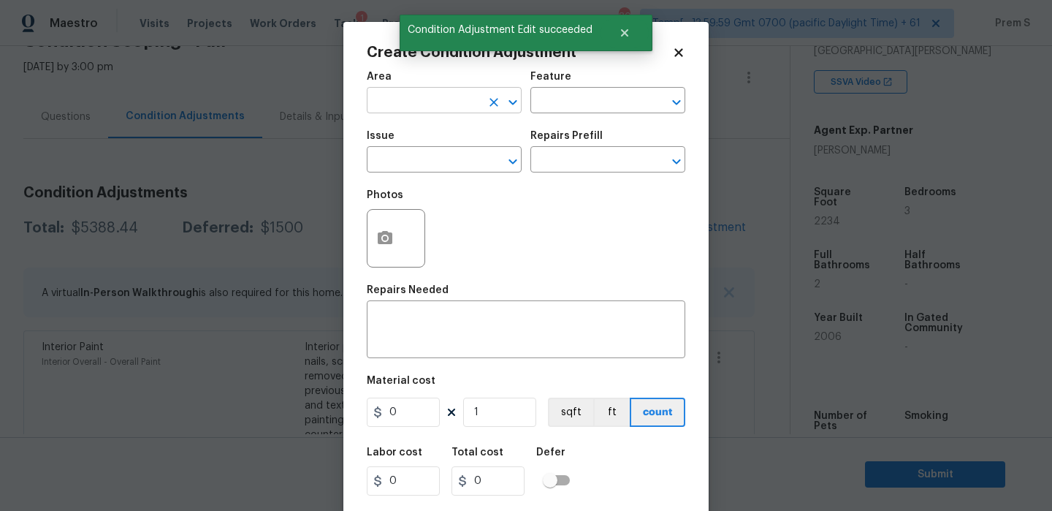
click at [476, 97] on input "text" at bounding box center [424, 102] width 114 height 23
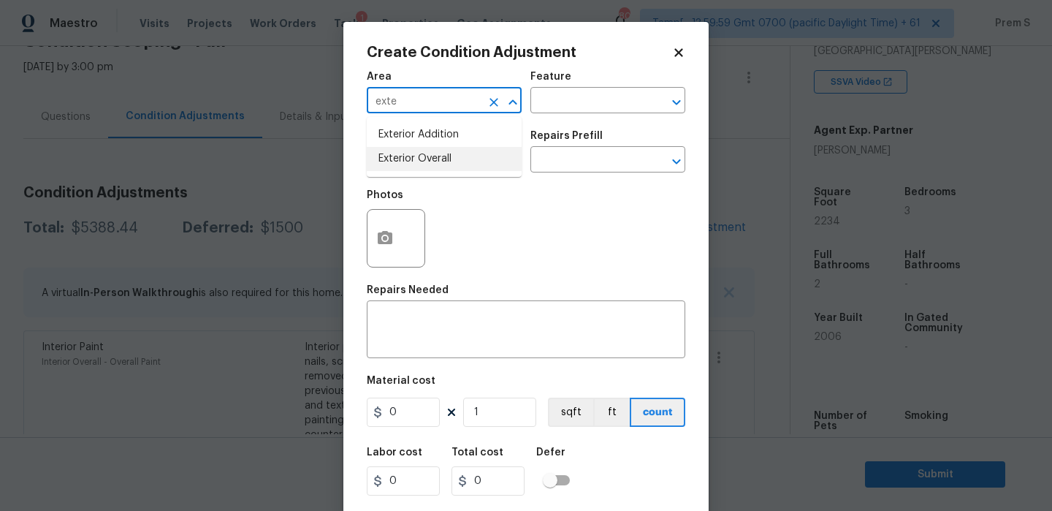
click at [445, 161] on li "Exterior Overall" at bounding box center [444, 159] width 155 height 24
type input "Exterior Overall"
click at [445, 161] on input "text" at bounding box center [424, 161] width 114 height 23
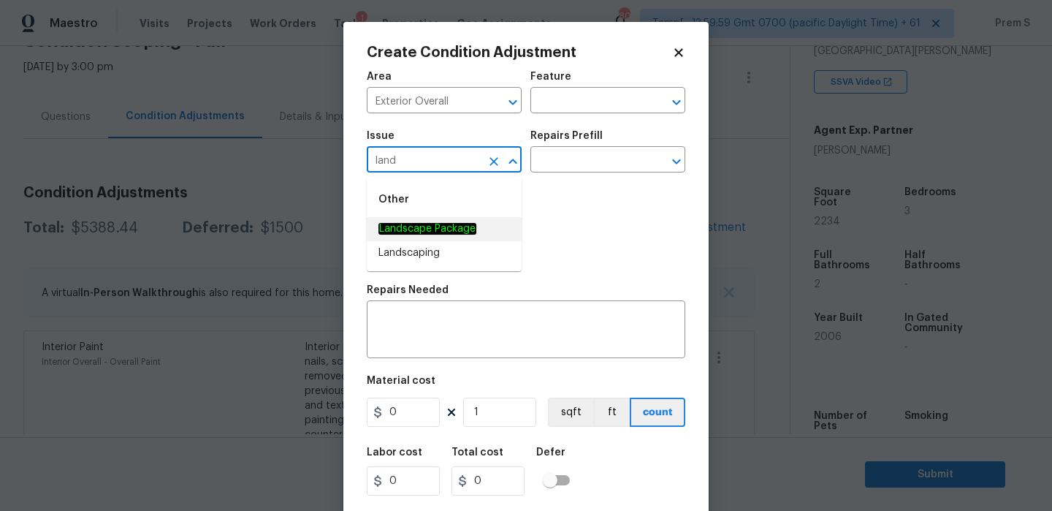
click at [467, 235] on span "Landscape Package" at bounding box center [427, 228] width 98 height 15
type input "Landscape Package"
click at [588, 150] on input "text" at bounding box center [587, 161] width 114 height 23
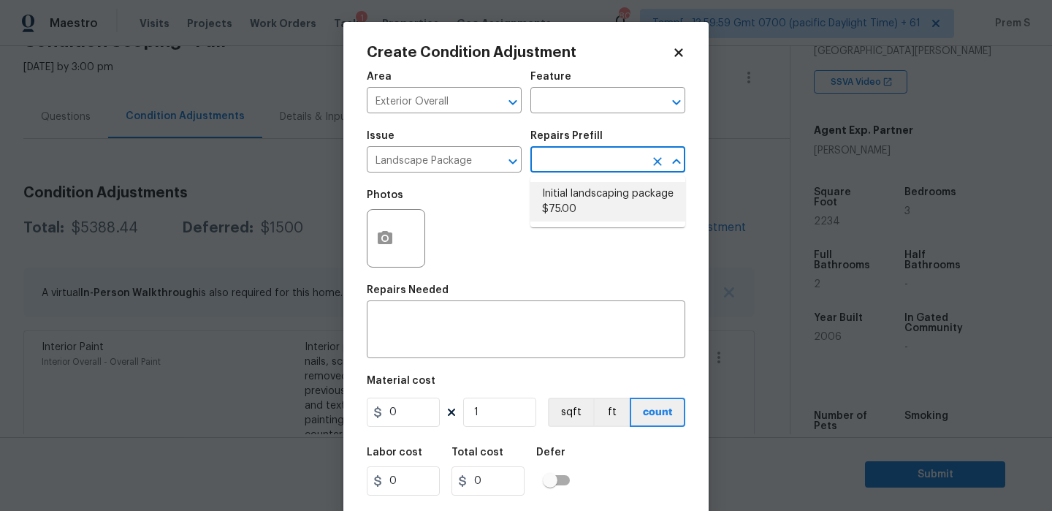
click at [619, 207] on li "Initial landscaping package $75.00" at bounding box center [607, 201] width 155 height 39
type input "Home Readiness Packages"
type textarea "Mowing of grass up to 6" in height. Mow, edge along driveways & sidewalks, trim…"
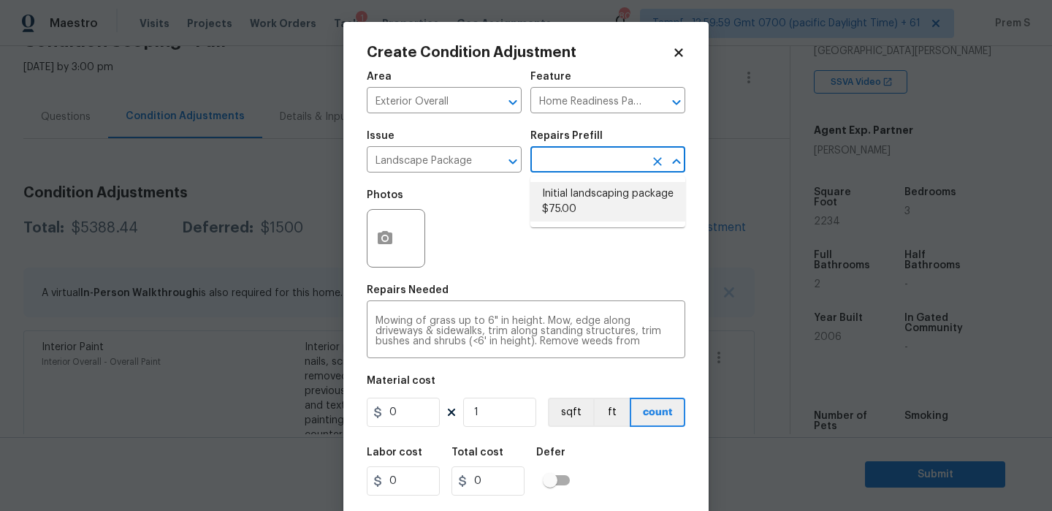
type input "75"
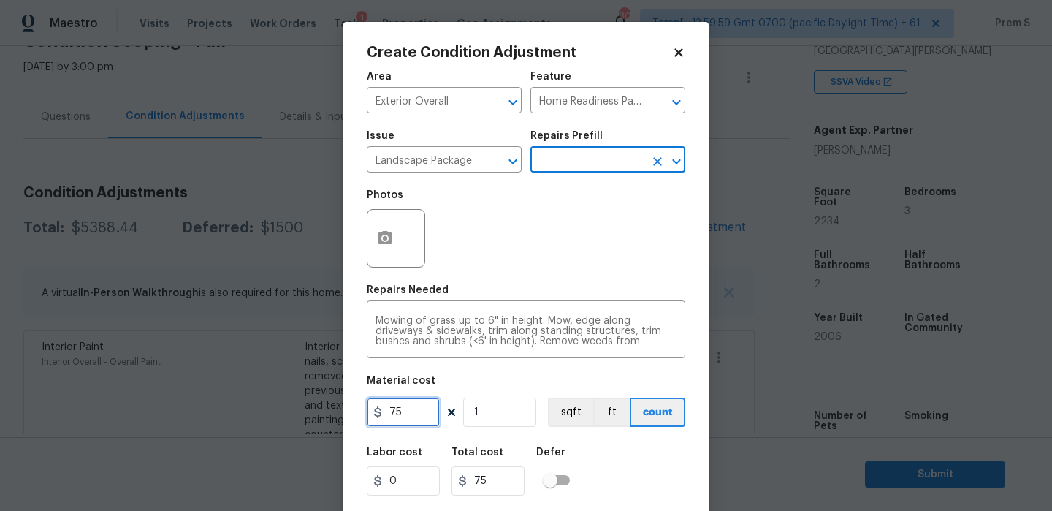
click at [402, 418] on input "75" at bounding box center [403, 411] width 73 height 29
type input "300"
click at [630, 482] on div "Labor cost 0 Total cost 300 Defer" at bounding box center [526, 471] width 318 height 66
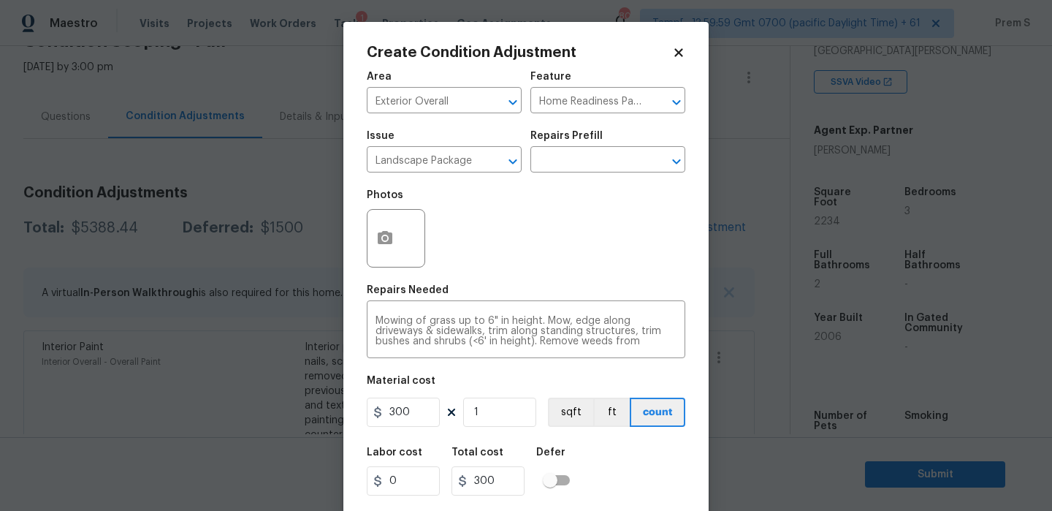
scroll to position [35, 0]
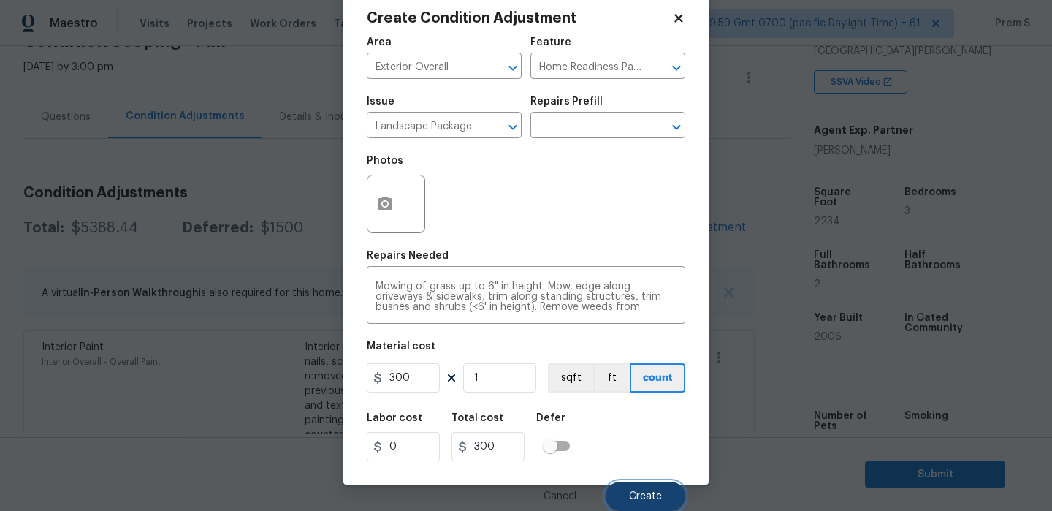
click at [630, 496] on span "Create" at bounding box center [645, 496] width 33 height 11
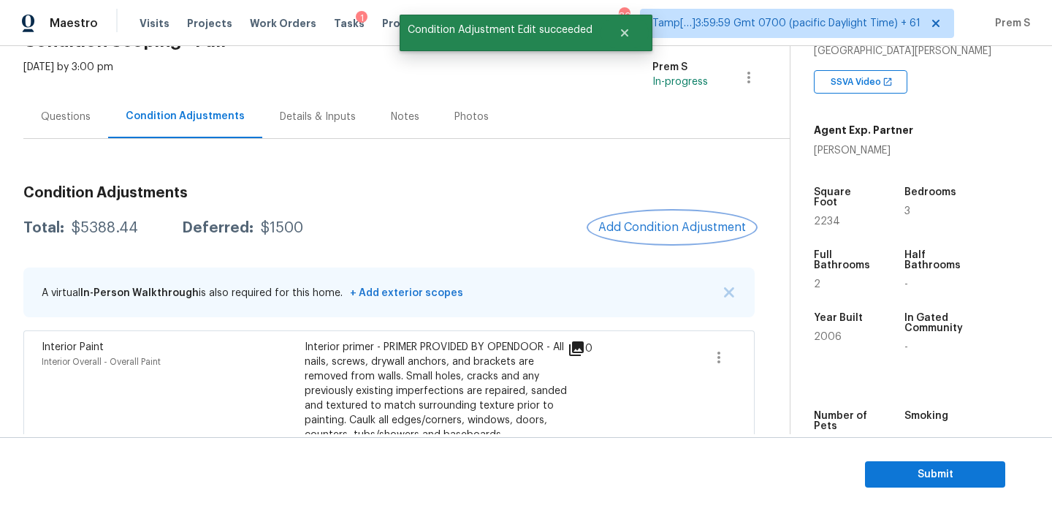
scroll to position [0, 0]
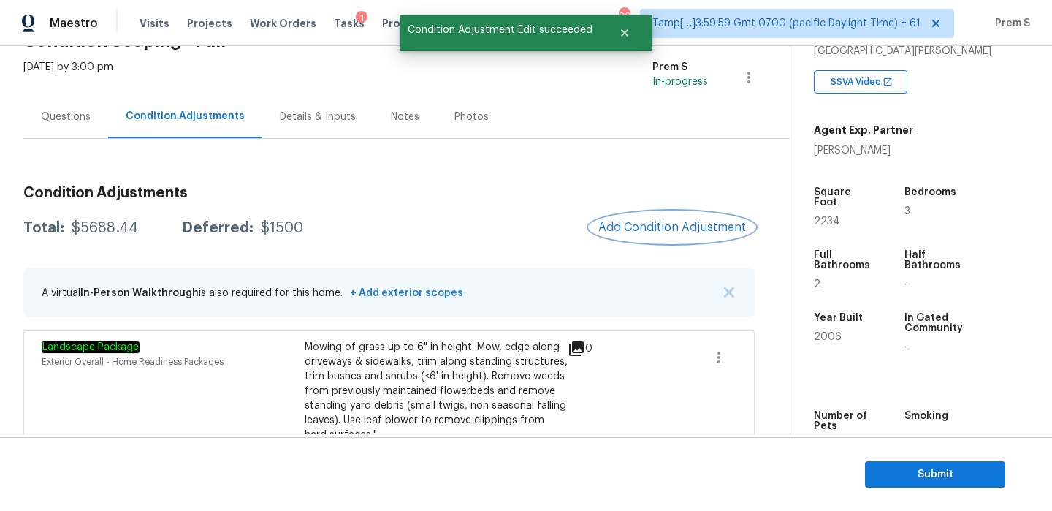
click at [636, 220] on button "Add Condition Adjustment" at bounding box center [671, 227] width 165 height 31
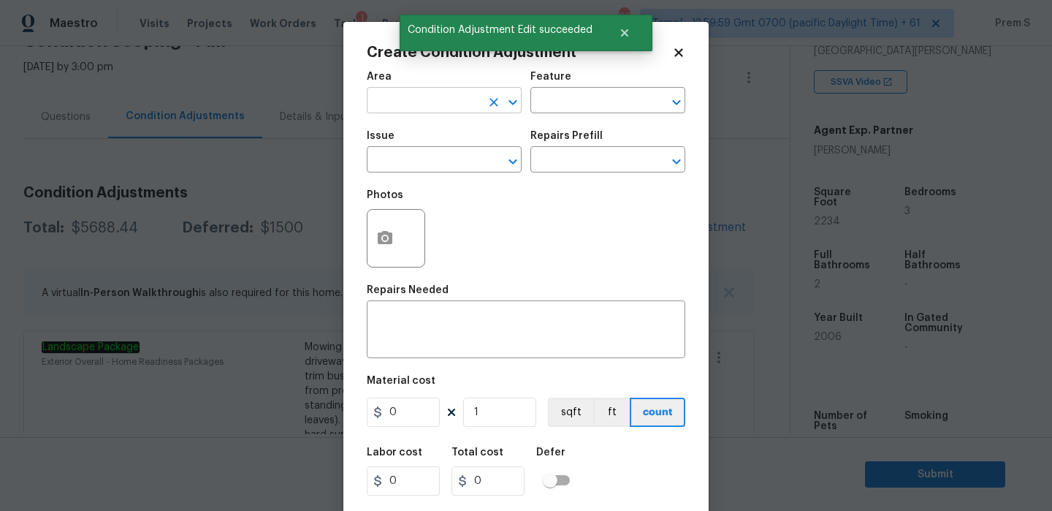
click at [414, 108] on input "text" at bounding box center [424, 102] width 114 height 23
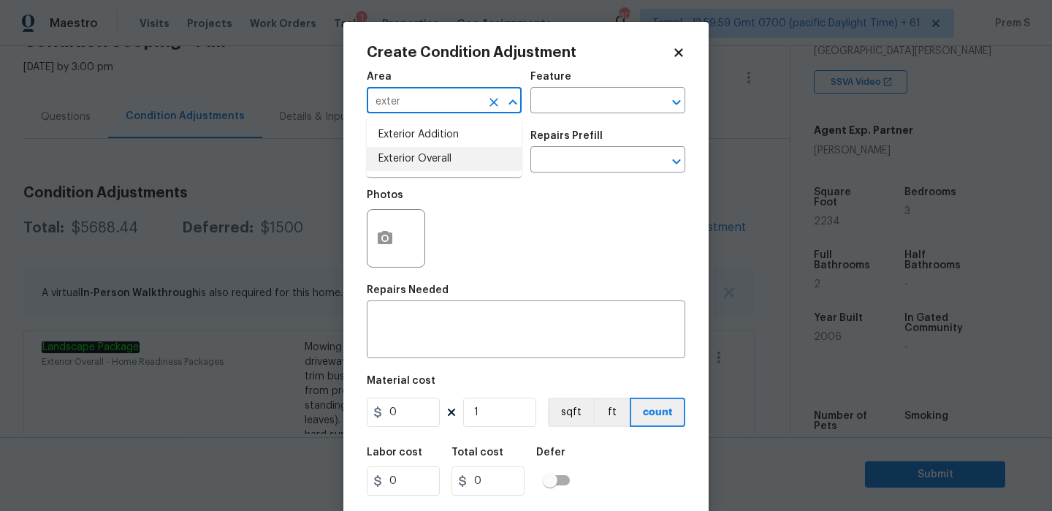
click at [409, 155] on li "Exterior Overall" at bounding box center [444, 159] width 155 height 24
type input "Exterior Overall"
click at [409, 155] on input "text" at bounding box center [424, 161] width 114 height 23
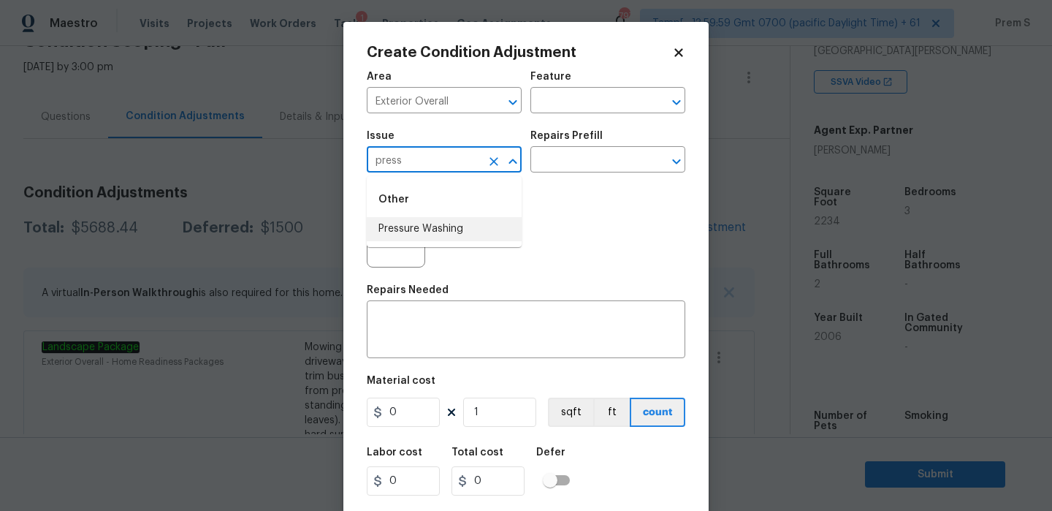
click at [419, 224] on li "Pressure Washing" at bounding box center [444, 229] width 155 height 24
type input "Pressure Washing"
click at [432, 351] on div "x ​" at bounding box center [526, 331] width 318 height 54
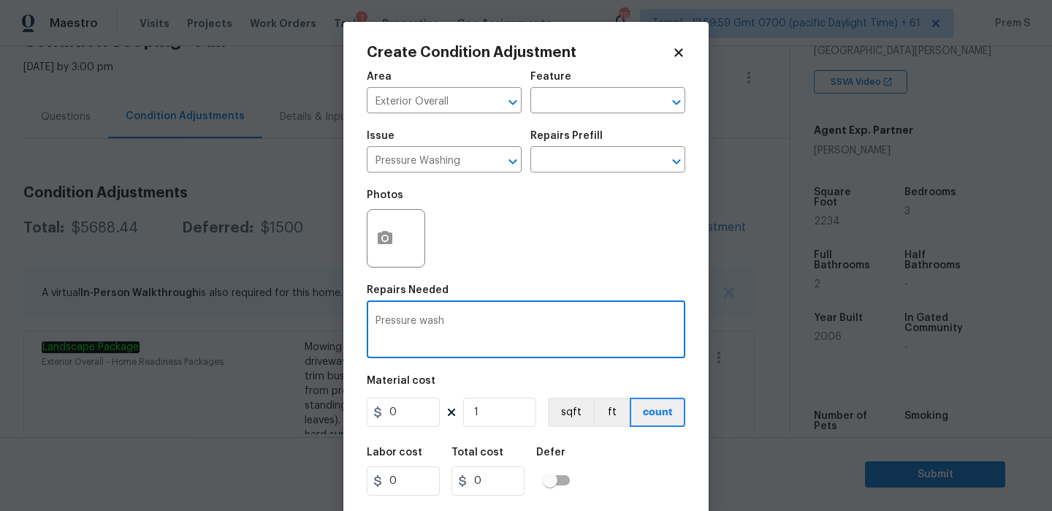
type textarea "Pressure wash"
click at [422, 422] on input "0" at bounding box center [403, 411] width 73 height 29
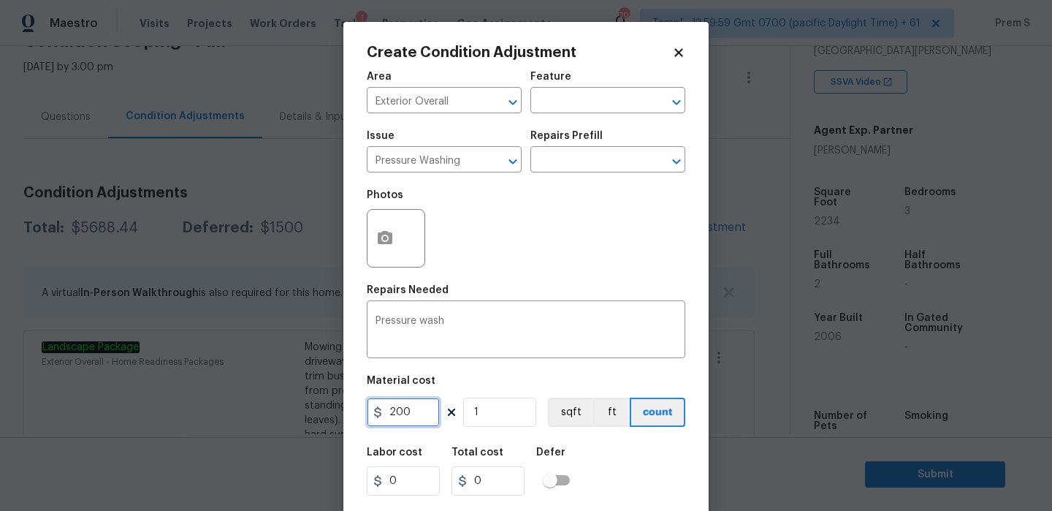
type input "200"
click at [686, 451] on div "Create Condition Adjustment Area Exterior Overall ​ Feature ​ Issue Pressure Wa…" at bounding box center [525, 270] width 365 height 497
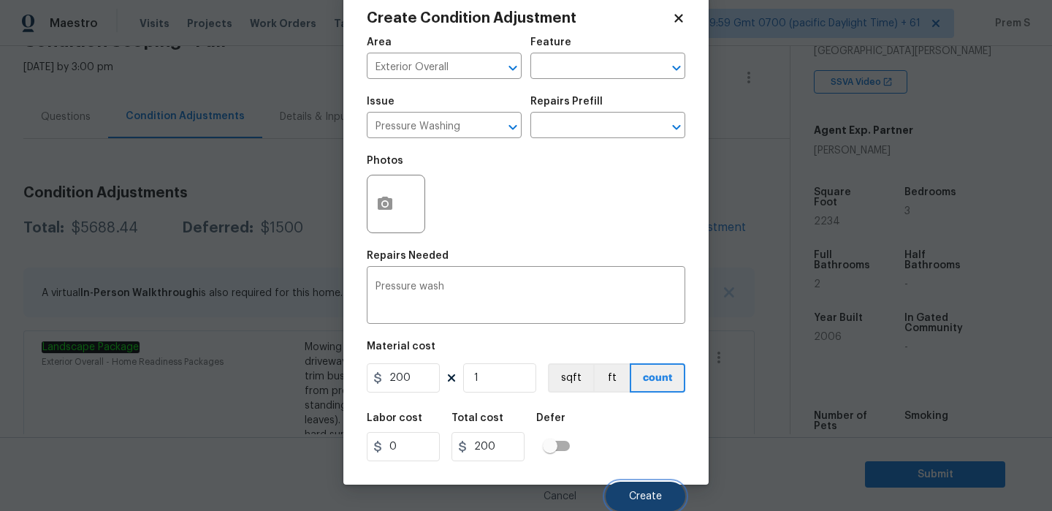
click at [657, 491] on span "Create" at bounding box center [645, 496] width 33 height 11
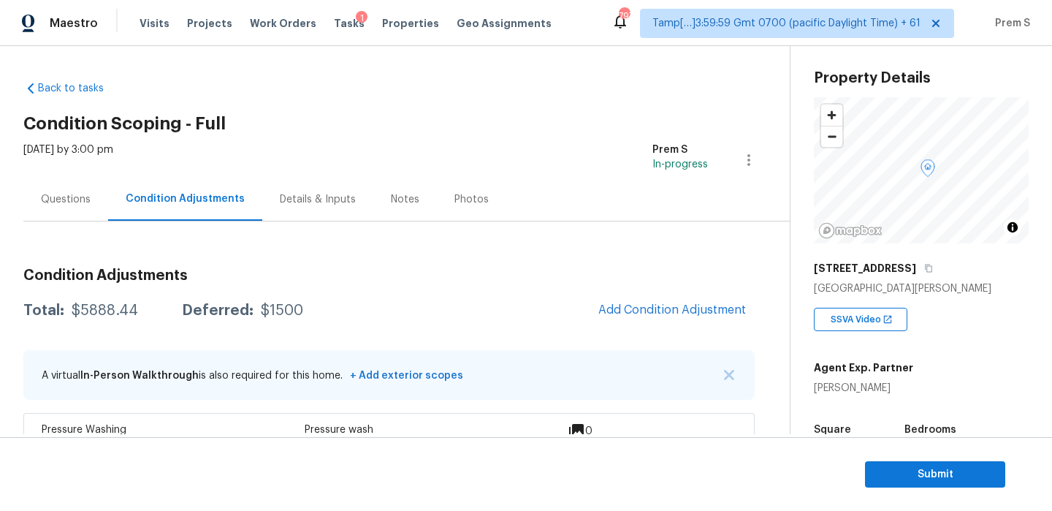
scroll to position [33, 0]
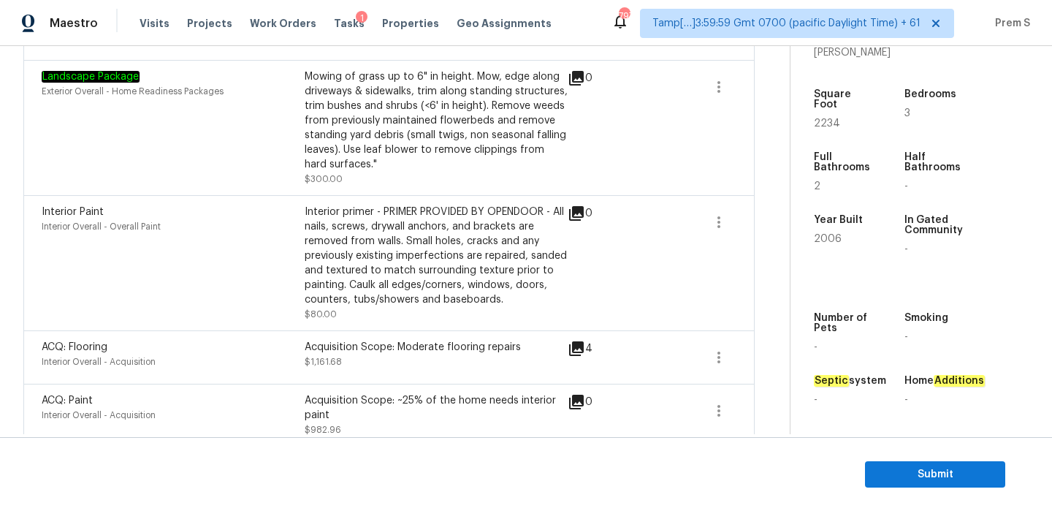
scroll to position [408, 0]
click at [917, 464] on button "Submit" at bounding box center [935, 474] width 140 height 27
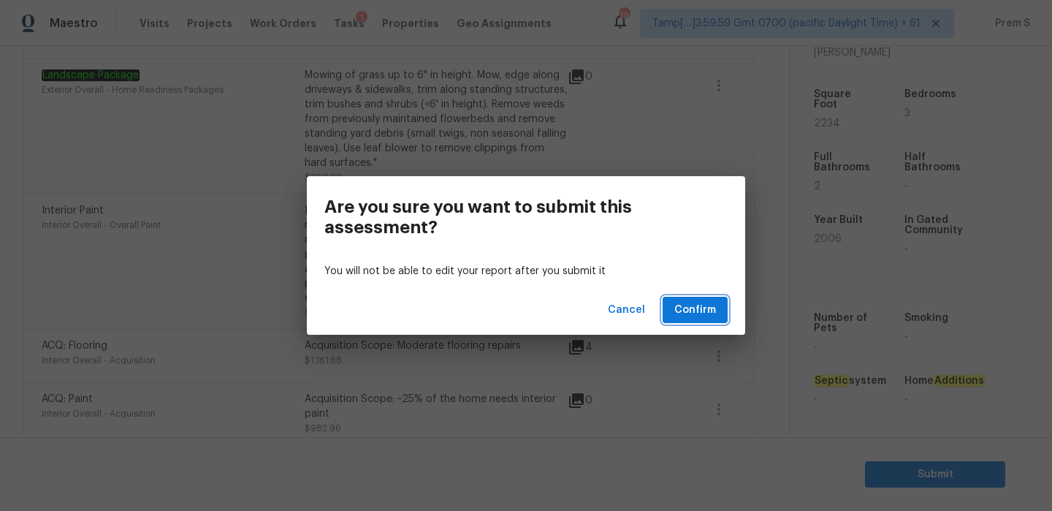
click at [724, 305] on button "Confirm" at bounding box center [695, 310] width 65 height 27
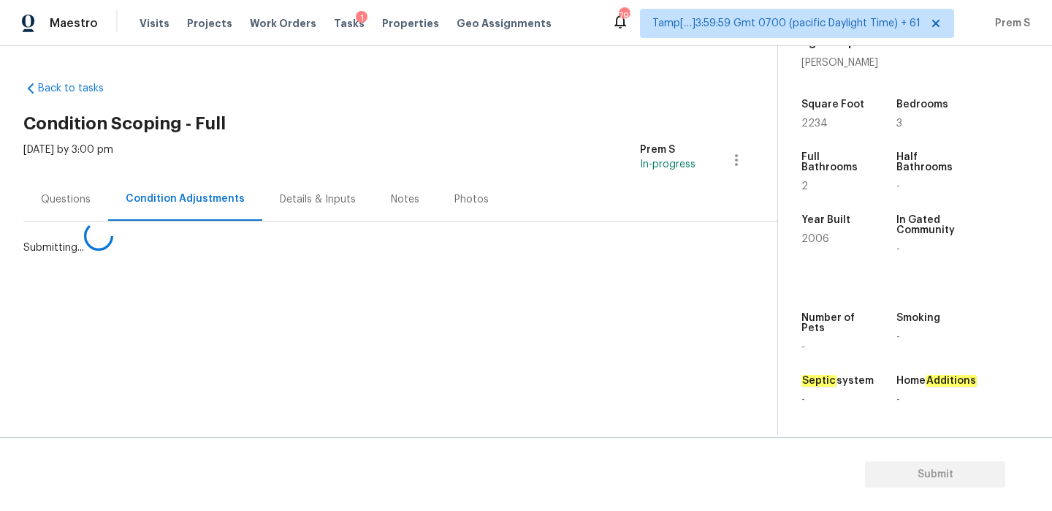
scroll to position [0, 0]
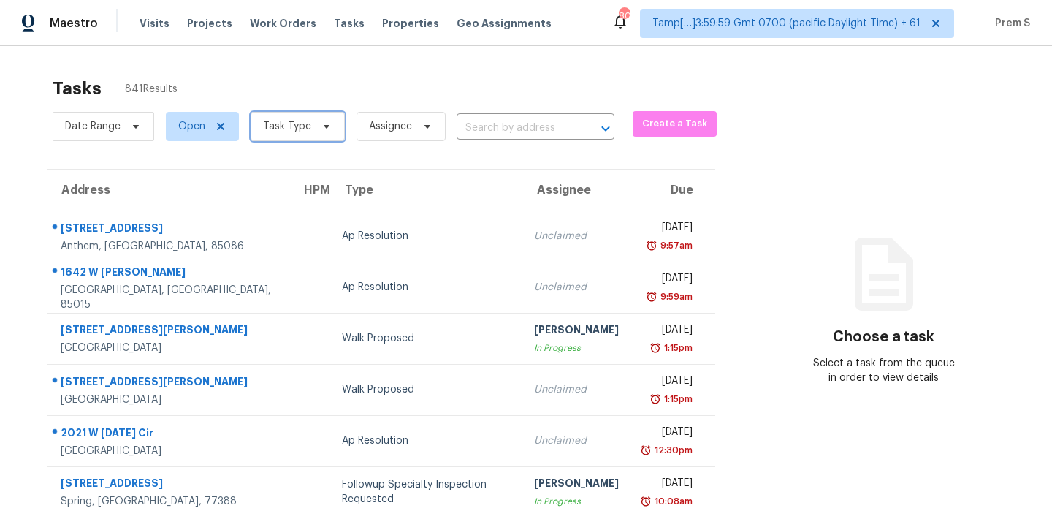
click at [263, 130] on span "Task Type" at bounding box center [287, 126] width 48 height 15
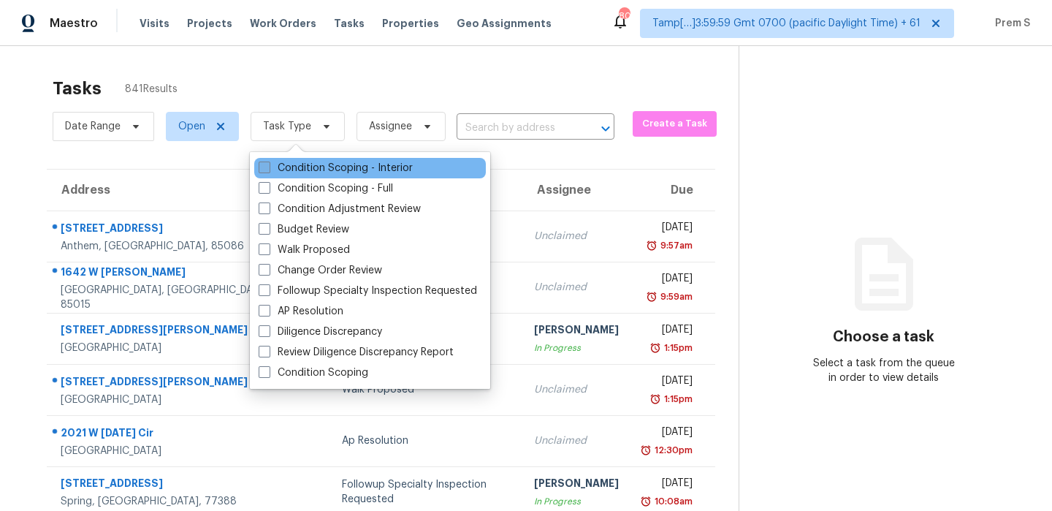
click at [277, 161] on label "Condition Scoping - Interior" at bounding box center [336, 168] width 154 height 15
click at [268, 161] on input "Condition Scoping - Interior" at bounding box center [263, 165] width 9 height 9
checkbox input "true"
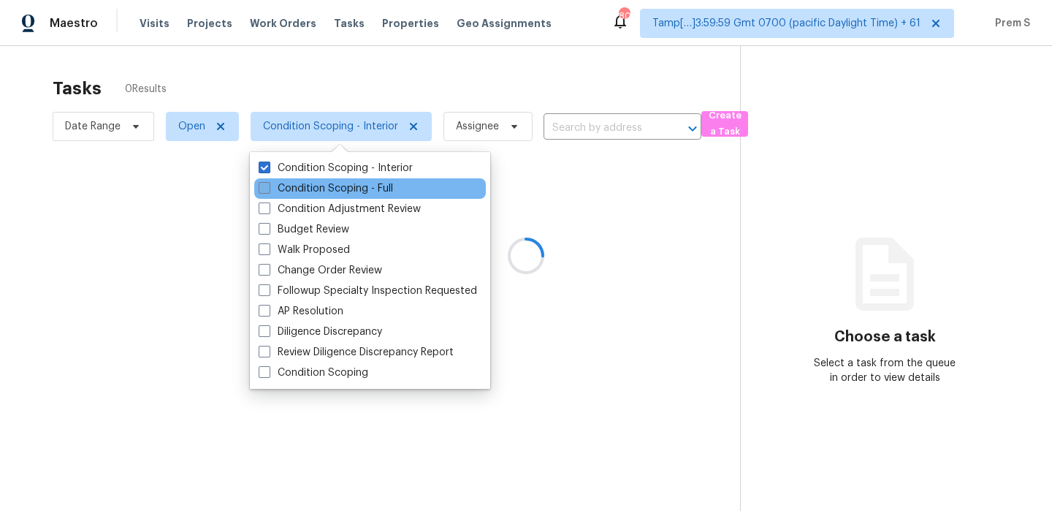
click at [274, 181] on label "Condition Scoping - Full" at bounding box center [326, 188] width 134 height 15
click at [268, 181] on input "Condition Scoping - Full" at bounding box center [263, 185] width 9 height 9
checkbox input "true"
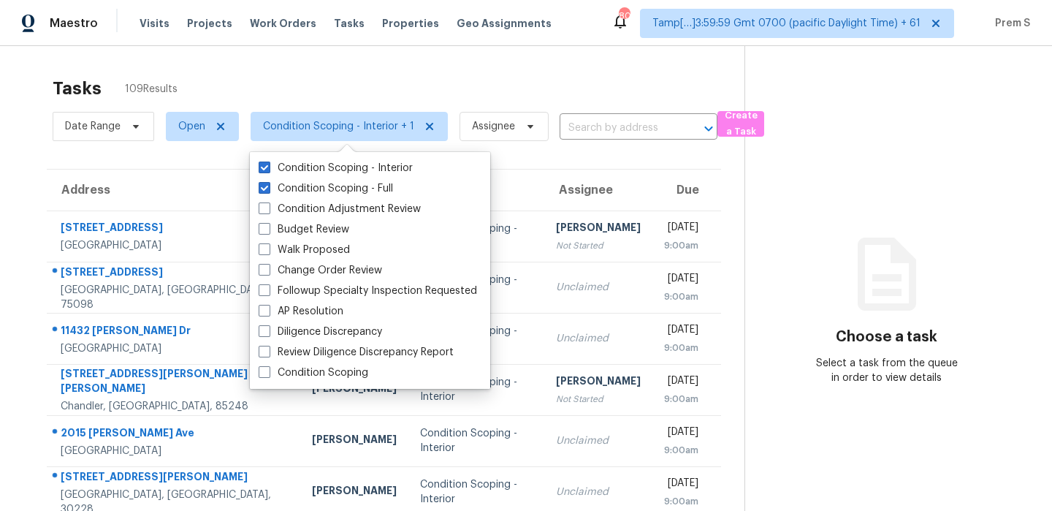
click at [290, 84] on div "Tasks 109 Results" at bounding box center [399, 88] width 692 height 38
